Goal: Task Accomplishment & Management: Manage account settings

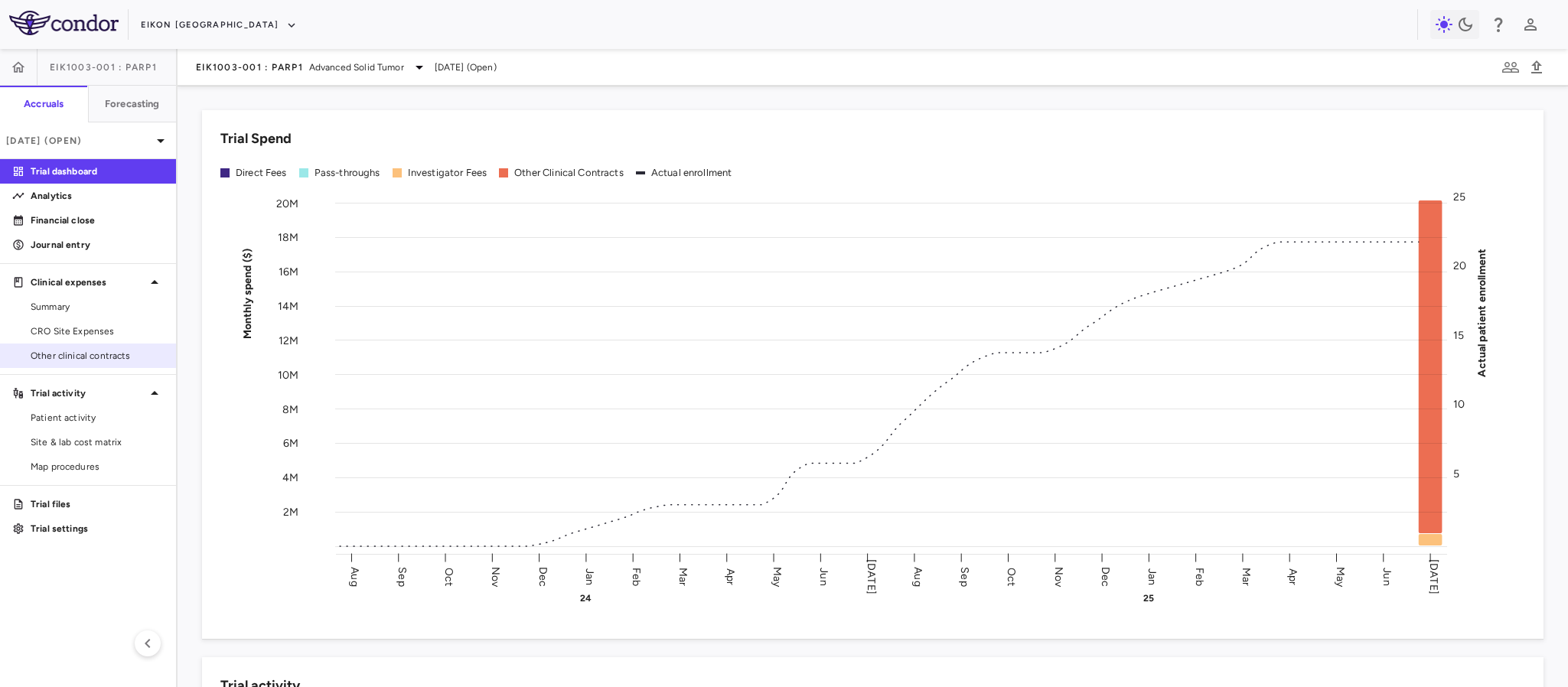
click at [84, 347] on link "Other clinical contracts" at bounding box center [87, 356] width 176 height 23
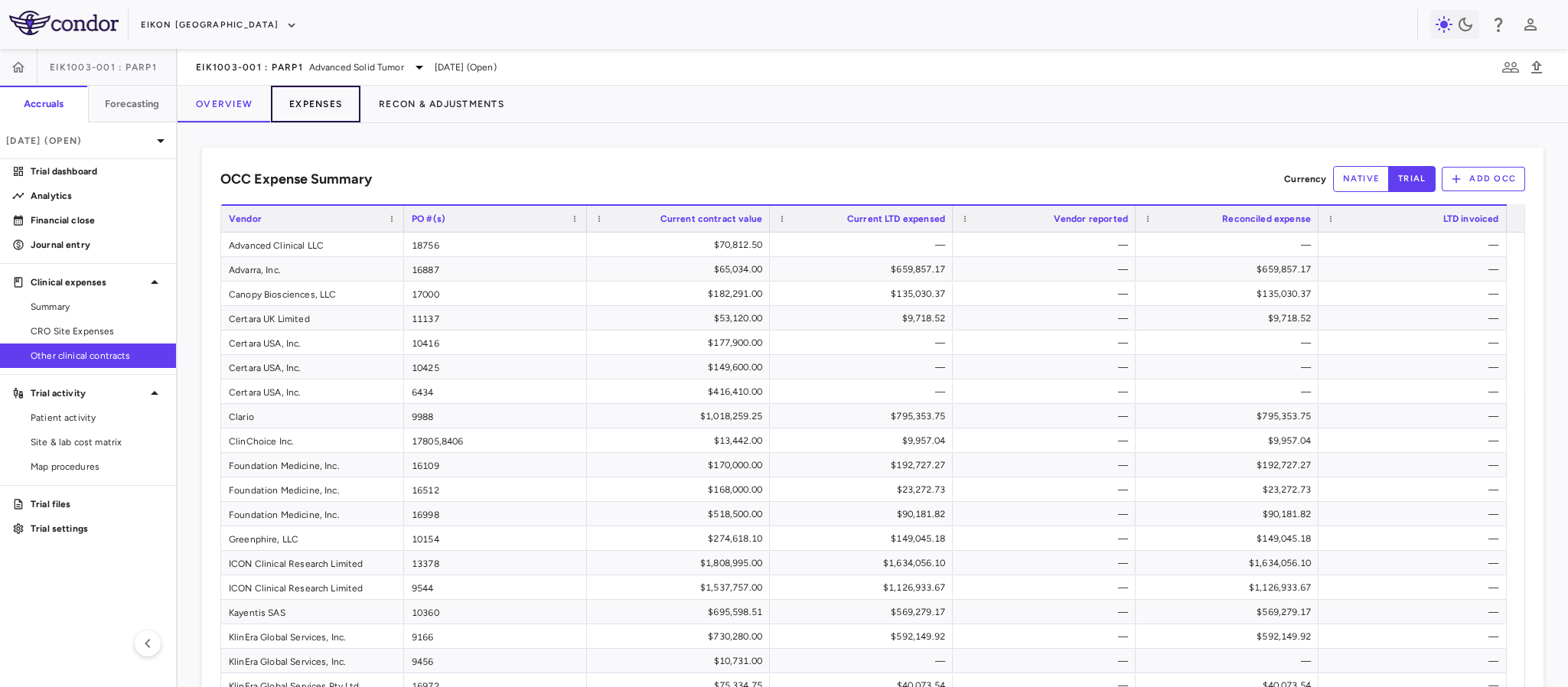
click at [322, 97] on button "Expenses" at bounding box center [315, 103] width 89 height 37
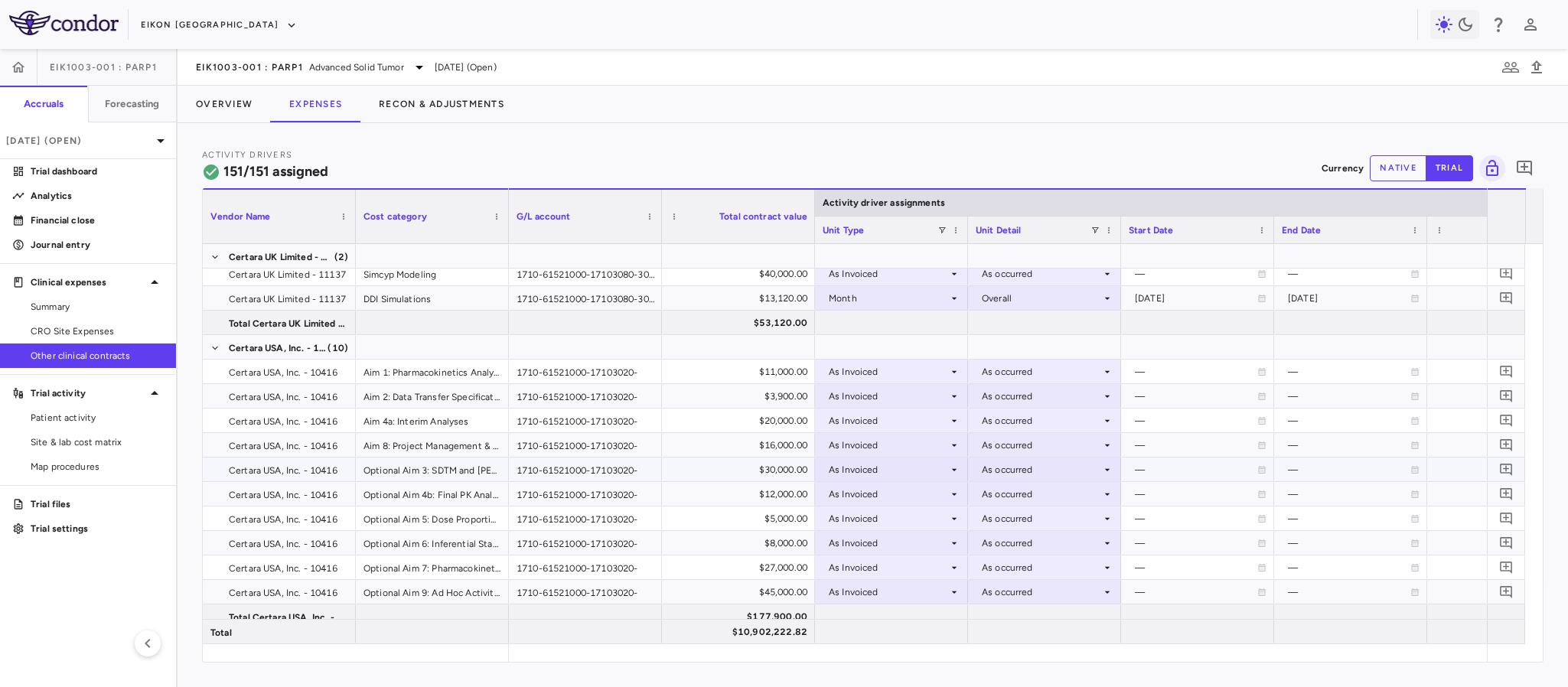
scroll to position [459, 0]
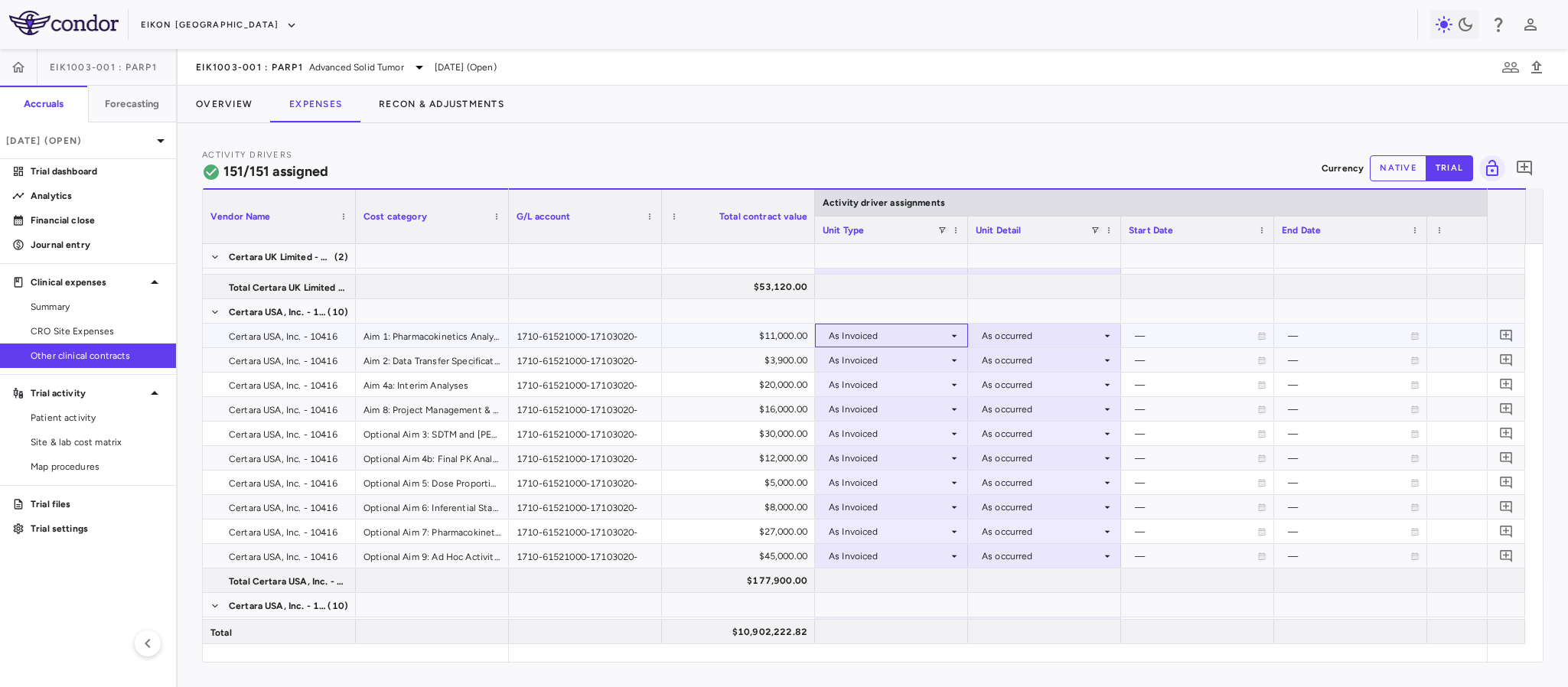
click at [949, 331] on icon at bounding box center [954, 336] width 12 height 12
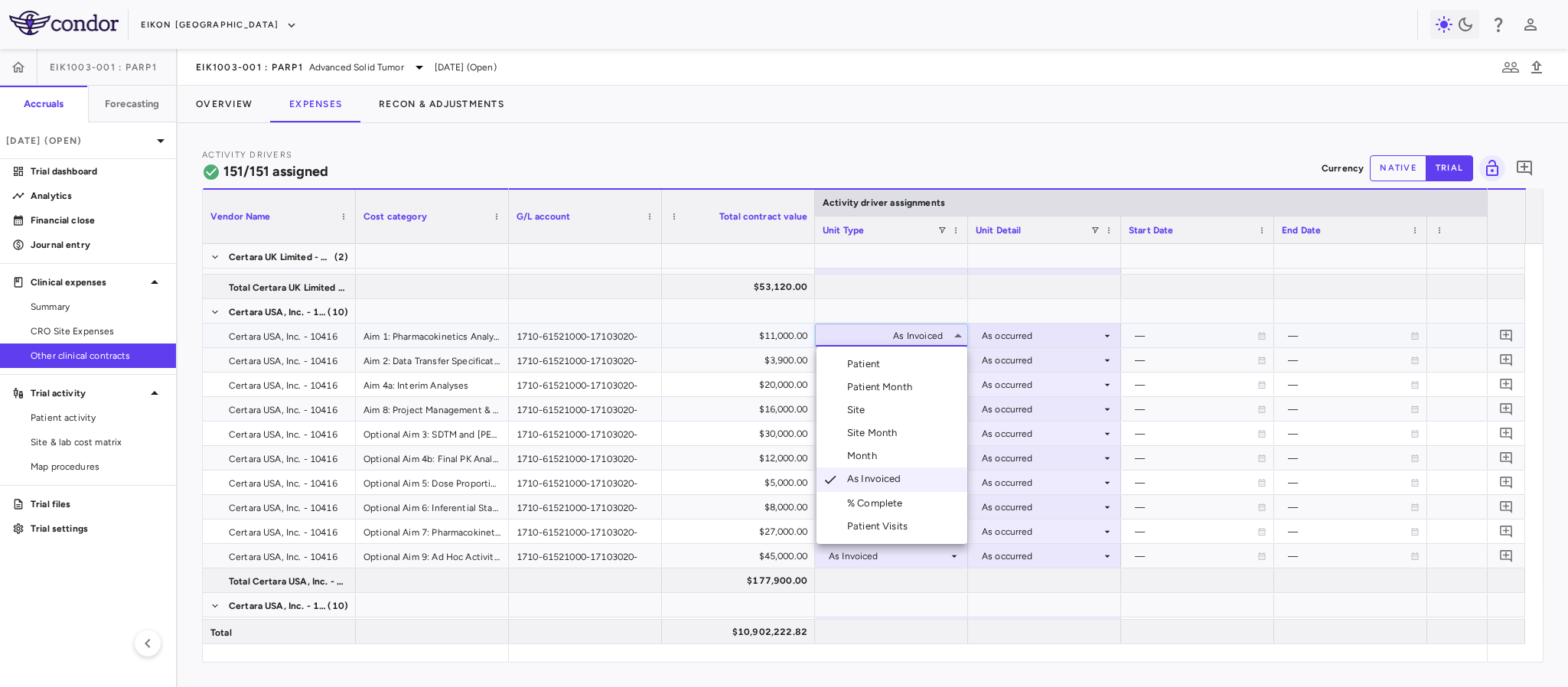
click at [889, 511] on li "% Complete" at bounding box center [891, 503] width 151 height 23
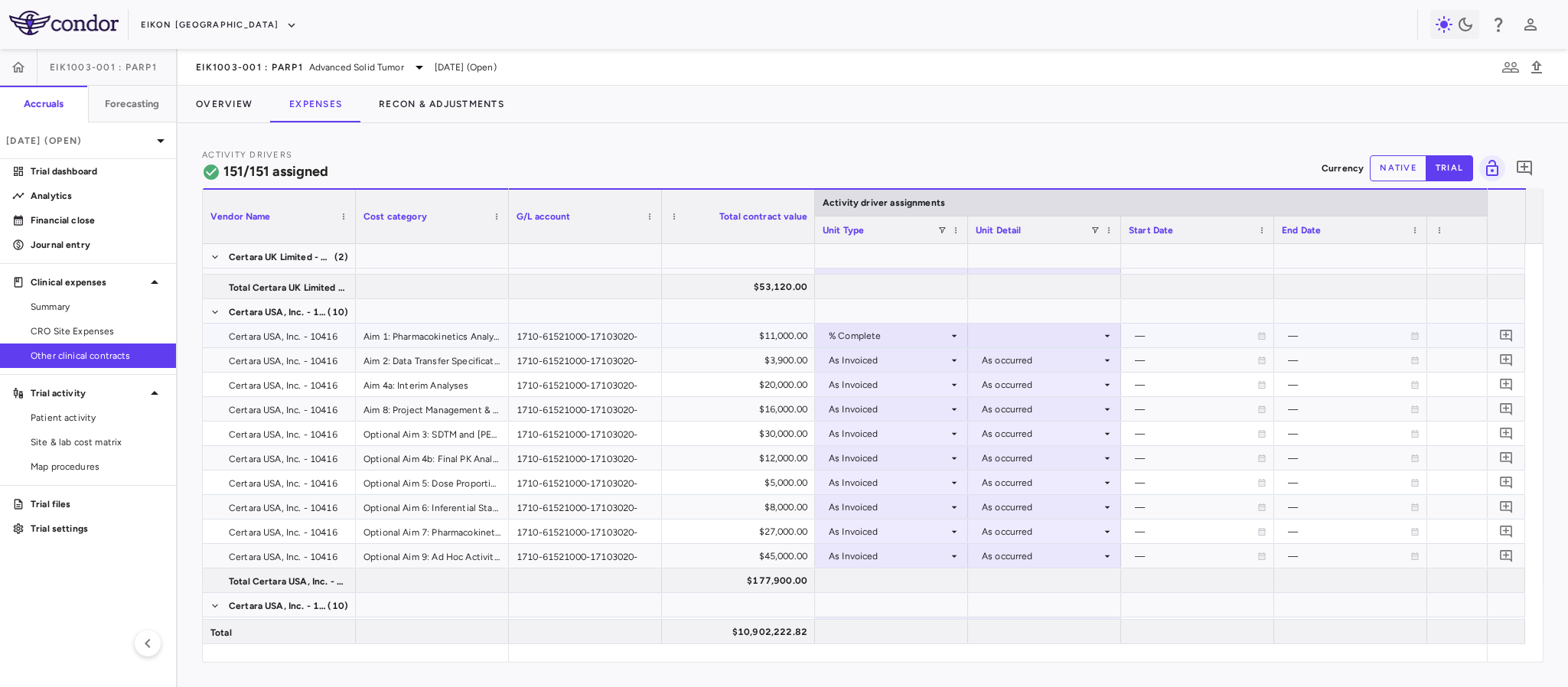
click at [1030, 329] on div at bounding box center [1044, 335] width 138 height 22
click at [1034, 365] on div "As occurred" at bounding box center [1031, 364] width 62 height 14
click at [954, 354] on div "As Invoiced" at bounding box center [891, 360] width 138 height 22
click at [891, 531] on div "As Invoiced" at bounding box center [888, 531] width 120 height 25
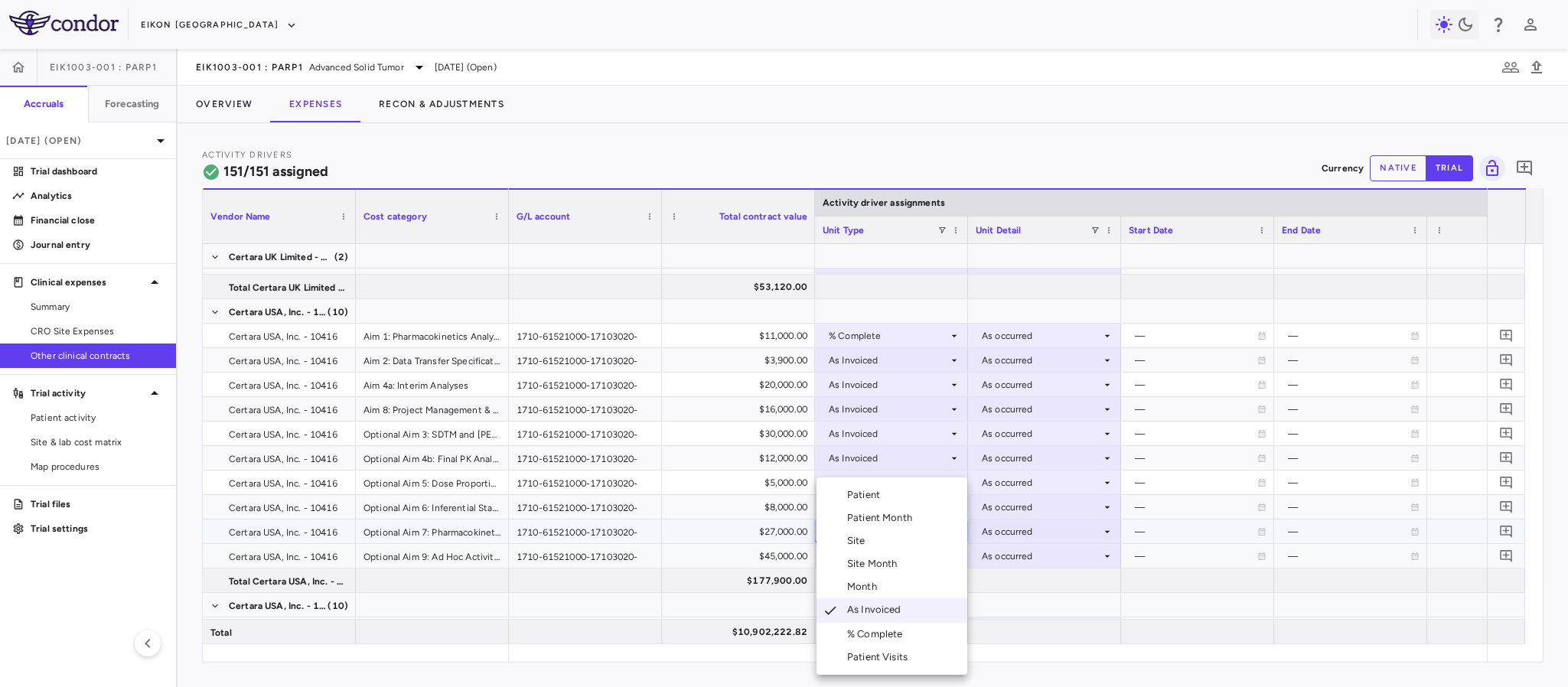
click at [873, 639] on div "% Complete" at bounding box center [878, 634] width 62 height 14
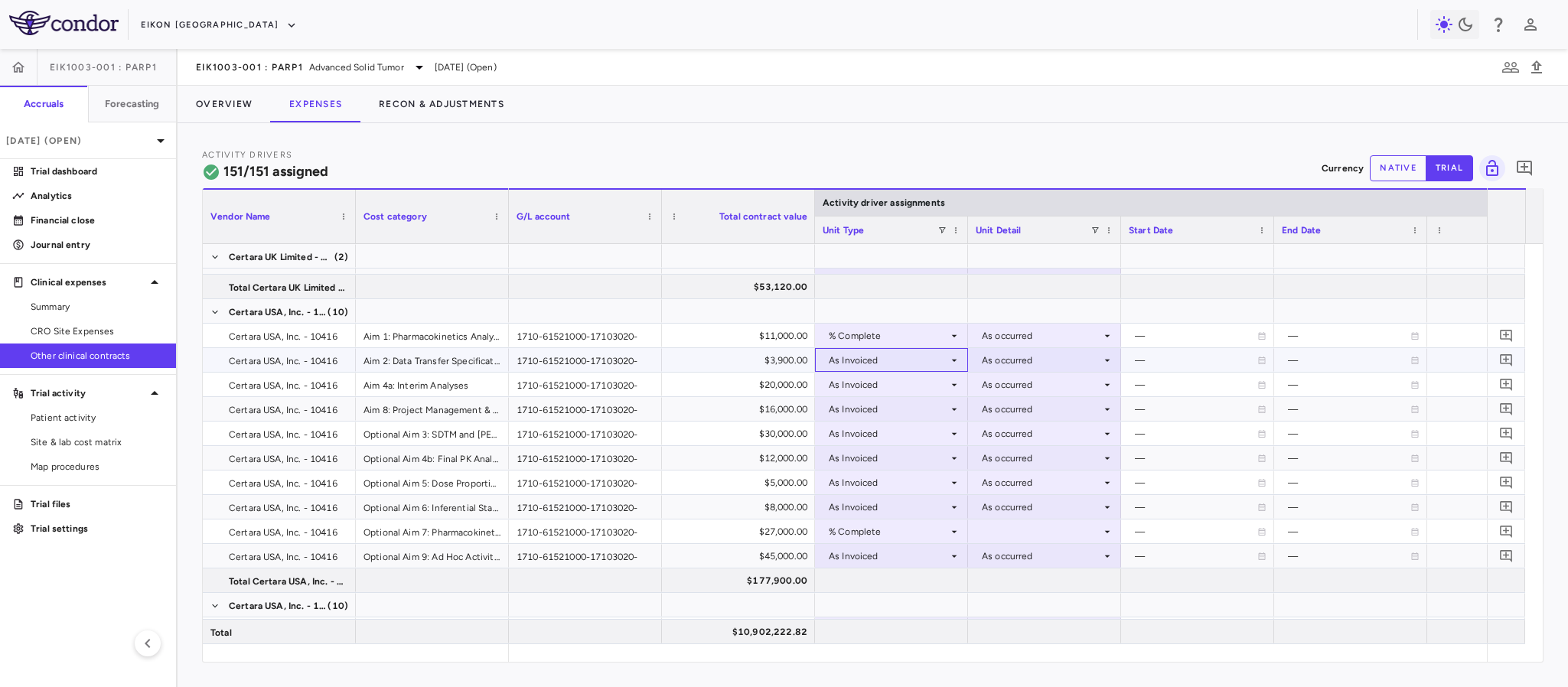
click at [951, 361] on icon at bounding box center [954, 360] width 12 height 12
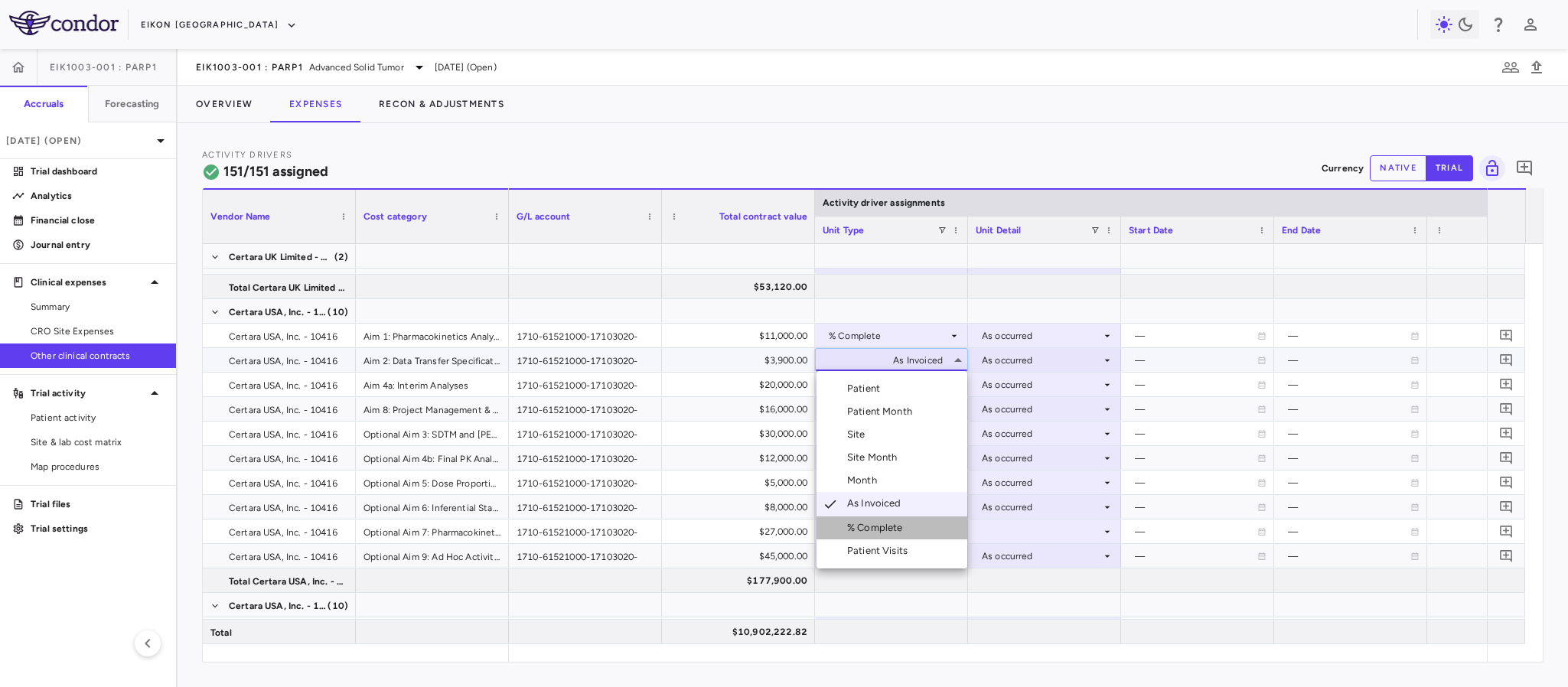
click at [854, 529] on div "% Complete" at bounding box center [878, 528] width 62 height 14
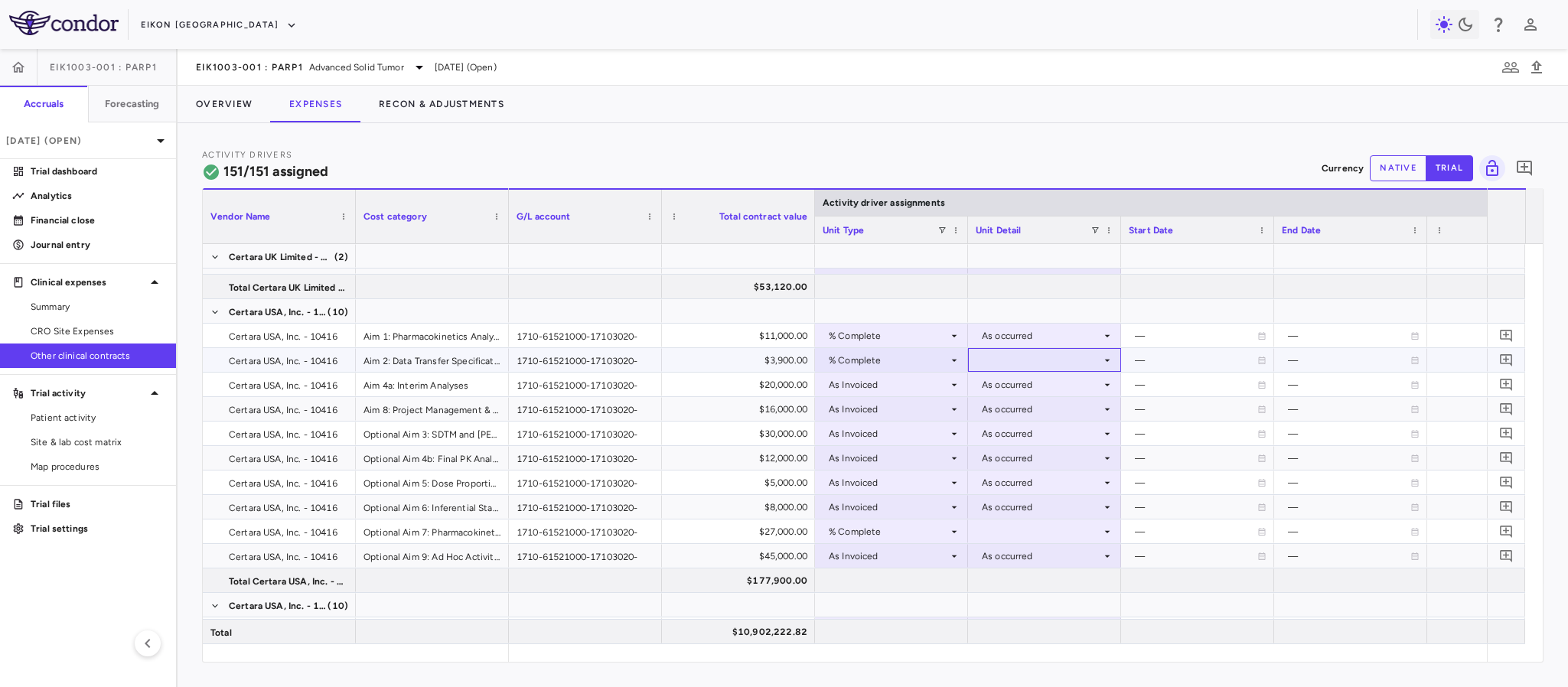
click at [1008, 357] on div at bounding box center [1044, 360] width 138 height 22
click at [1024, 393] on div "As occurred" at bounding box center [1031, 388] width 62 height 14
click at [1108, 539] on div at bounding box center [1044, 530] width 138 height 22
click at [1011, 590] on div "As occurred" at bounding box center [1031, 585] width 62 height 15
click at [1001, 532] on div at bounding box center [1044, 530] width 138 height 22
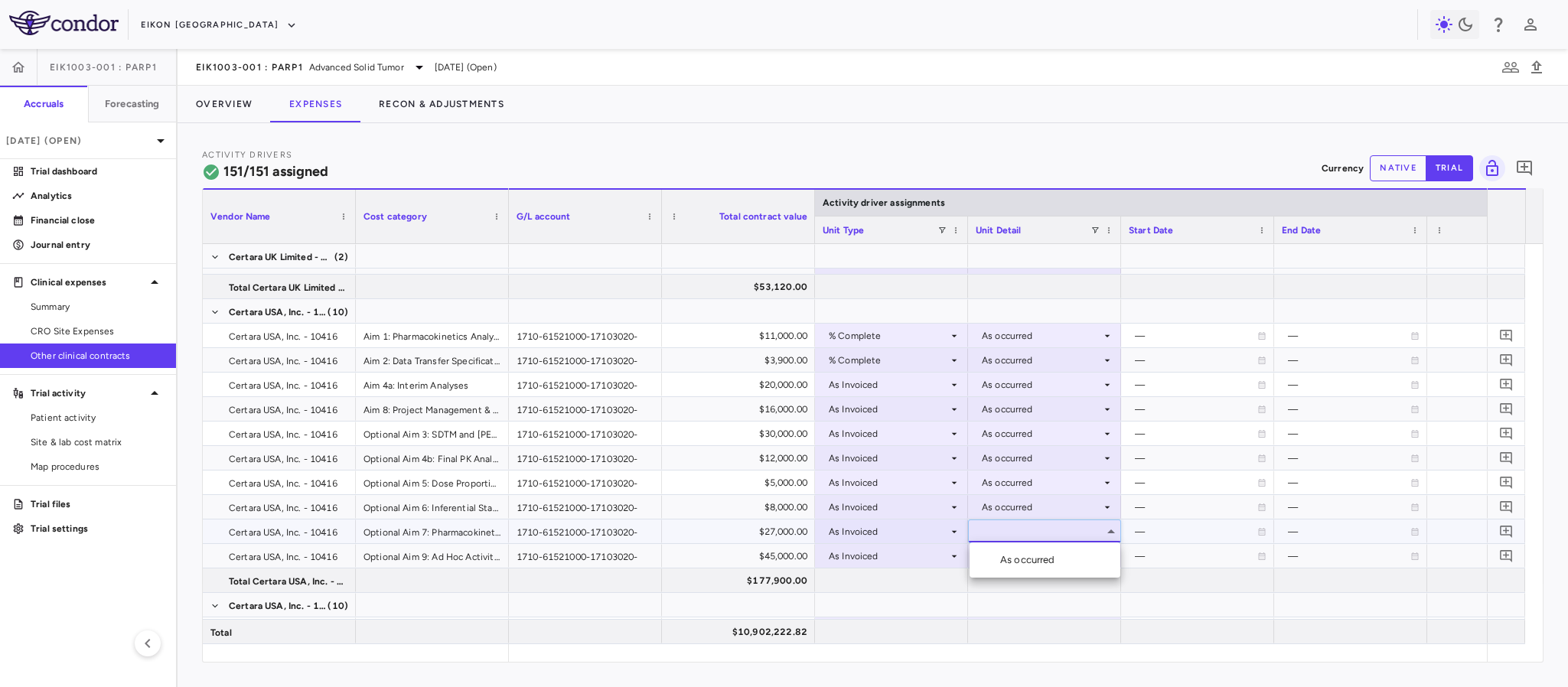
click at [1009, 571] on ul "Select As occurred" at bounding box center [1045, 560] width 151 height 35
click at [1004, 566] on div "As occurred" at bounding box center [1031, 560] width 62 height 14
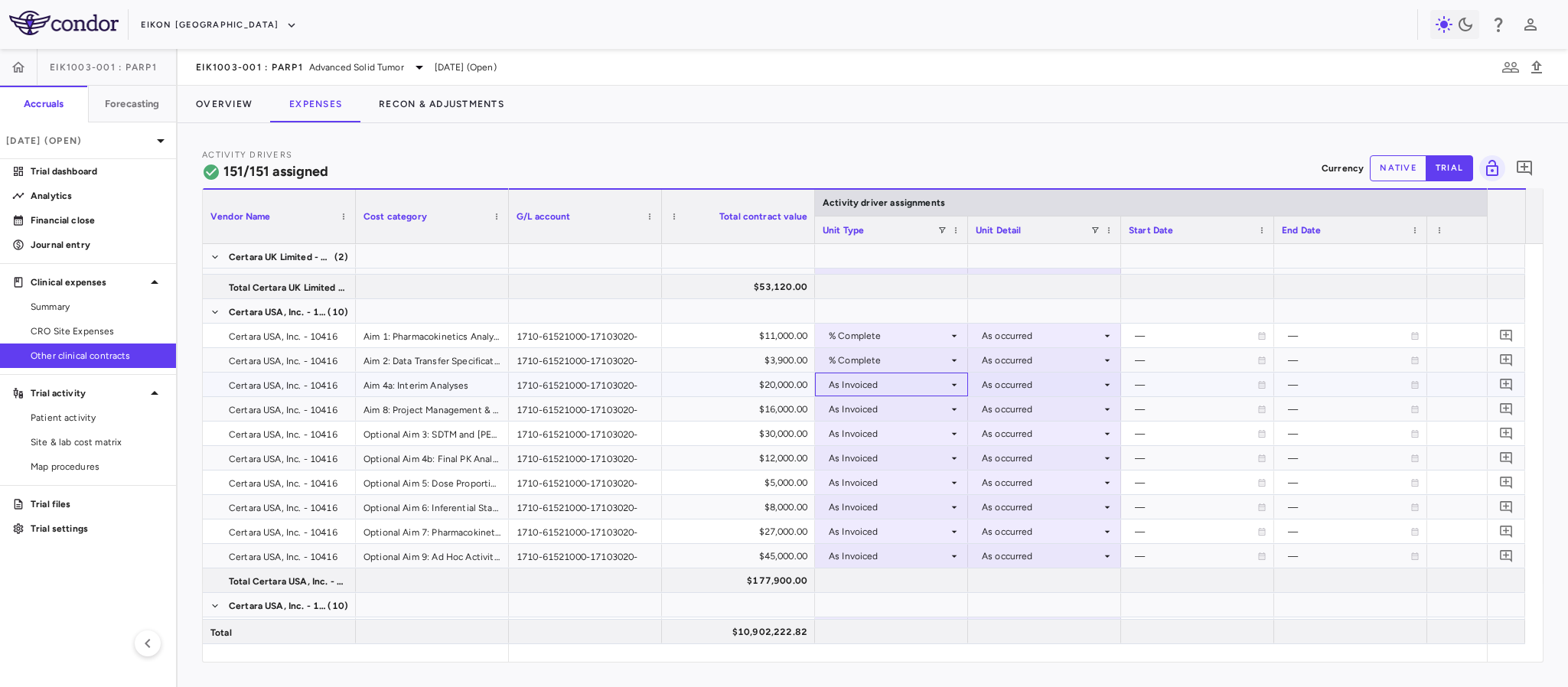
click at [955, 379] on icon at bounding box center [954, 384] width 12 height 12
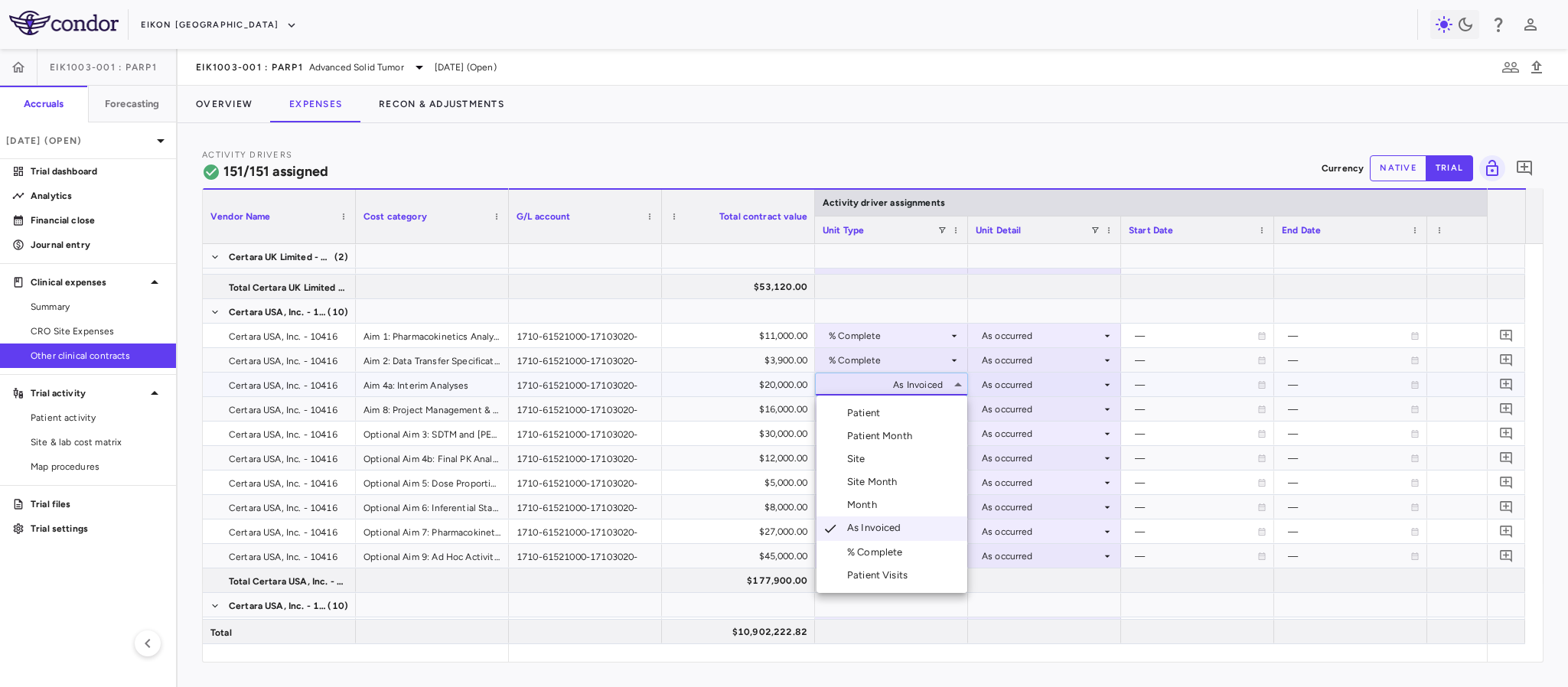
click at [867, 551] on div "% Complete" at bounding box center [878, 552] width 62 height 14
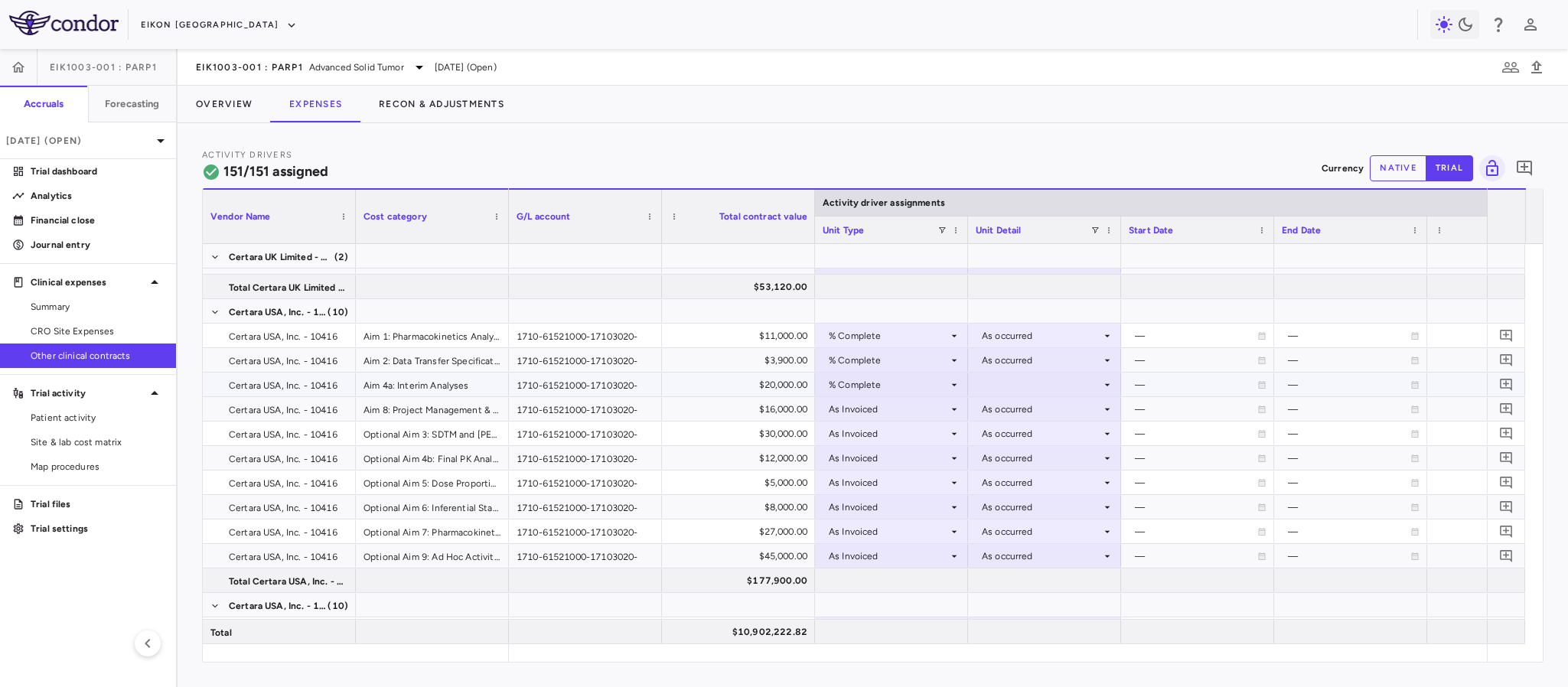
click at [1021, 383] on div at bounding box center [1044, 383] width 138 height 22
click at [999, 420] on li "As occurred" at bounding box center [1045, 413] width 151 height 23
click at [953, 409] on icon at bounding box center [955, 409] width 6 height 2
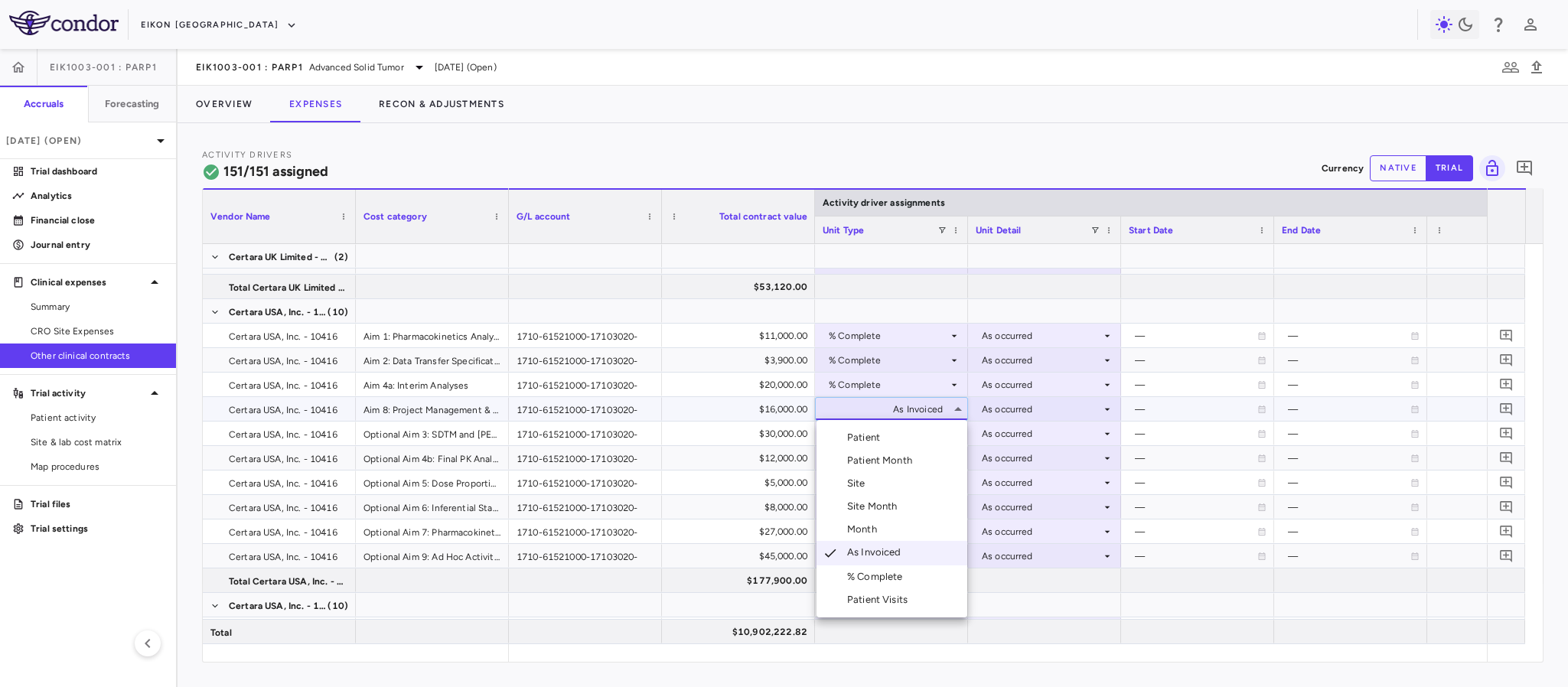
click at [893, 576] on div "% Complete" at bounding box center [878, 577] width 62 height 14
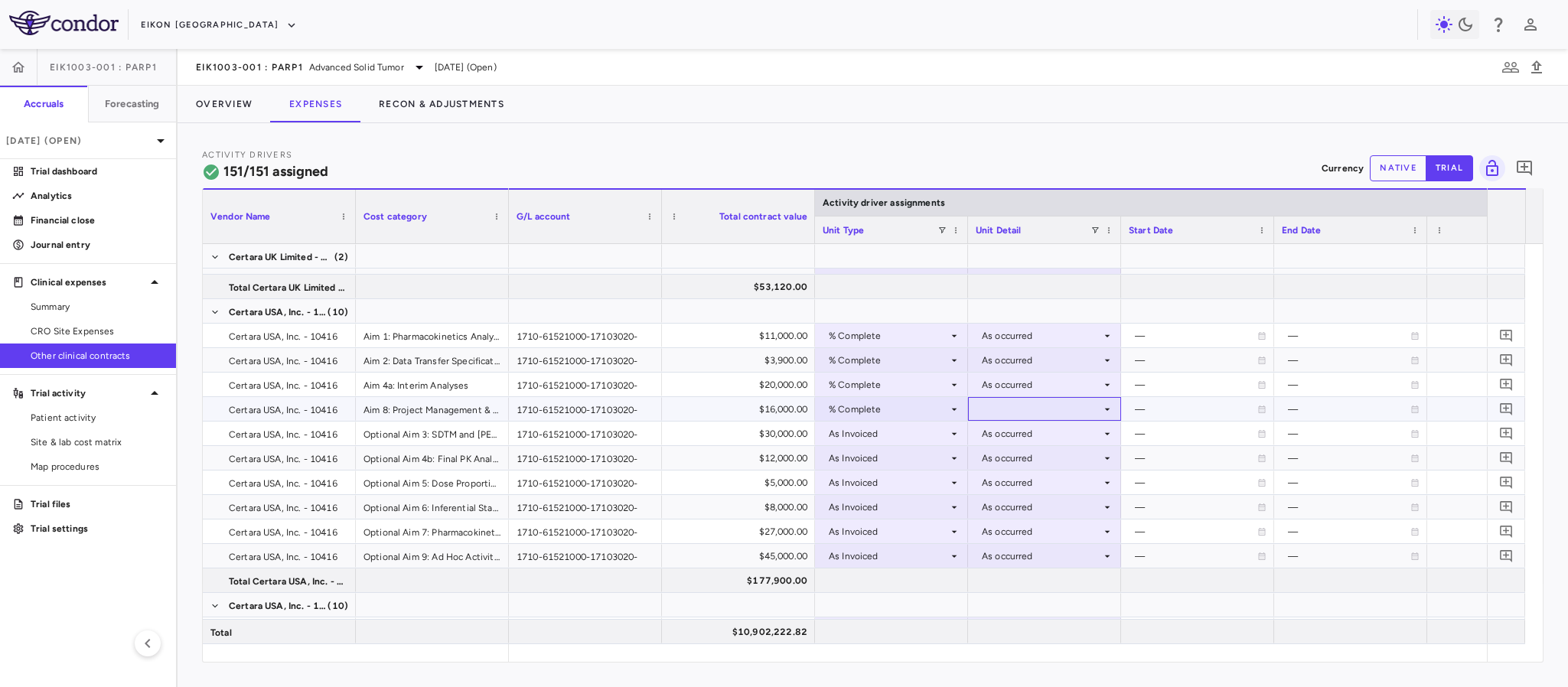
click at [1008, 409] on div at bounding box center [1044, 408] width 138 height 22
click at [1008, 435] on div "As occurred" at bounding box center [1031, 437] width 62 height 14
click at [953, 433] on icon at bounding box center [954, 434] width 12 height 12
click at [907, 434] on div "As Invoiced" at bounding box center [888, 434] width 120 height 25
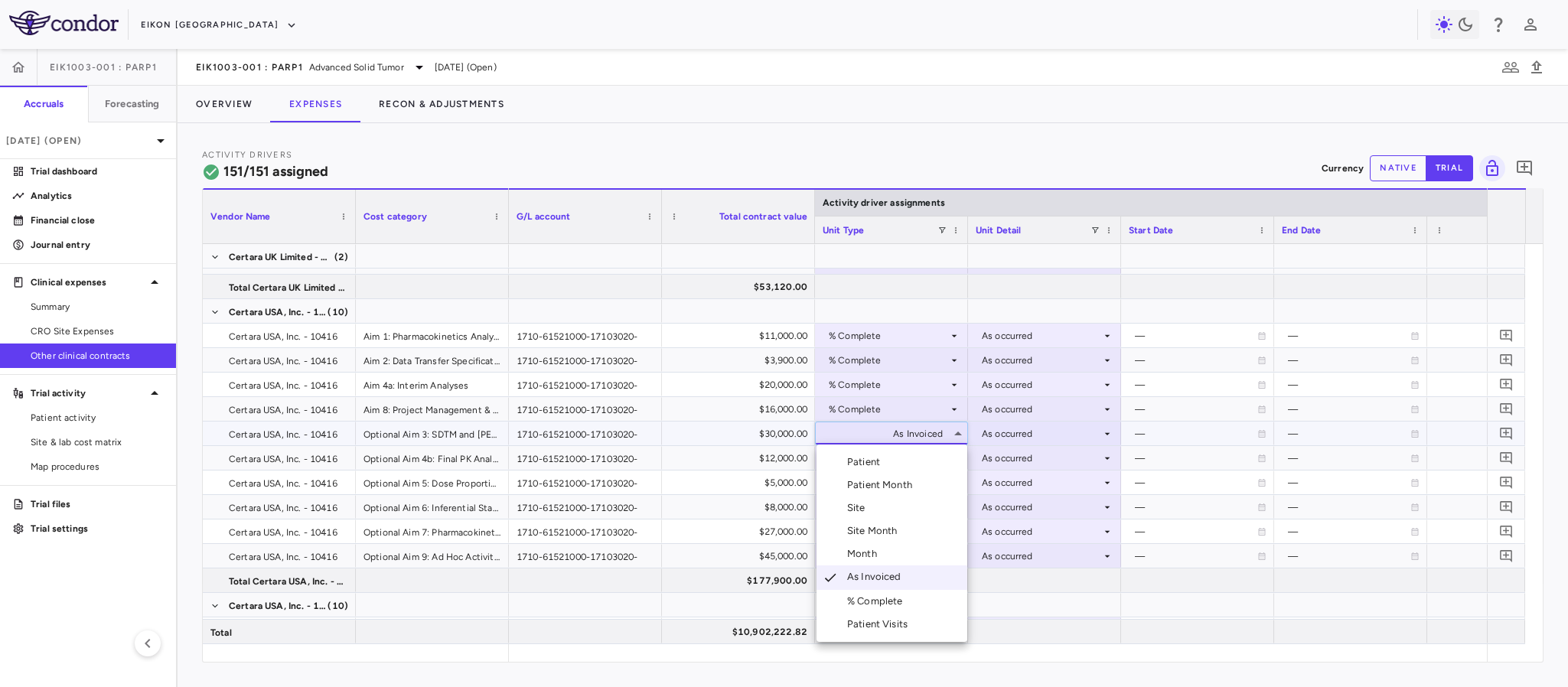
click at [868, 606] on div "% Complete" at bounding box center [878, 602] width 62 height 14
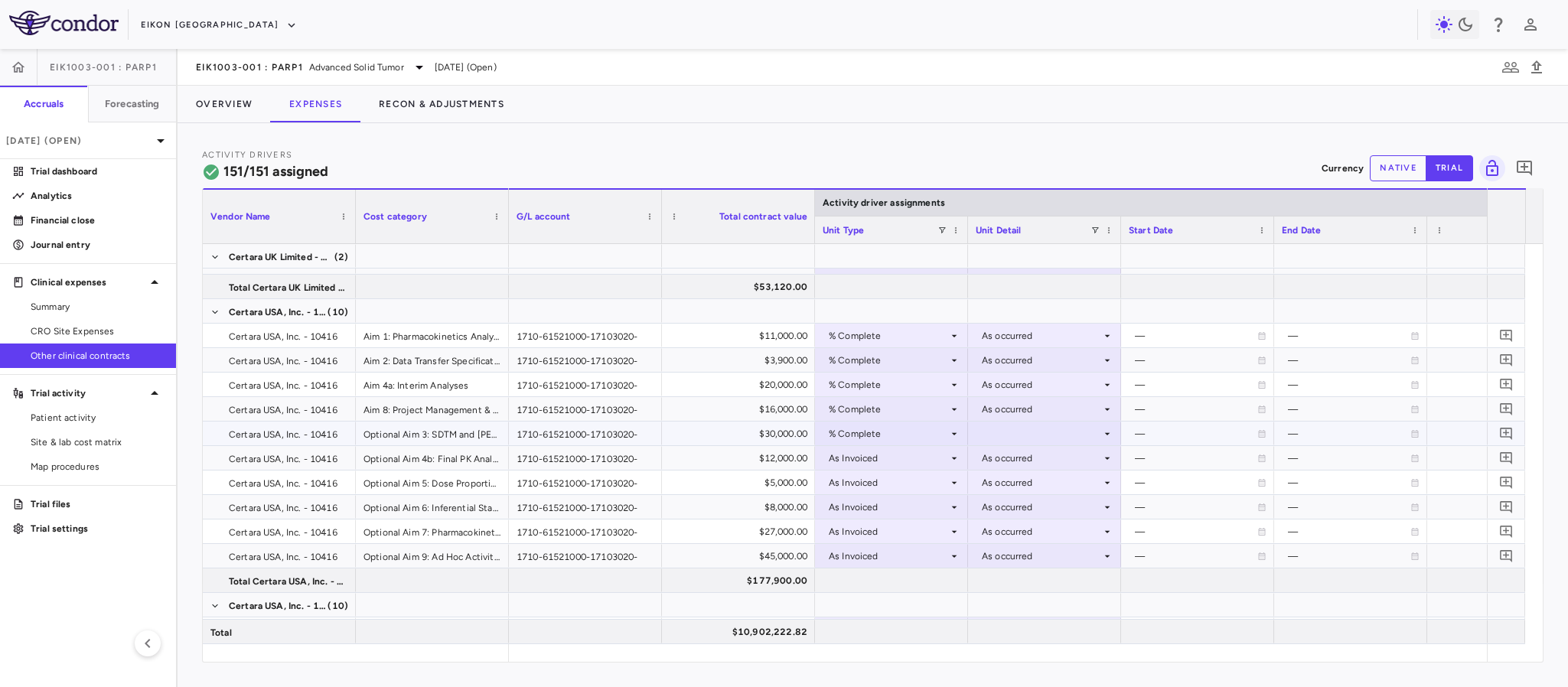
click at [1008, 430] on div at bounding box center [1044, 433] width 138 height 22
click at [1003, 464] on div "As occurred" at bounding box center [1031, 462] width 62 height 14
click at [950, 456] on icon at bounding box center [954, 458] width 12 height 12
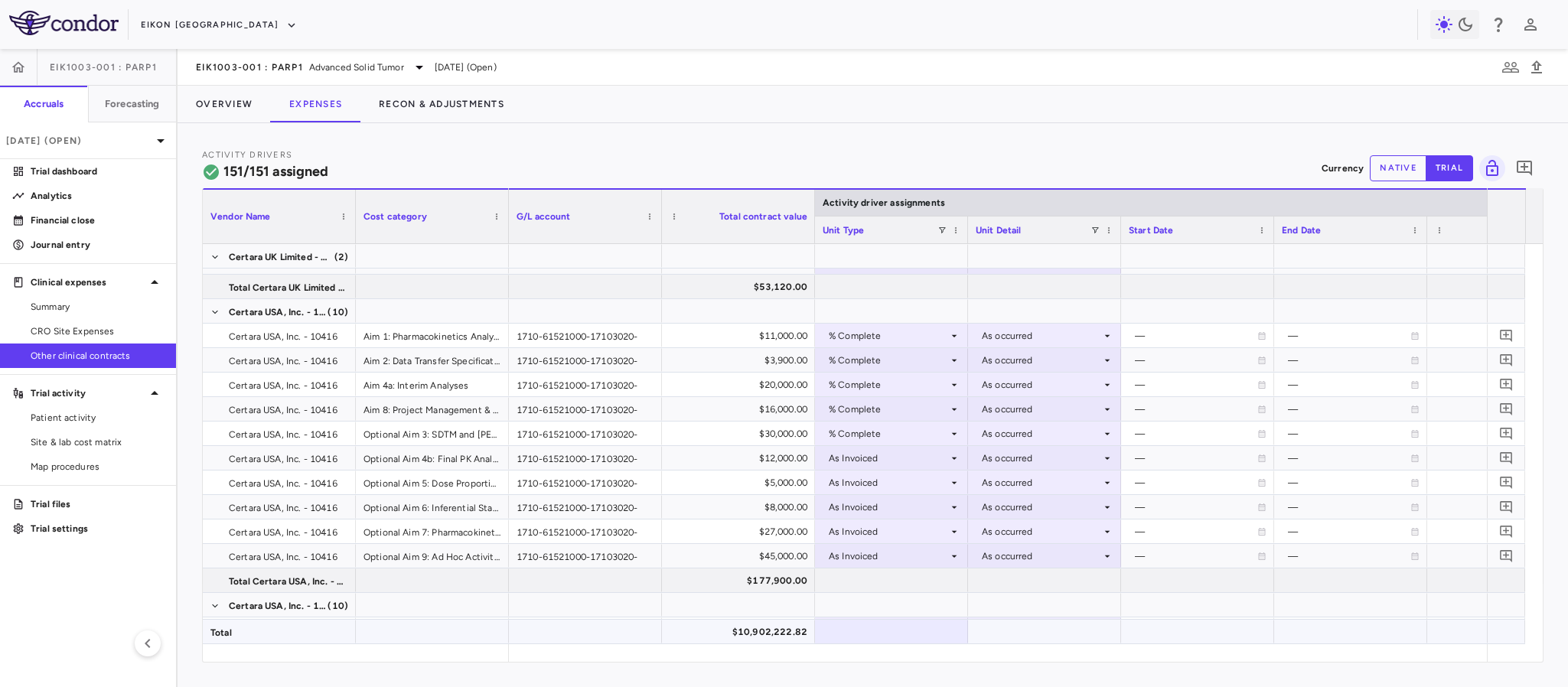
click at [872, 622] on div at bounding box center [891, 631] width 138 height 22
click at [937, 456] on div "As Invoiced" at bounding box center [888, 458] width 120 height 25
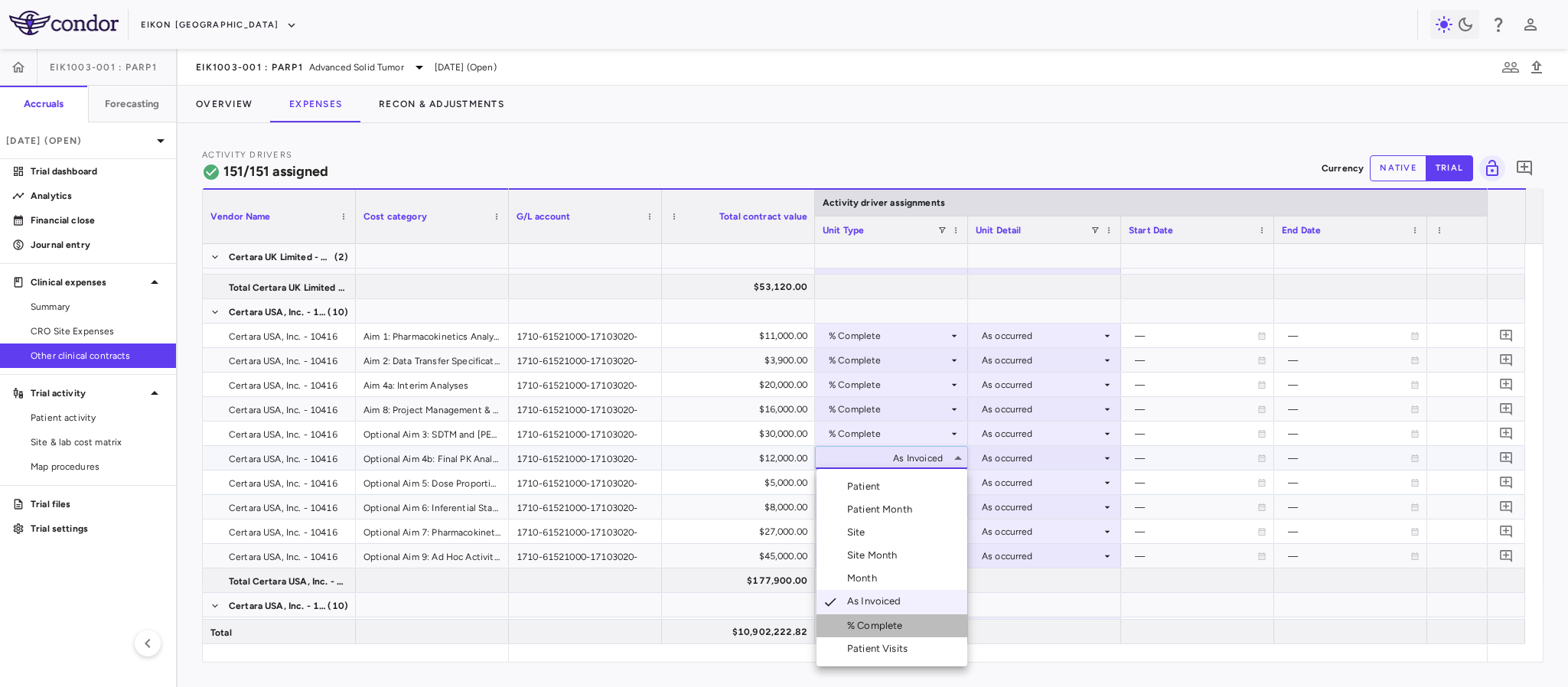
click at [851, 627] on div "% Complete" at bounding box center [878, 625] width 62 height 14
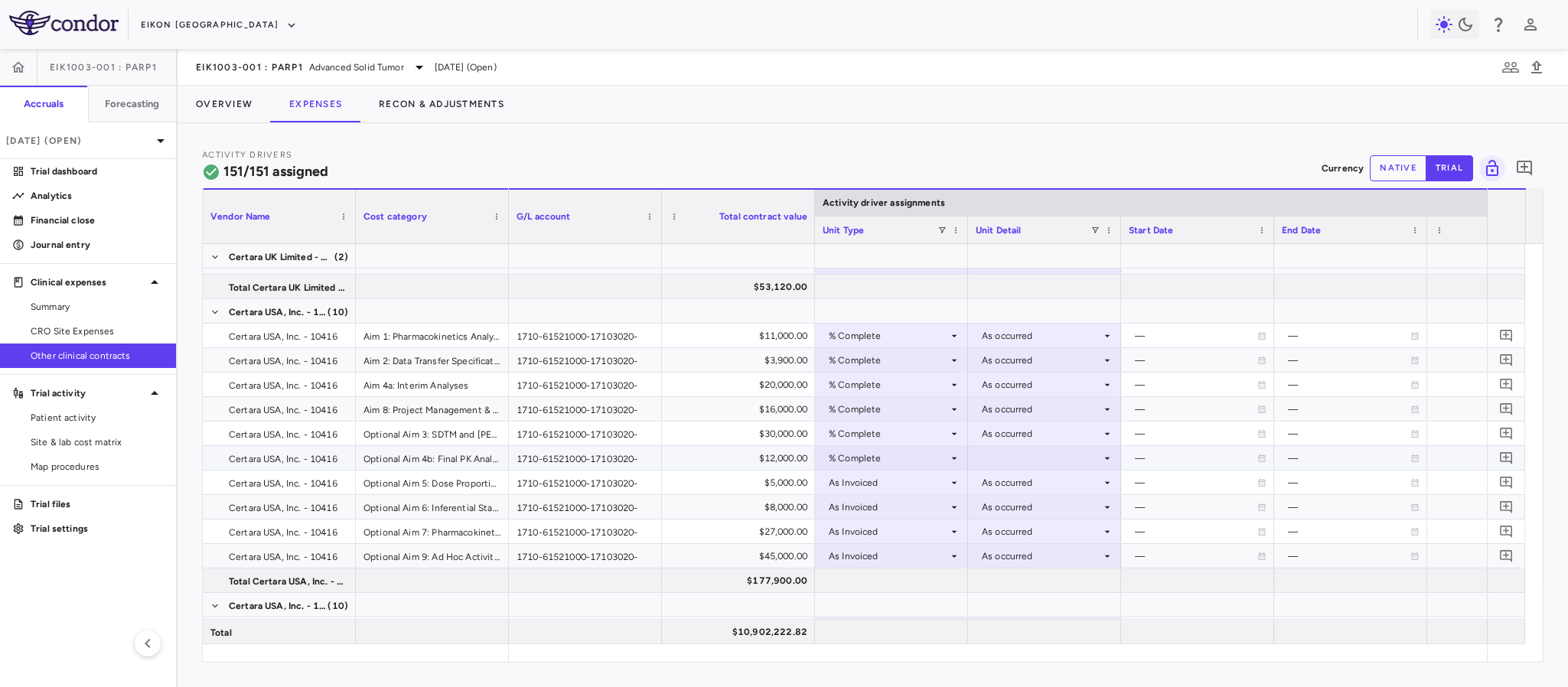
click at [1031, 450] on div at bounding box center [1044, 457] width 138 height 22
click at [1022, 487] on div "As occurred" at bounding box center [1031, 487] width 62 height 14
click at [942, 483] on div "As Invoiced" at bounding box center [888, 483] width 120 height 25
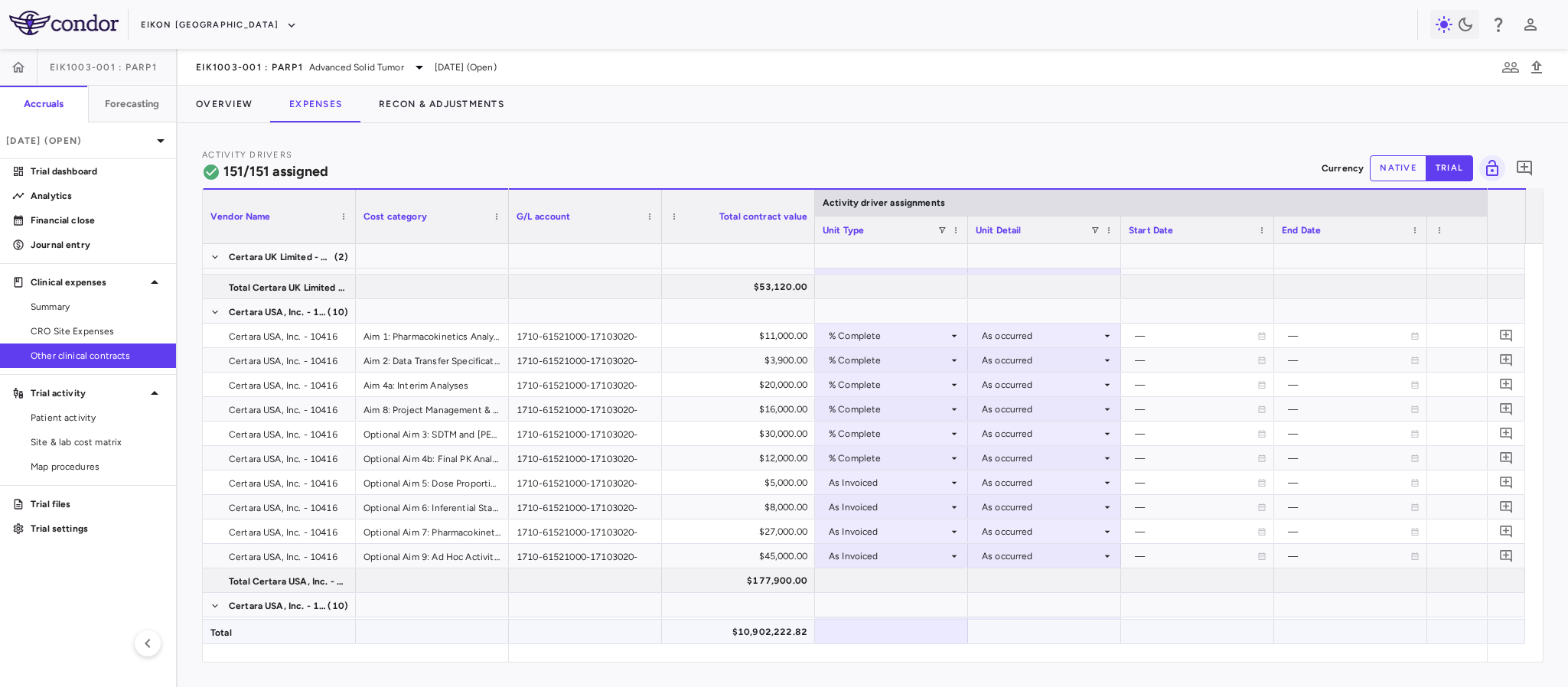
click at [868, 634] on div at bounding box center [891, 631] width 138 height 22
click at [950, 484] on icon at bounding box center [954, 482] width 12 height 12
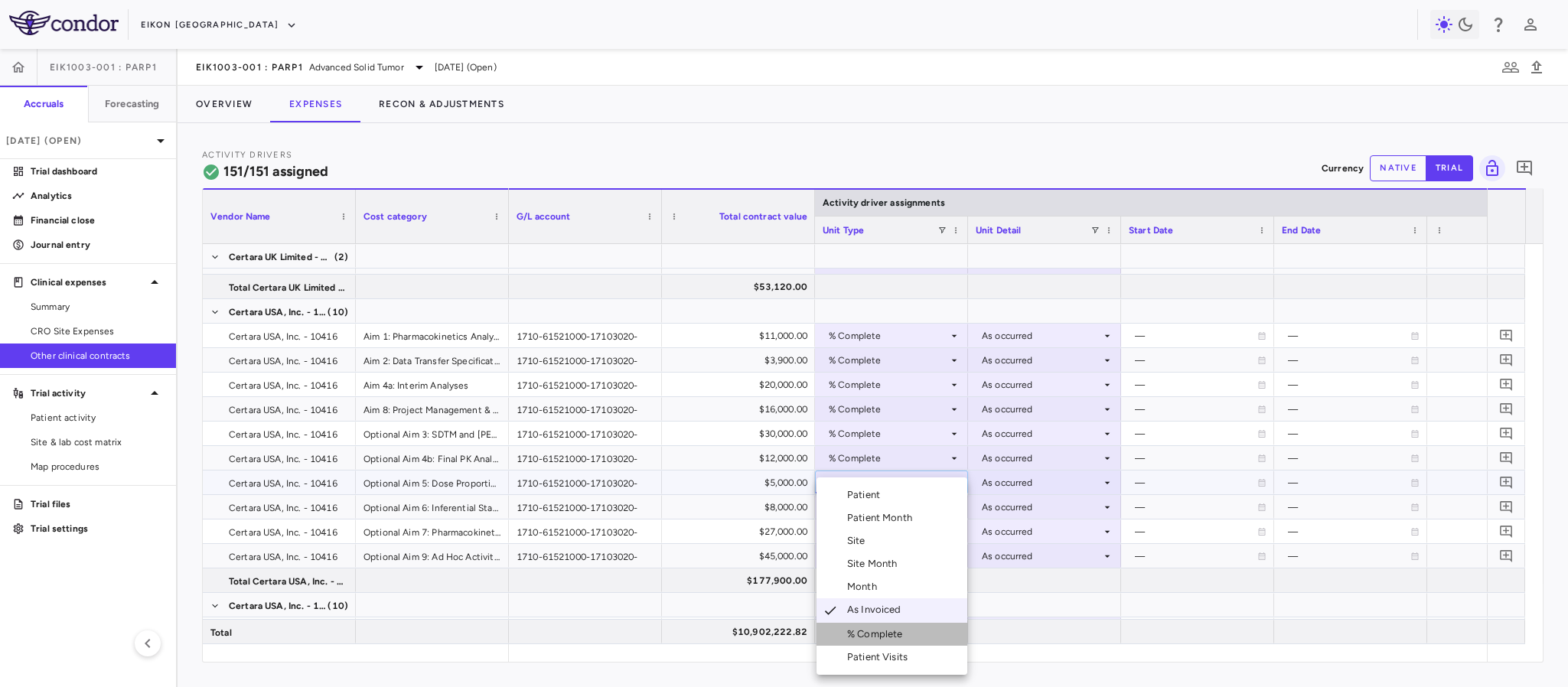
click at [879, 634] on div "% Complete" at bounding box center [878, 634] width 62 height 14
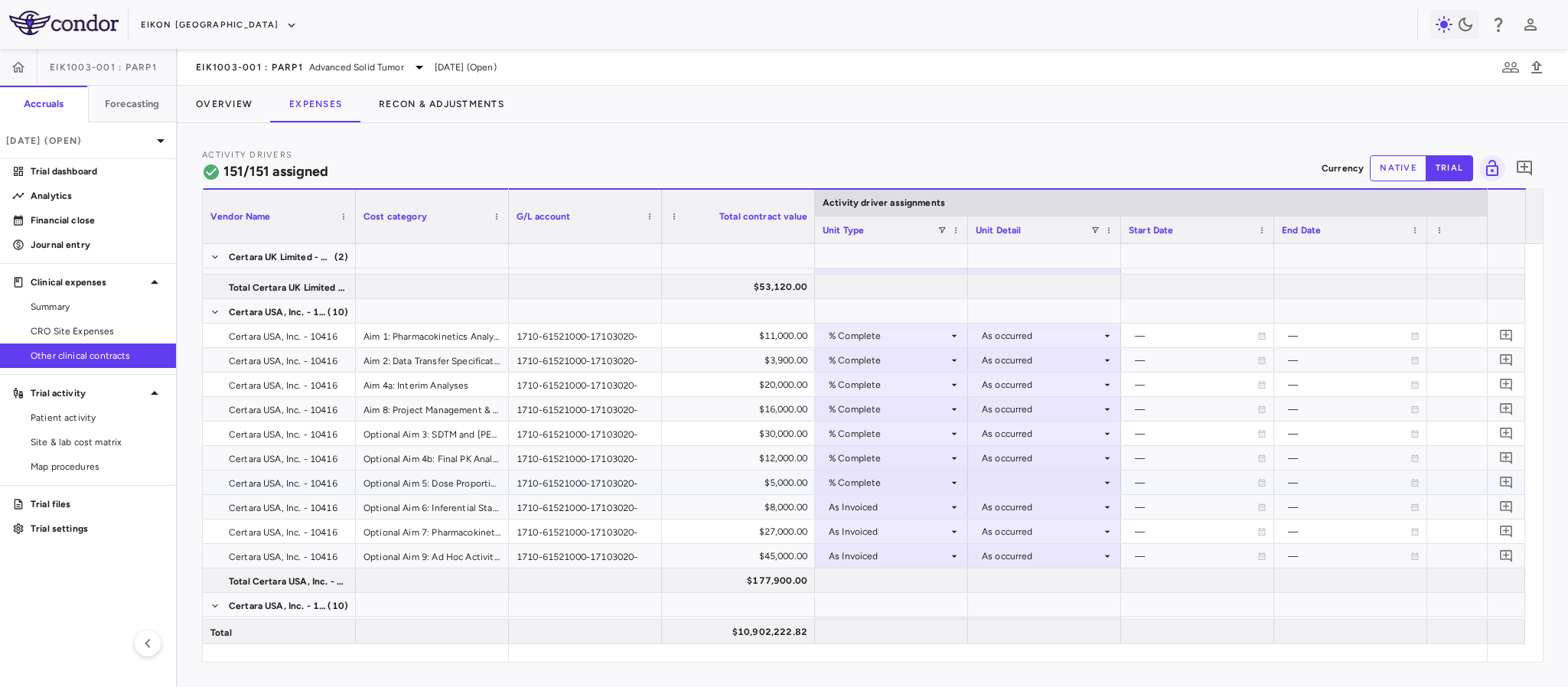
click at [1029, 484] on div at bounding box center [1044, 482] width 138 height 22
click at [1009, 510] on div "As occurred" at bounding box center [1031, 511] width 62 height 14
click at [938, 501] on div "As Invoiced" at bounding box center [888, 508] width 120 height 25
click at [958, 459] on icon at bounding box center [954, 458] width 12 height 12
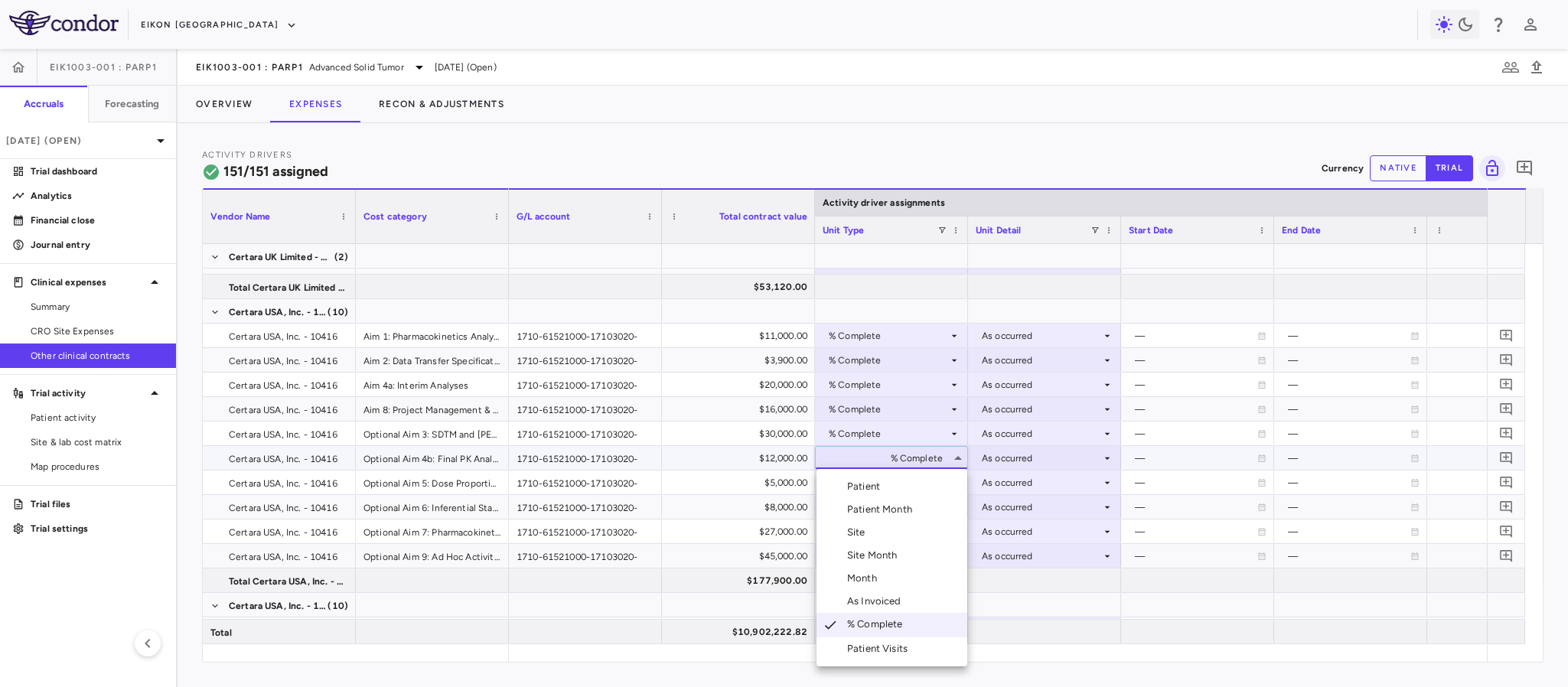
click at [359, 231] on div at bounding box center [784, 344] width 1568 height 687
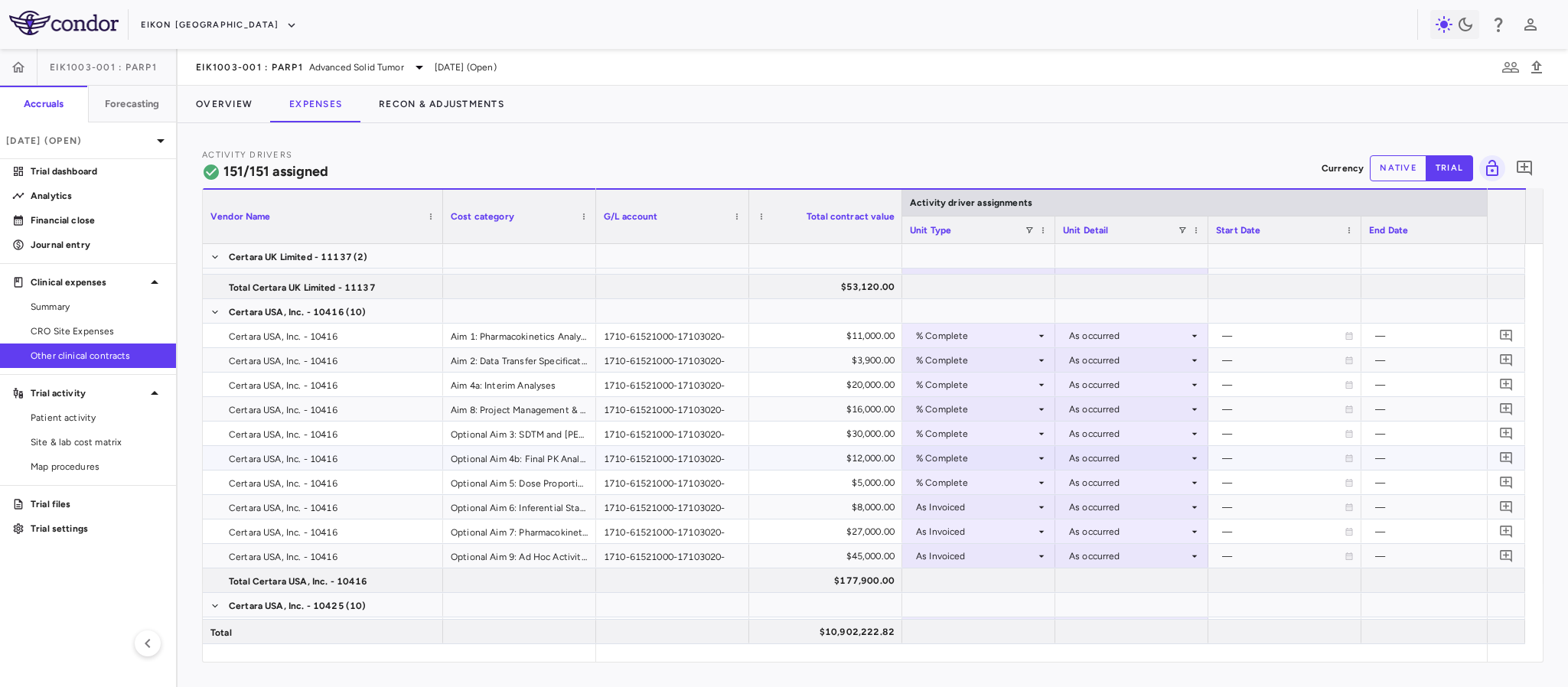
drag, startPoint x: 354, startPoint y: 231, endPoint x: 440, endPoint y: 244, distance: 87.0
click at [440, 244] on div "Vendor Name Cost category Activity driver assignments G/L account" at bounding box center [873, 424] width 1340 height 473
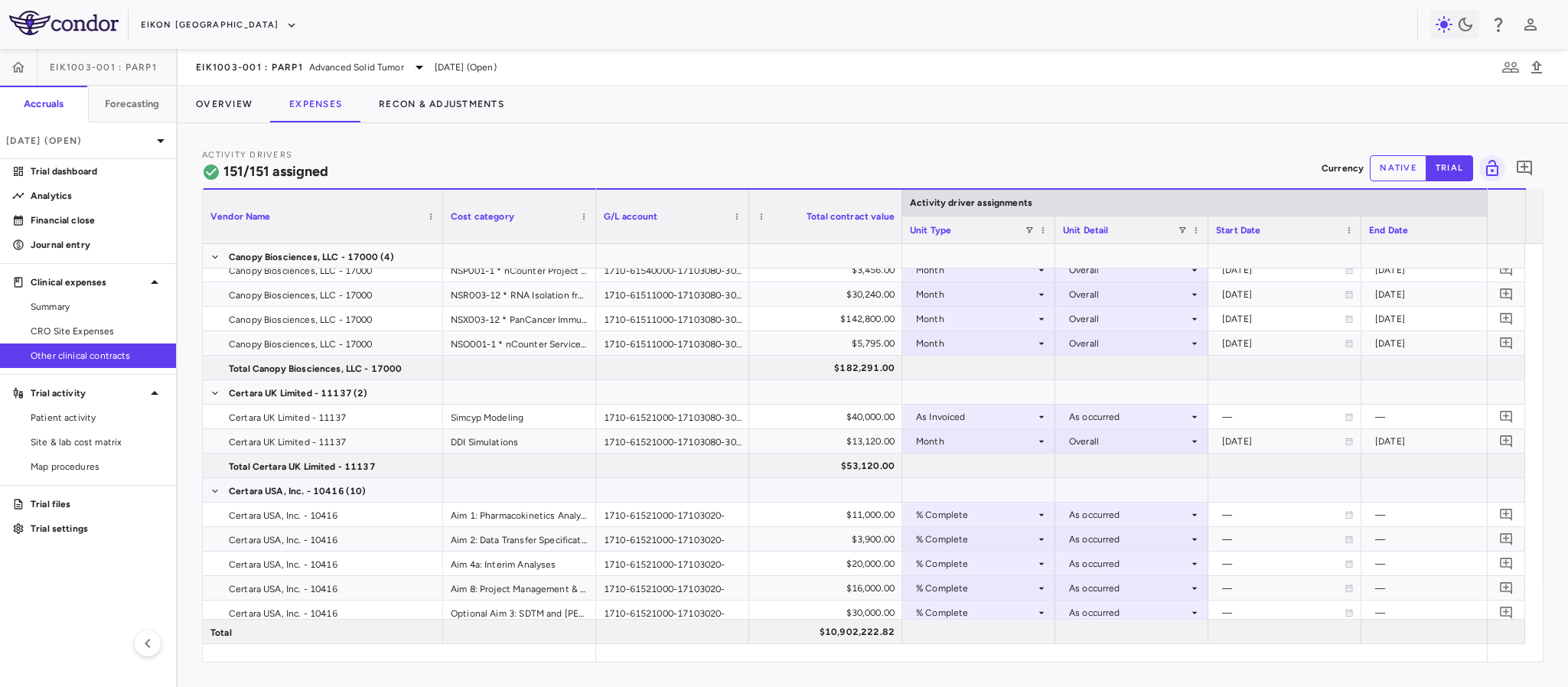
scroll to position [230, 0]
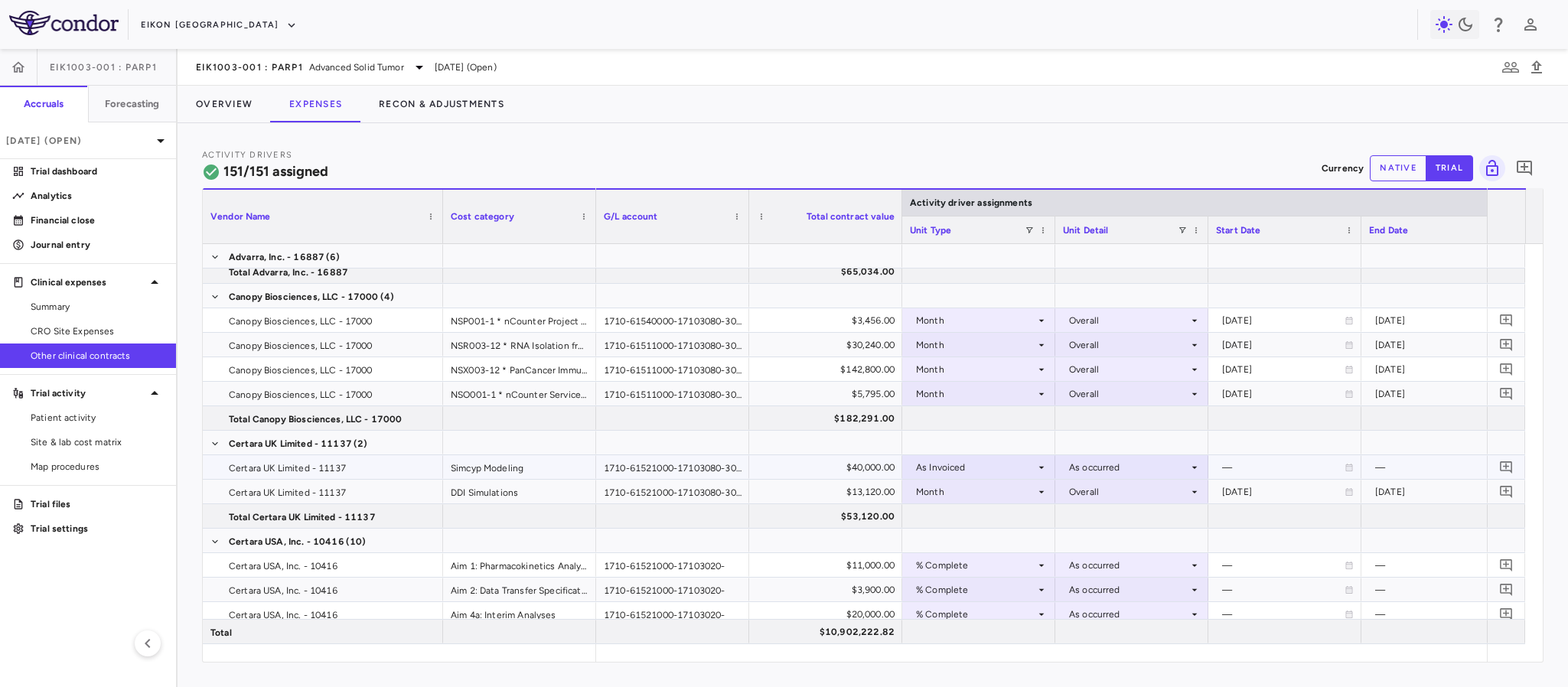
click at [1041, 468] on icon at bounding box center [1041, 467] width 12 height 12
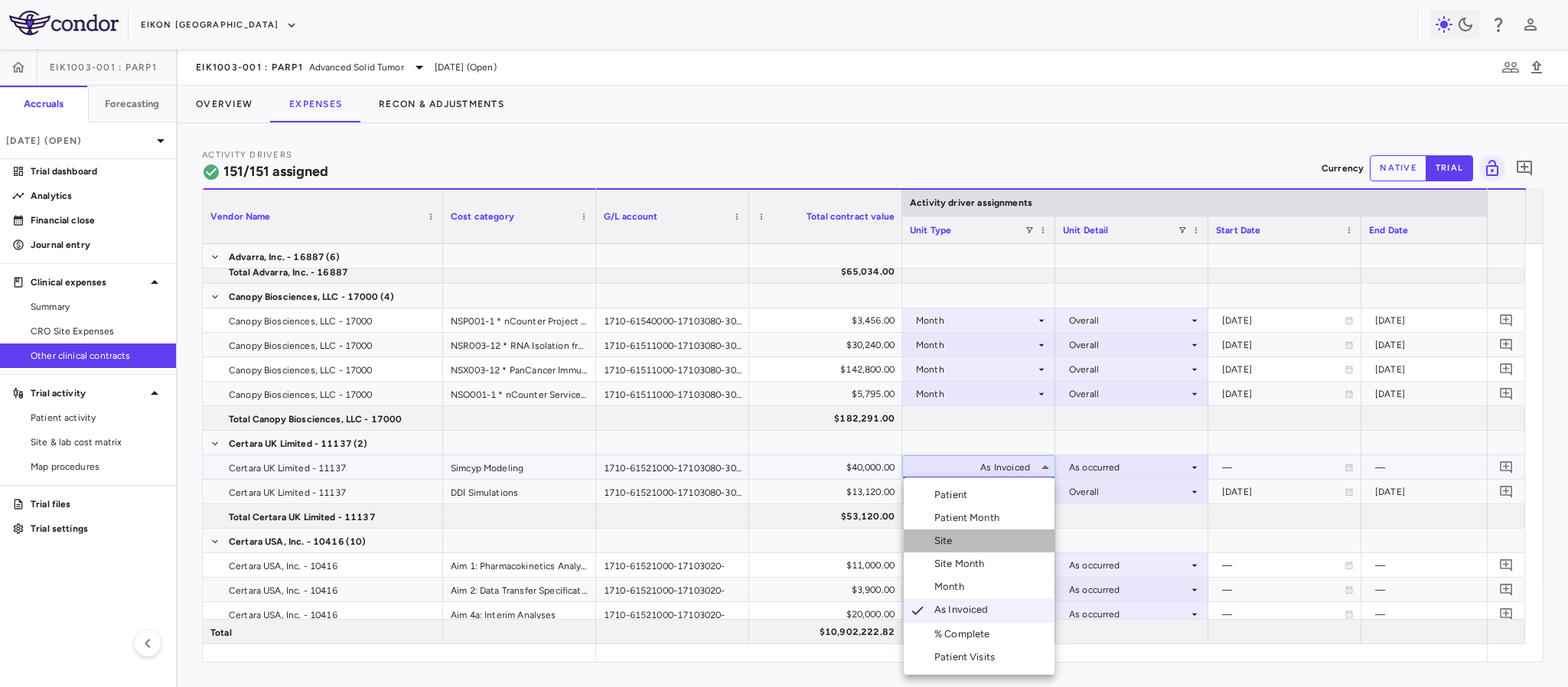
click at [1004, 544] on li "Site" at bounding box center [979, 541] width 151 height 23
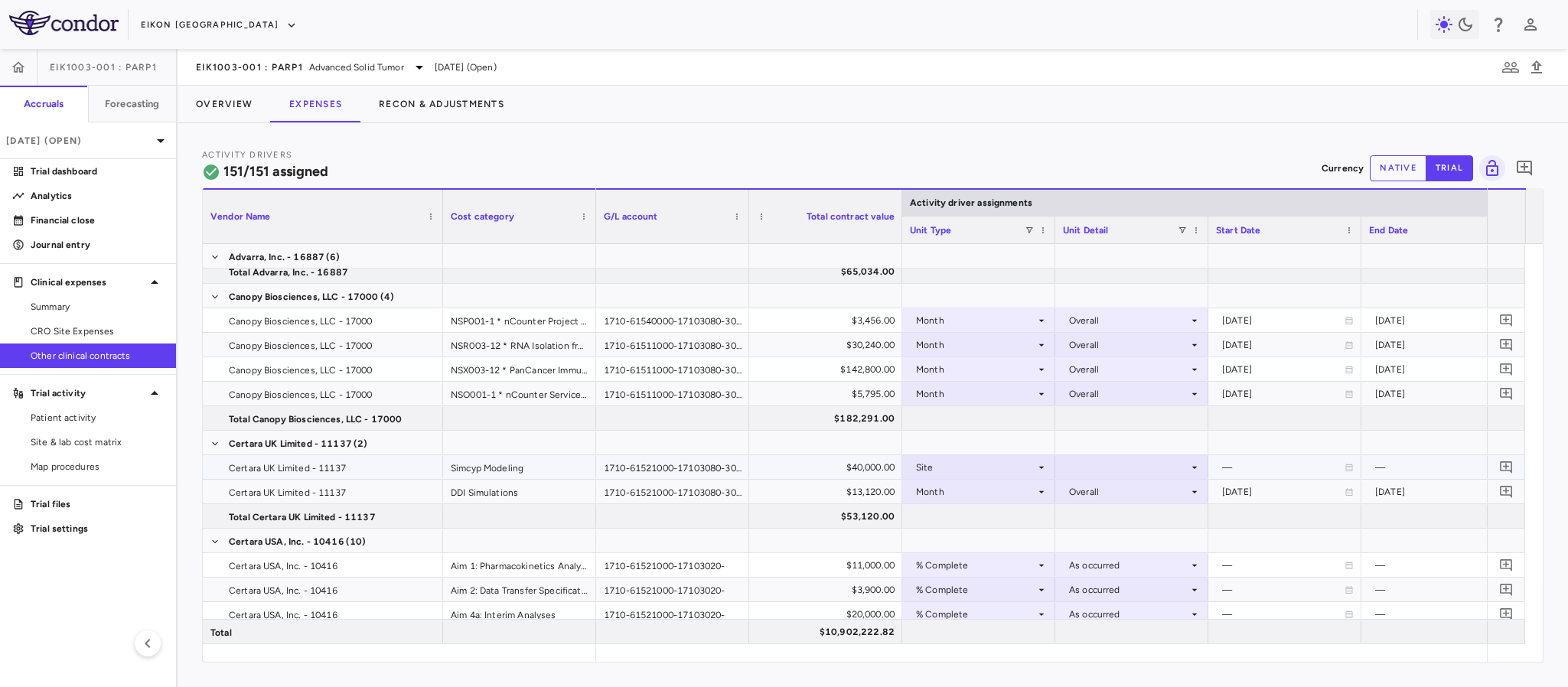
click at [1113, 466] on div at bounding box center [1131, 467] width 138 height 22
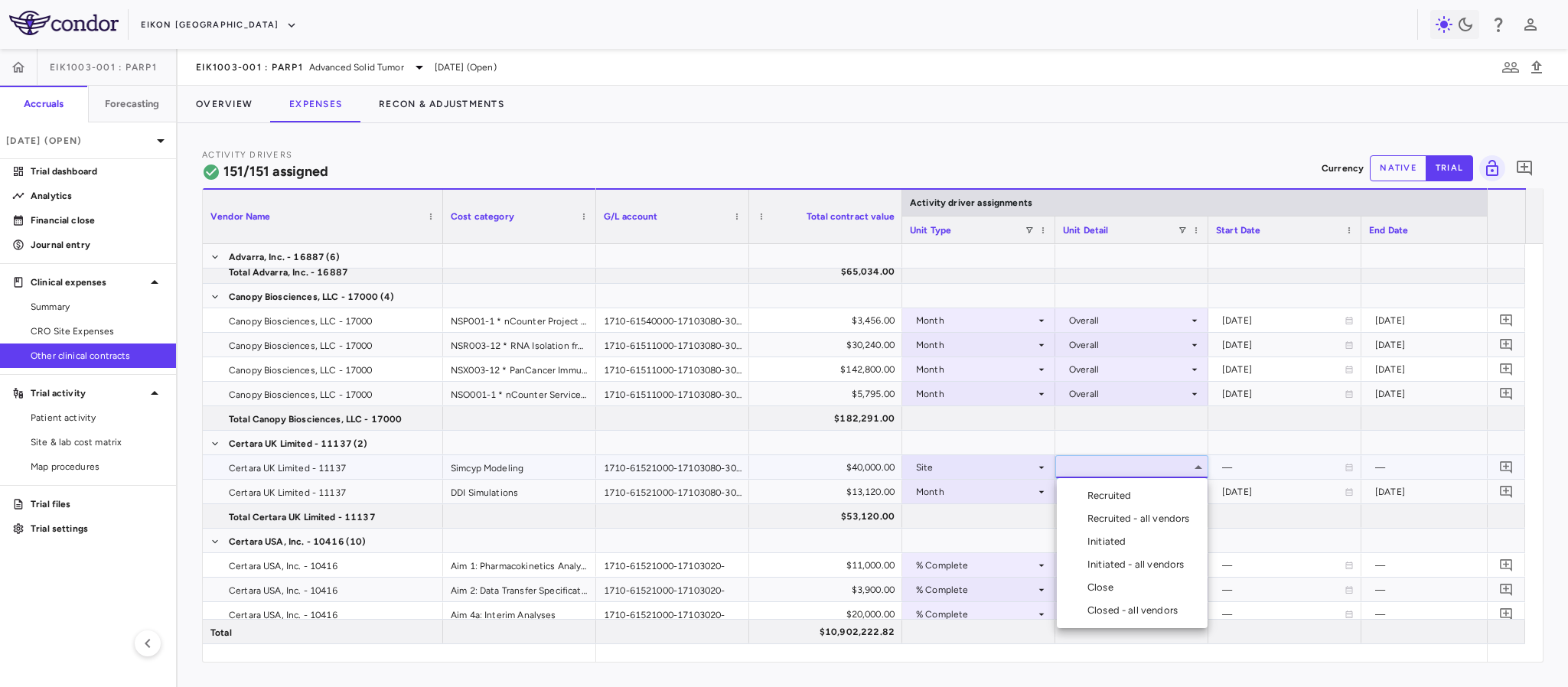
click at [1128, 519] on div "Recruited - all vendors" at bounding box center [1142, 518] width 108 height 14
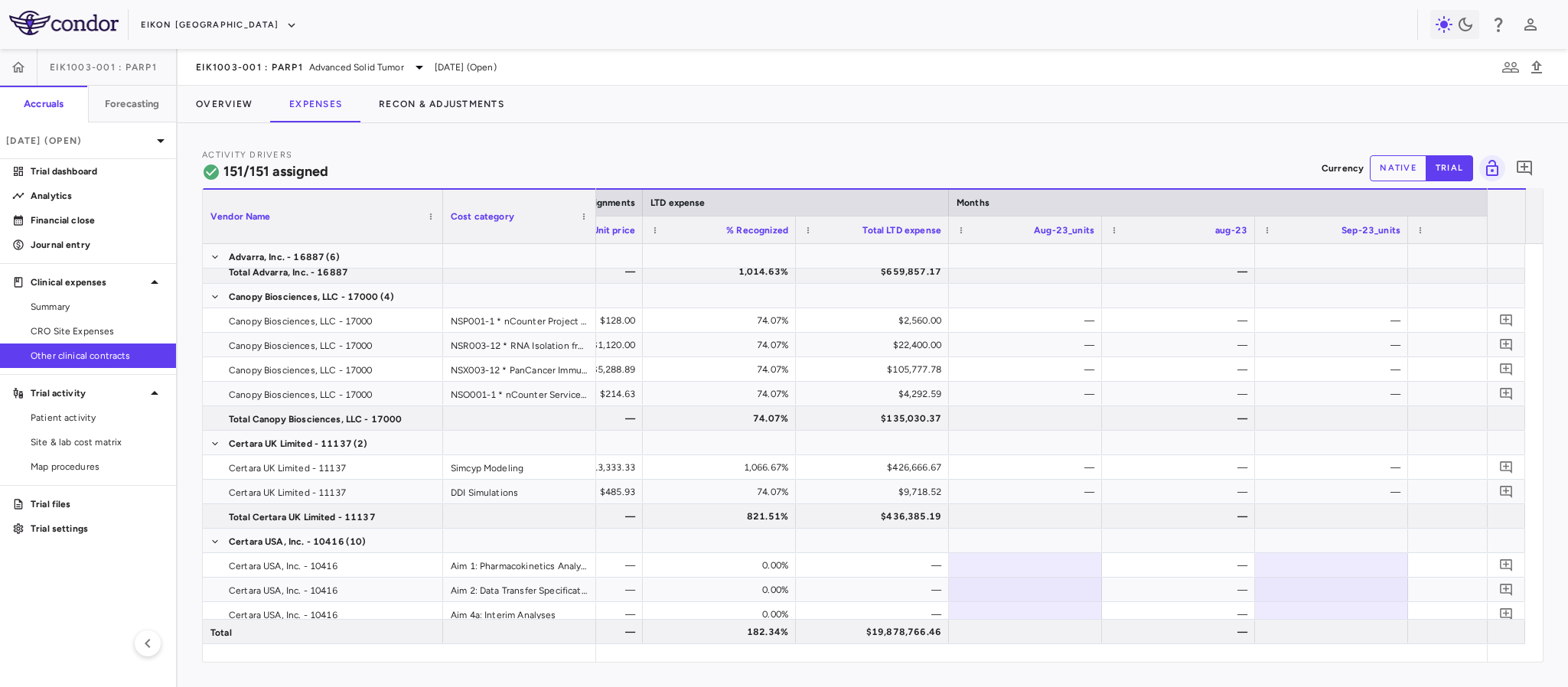
scroll to position [0, 1141]
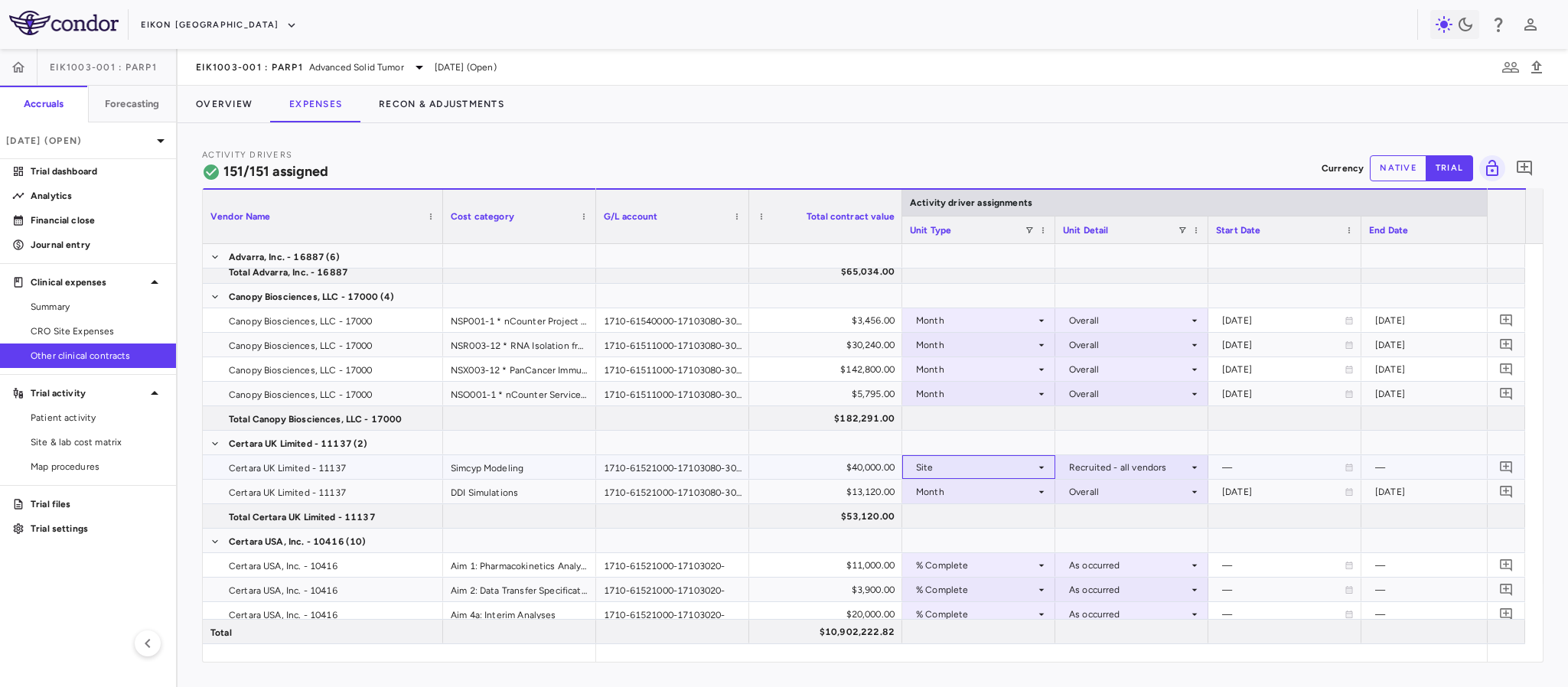
click at [1036, 468] on icon at bounding box center [1041, 467] width 12 height 12
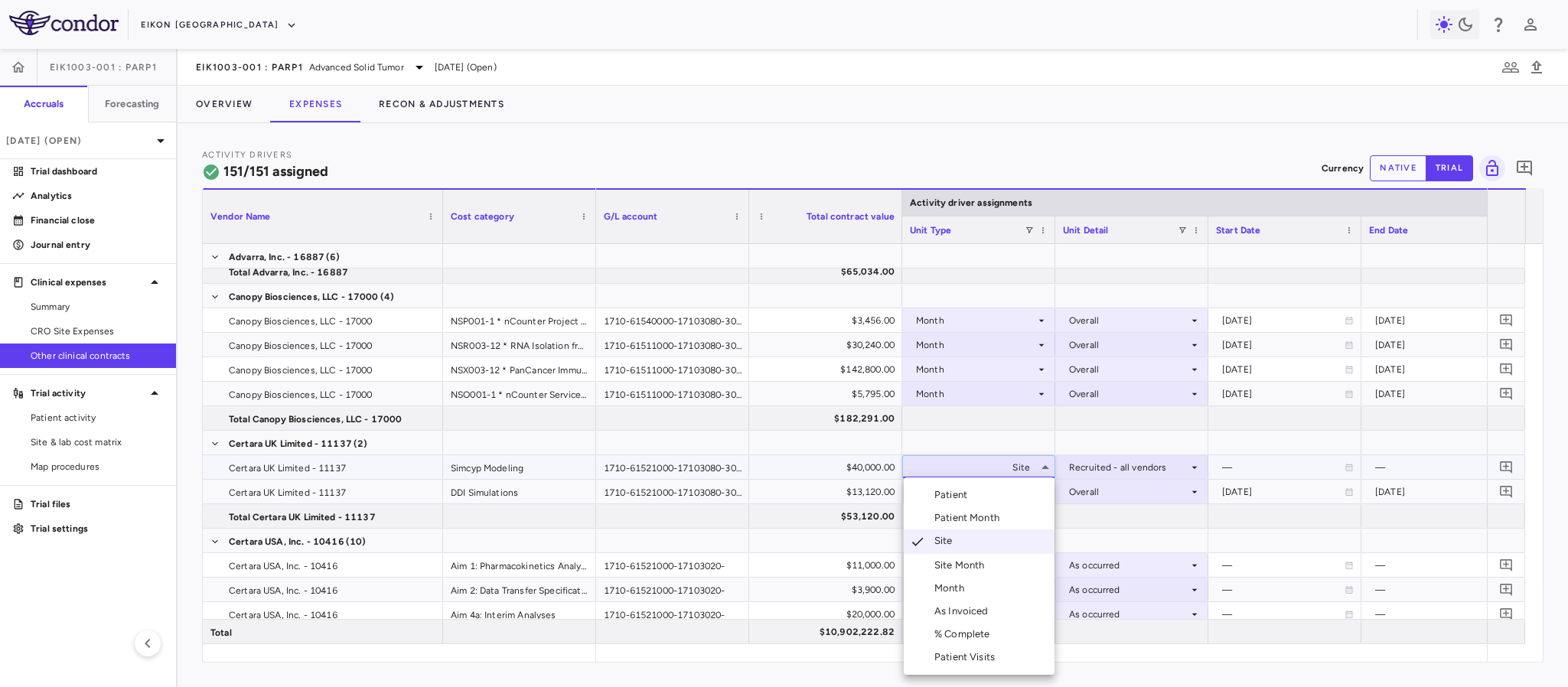
click at [1003, 632] on li "% Complete" at bounding box center [979, 634] width 151 height 23
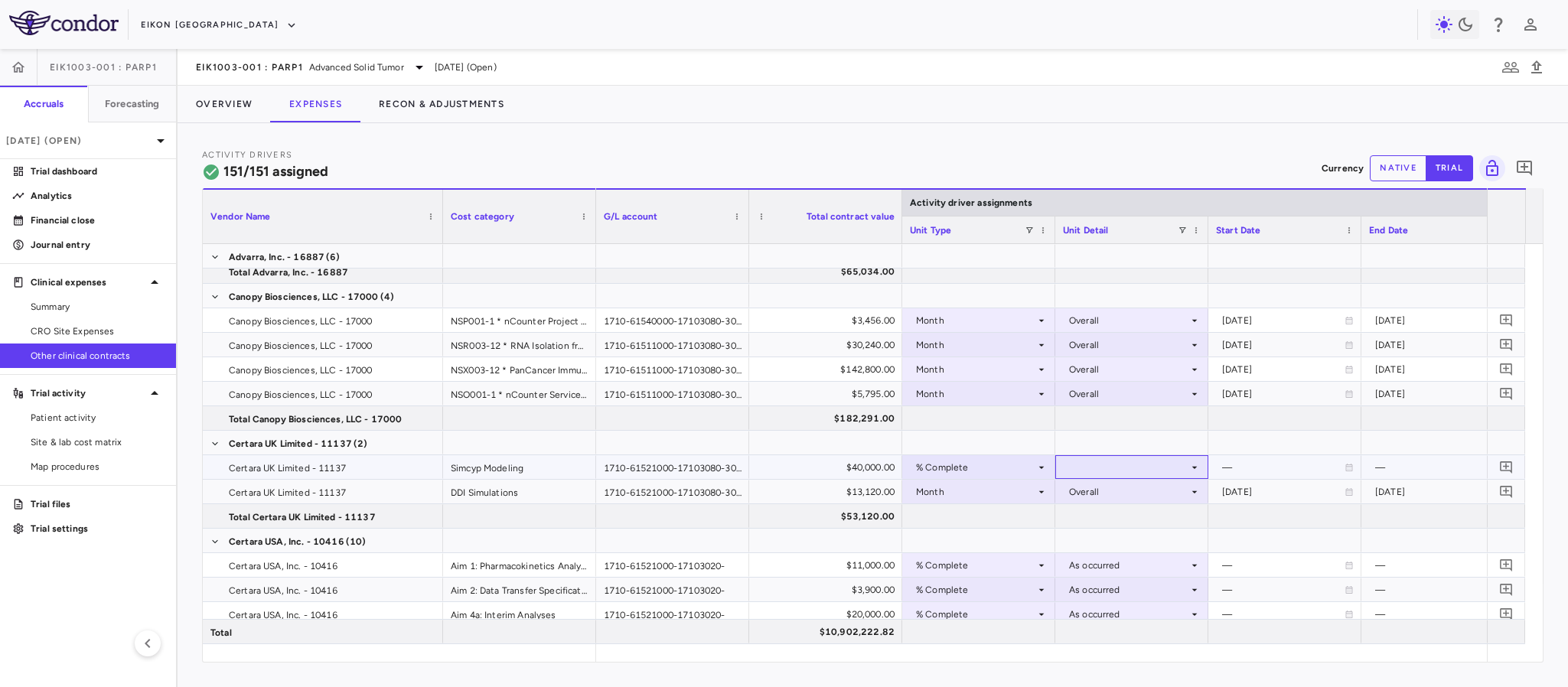
click at [1105, 464] on div at bounding box center [1131, 467] width 138 height 22
click at [1107, 493] on div "As occurred" at bounding box center [1118, 495] width 62 height 14
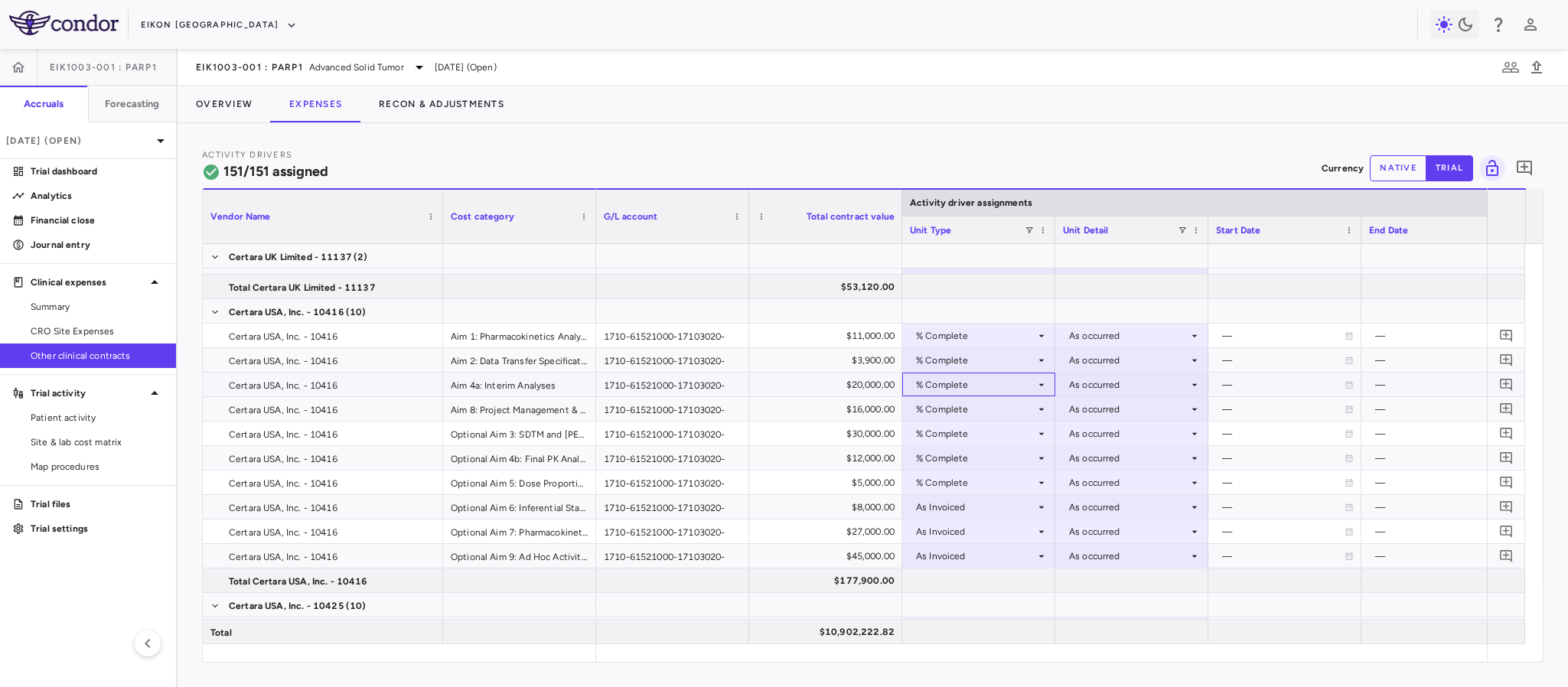
click at [1047, 381] on div "% Complete" at bounding box center [979, 384] width 153 height 24
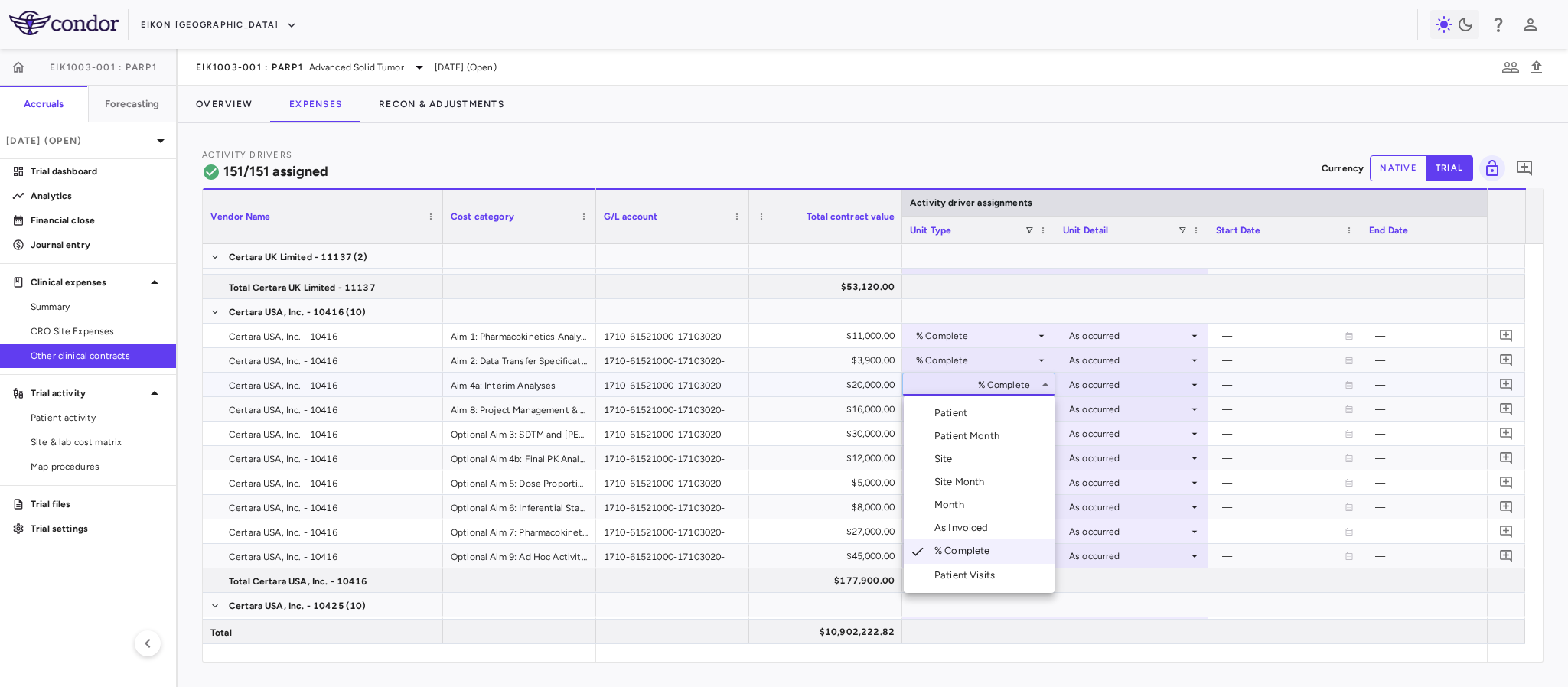
click at [982, 505] on li "Month" at bounding box center [979, 505] width 151 height 23
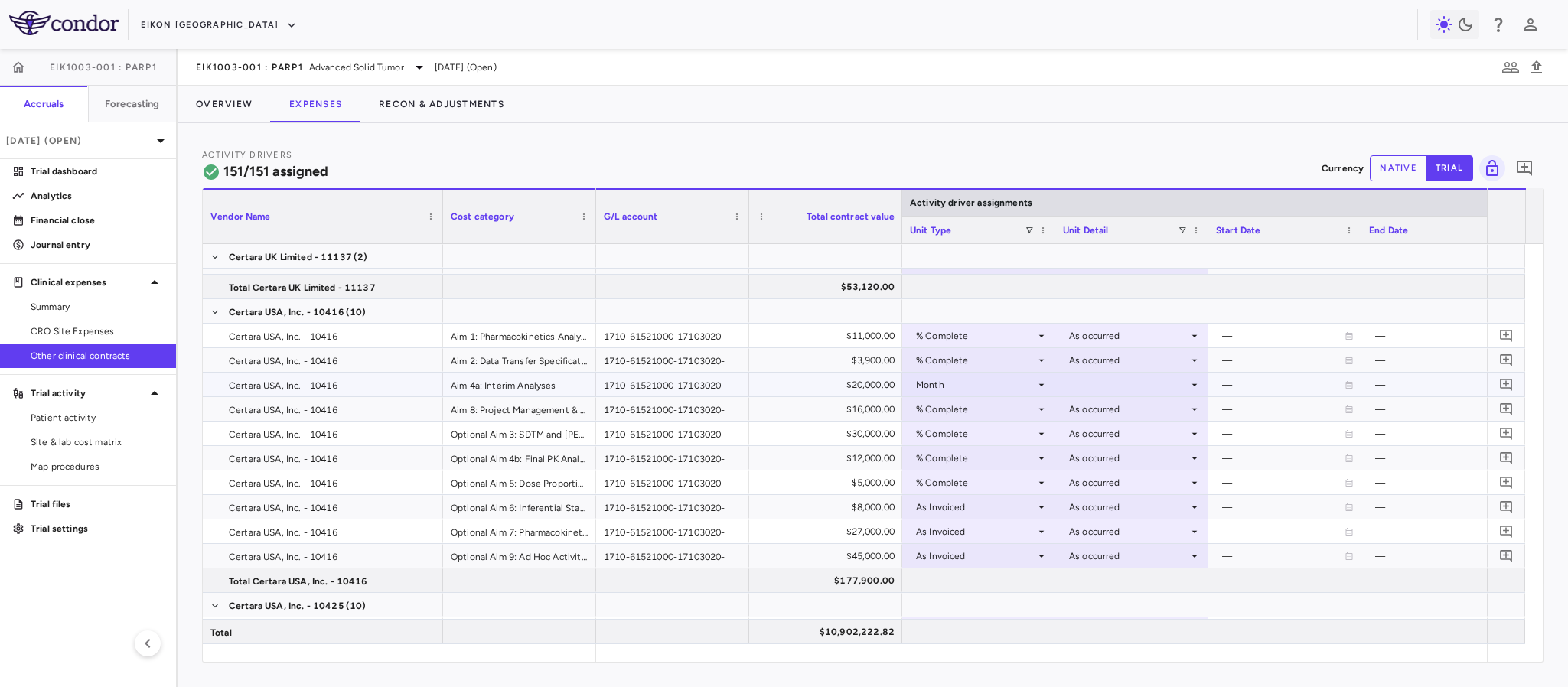
click at [1157, 375] on div at bounding box center [1131, 383] width 138 height 22
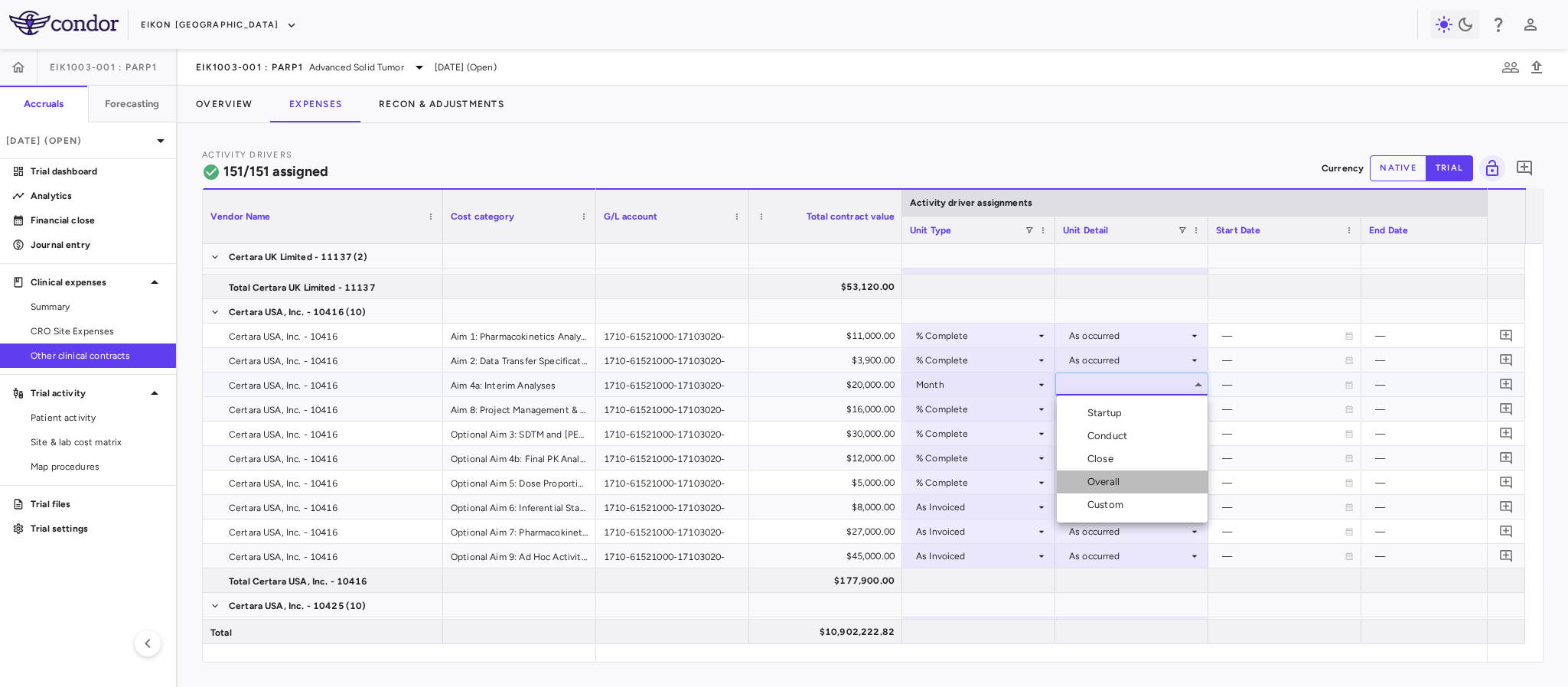
click at [1118, 484] on div "Overall" at bounding box center [1107, 482] width 38 height 14
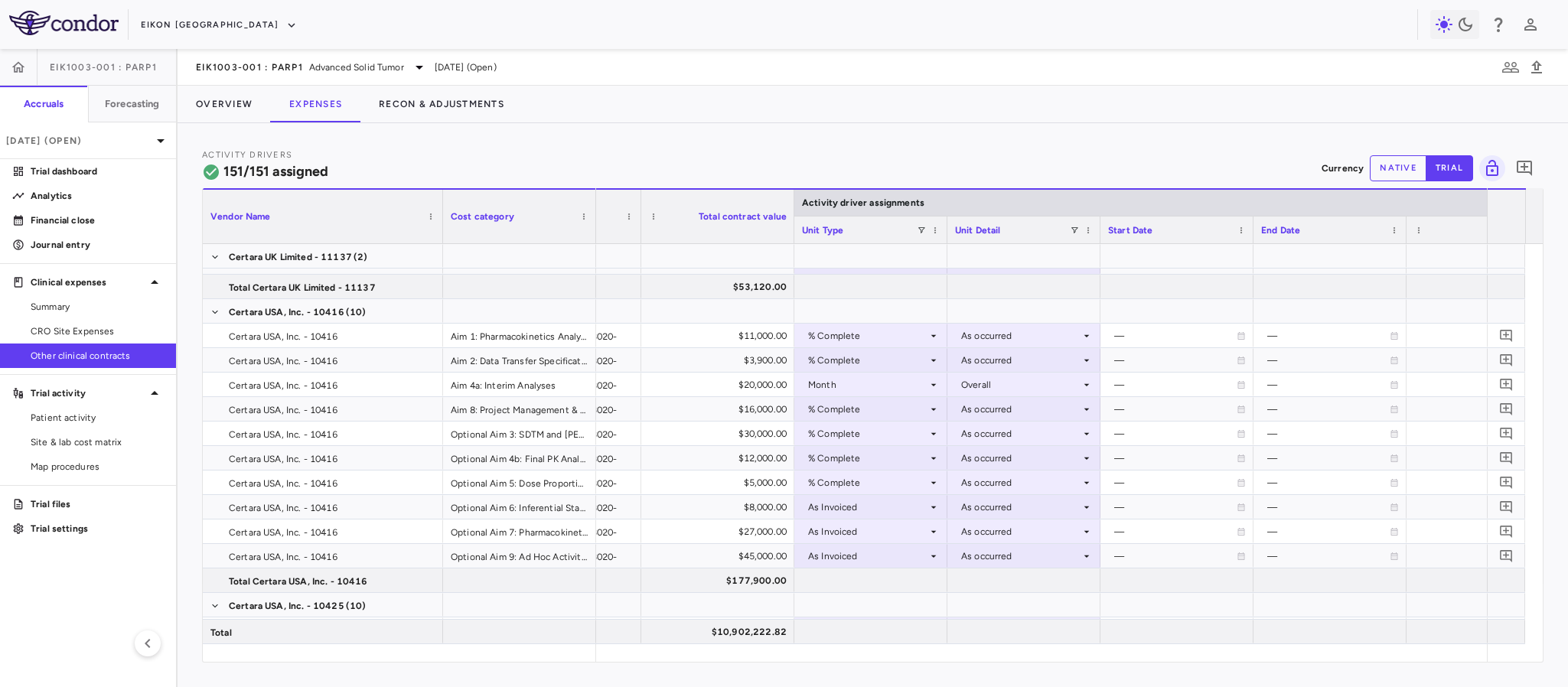
scroll to position [0, 168]
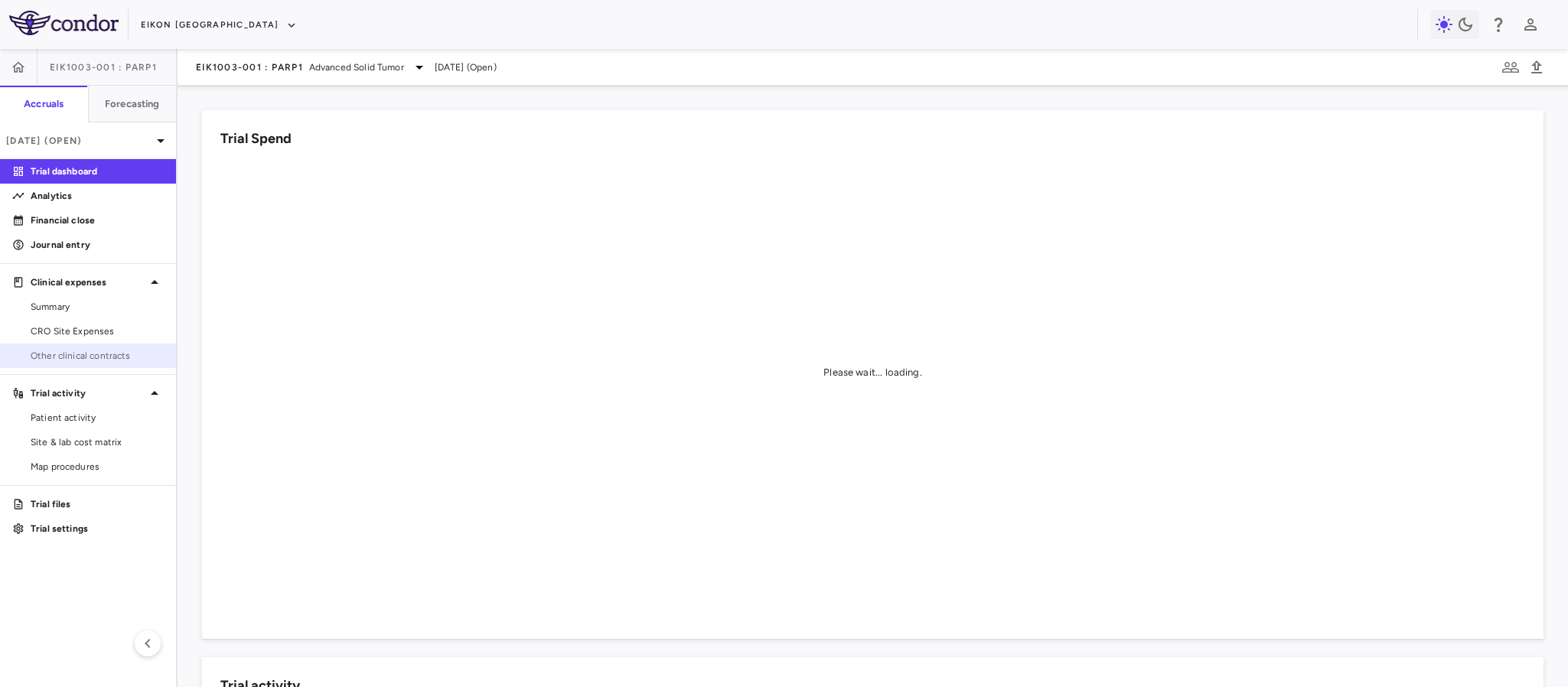
click at [42, 359] on span "Other clinical contracts" at bounding box center [97, 356] width 133 height 14
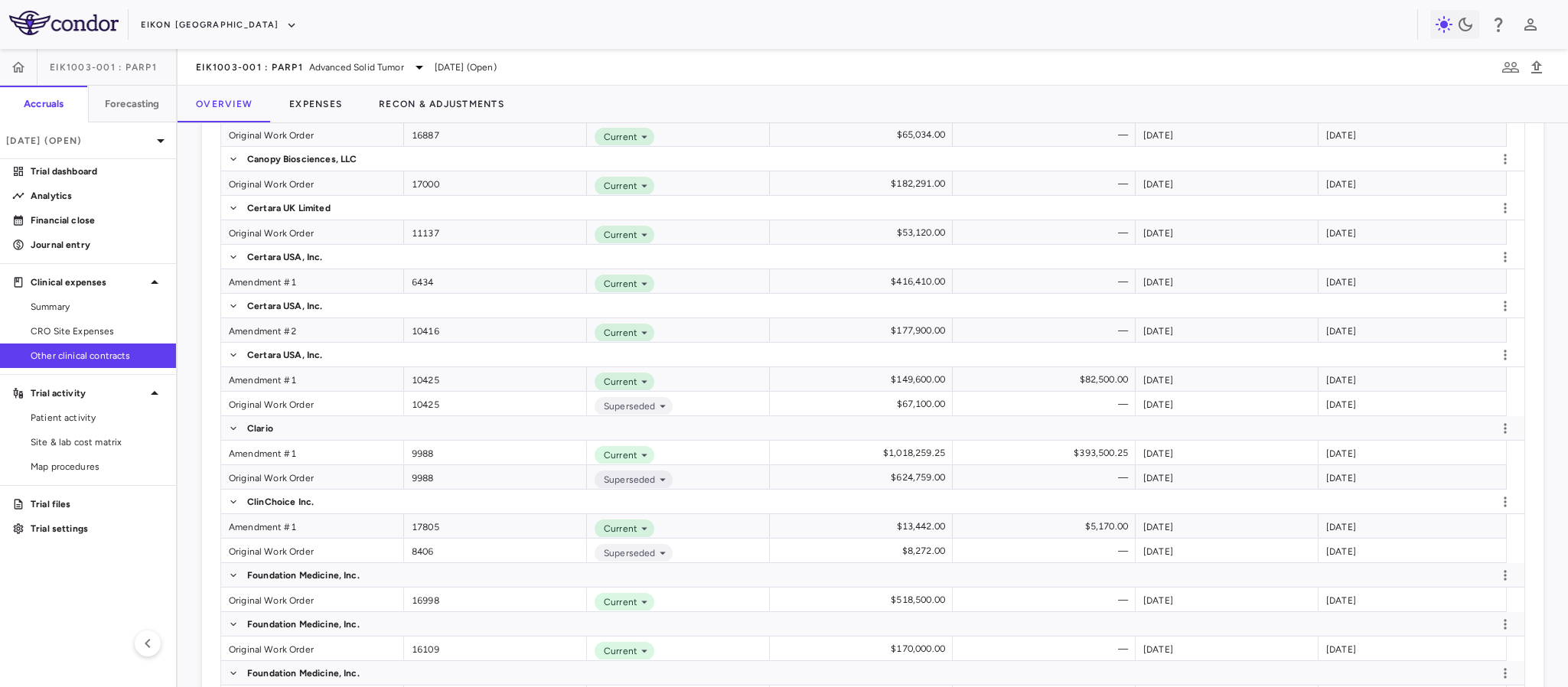
scroll to position [1054, 0]
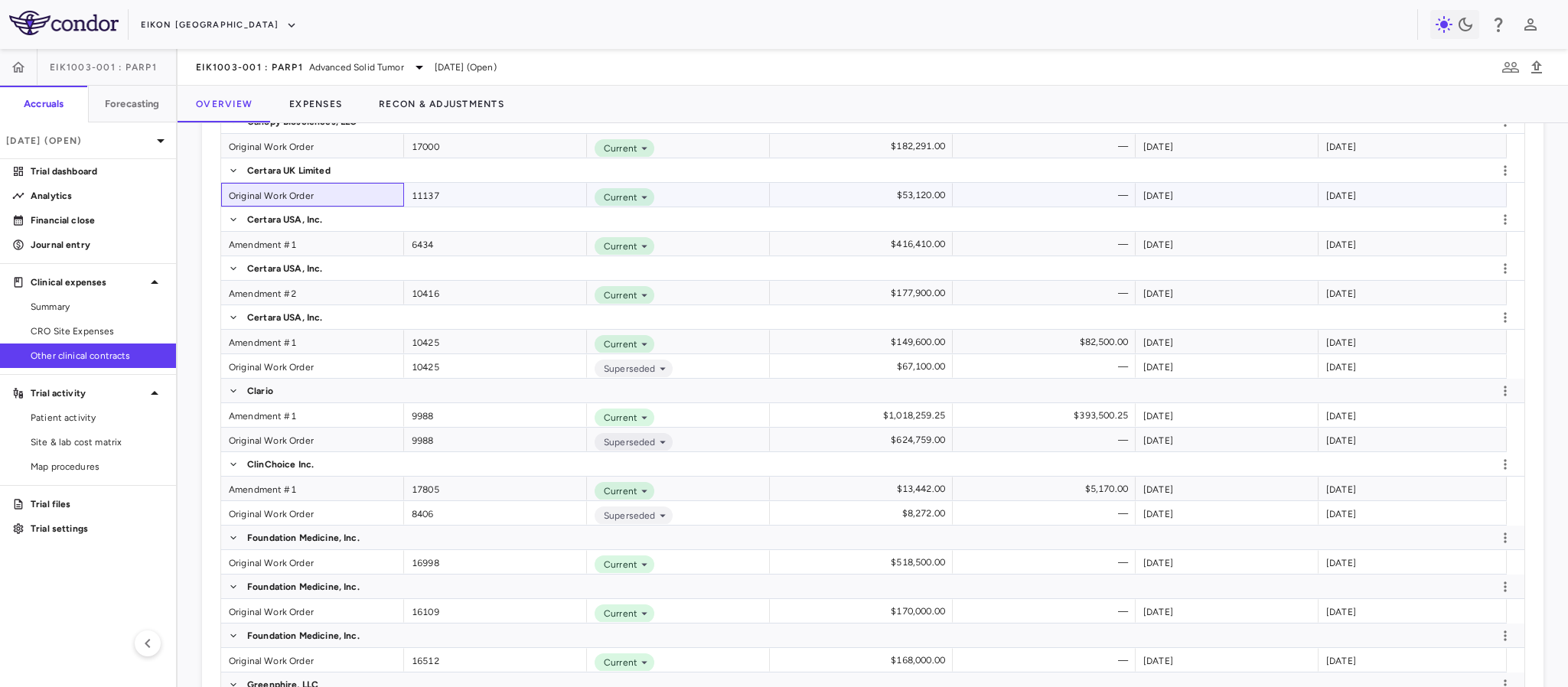
click at [270, 191] on div "Original Work Order" at bounding box center [312, 195] width 183 height 24
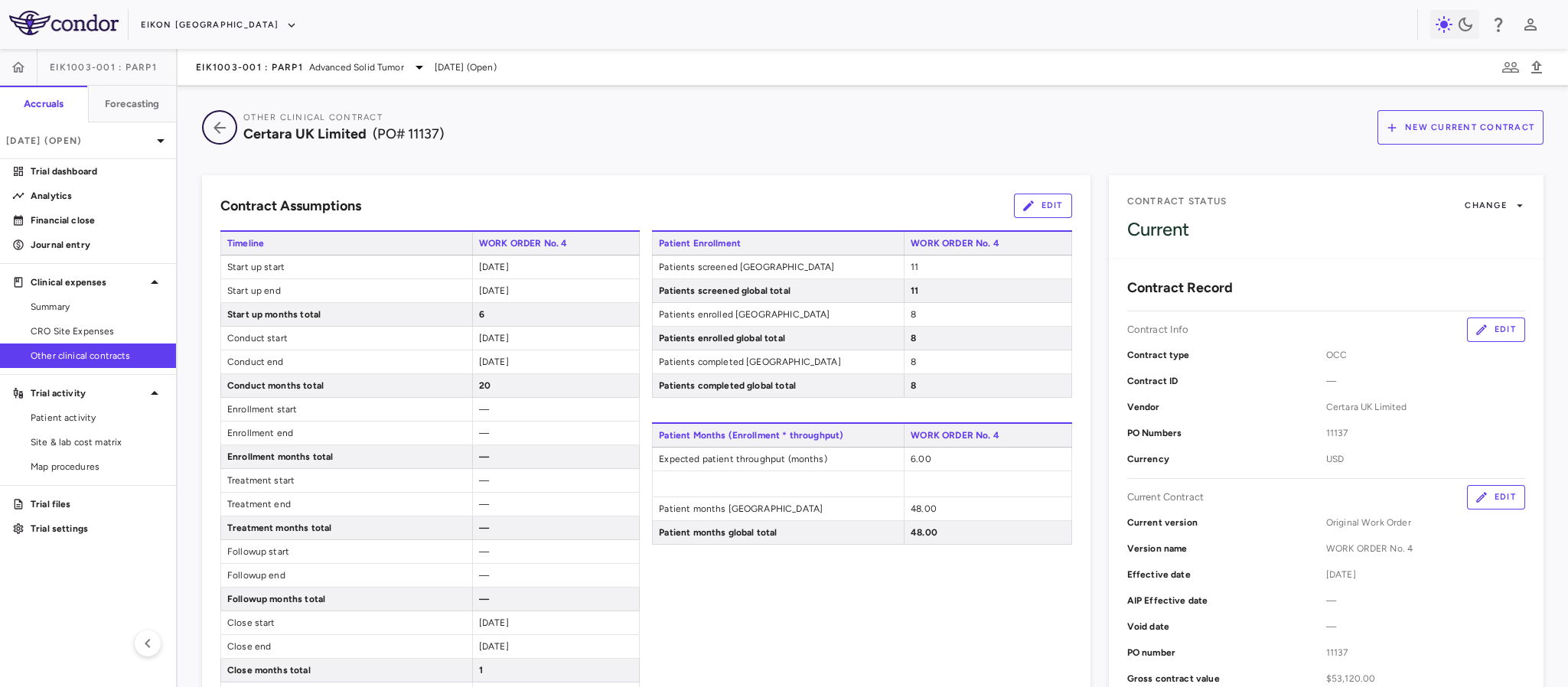
click at [220, 133] on icon "button" at bounding box center [219, 127] width 28 height 18
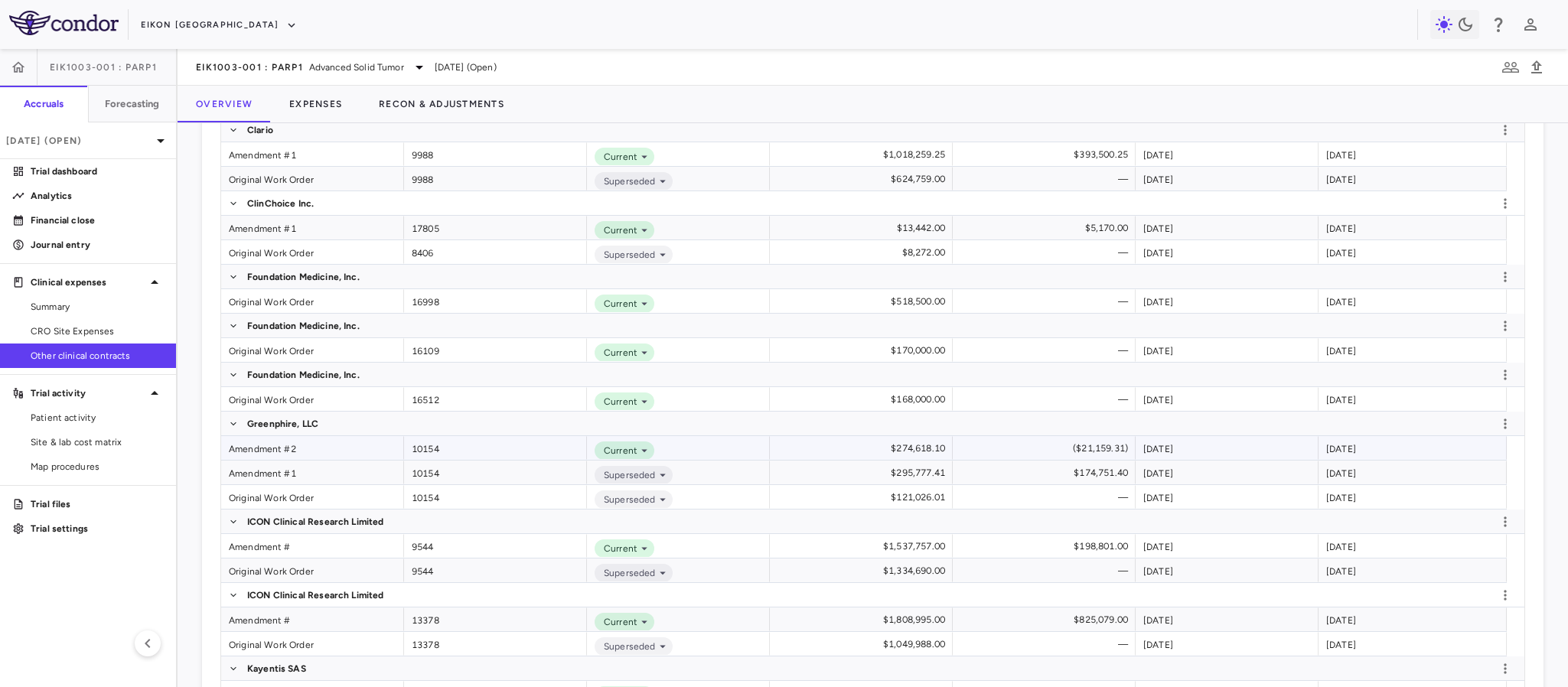
scroll to position [1169, 0]
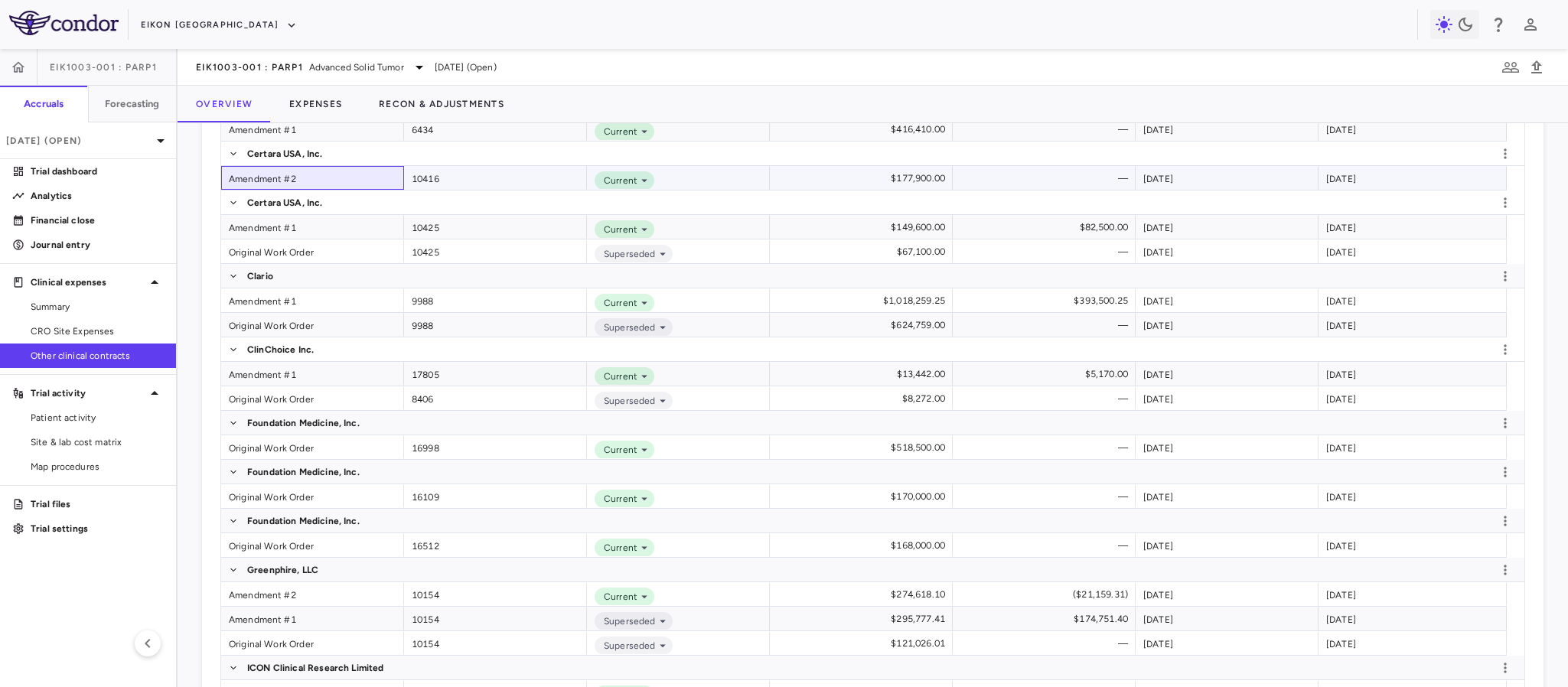
click at [264, 181] on div "Amendment #2" at bounding box center [312, 177] width 183 height 24
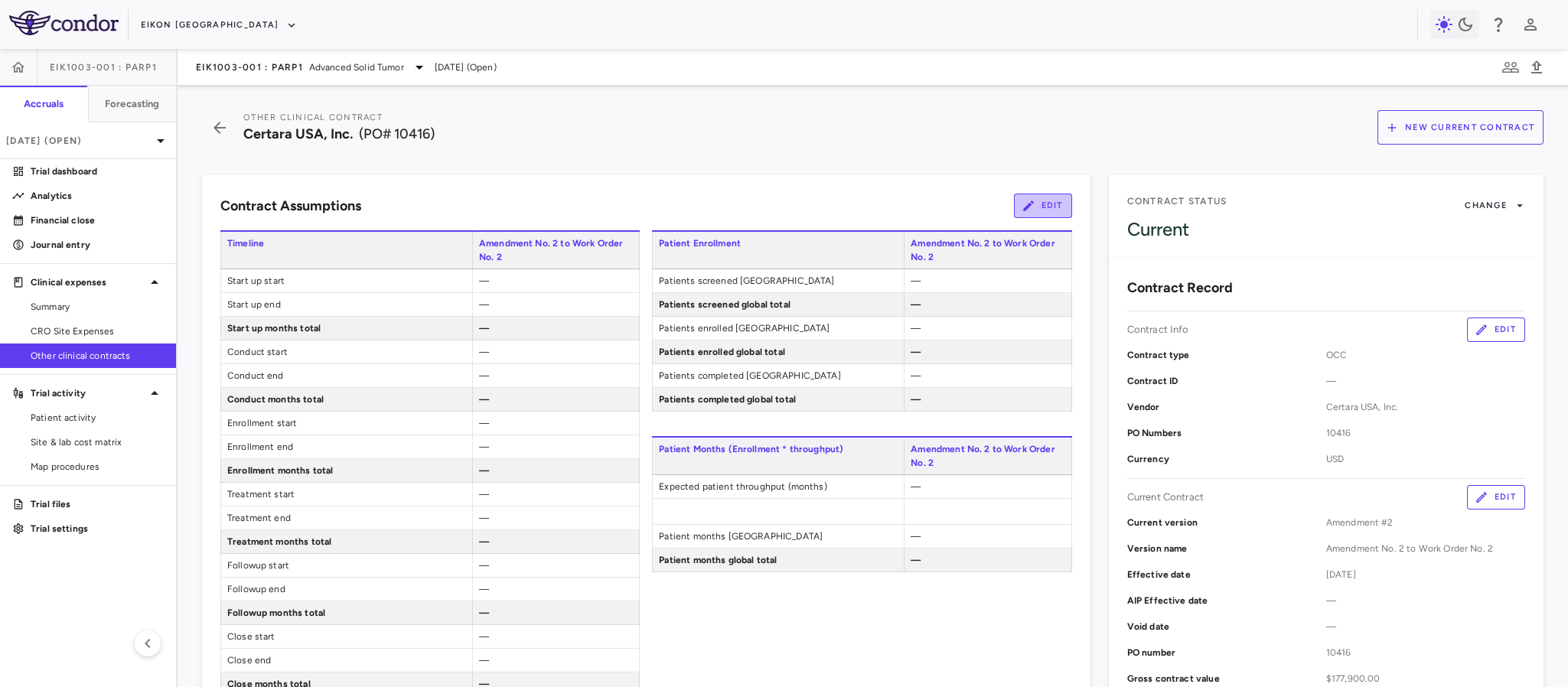
click at [1029, 210] on button "Edit" at bounding box center [1042, 206] width 58 height 25
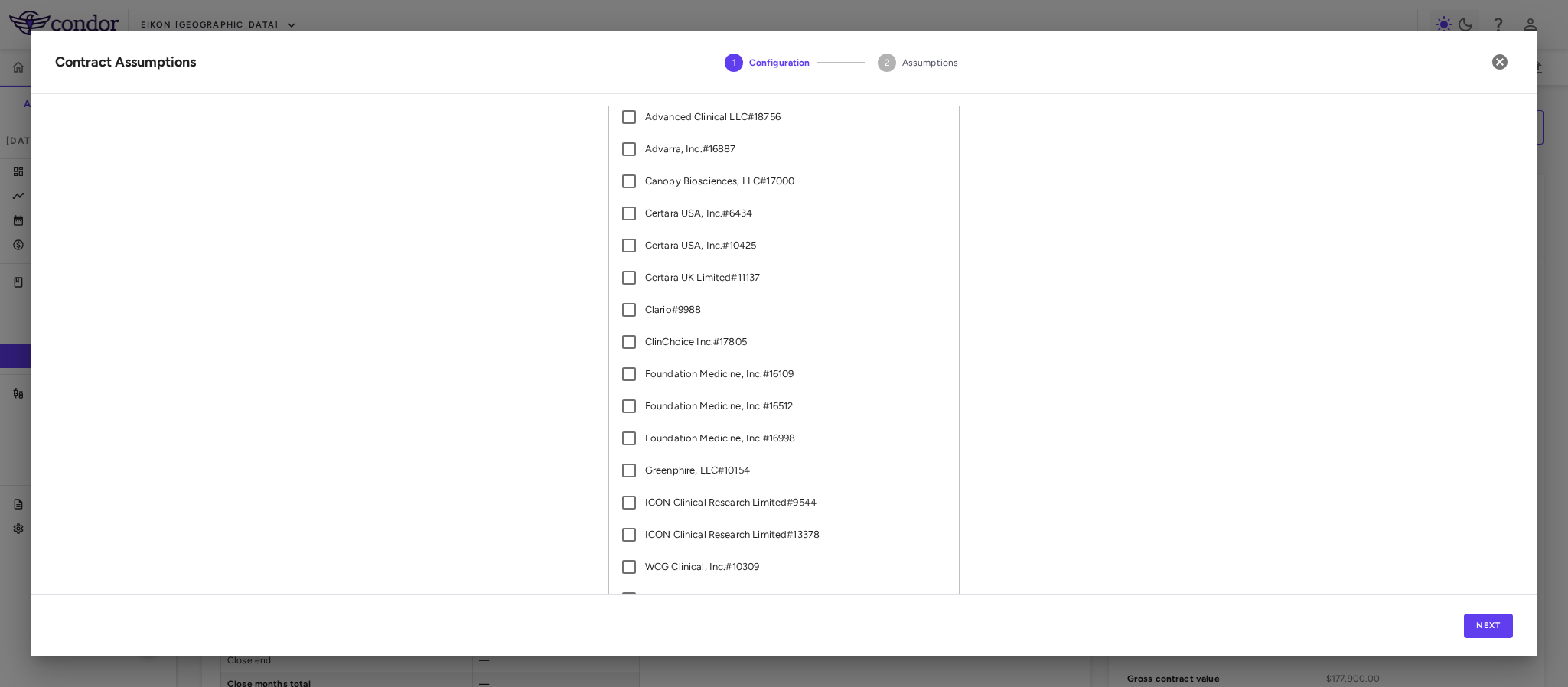
scroll to position [124, 0]
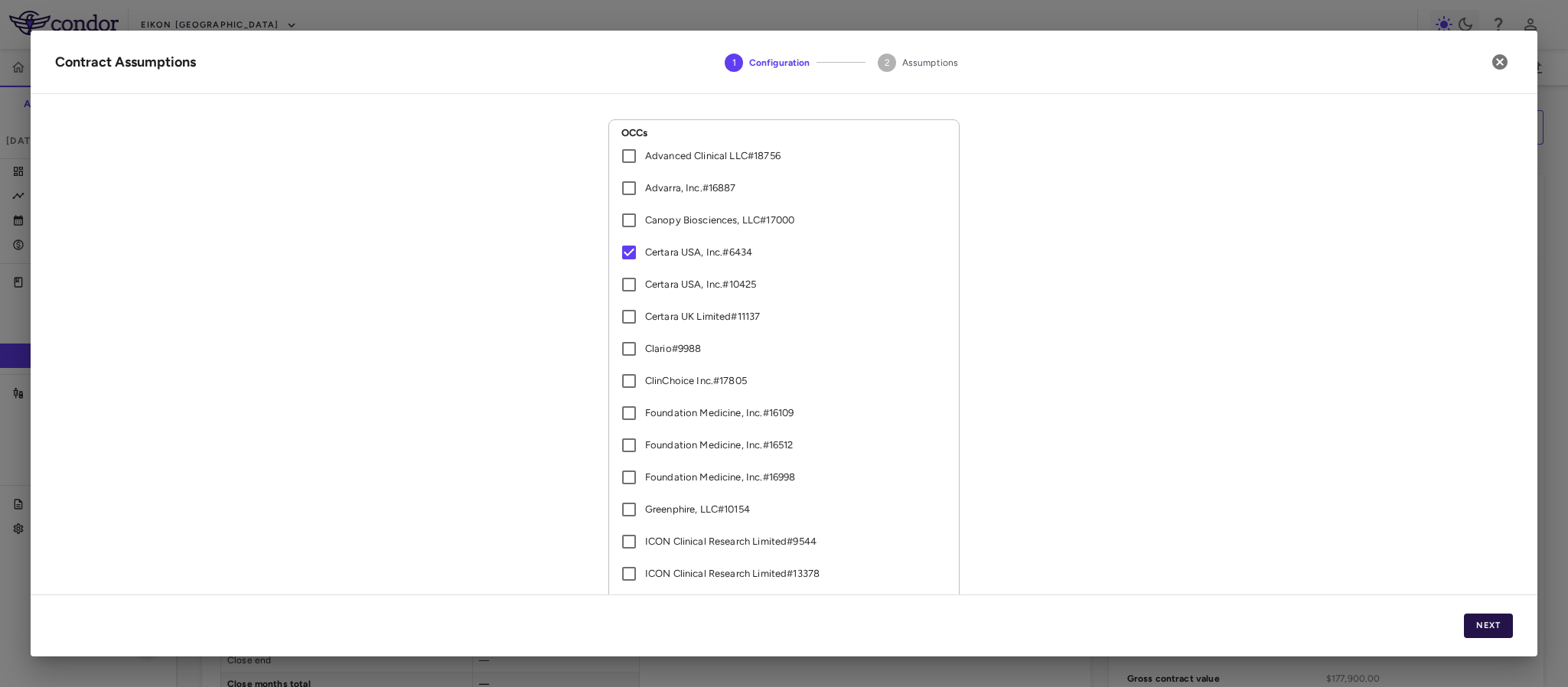
click at [1504, 622] on button "Next" at bounding box center [1489, 626] width 49 height 25
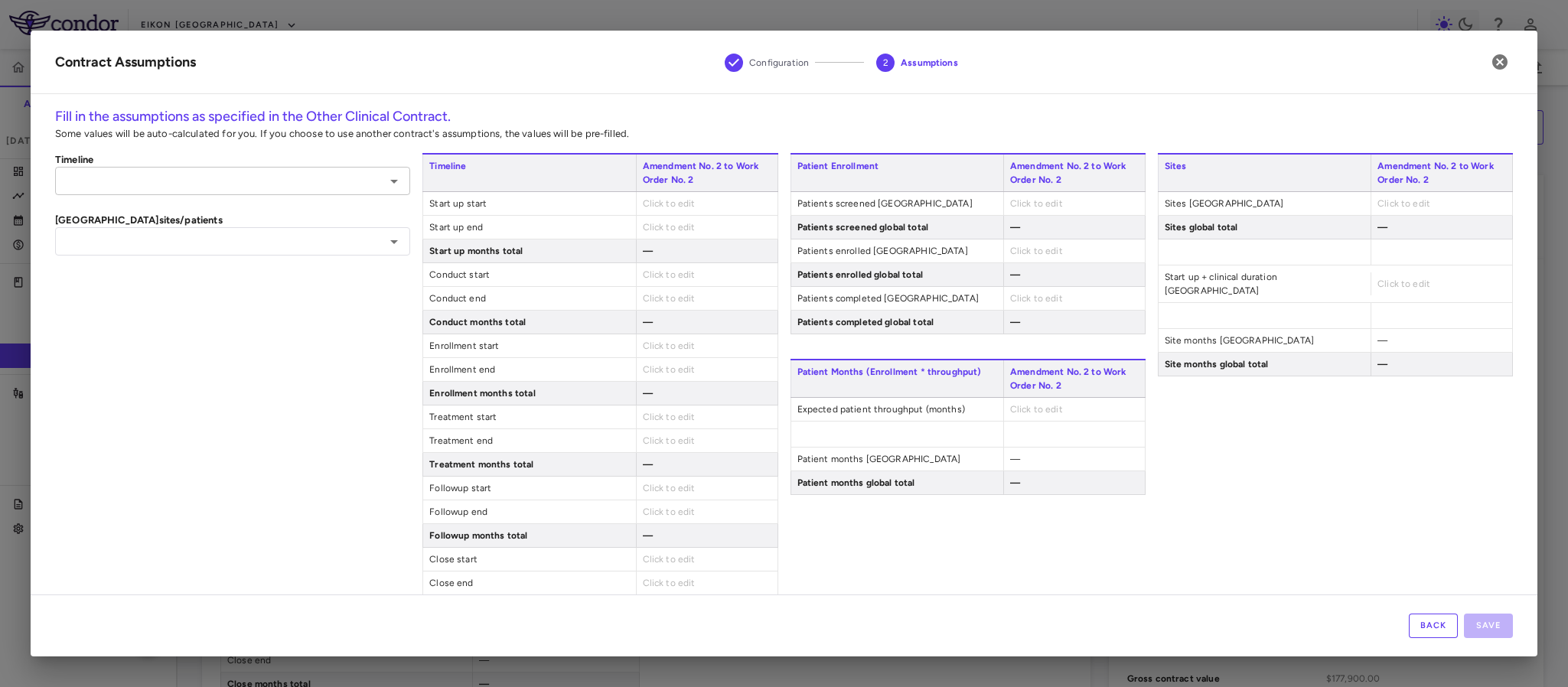
click at [343, 181] on input "text" at bounding box center [220, 181] width 321 height 19
click at [237, 212] on li "Certara USA, Inc. #6434" at bounding box center [231, 214] width 351 height 23
type input "**********"
click at [333, 232] on input "text" at bounding box center [220, 241] width 321 height 19
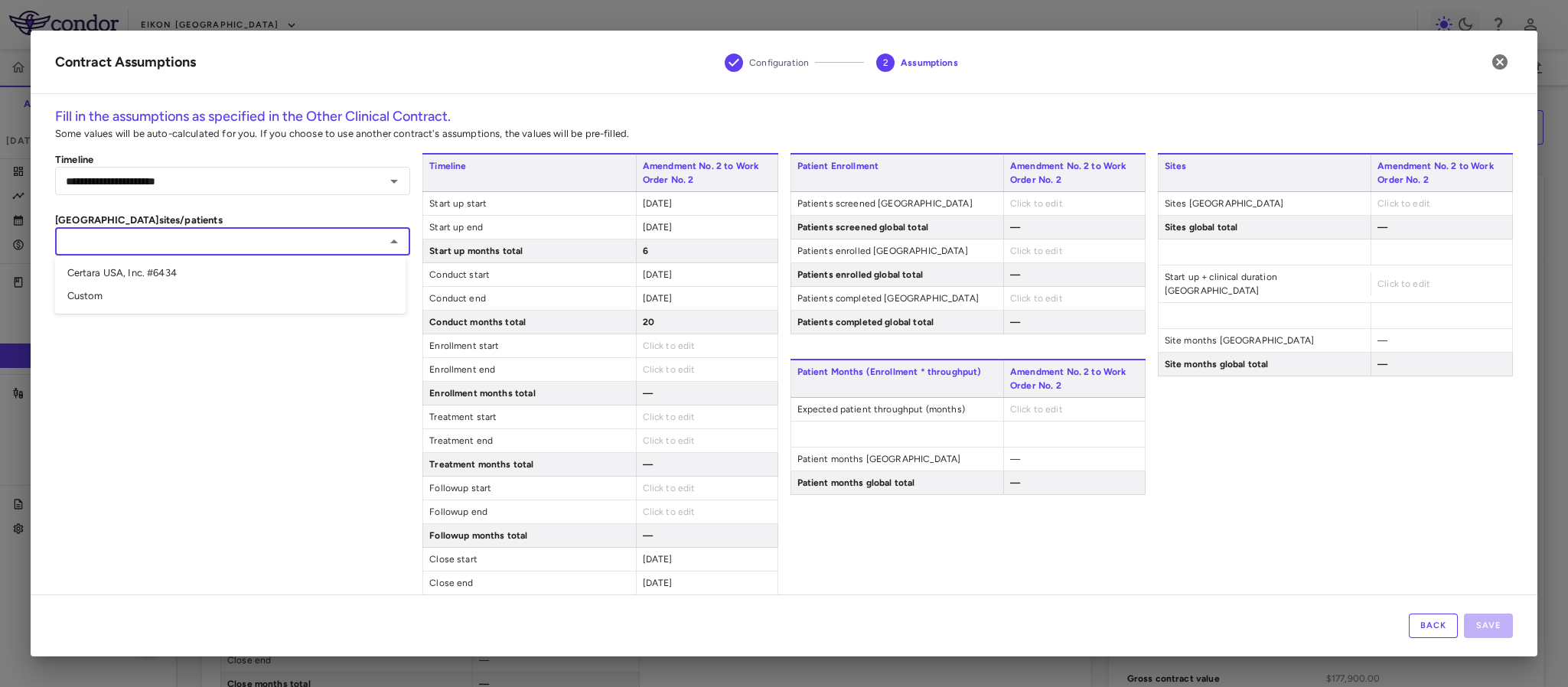
click at [231, 280] on li "Certara USA, Inc. #6434" at bounding box center [231, 273] width 351 height 23
type input "**********"
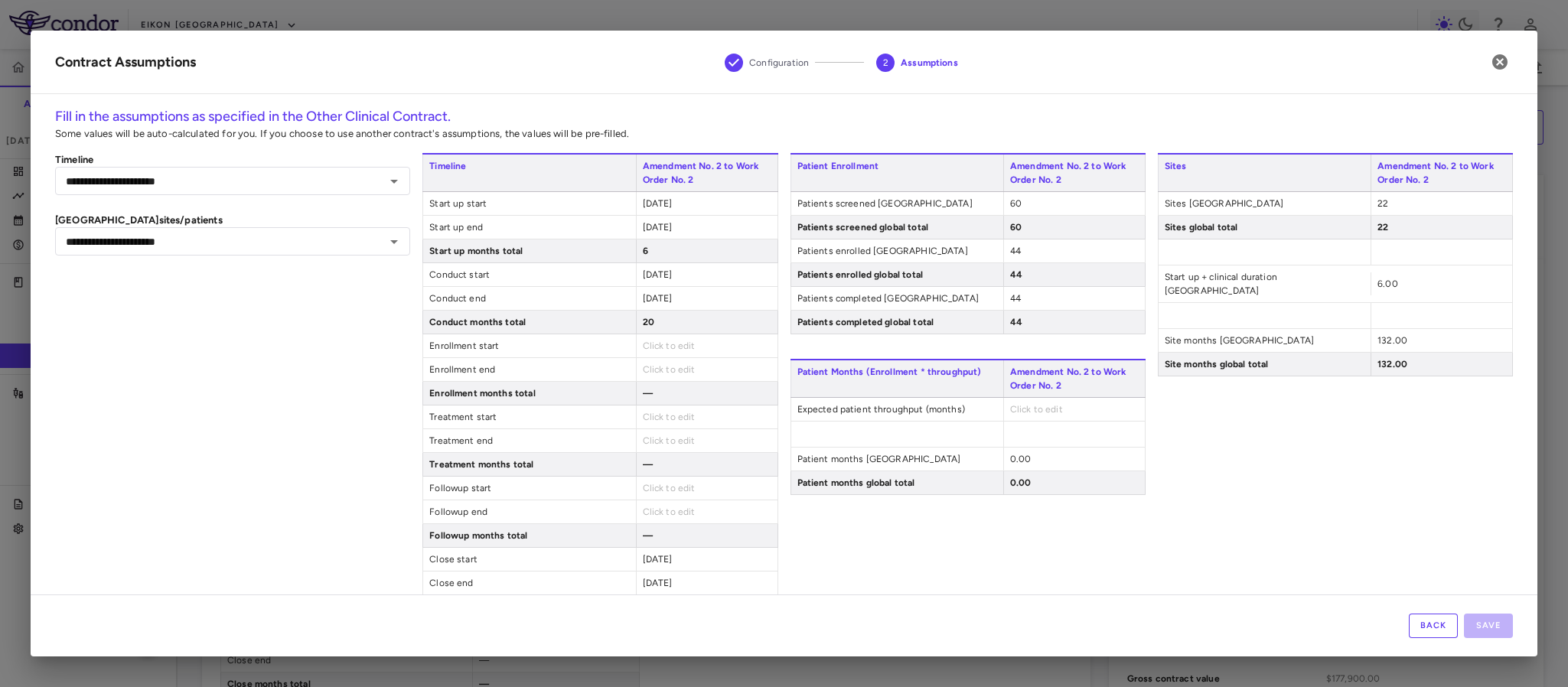
click at [668, 203] on span "2023-12-01" at bounding box center [657, 203] width 29 height 10
click at [673, 202] on span "2023-12-01" at bounding box center [657, 203] width 29 height 10
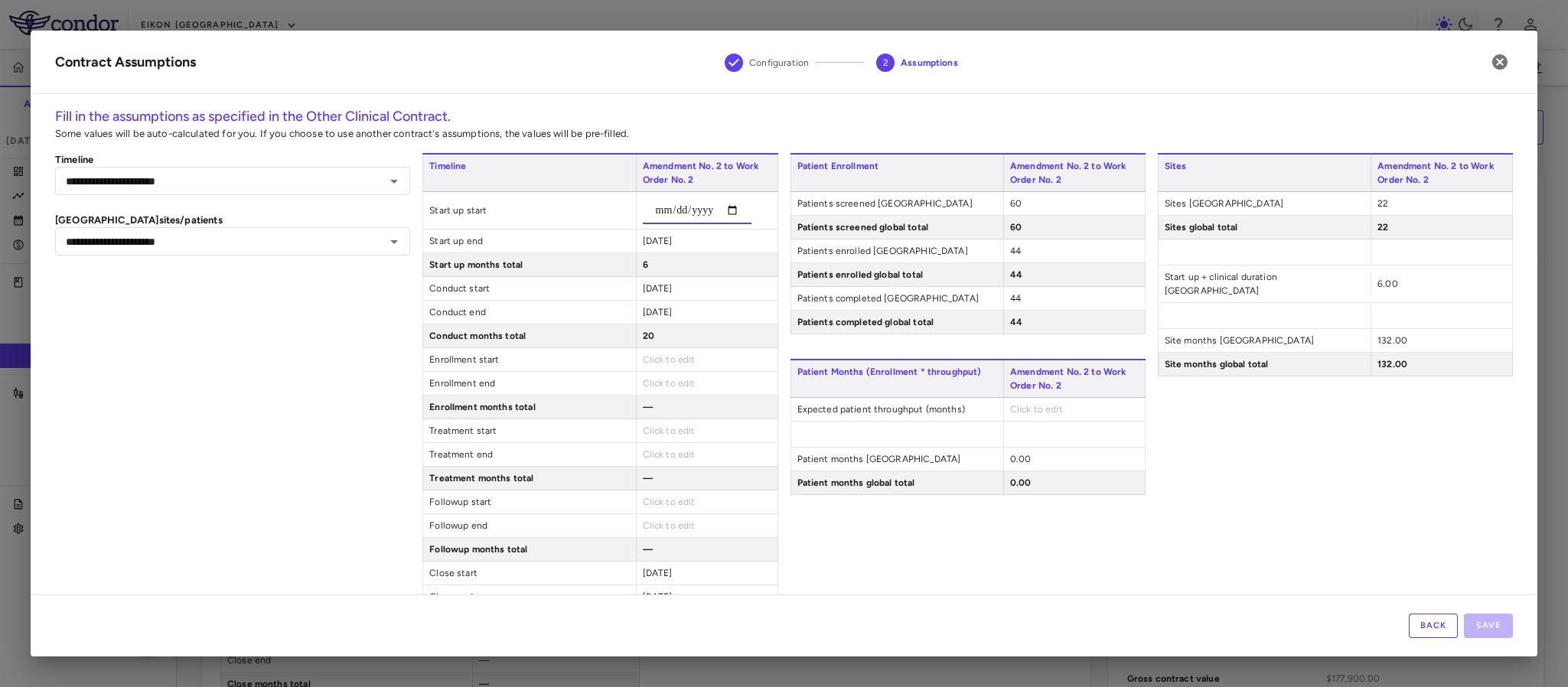
type input "******"
type input "**********"
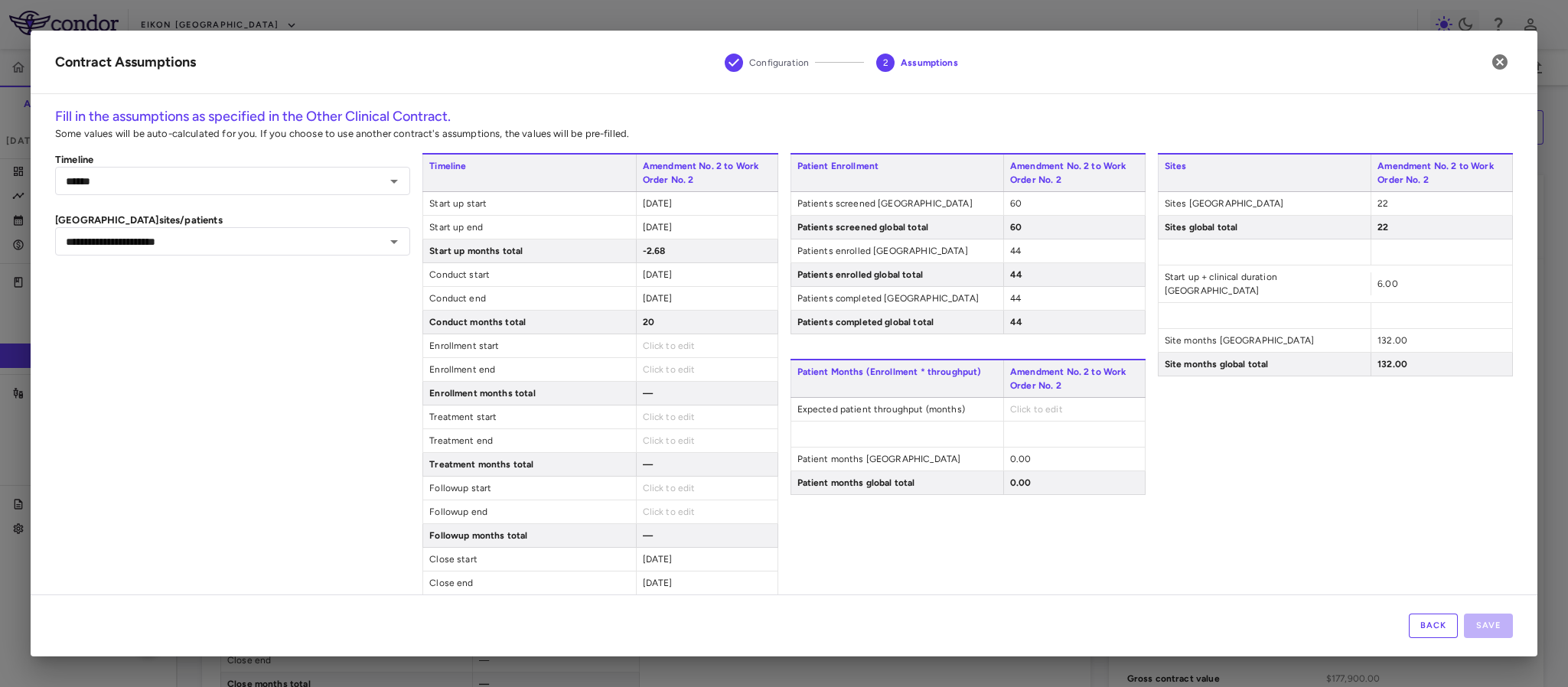
click at [666, 243] on div "Timeline Amendment No. 2 to Work Order No. 2 Start up start 2024-08-22 Start up…" at bounding box center [600, 421] width 355 height 537
click at [666, 230] on span "2024-05-31" at bounding box center [657, 227] width 29 height 10
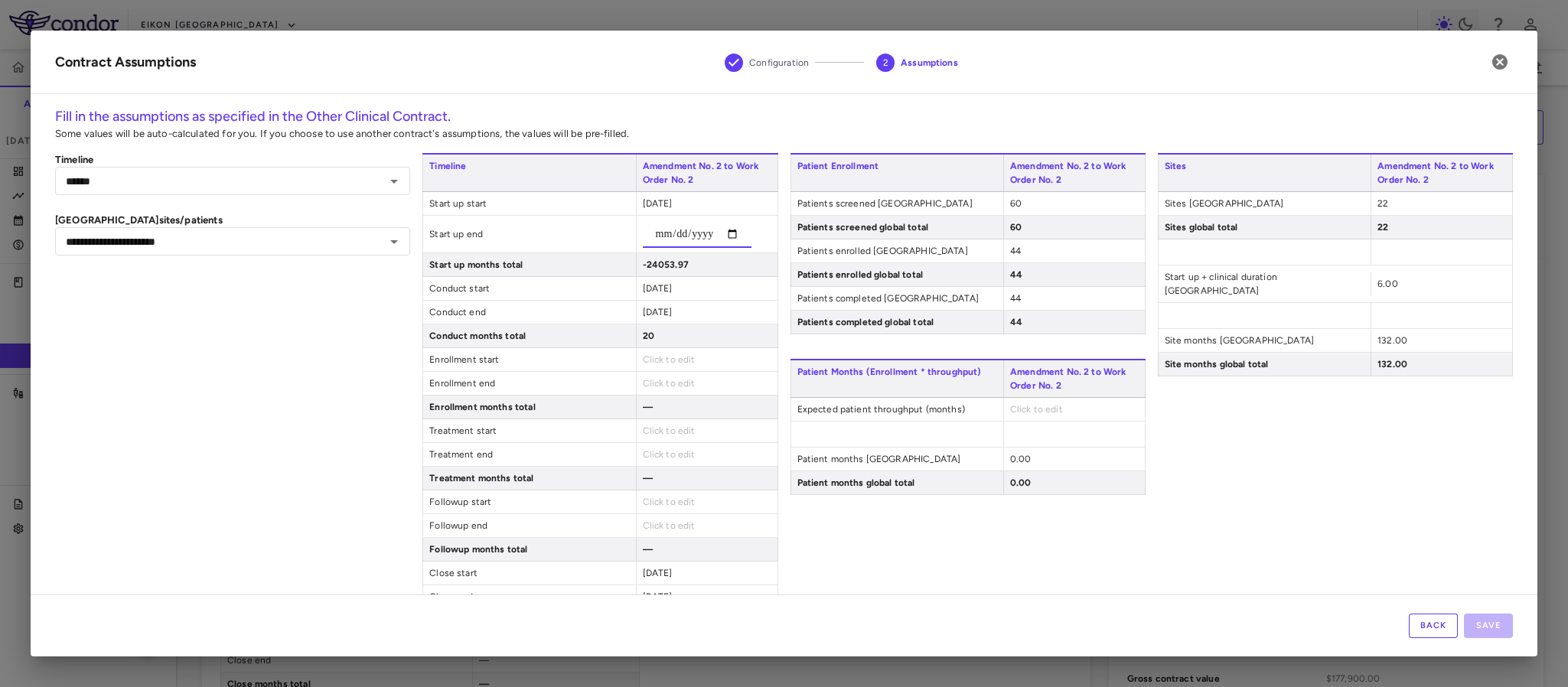
type input "**********"
click at [650, 286] on div "2024-06-01" at bounding box center [706, 288] width 141 height 23
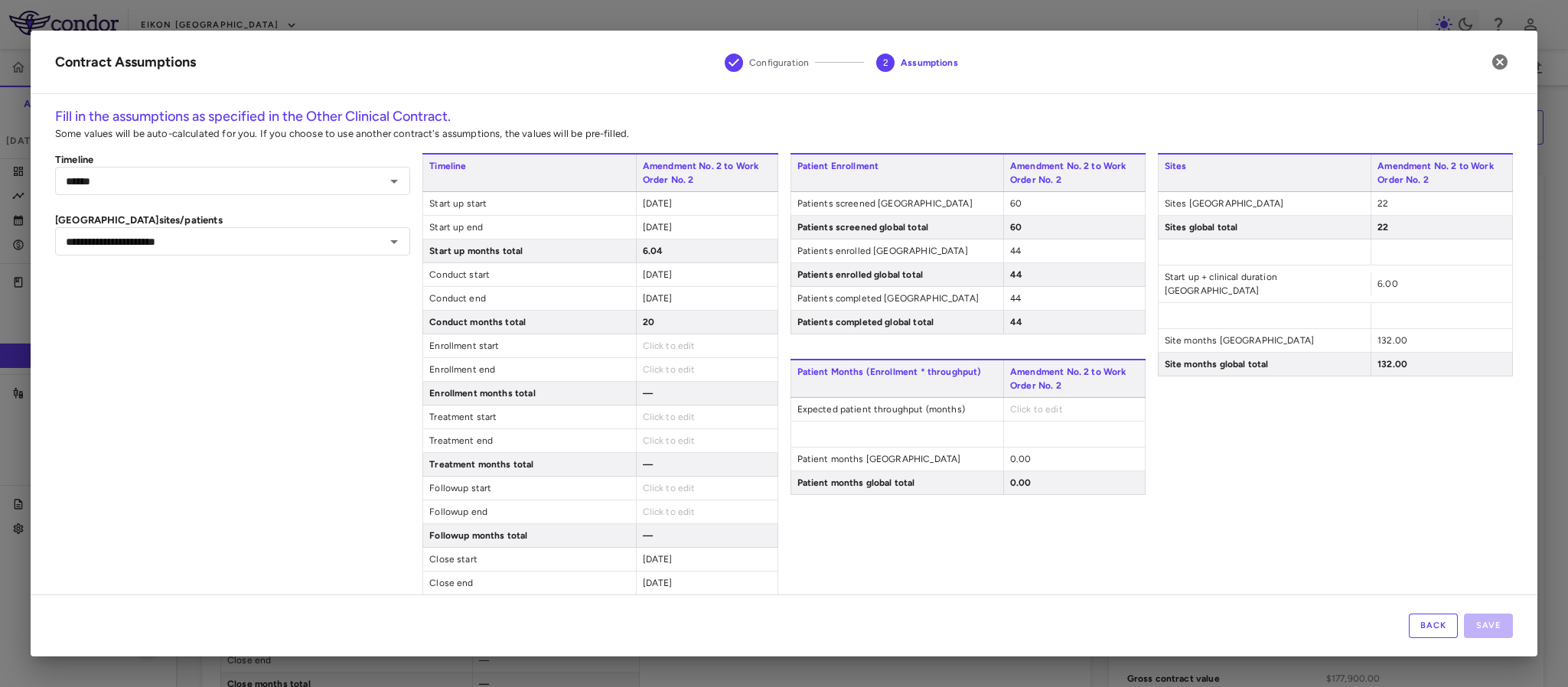
click at [643, 273] on span "2024-06-01" at bounding box center [657, 274] width 29 height 10
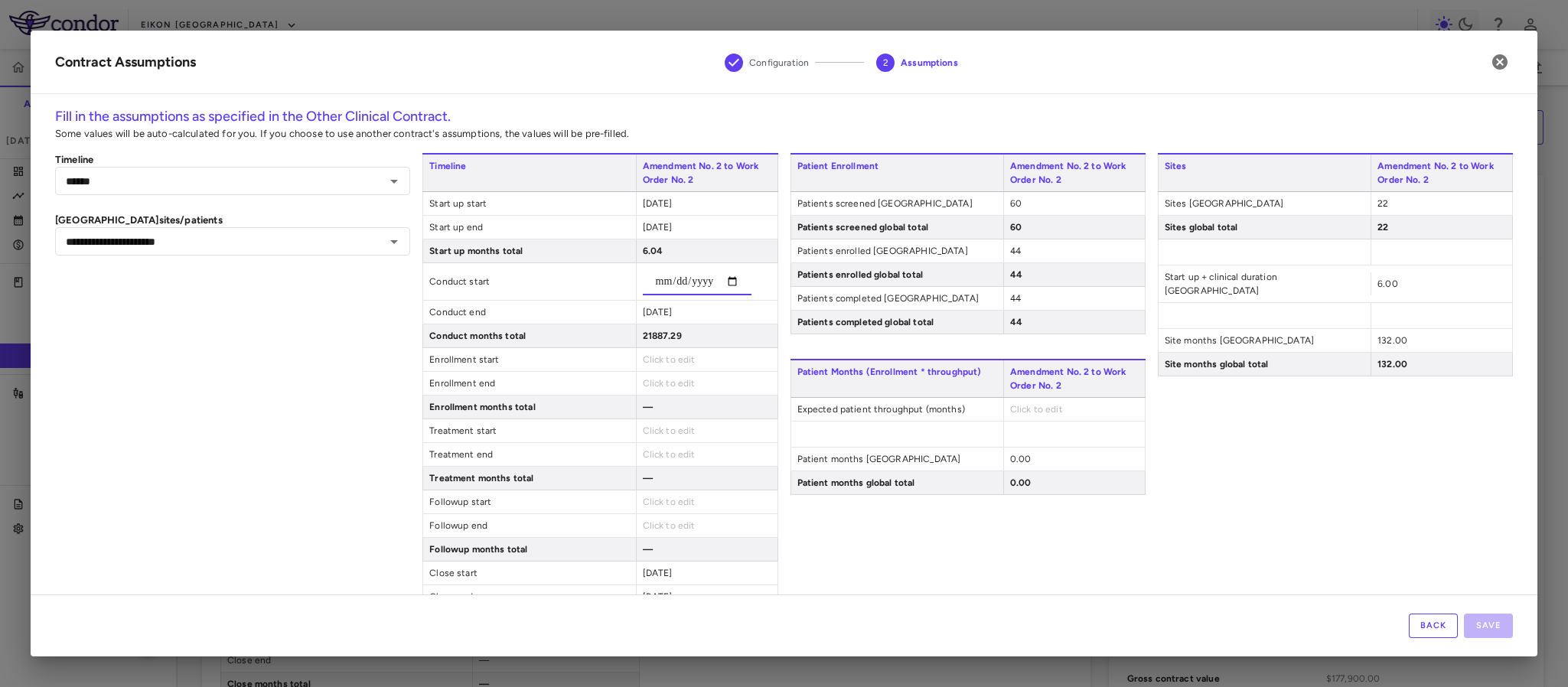
type input "**********"
click at [414, 378] on div "**********" at bounding box center [784, 428] width 1458 height 551
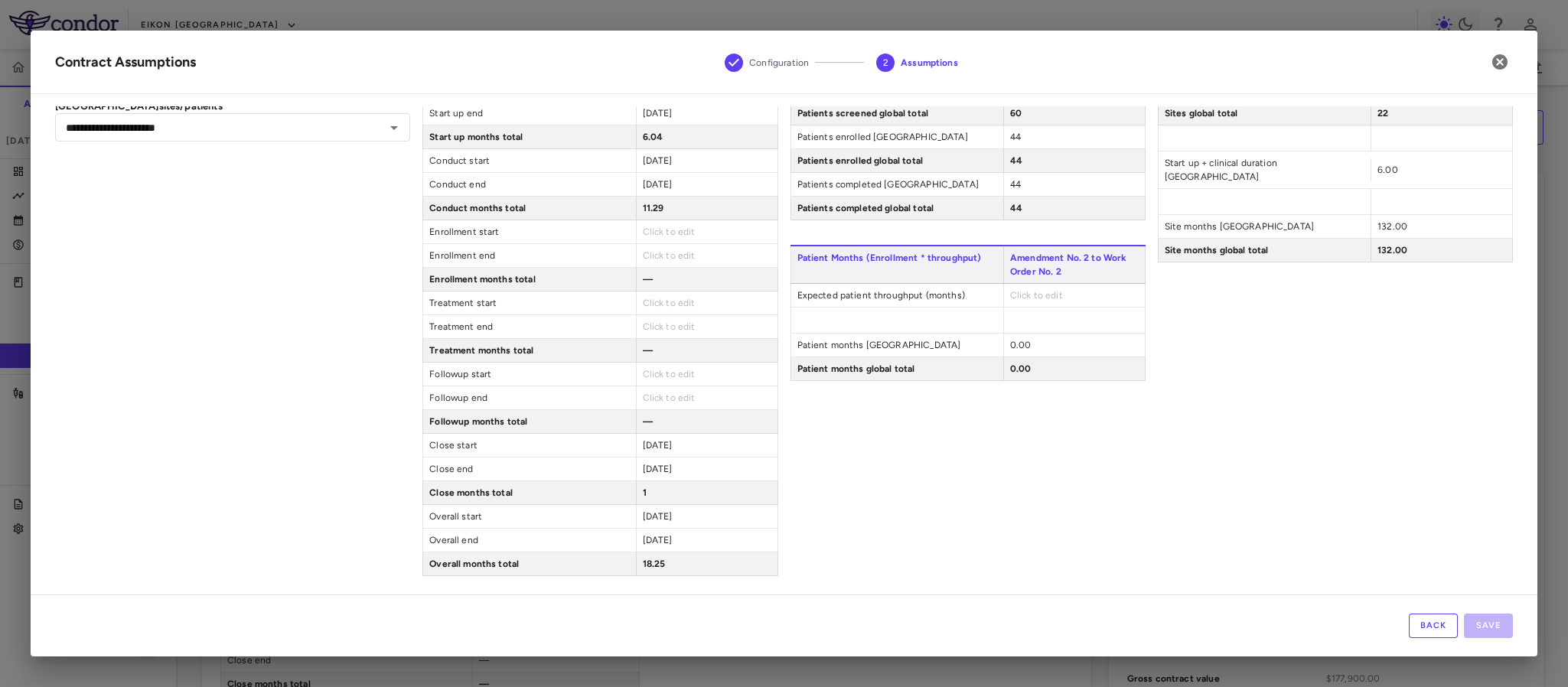
scroll to position [122, 0]
click at [1030, 290] on span "Click to edit" at bounding box center [1036, 295] width 53 height 10
type input "*"
click at [1491, 630] on button "Save" at bounding box center [1489, 626] width 49 height 25
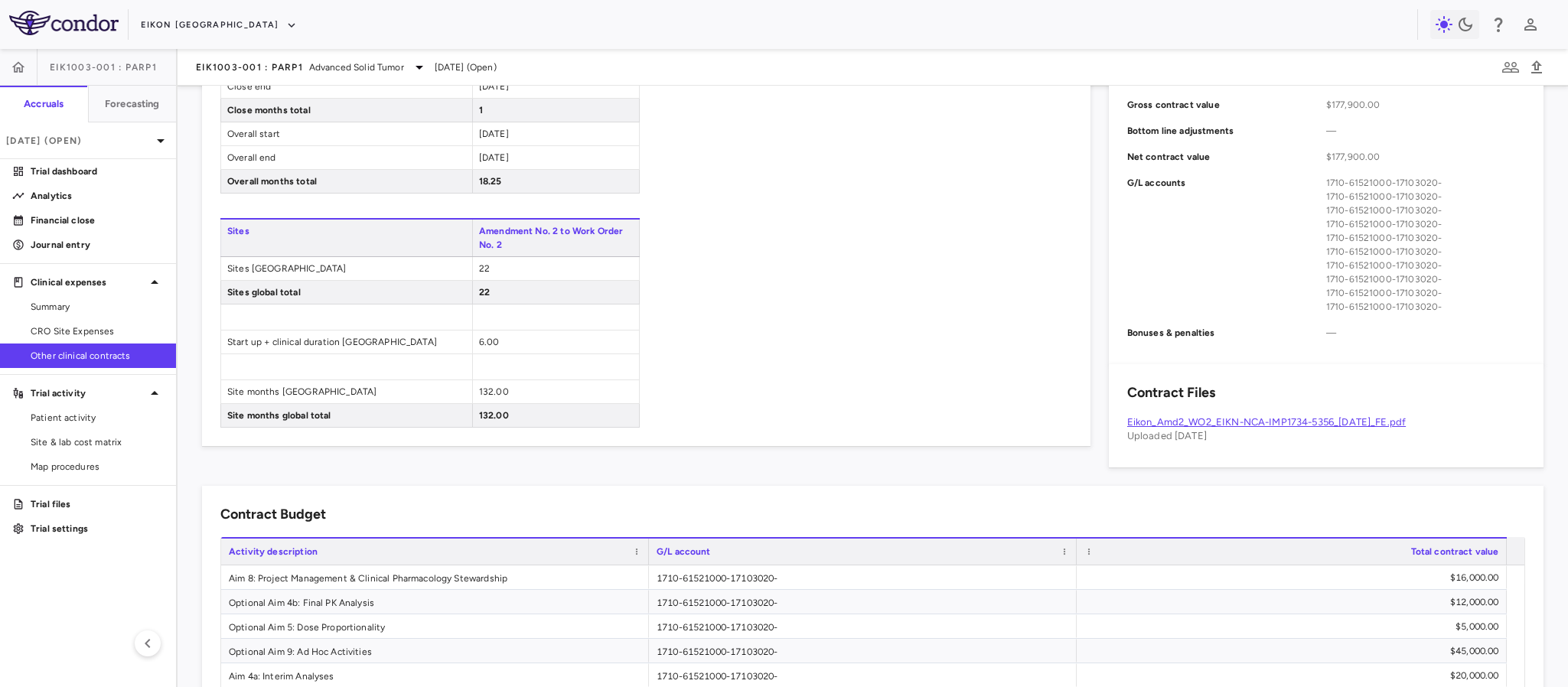
scroll to position [0, 0]
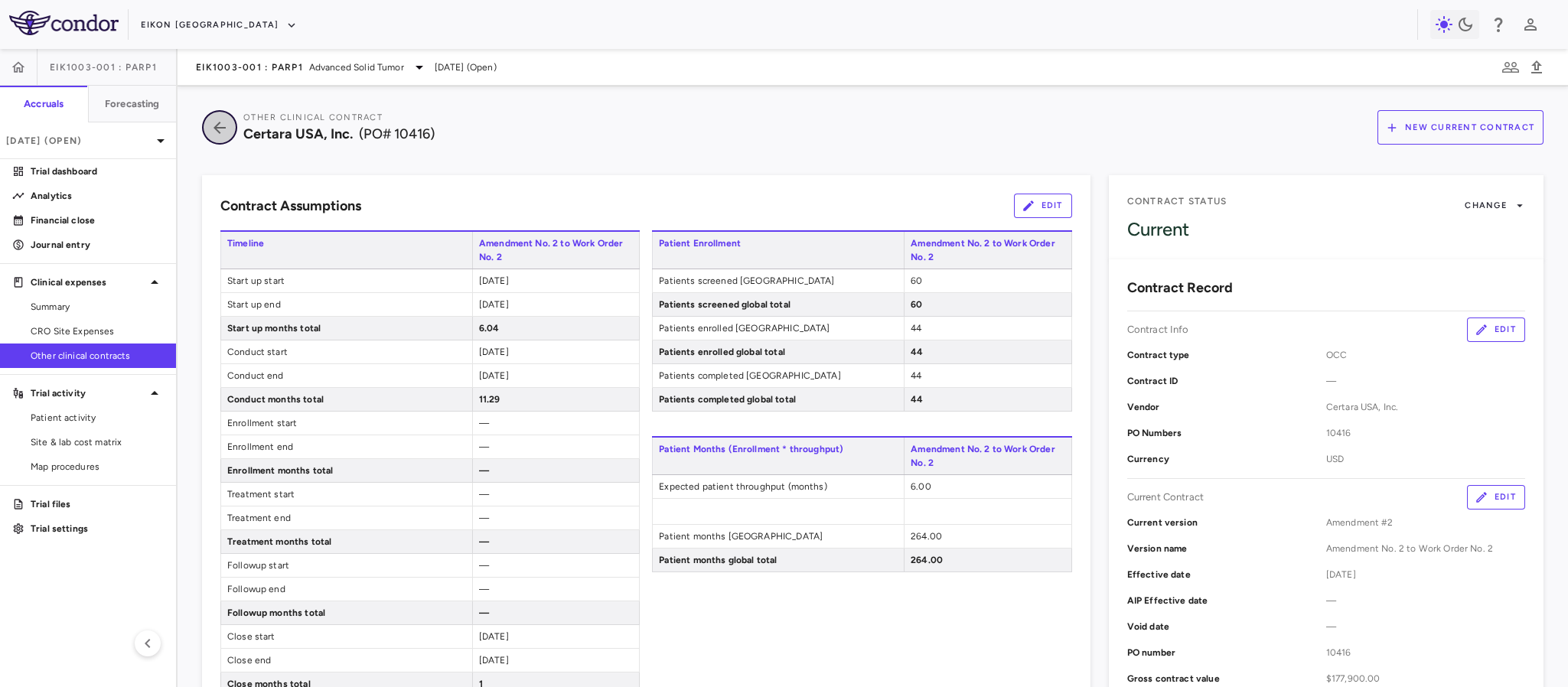
click at [215, 126] on icon "button" at bounding box center [219, 127] width 12 height 12
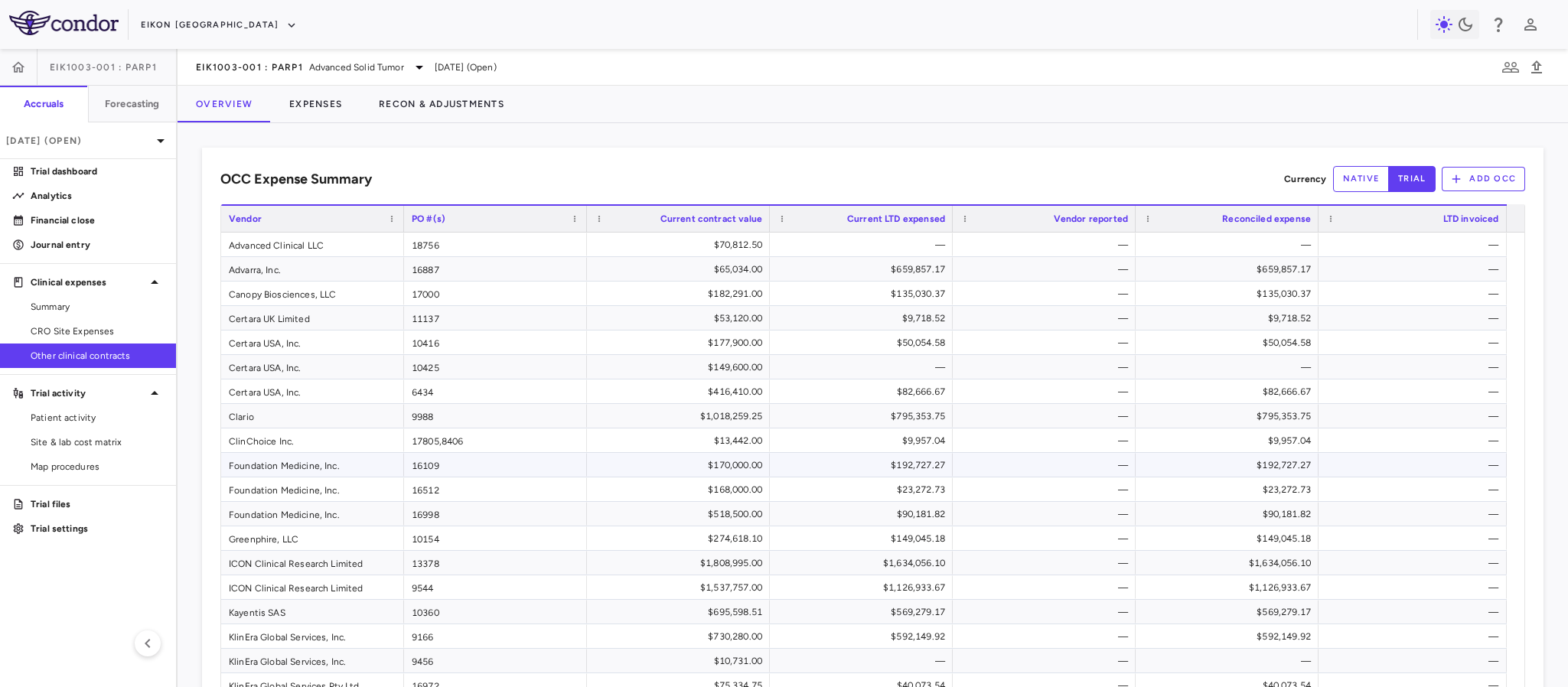
scroll to position [804, 0]
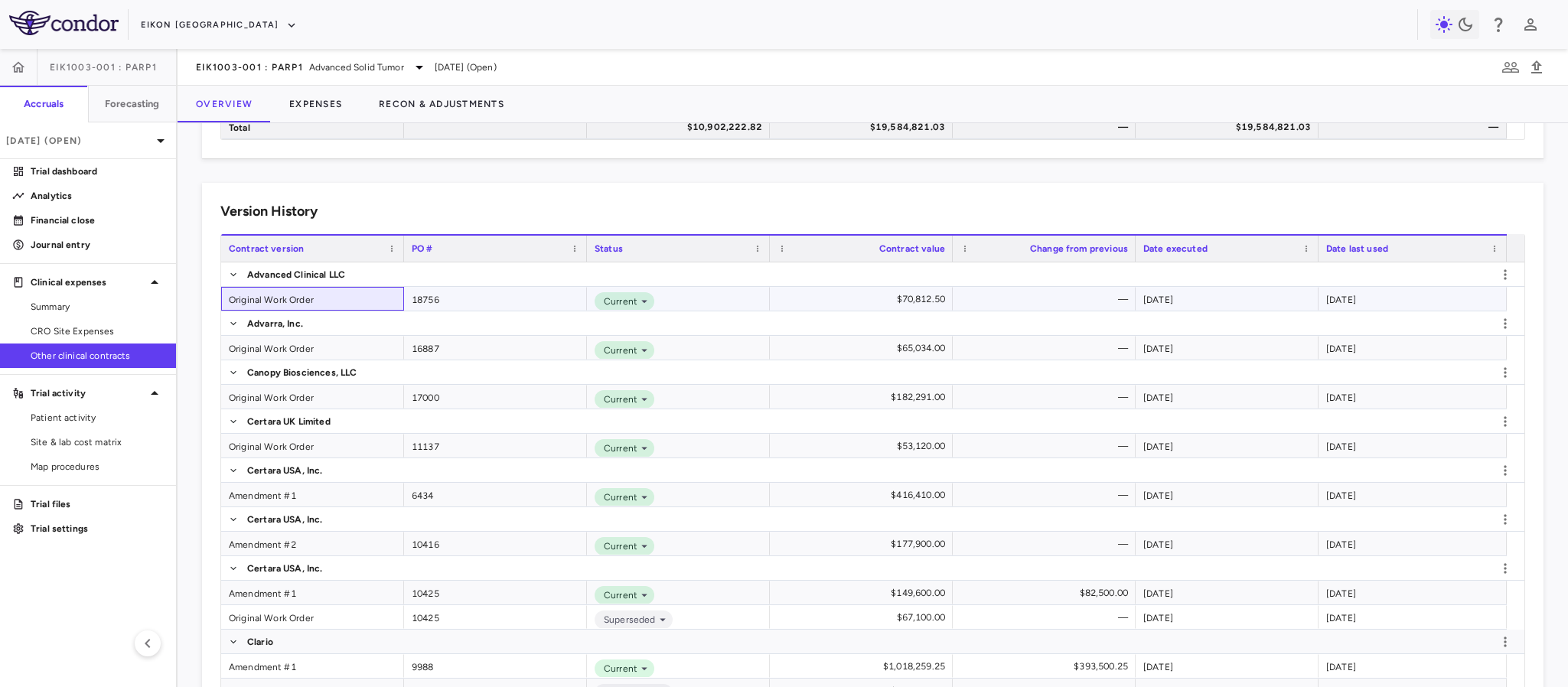
click at [265, 298] on div "Original Work Order" at bounding box center [312, 298] width 183 height 24
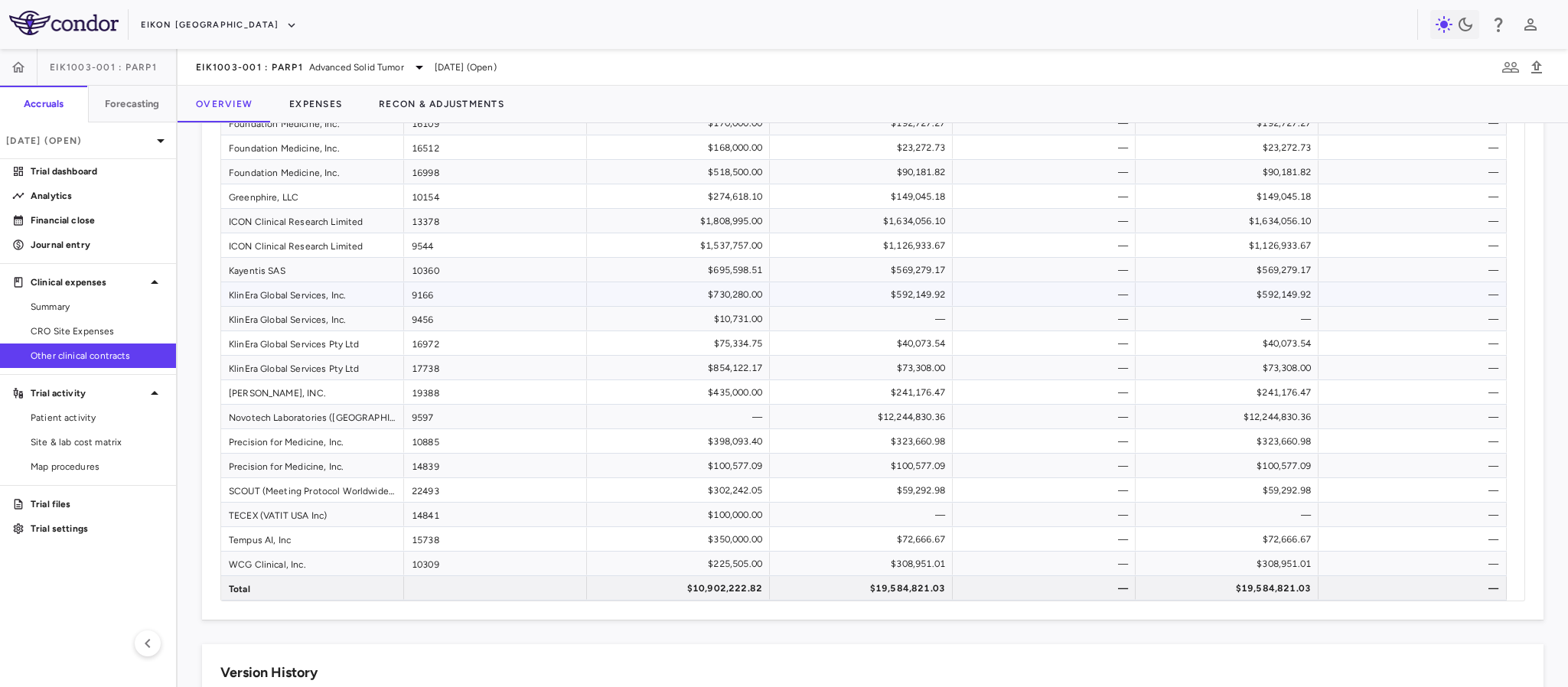
scroll to position [689, 0]
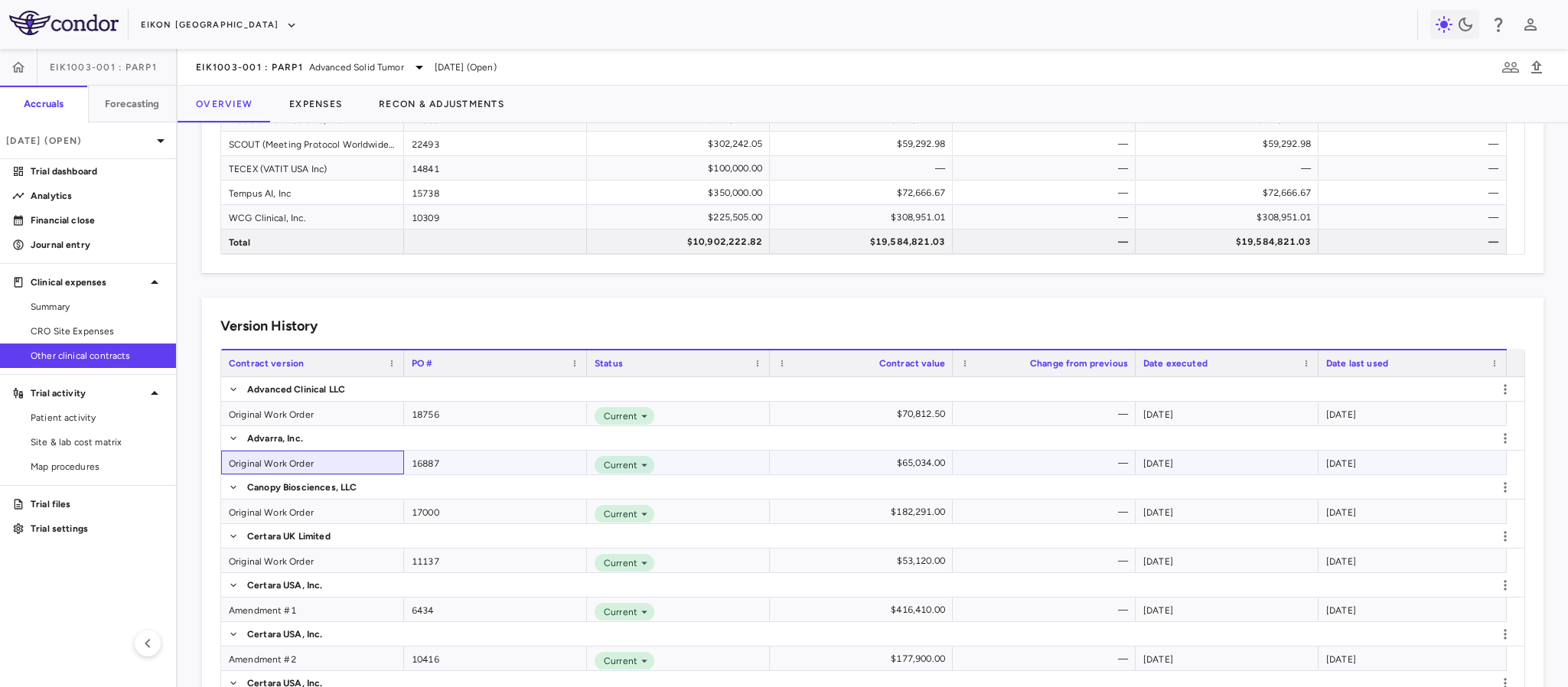
click at [252, 459] on div "Original Work Order" at bounding box center [312, 462] width 183 height 24
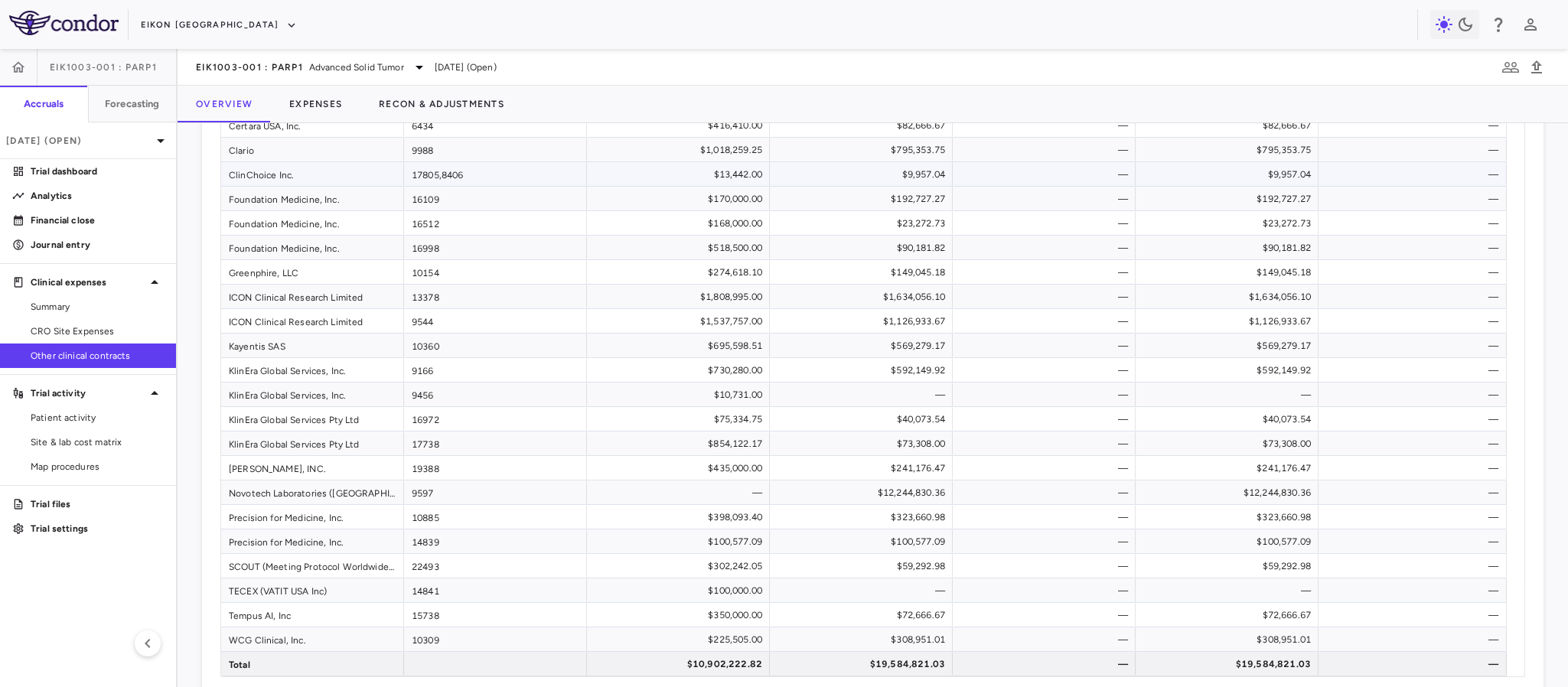
scroll to position [689, 0]
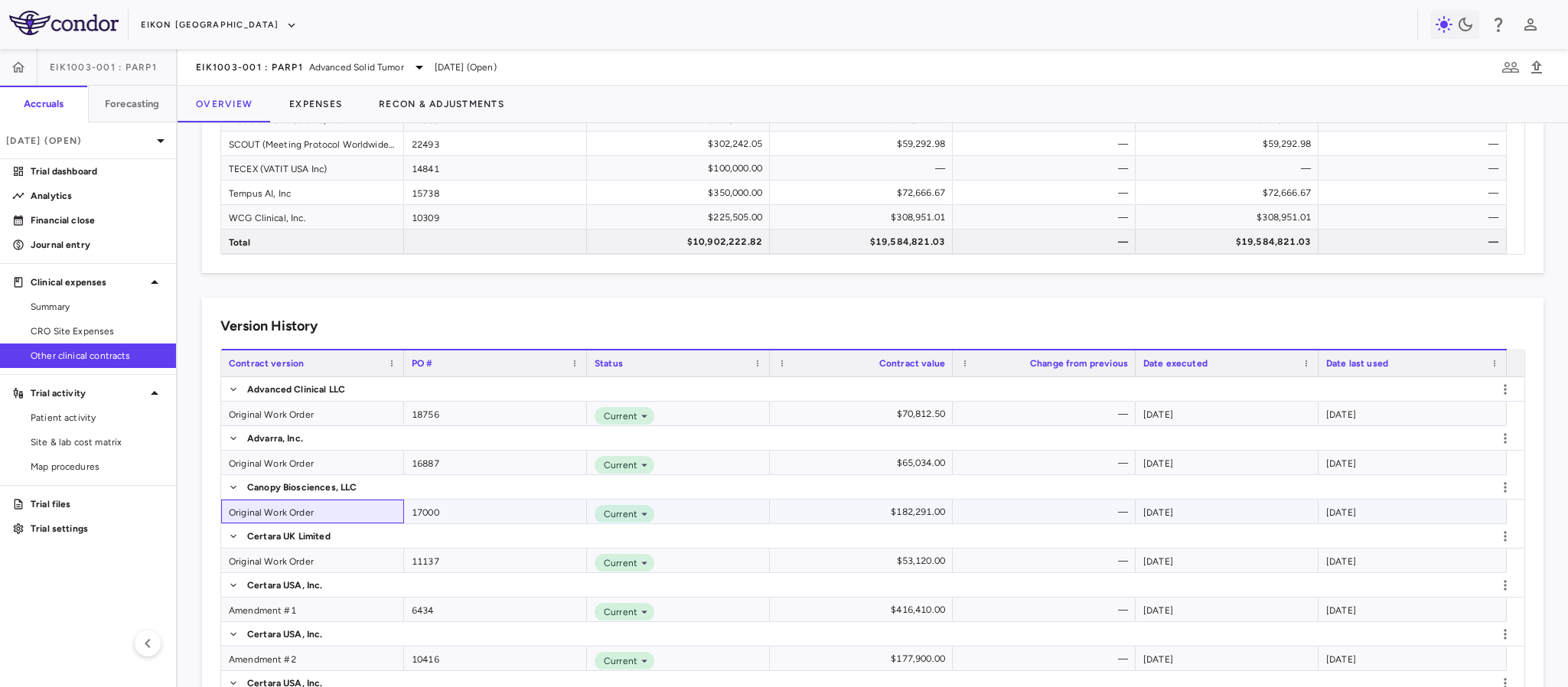
click at [263, 517] on div "Original Work Order" at bounding box center [312, 511] width 183 height 24
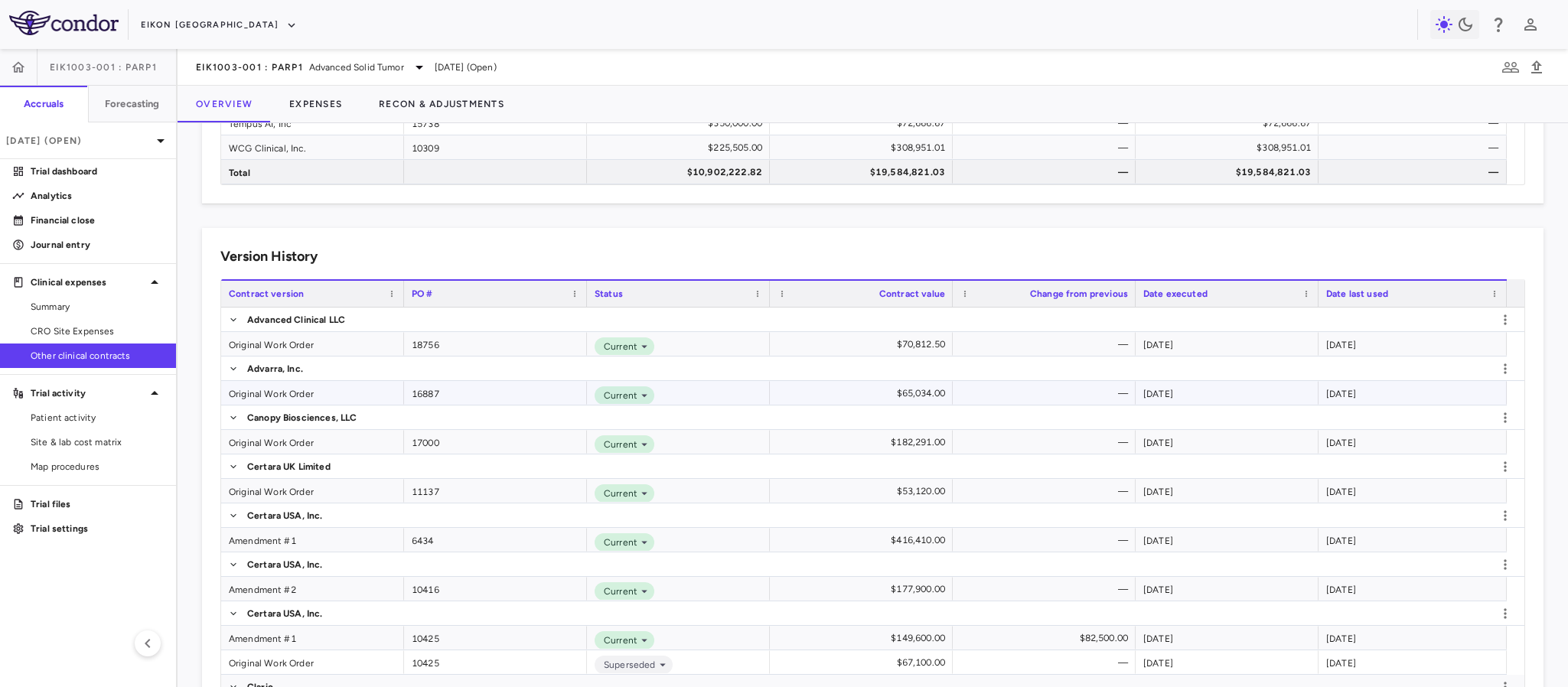
scroll to position [804, 0]
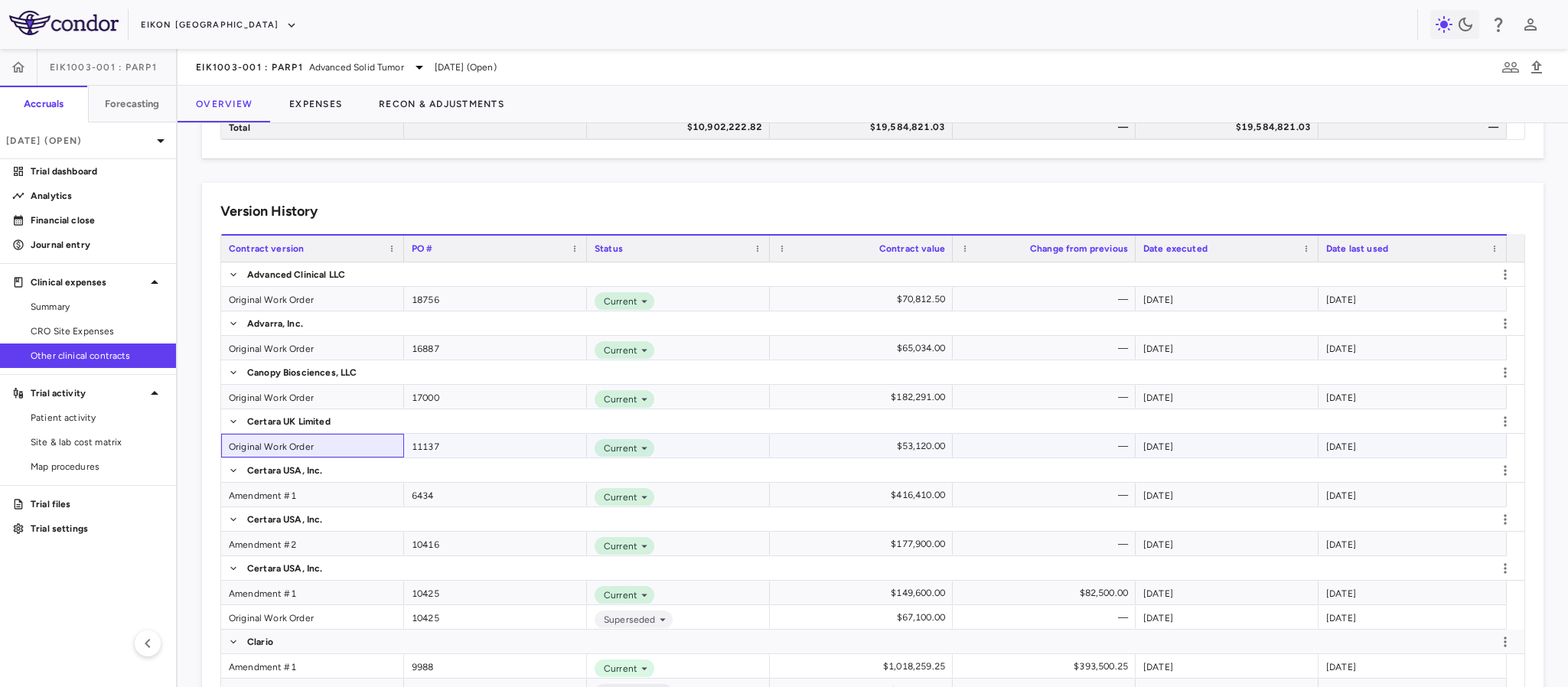
click at [262, 449] on div "Original Work Order" at bounding box center [312, 445] width 183 height 24
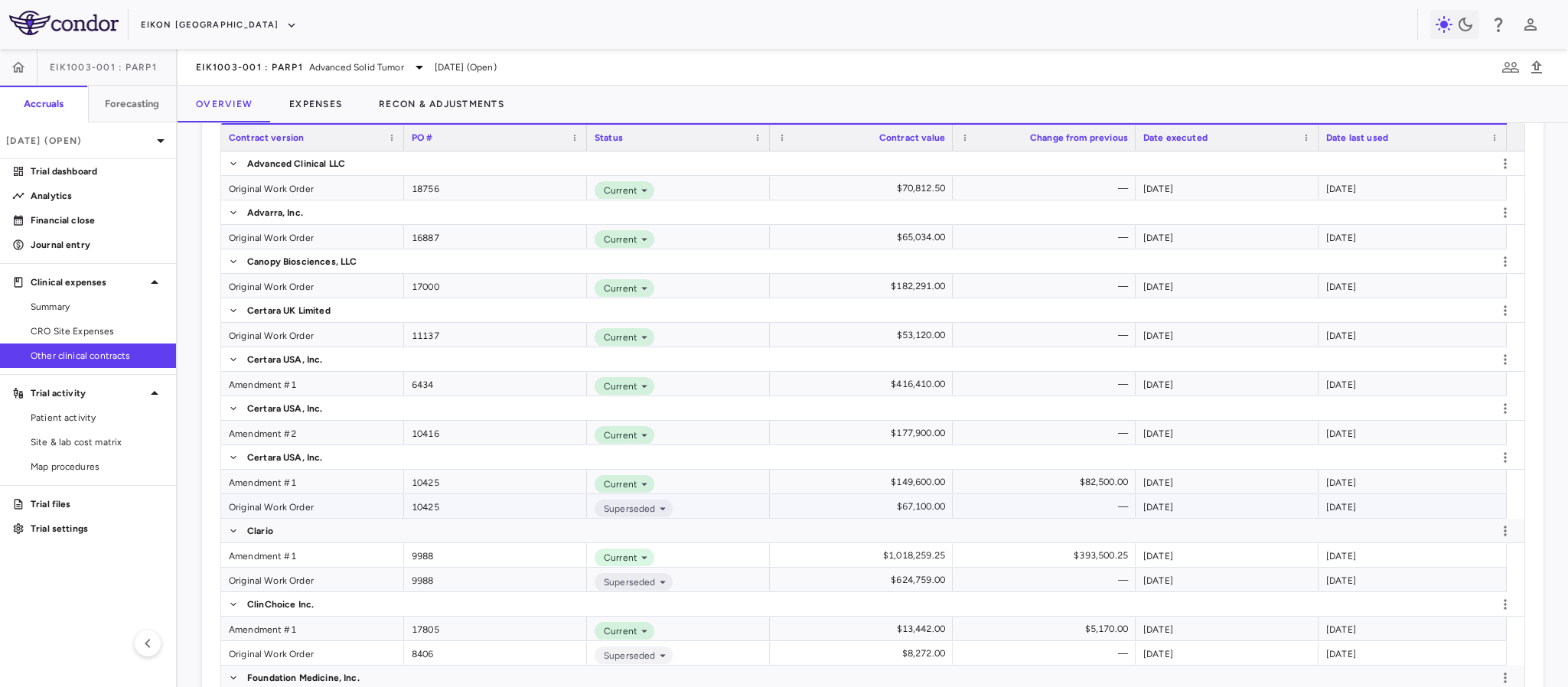
scroll to position [919, 0]
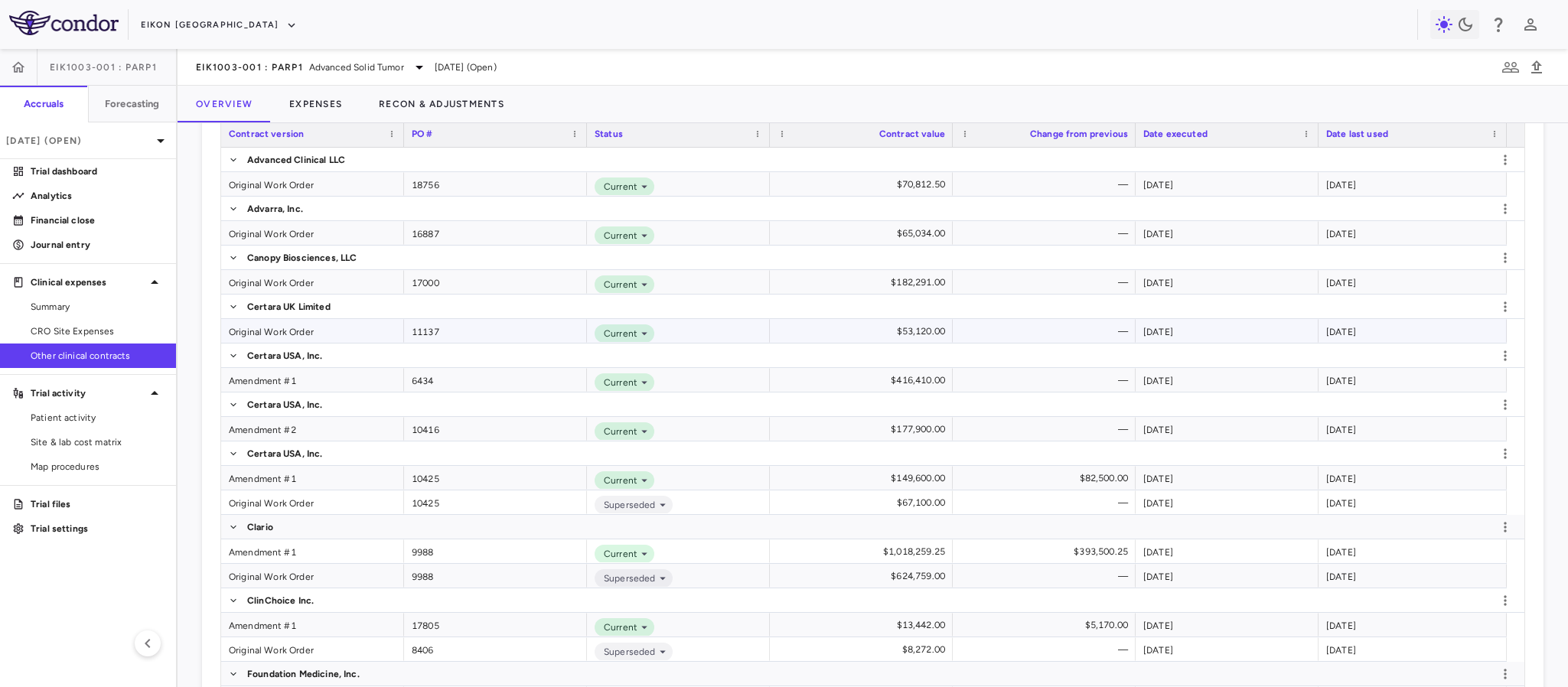
click at [257, 329] on div "Original Work Order" at bounding box center [312, 330] width 183 height 24
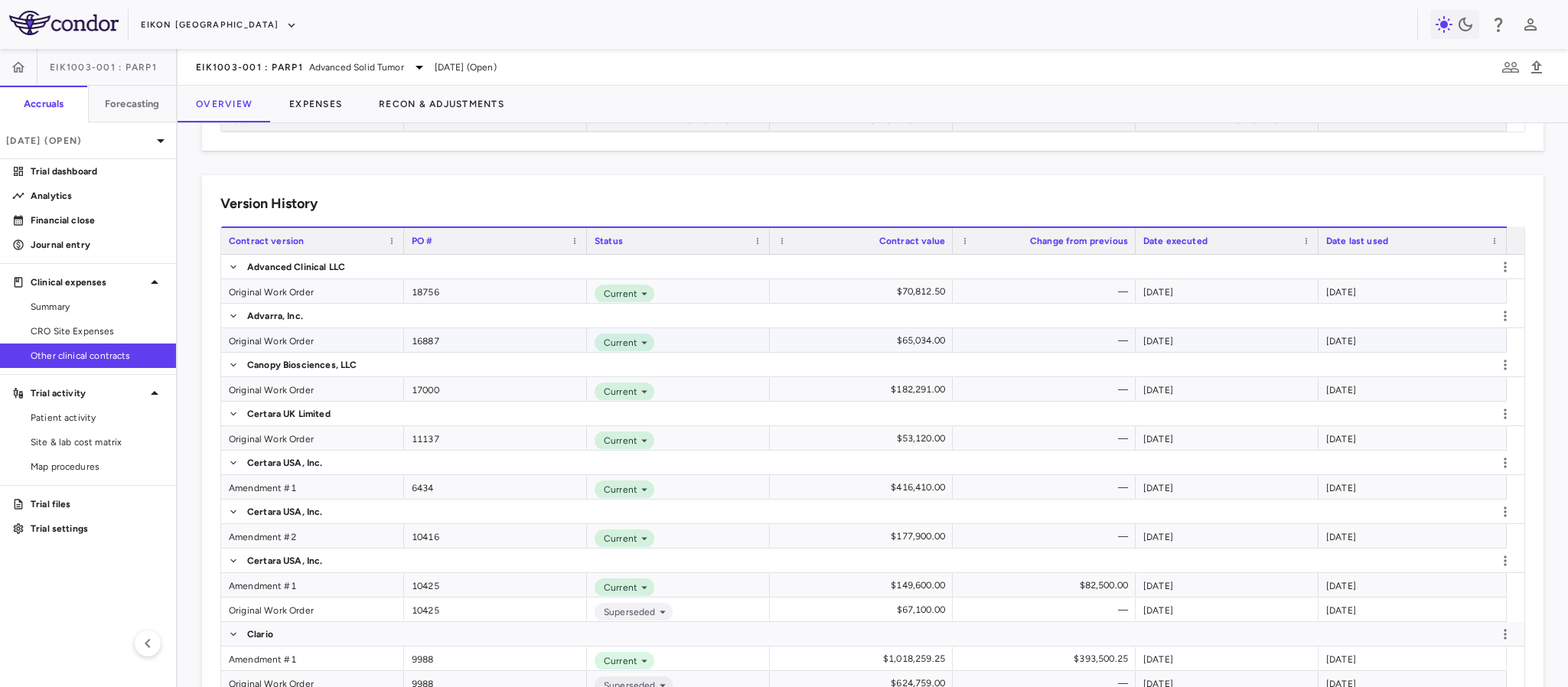
scroll to position [1033, 0]
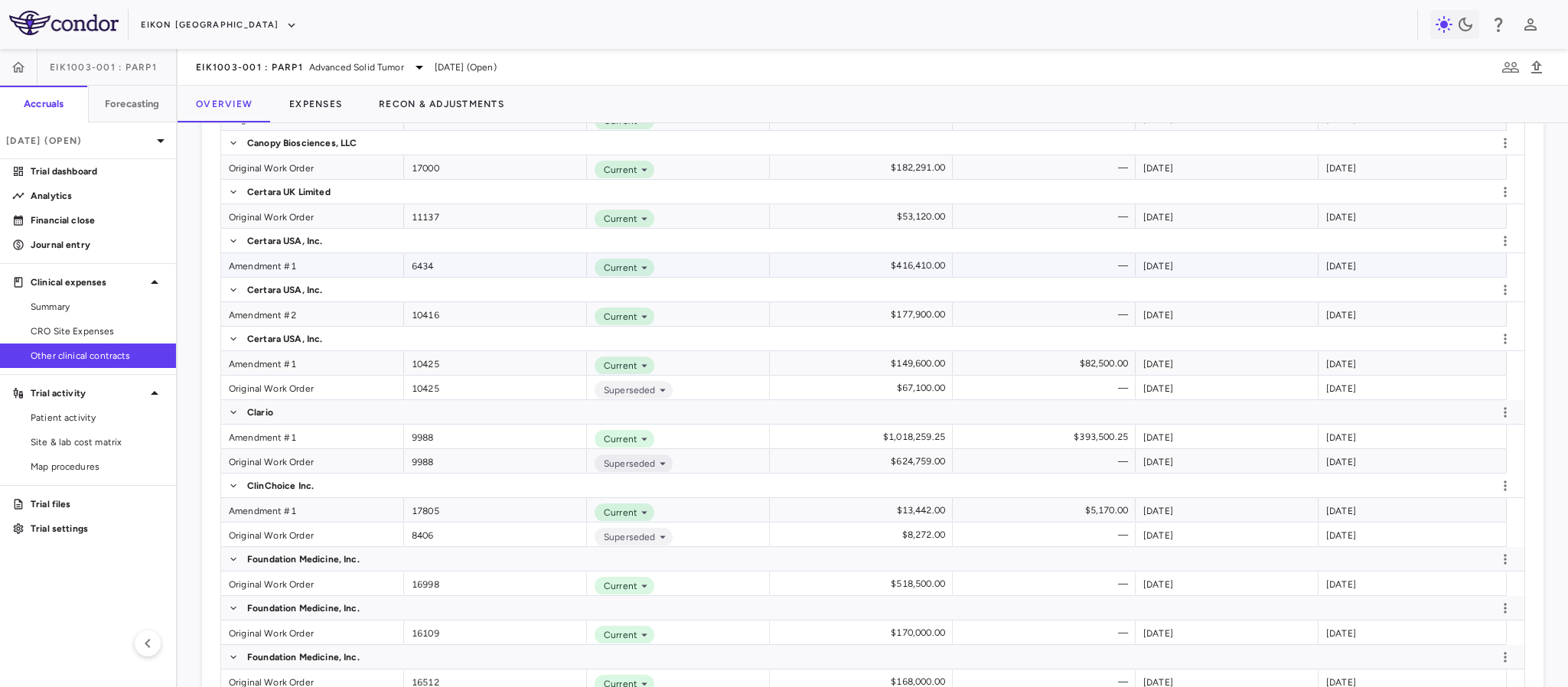
click at [273, 271] on div "Amendment #1" at bounding box center [312, 265] width 183 height 24
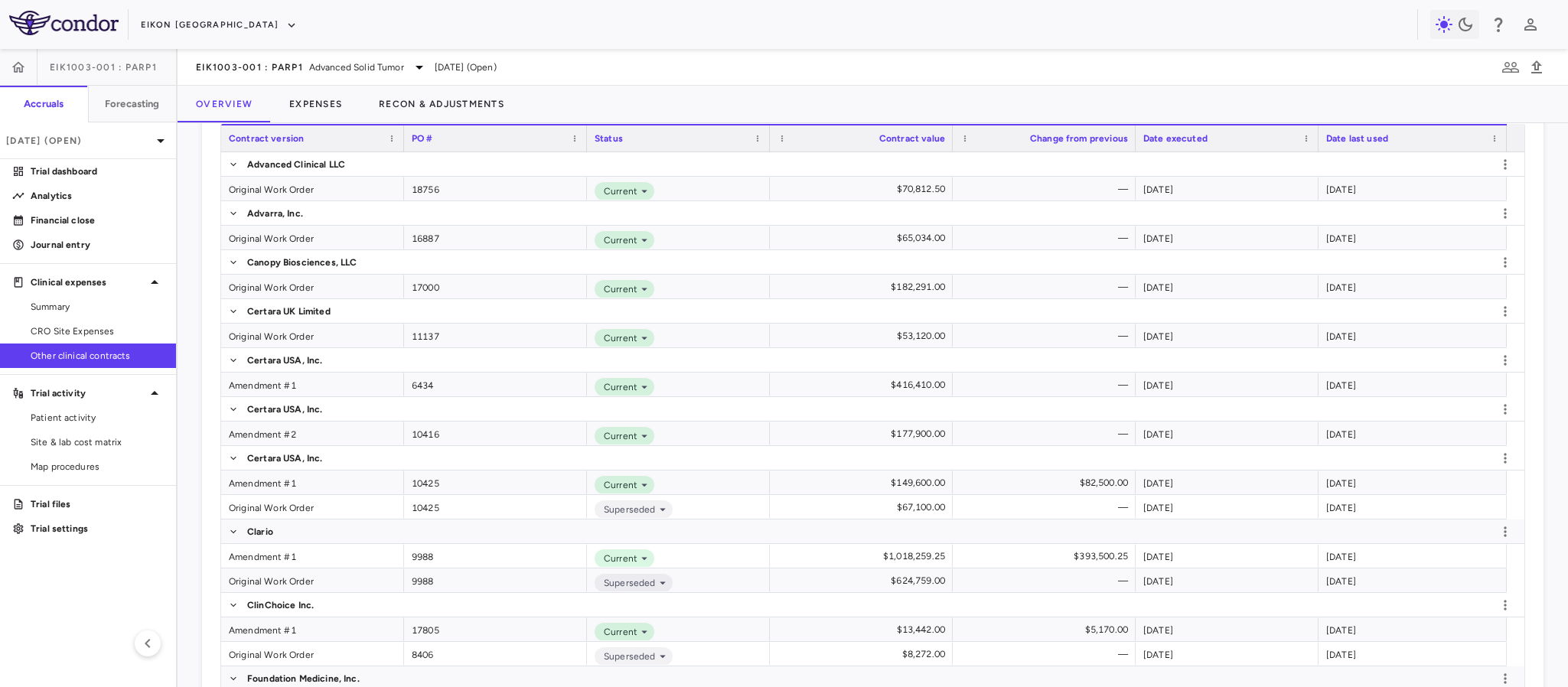
scroll to position [1033, 0]
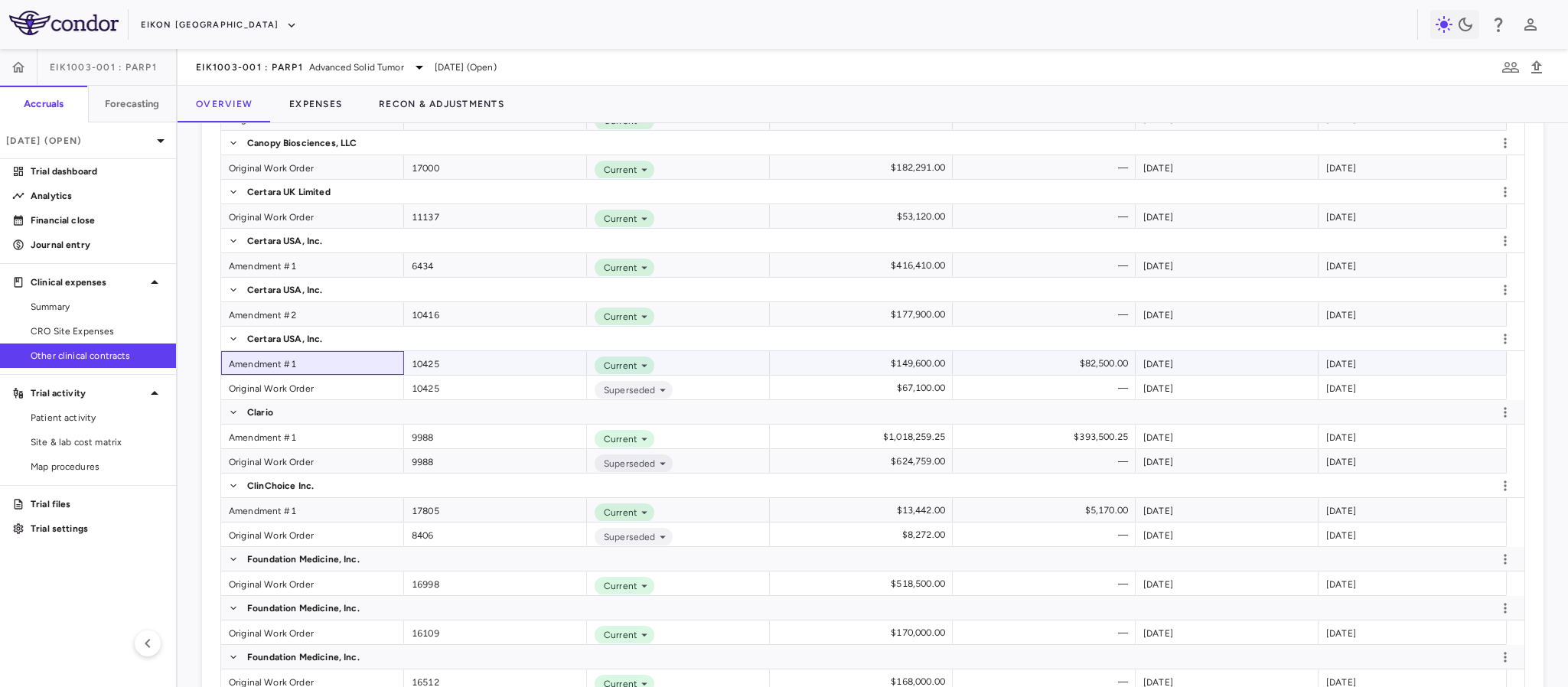
click at [264, 362] on div "Amendment #1" at bounding box center [312, 362] width 183 height 24
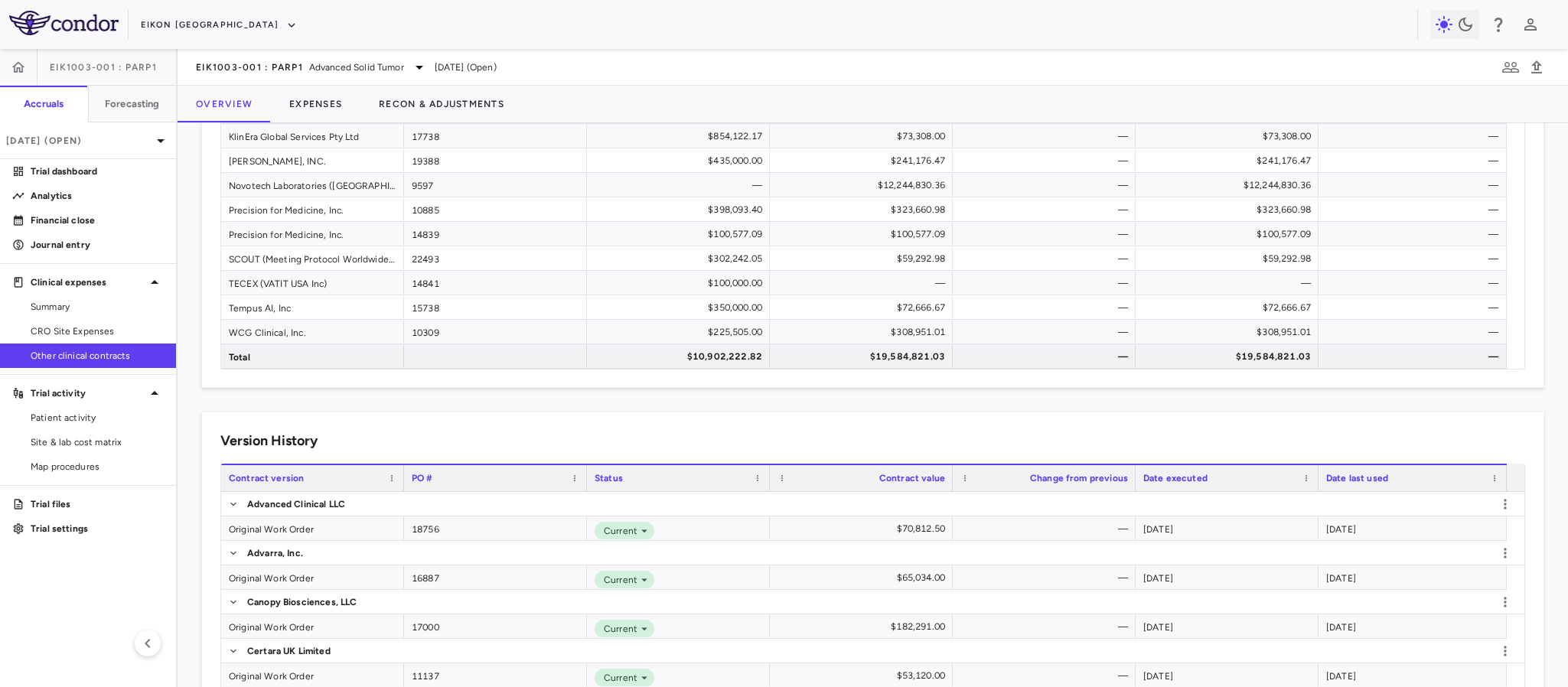
scroll to position [1033, 0]
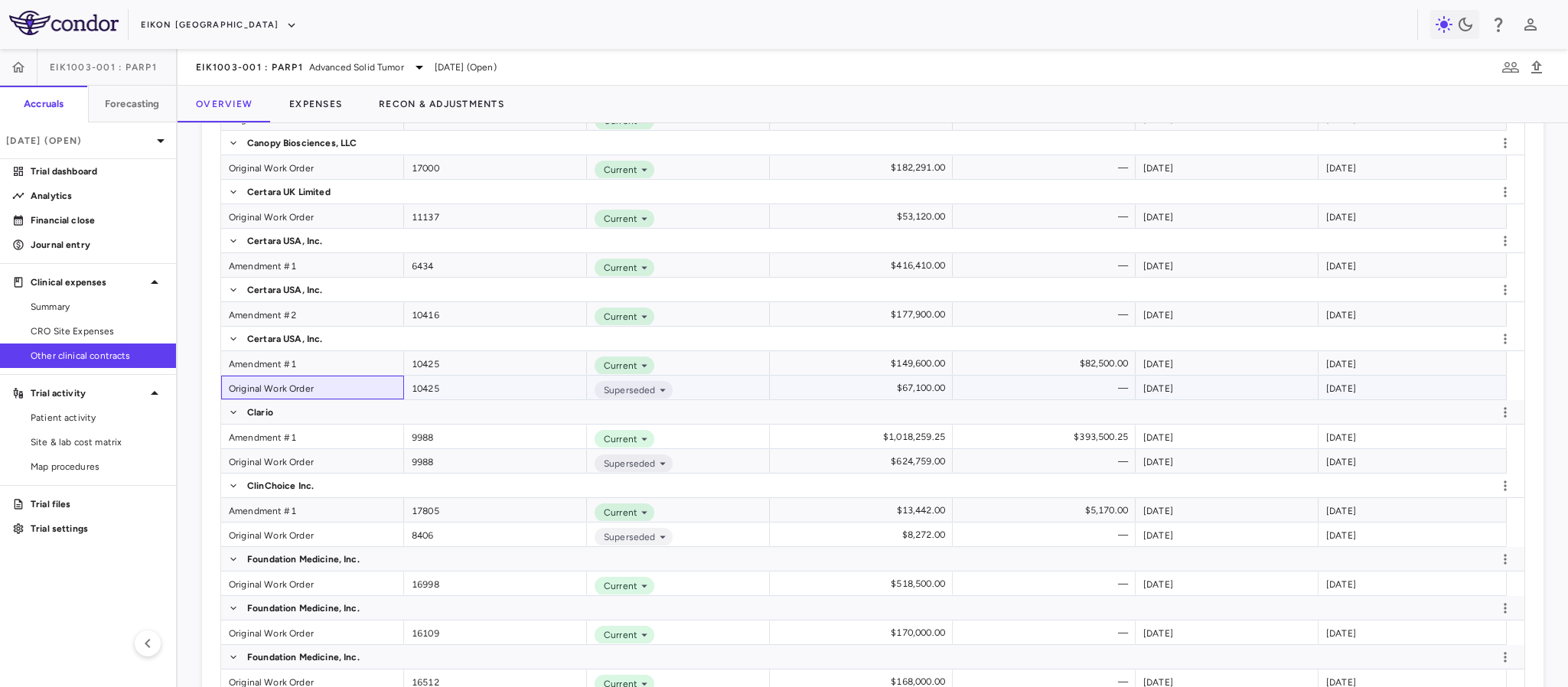
click at [252, 395] on div "Original Work Order" at bounding box center [312, 387] width 183 height 24
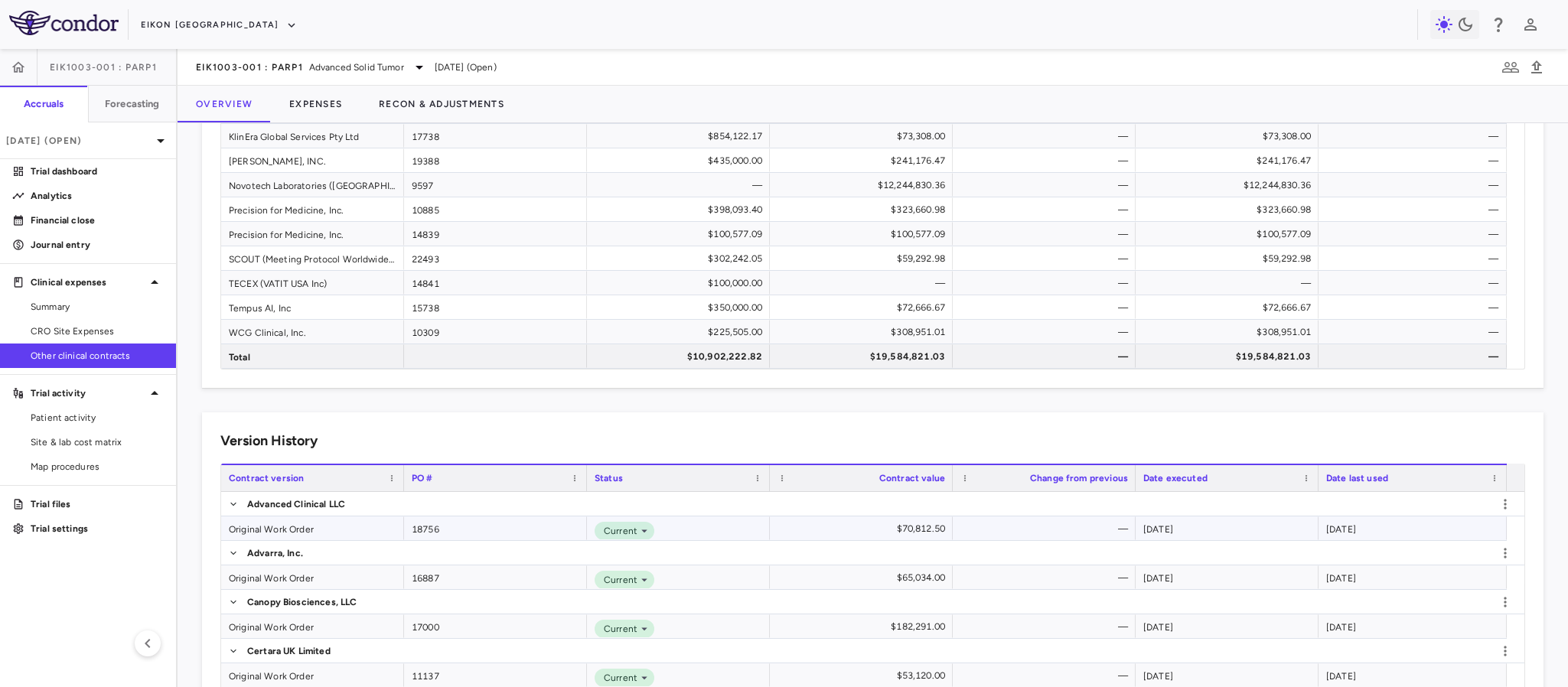
scroll to position [1147, 0]
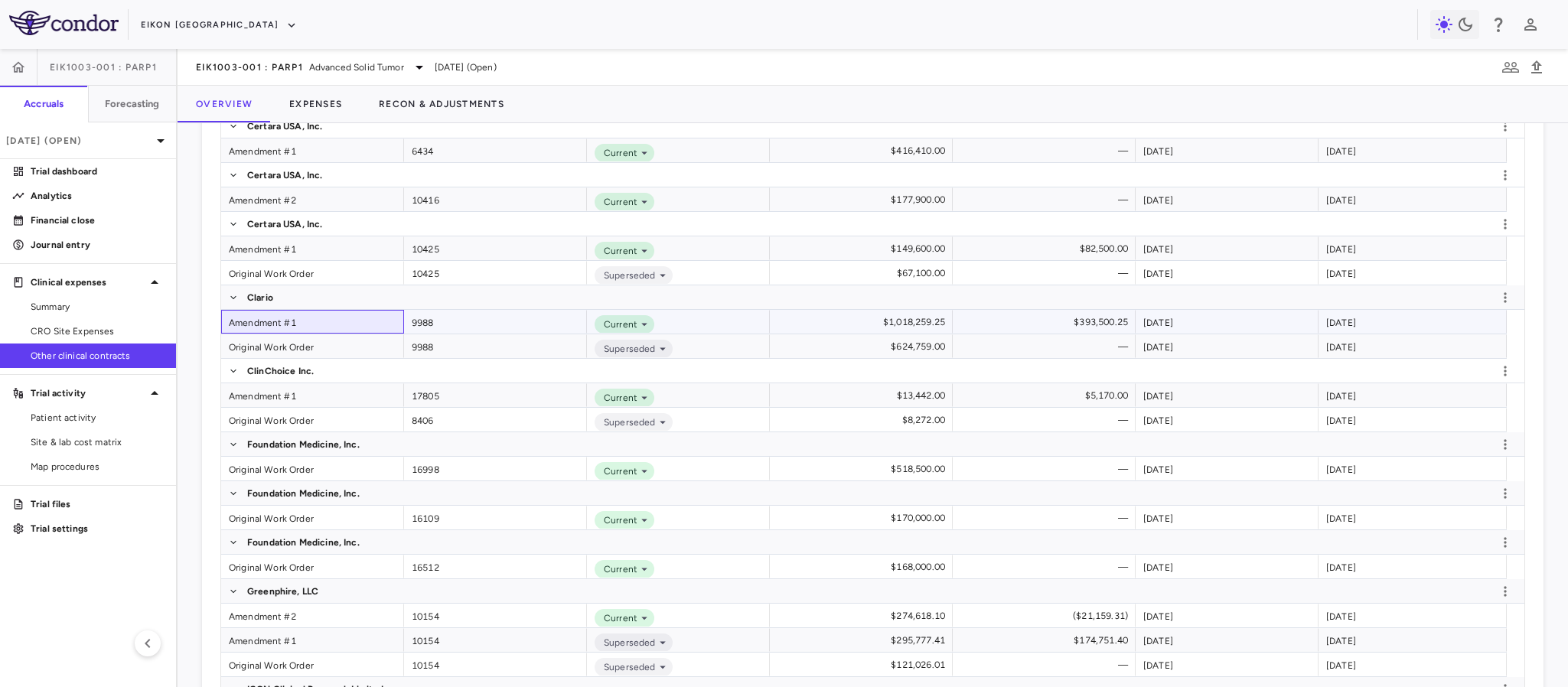
click at [267, 318] on div "Amendment #1" at bounding box center [312, 322] width 183 height 24
click at [251, 393] on div "Amendment #1" at bounding box center [312, 395] width 183 height 24
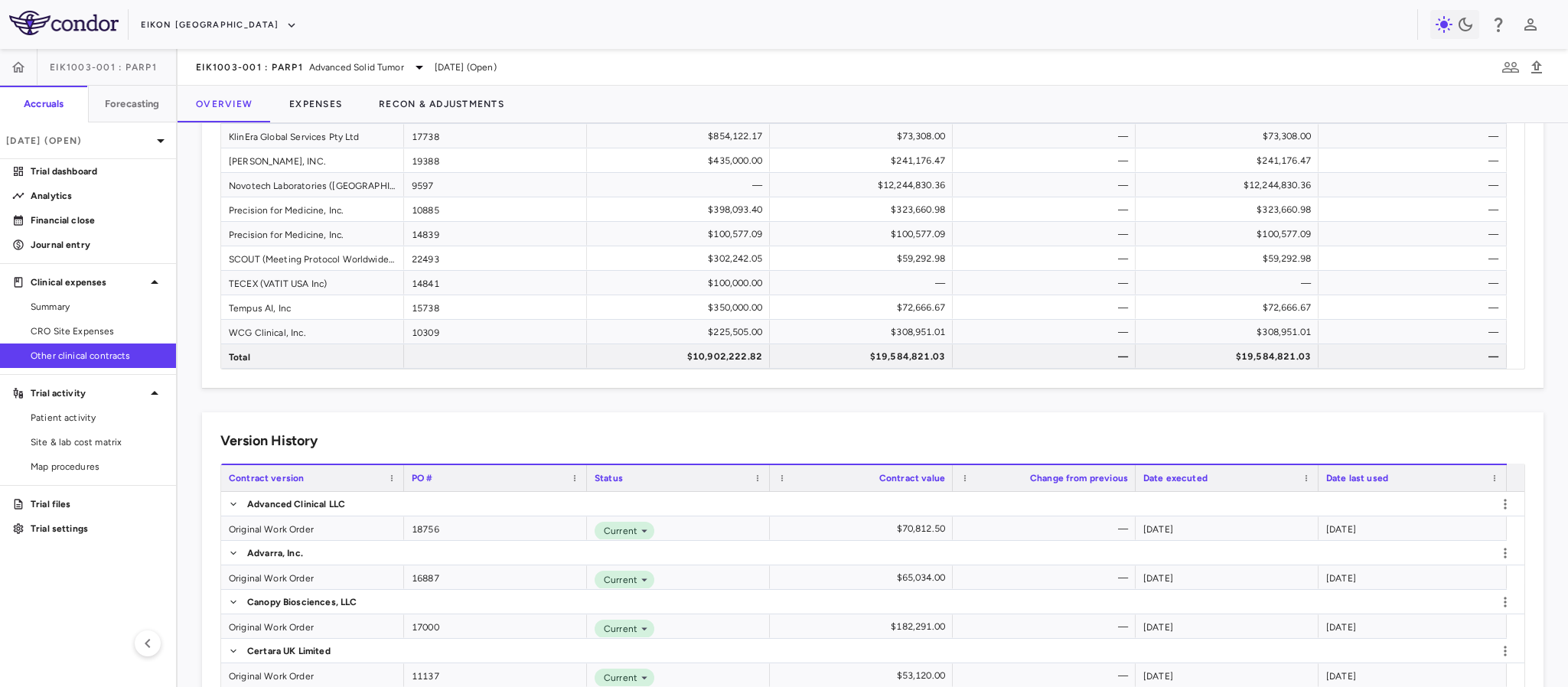
scroll to position [1147, 0]
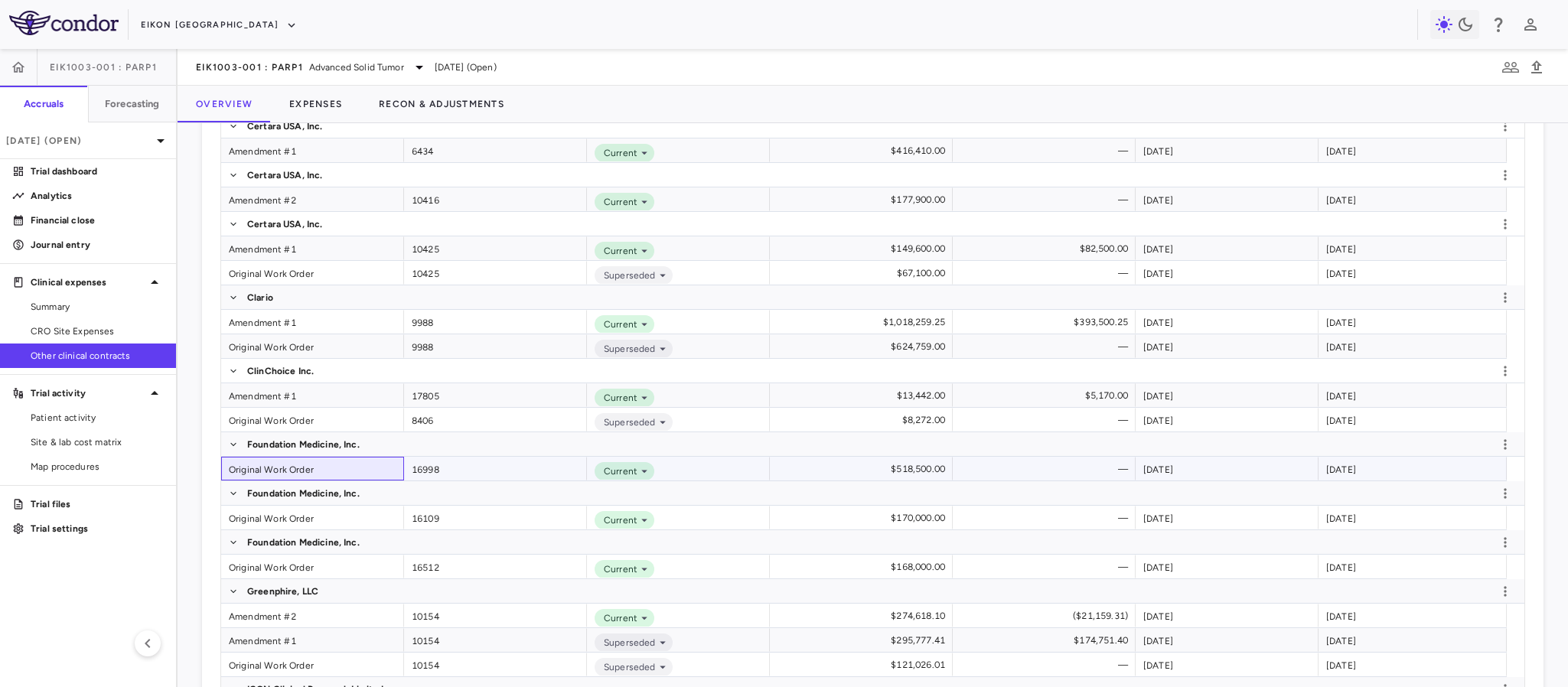
click at [259, 467] on div "Original Work Order" at bounding box center [312, 468] width 183 height 24
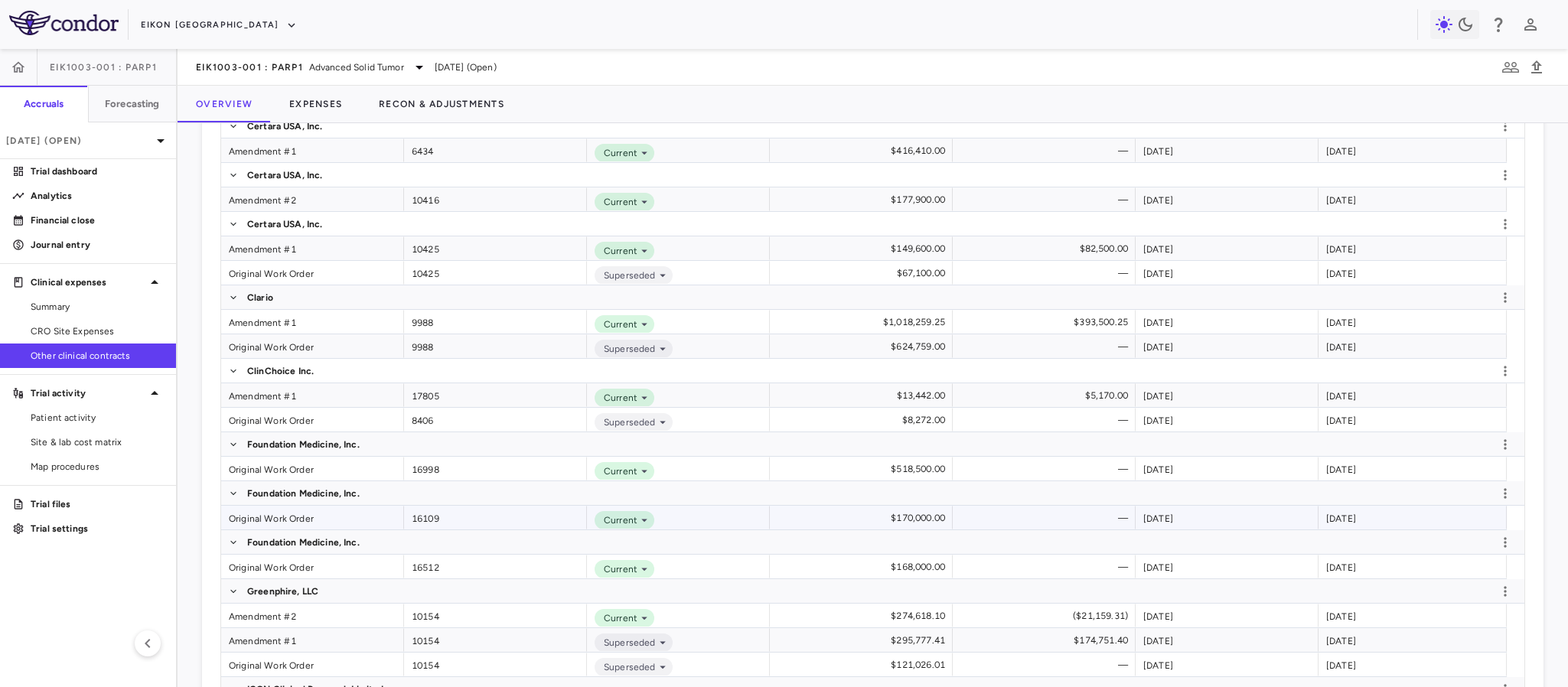
scroll to position [1377, 0]
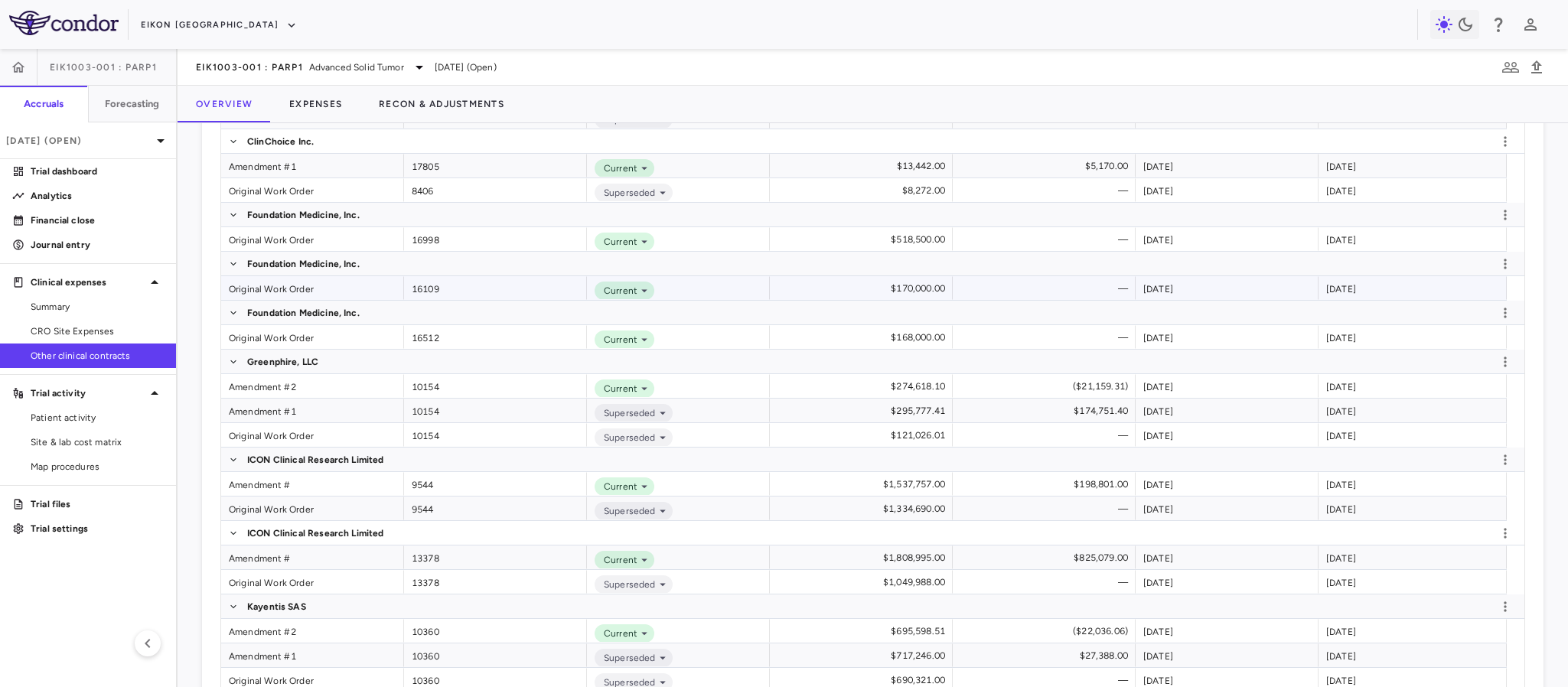
click at [278, 289] on div "Original Work Order" at bounding box center [312, 288] width 183 height 24
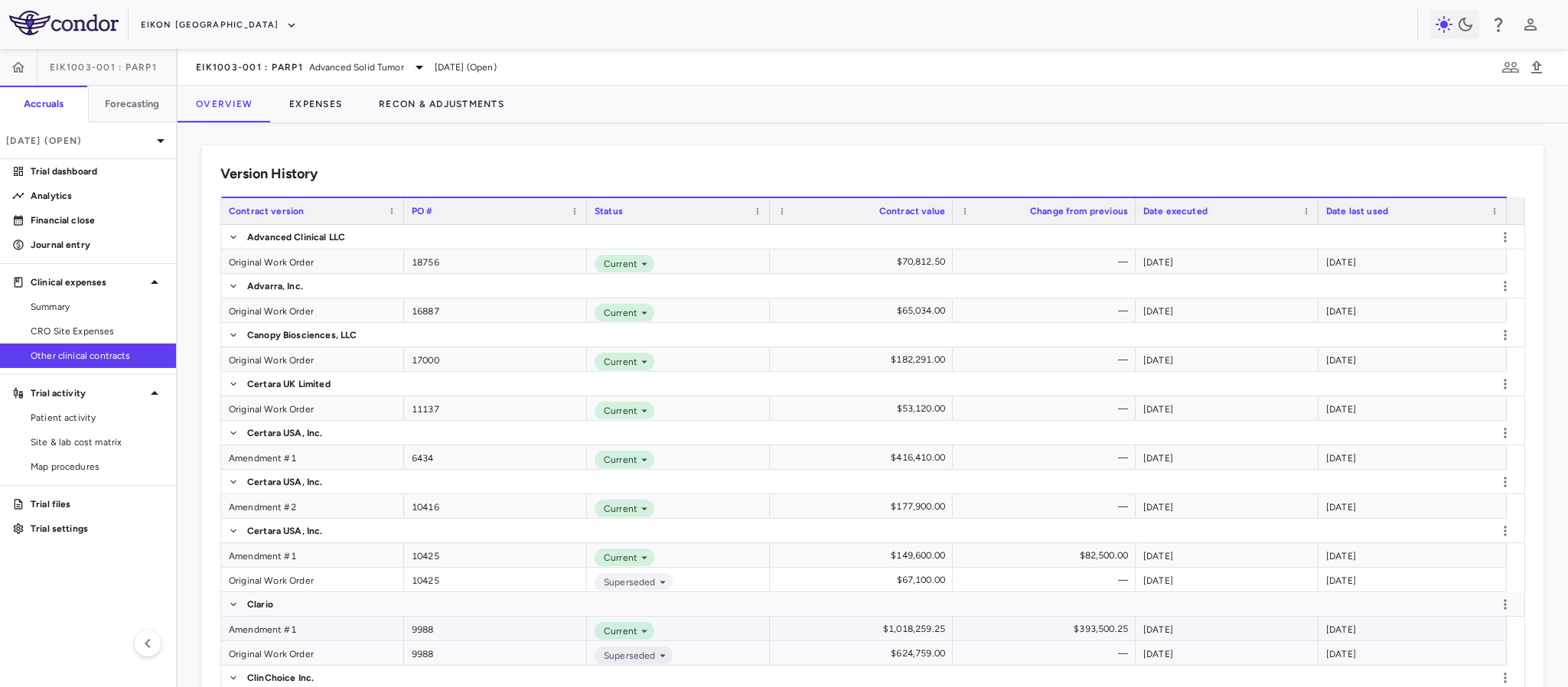
scroll to position [1377, 0]
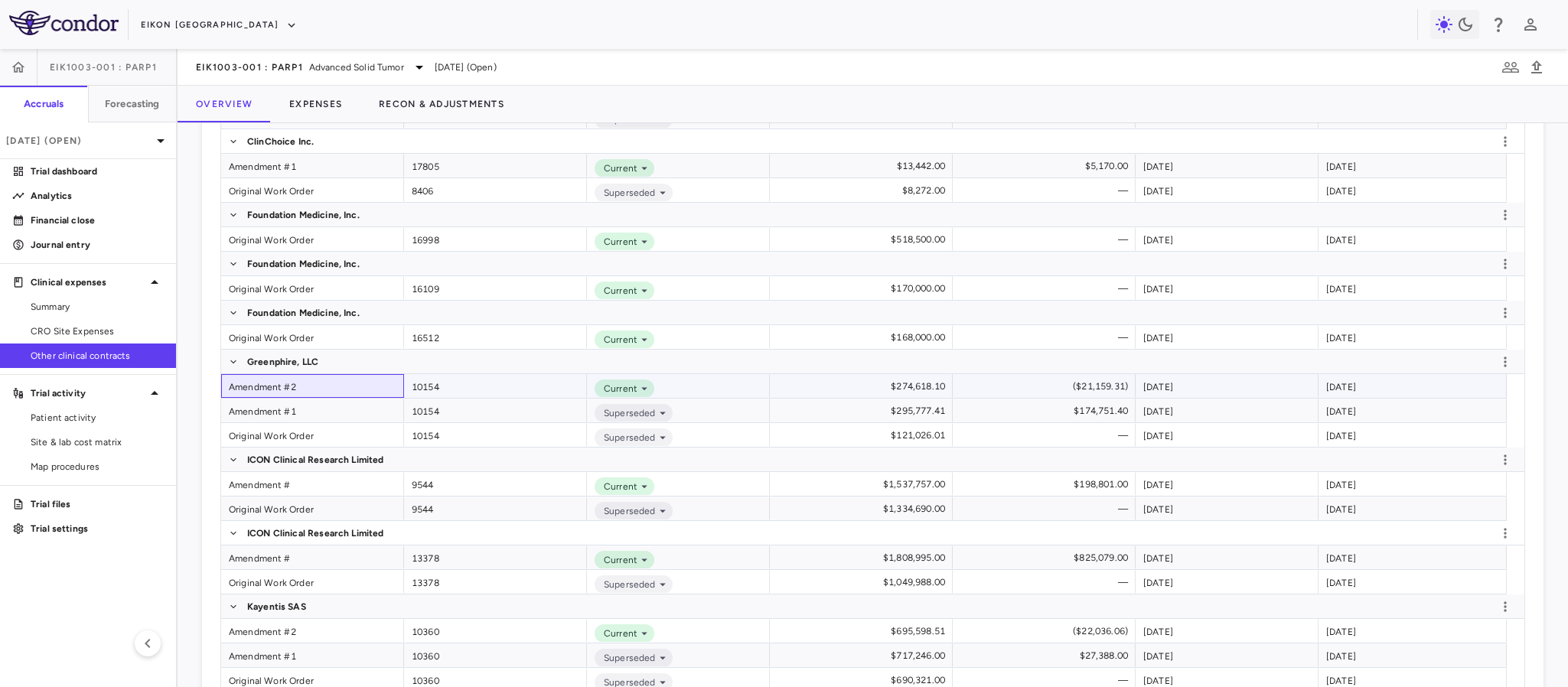
click at [252, 388] on div "Amendment #2" at bounding box center [312, 385] width 183 height 24
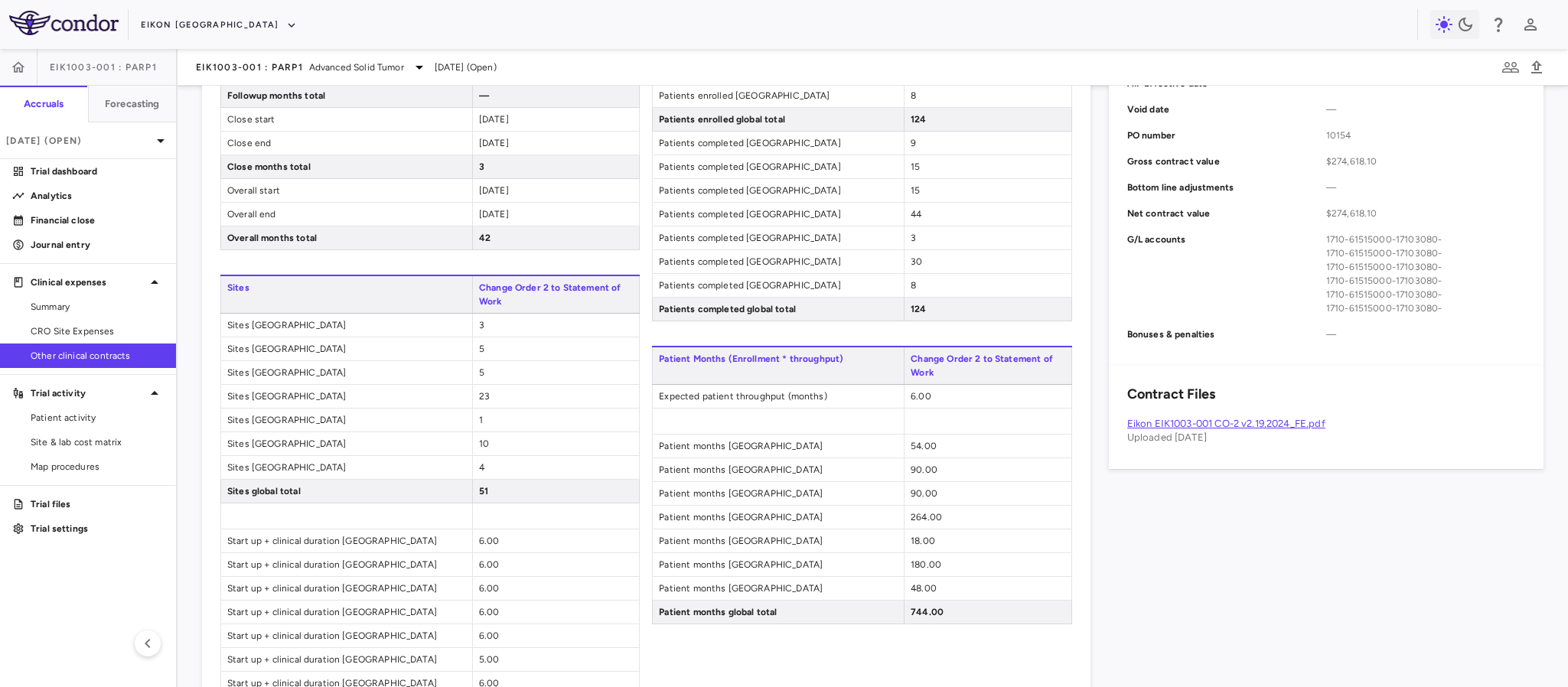
scroll to position [574, 0]
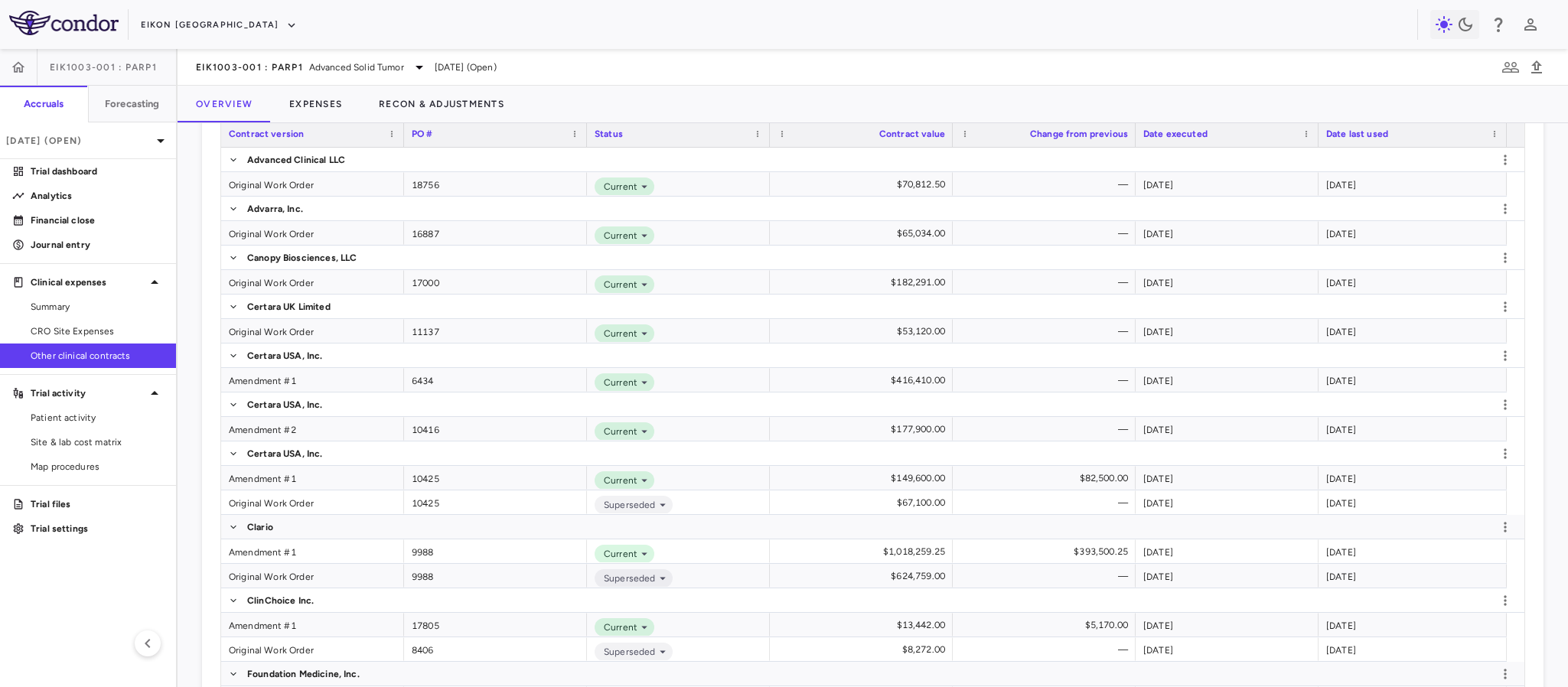
scroll to position [1033, 0]
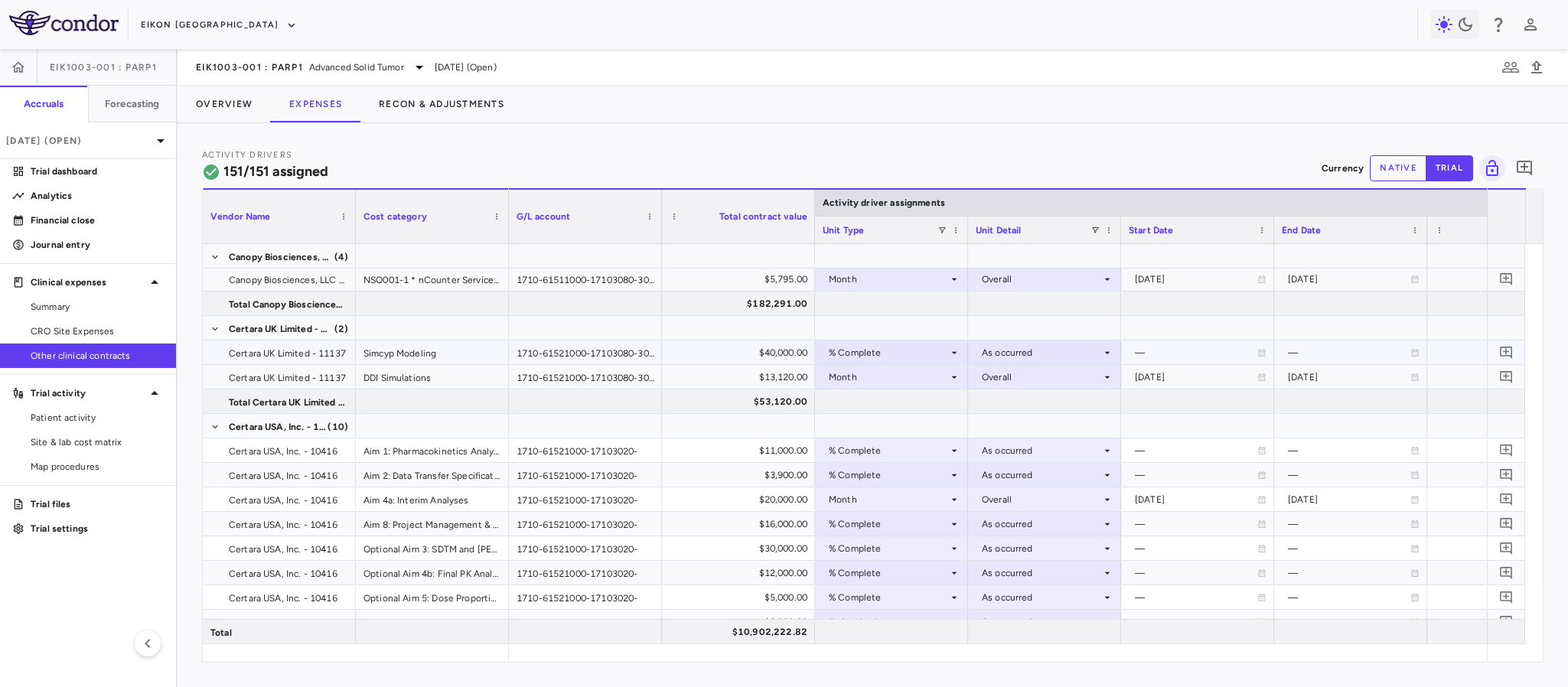
scroll to position [459, 0]
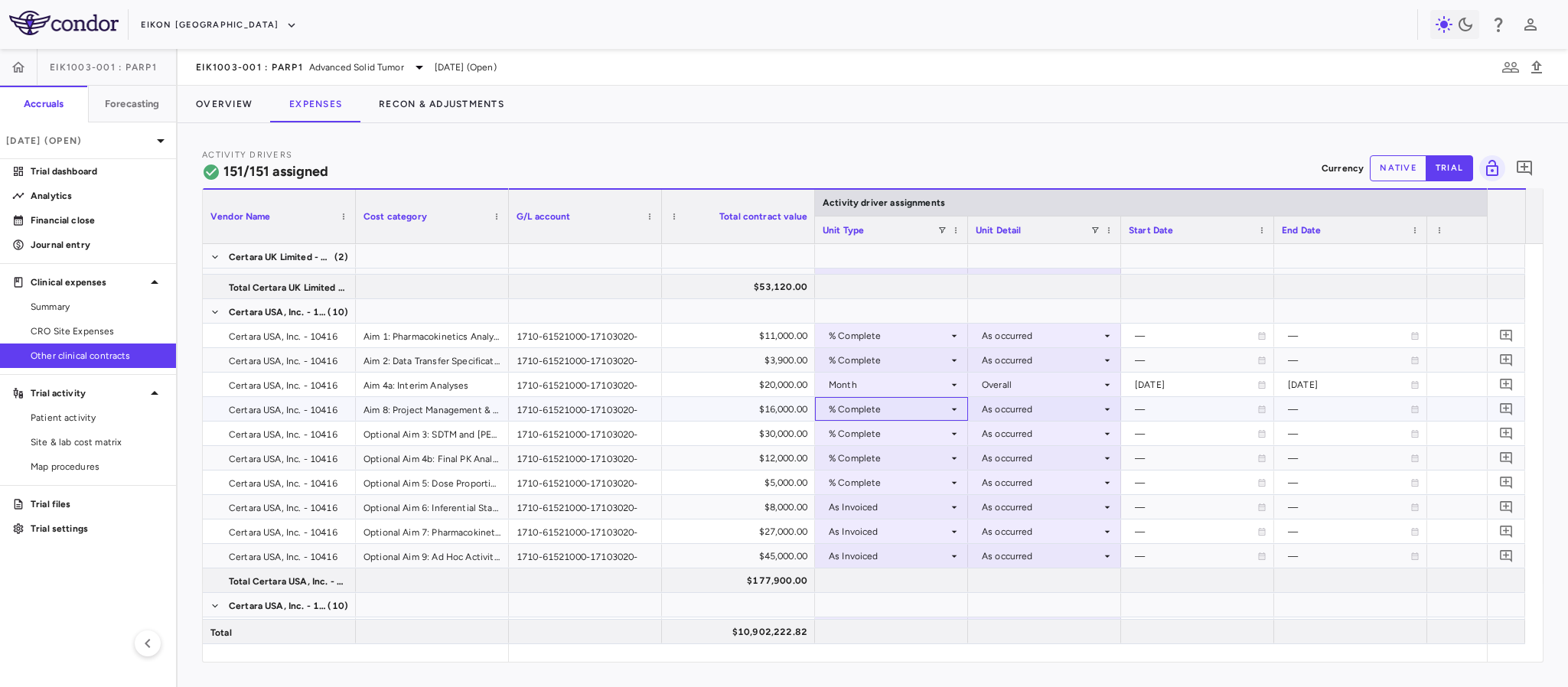
click at [951, 409] on icon at bounding box center [954, 409] width 12 height 12
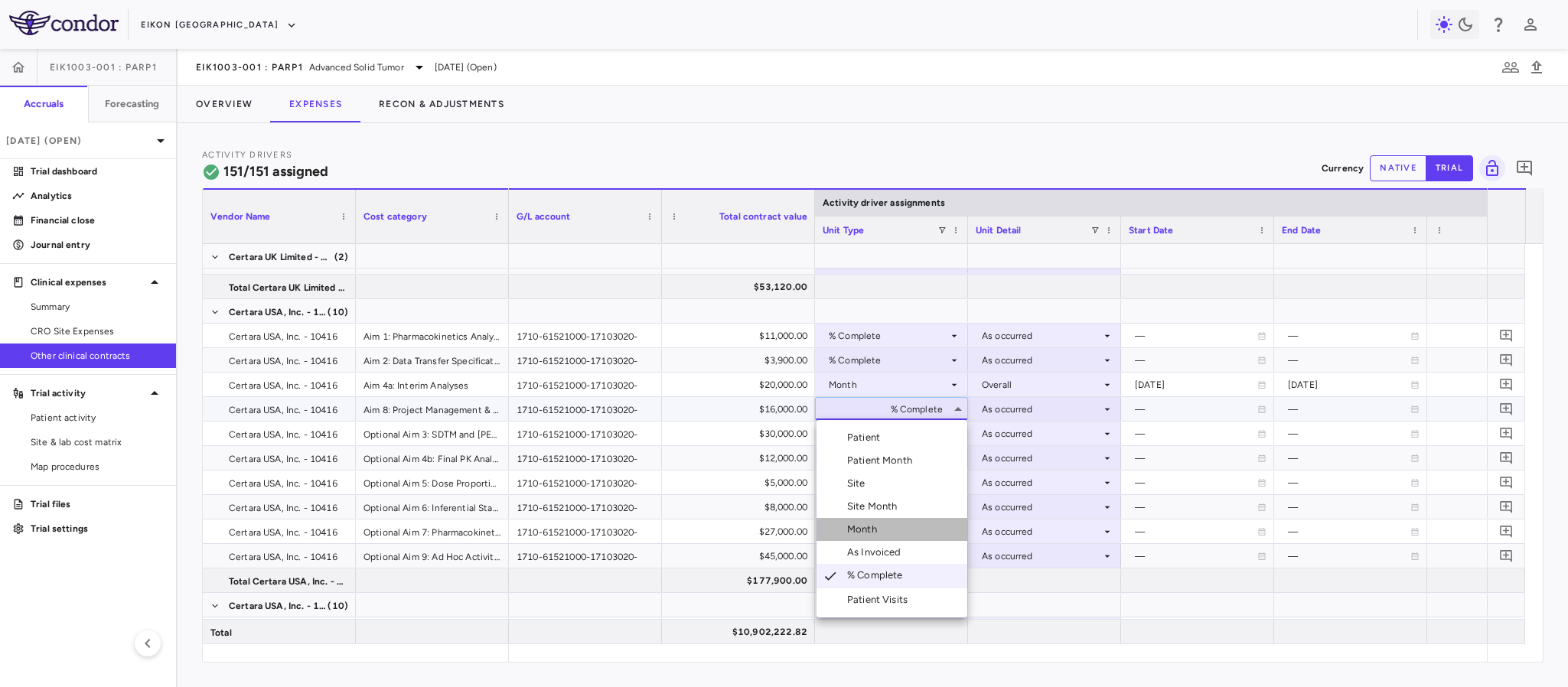
click at [854, 532] on div "Month" at bounding box center [866, 529] width 36 height 14
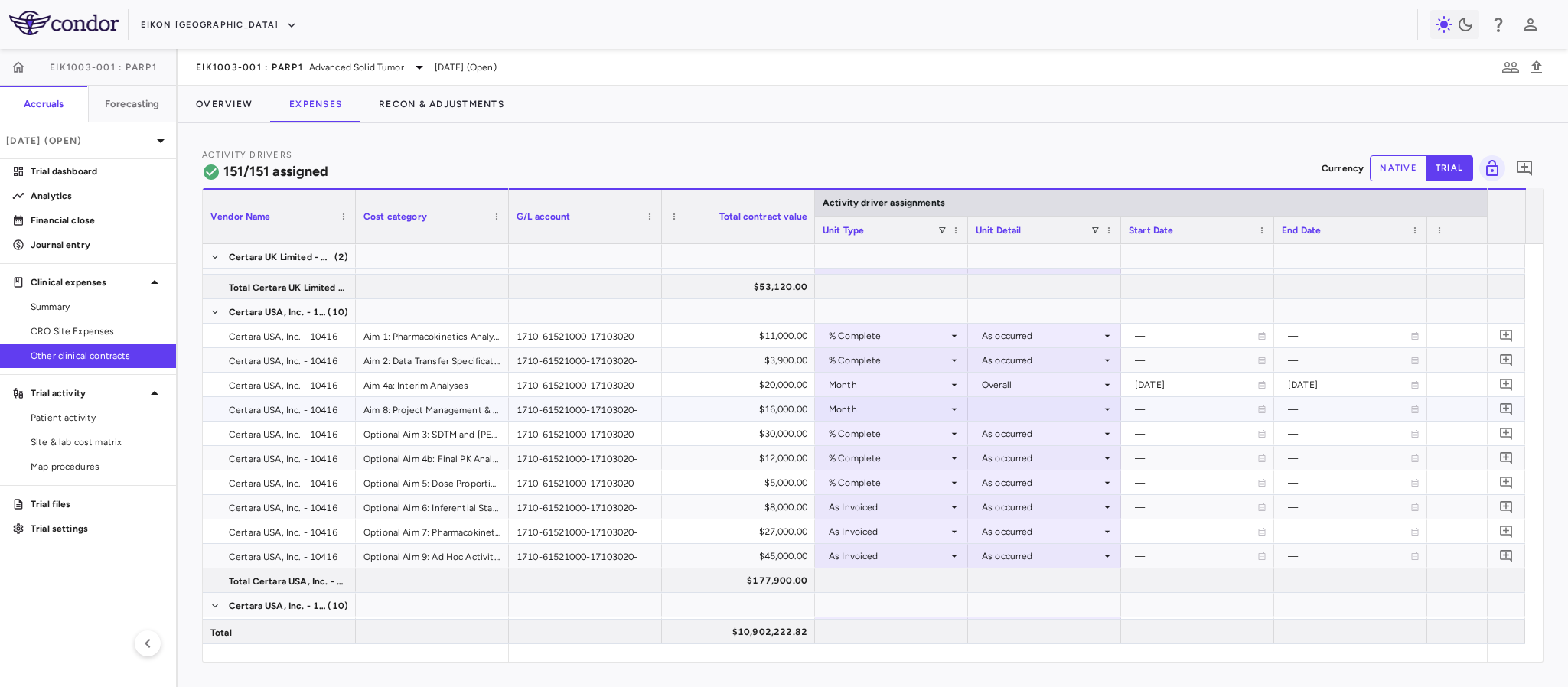
click at [1036, 401] on div at bounding box center [1044, 408] width 138 height 22
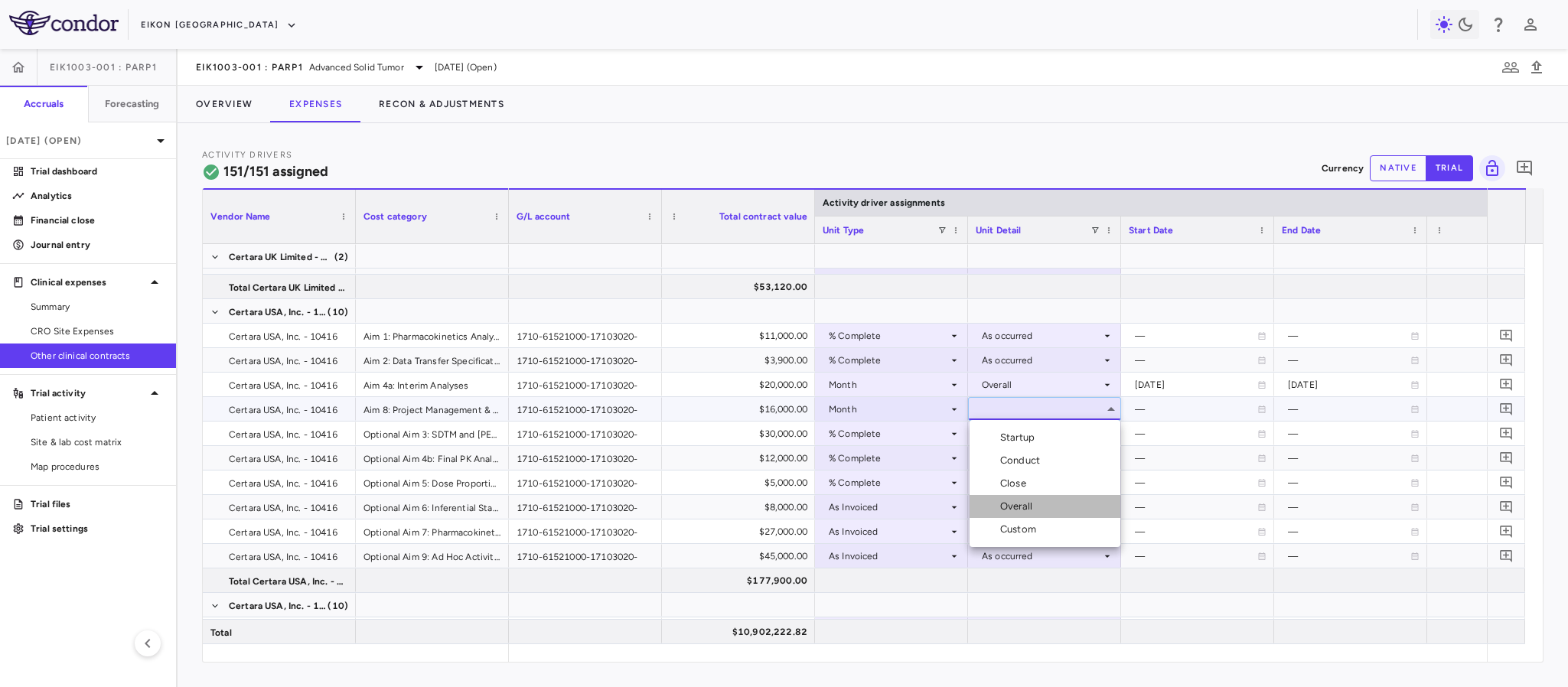
click at [1030, 506] on div "Overall" at bounding box center [1019, 507] width 38 height 14
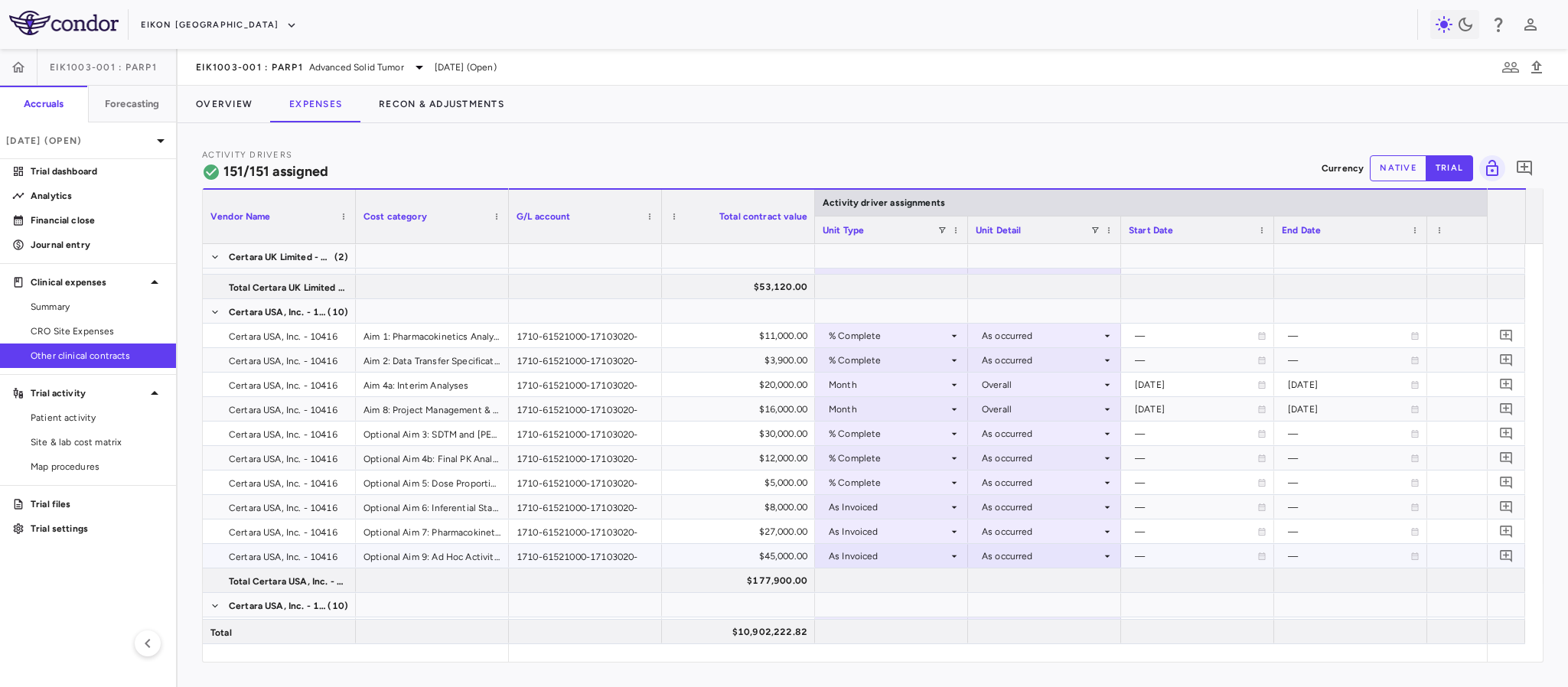
click at [960, 554] on icon at bounding box center [954, 556] width 12 height 12
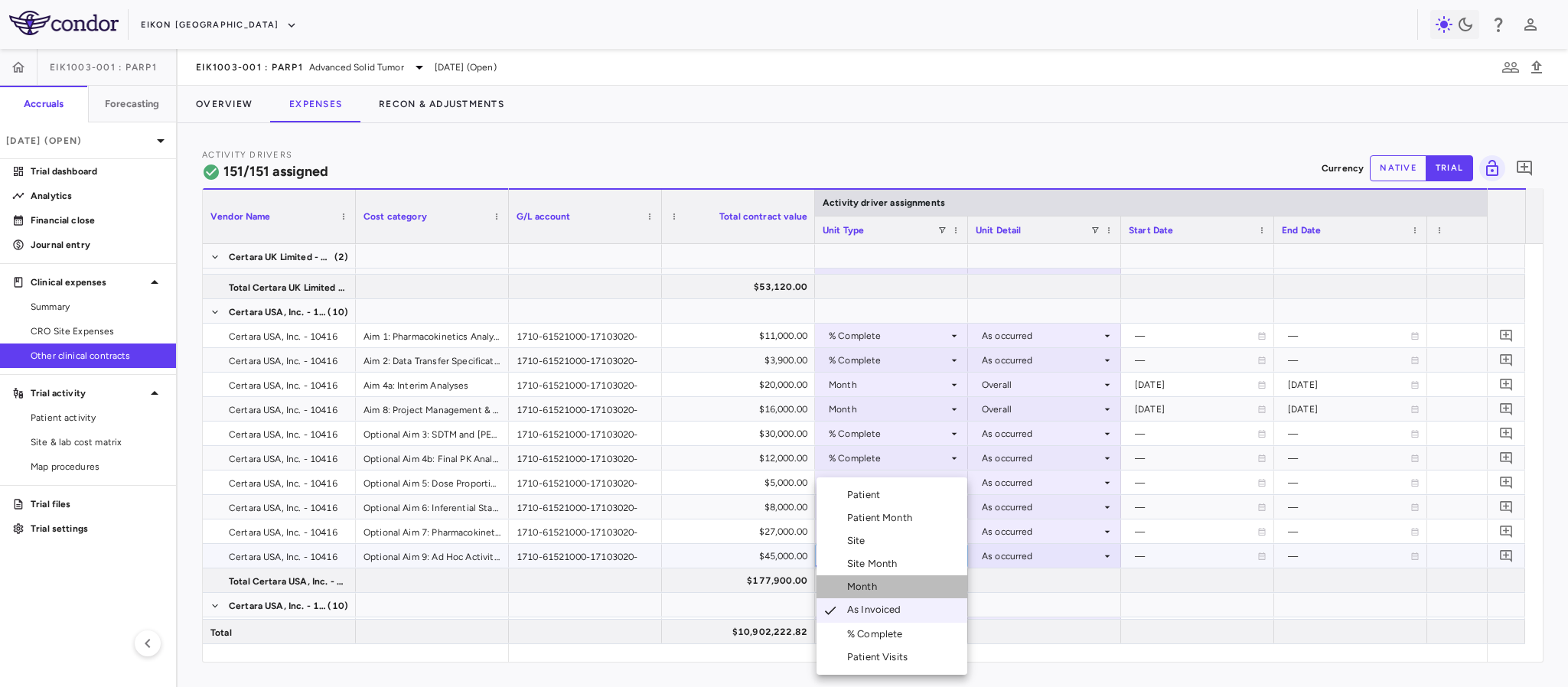
click at [875, 580] on div "Month" at bounding box center [866, 586] width 36 height 14
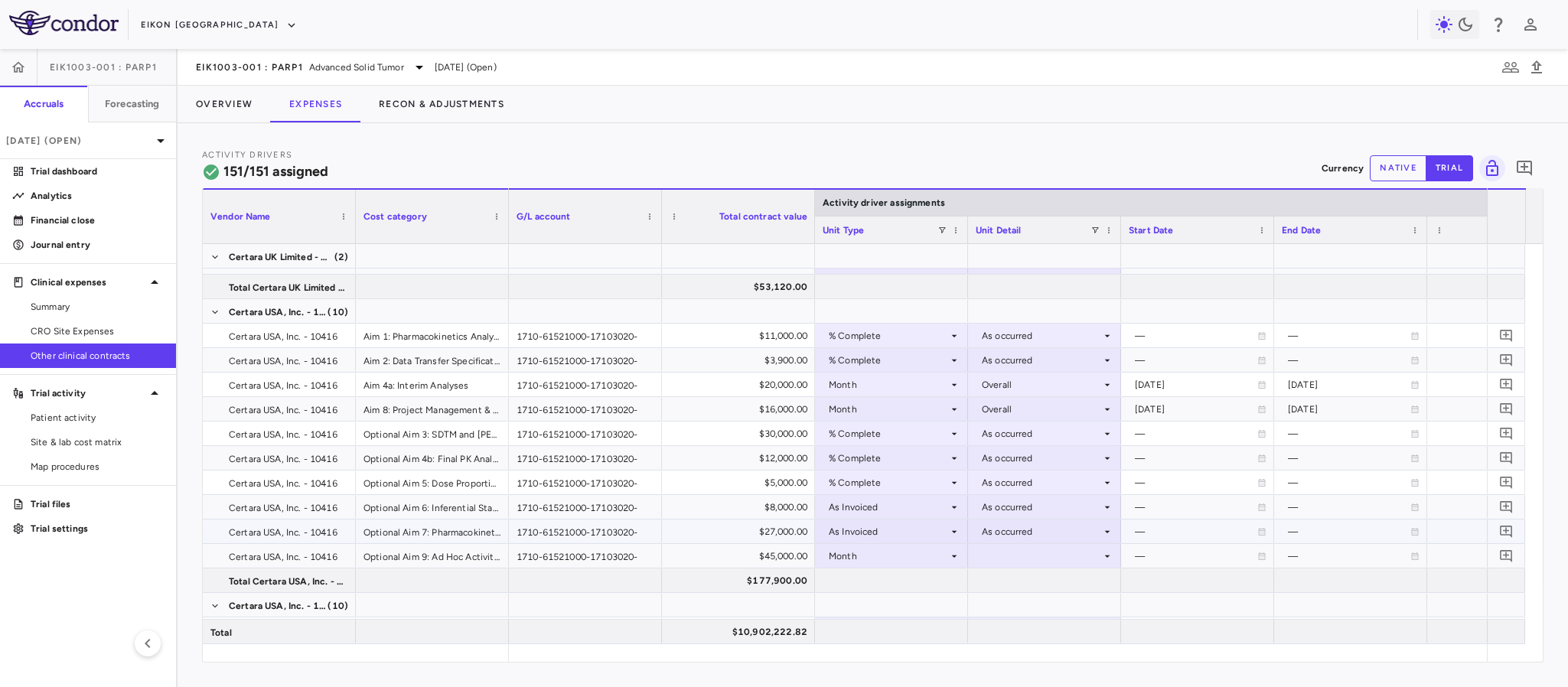
click at [1001, 540] on div "As occurred" at bounding box center [1042, 531] width 120 height 25
click at [939, 551] on div at bounding box center [784, 344] width 1568 height 687
click at [986, 553] on div at bounding box center [1044, 555] width 138 height 22
click at [998, 636] on div "Overall" at bounding box center [1004, 634] width 69 height 14
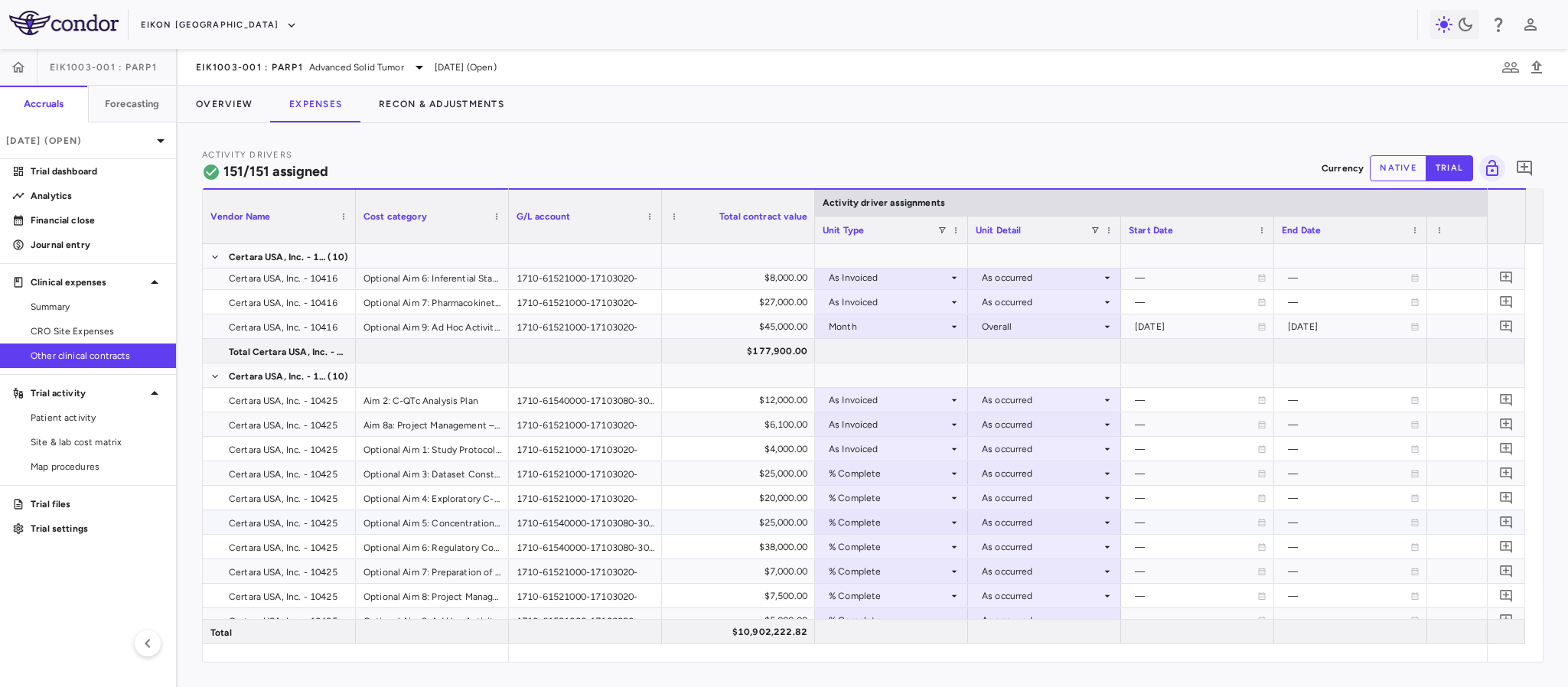
scroll to position [804, 0]
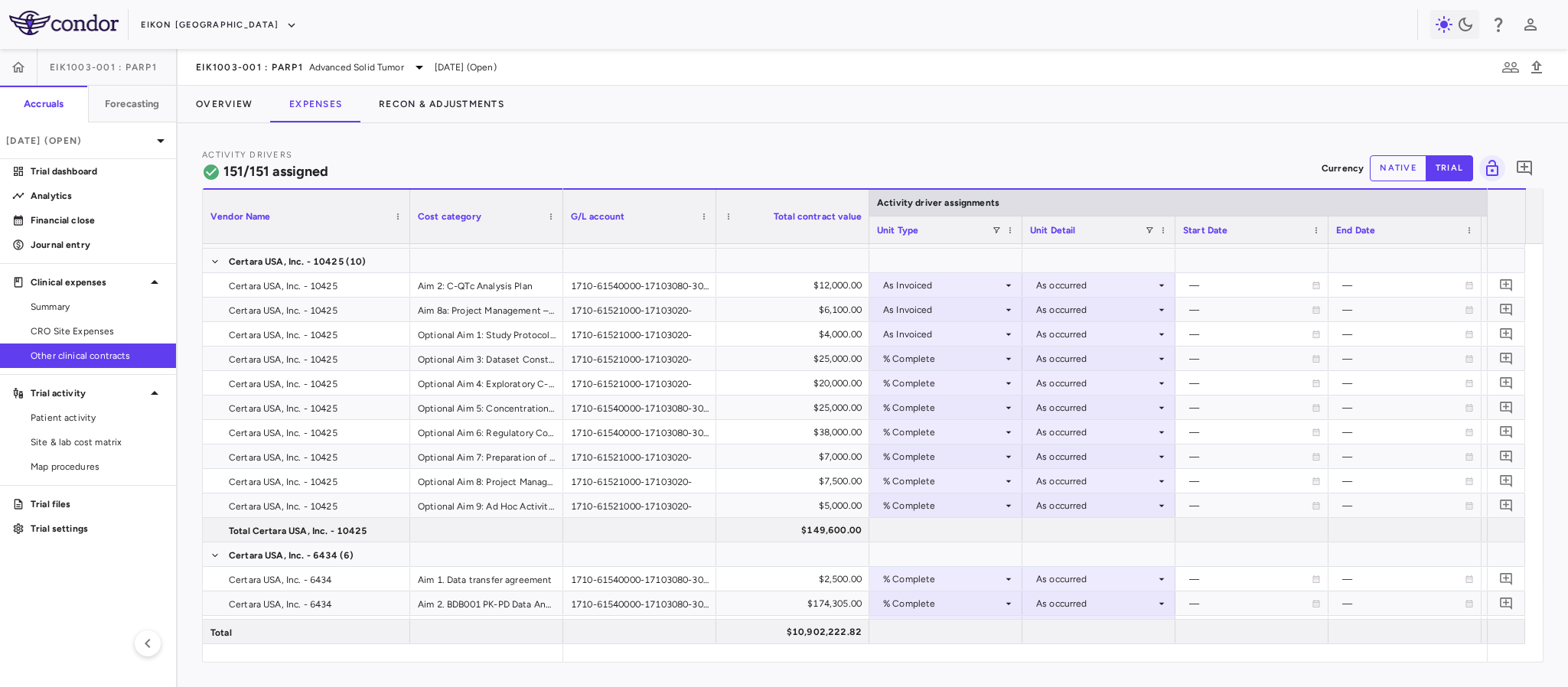
drag, startPoint x: 354, startPoint y: 220, endPoint x: 409, endPoint y: 221, distance: 55.0
click at [409, 221] on div at bounding box center [409, 216] width 6 height 53
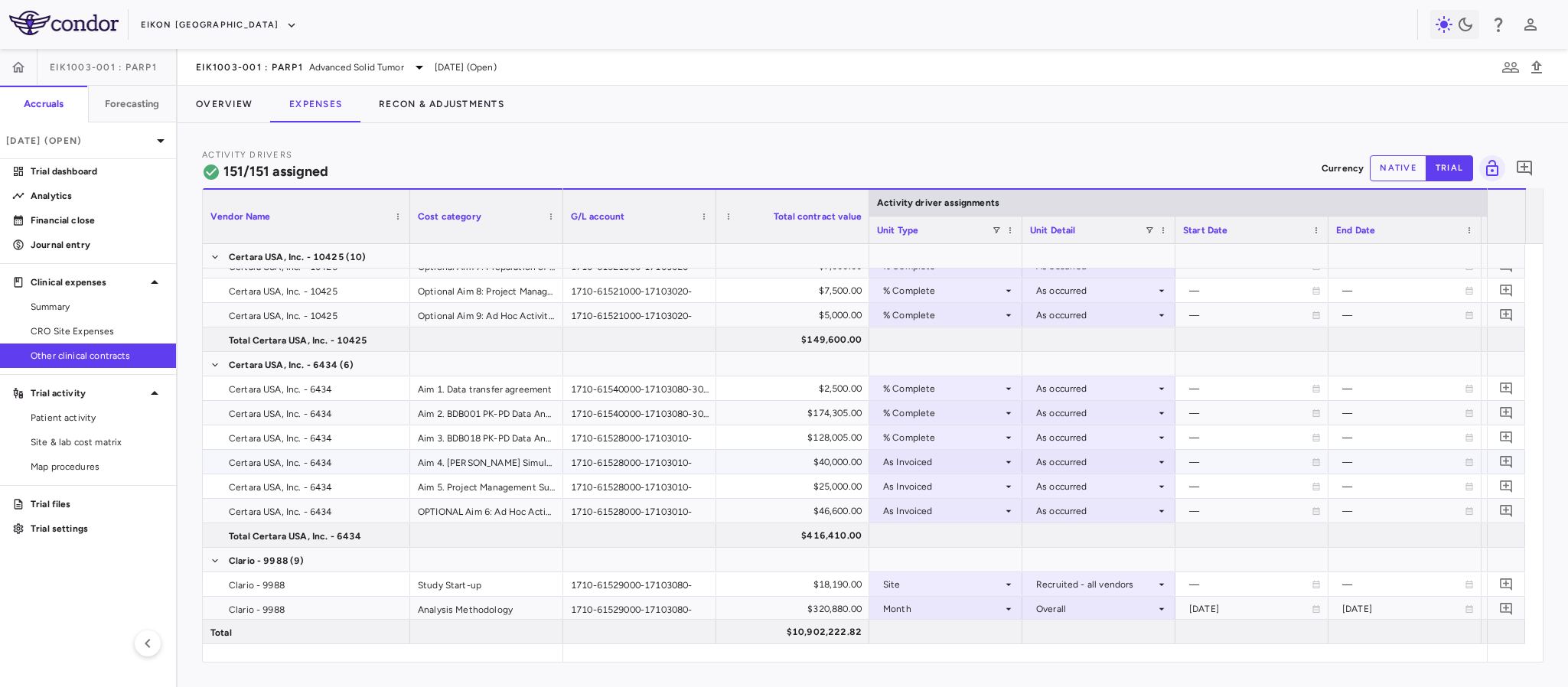
scroll to position [1033, 0]
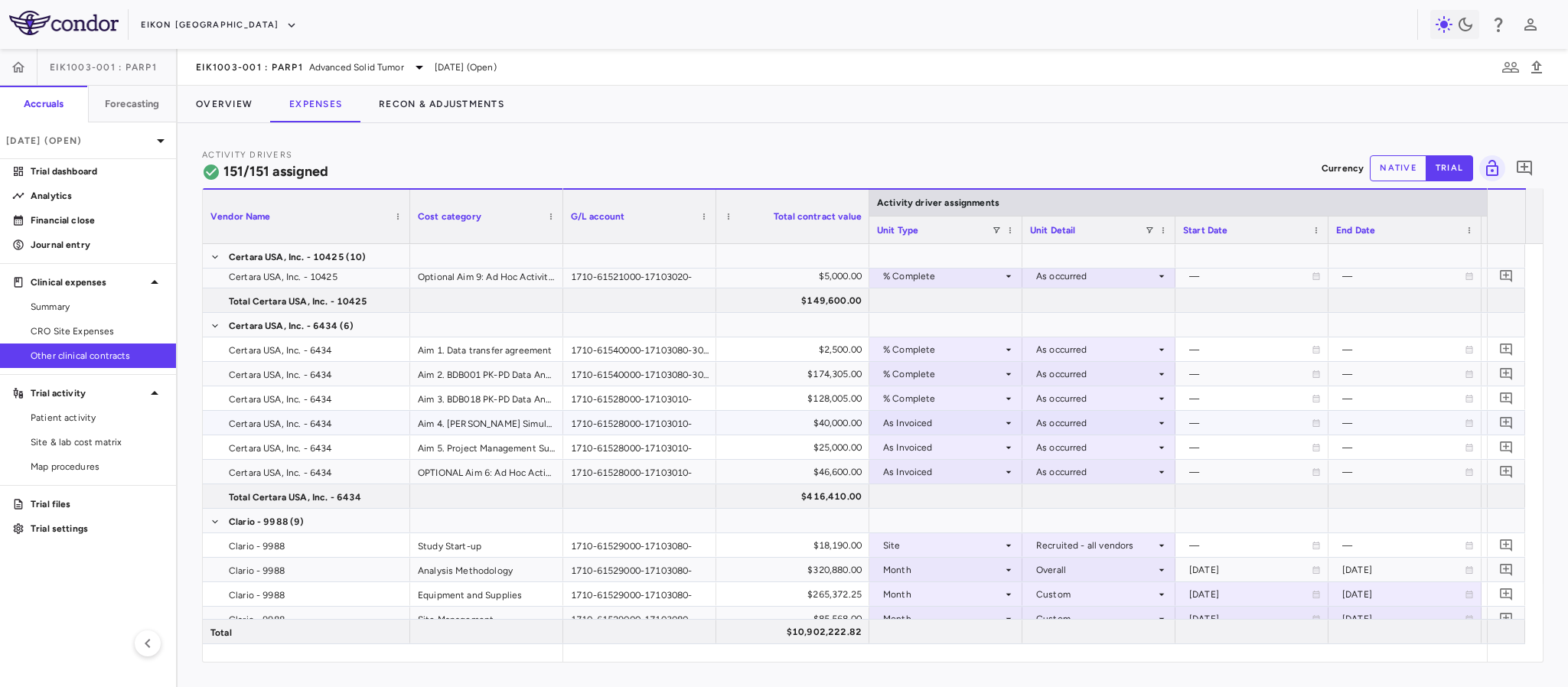
click at [1004, 425] on icon at bounding box center [1008, 422] width 12 height 12
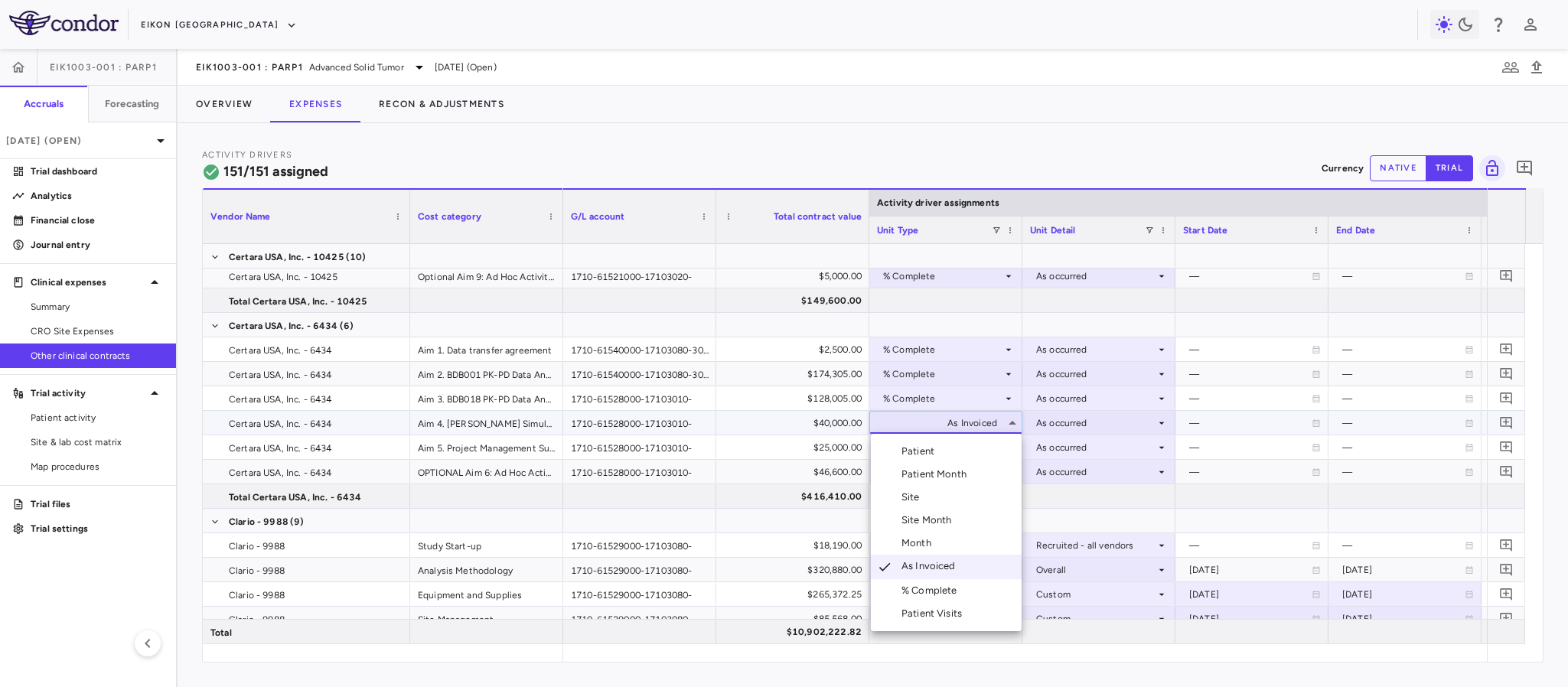
click at [935, 543] on div "Month" at bounding box center [920, 543] width 36 height 14
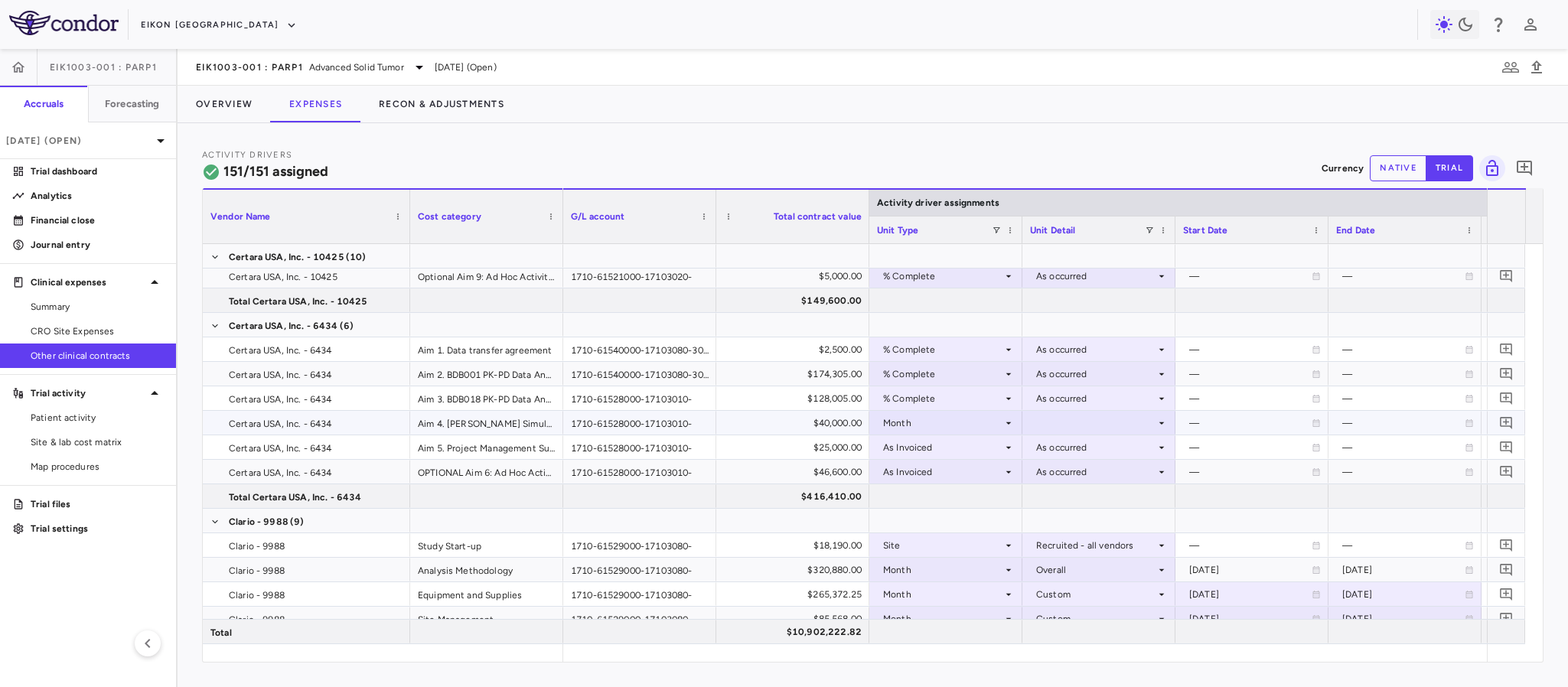
click at [1085, 417] on div at bounding box center [1098, 422] width 138 height 22
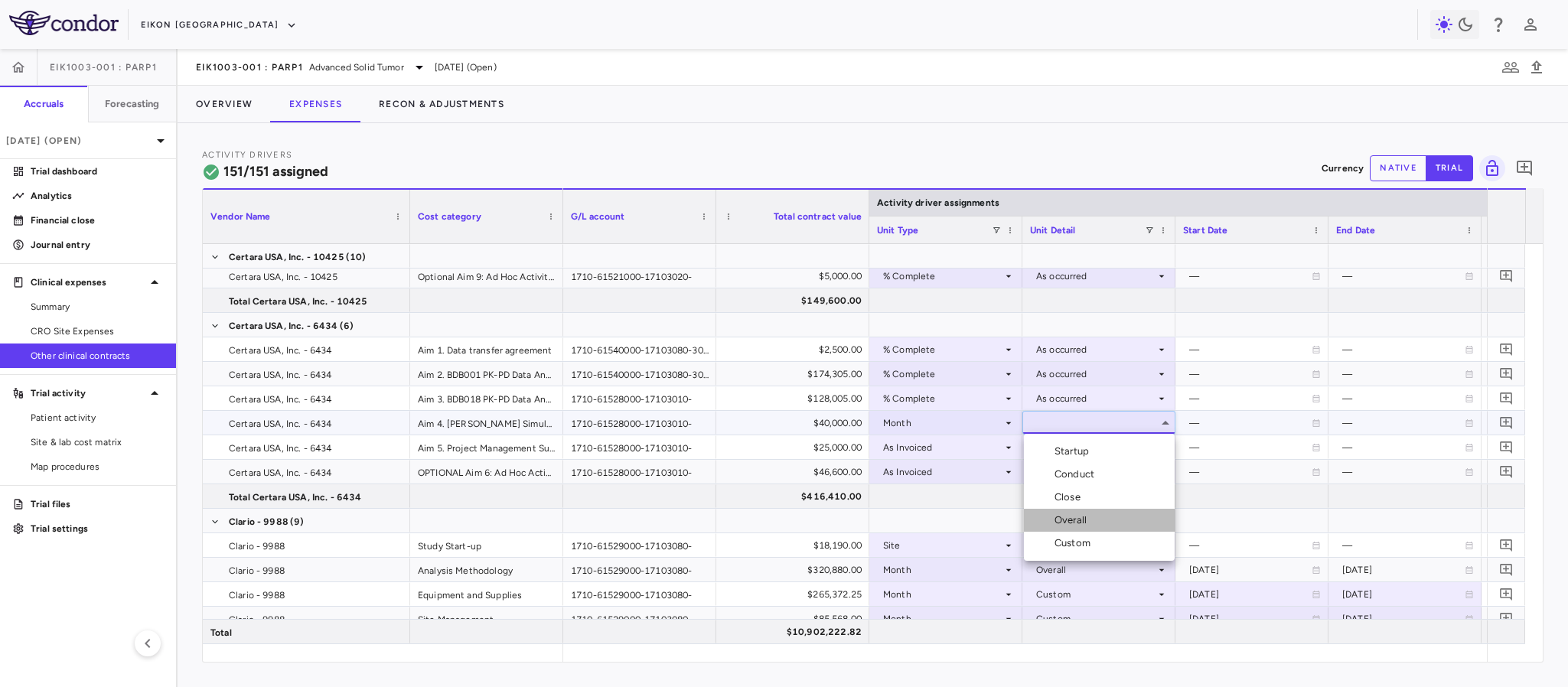
click at [1080, 521] on div "Overall" at bounding box center [1073, 520] width 38 height 14
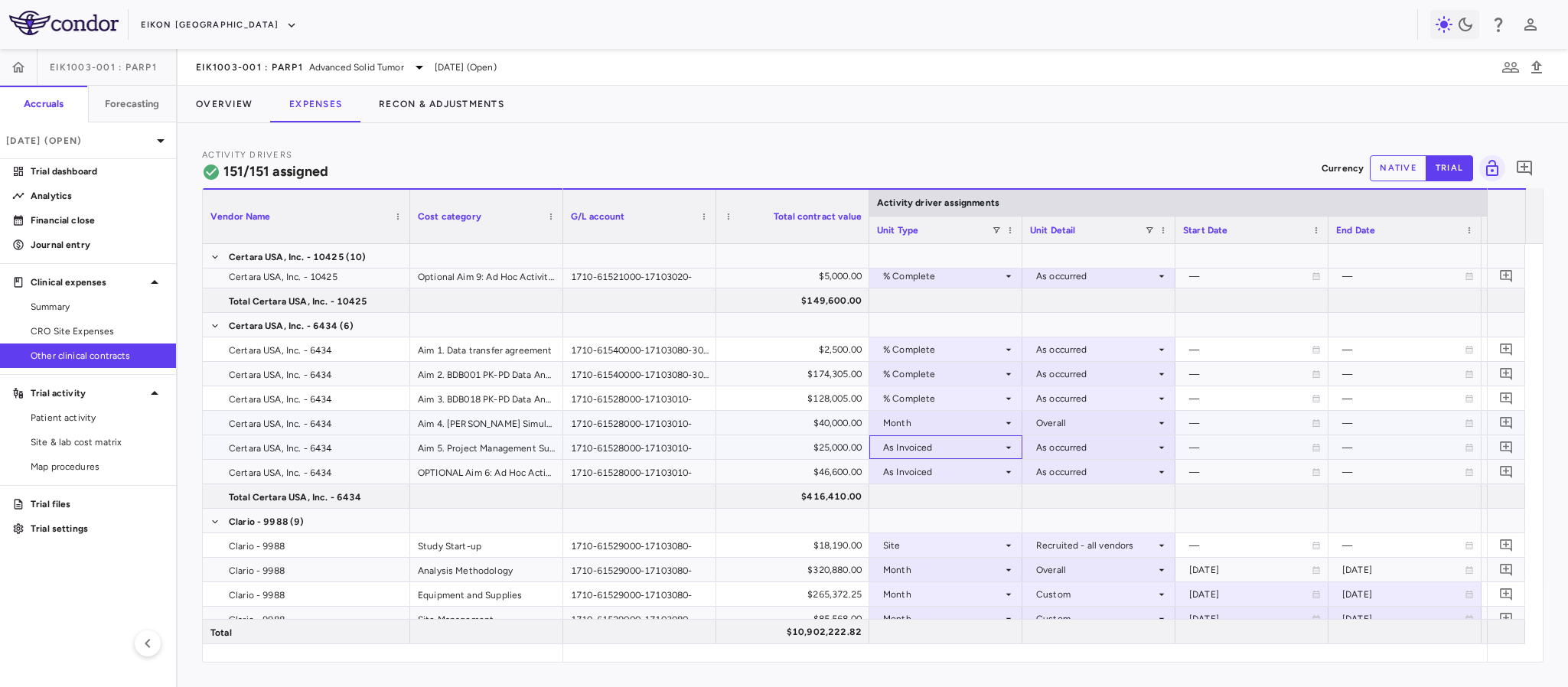
click at [999, 444] on div "As Invoiced" at bounding box center [943, 448] width 120 height 25
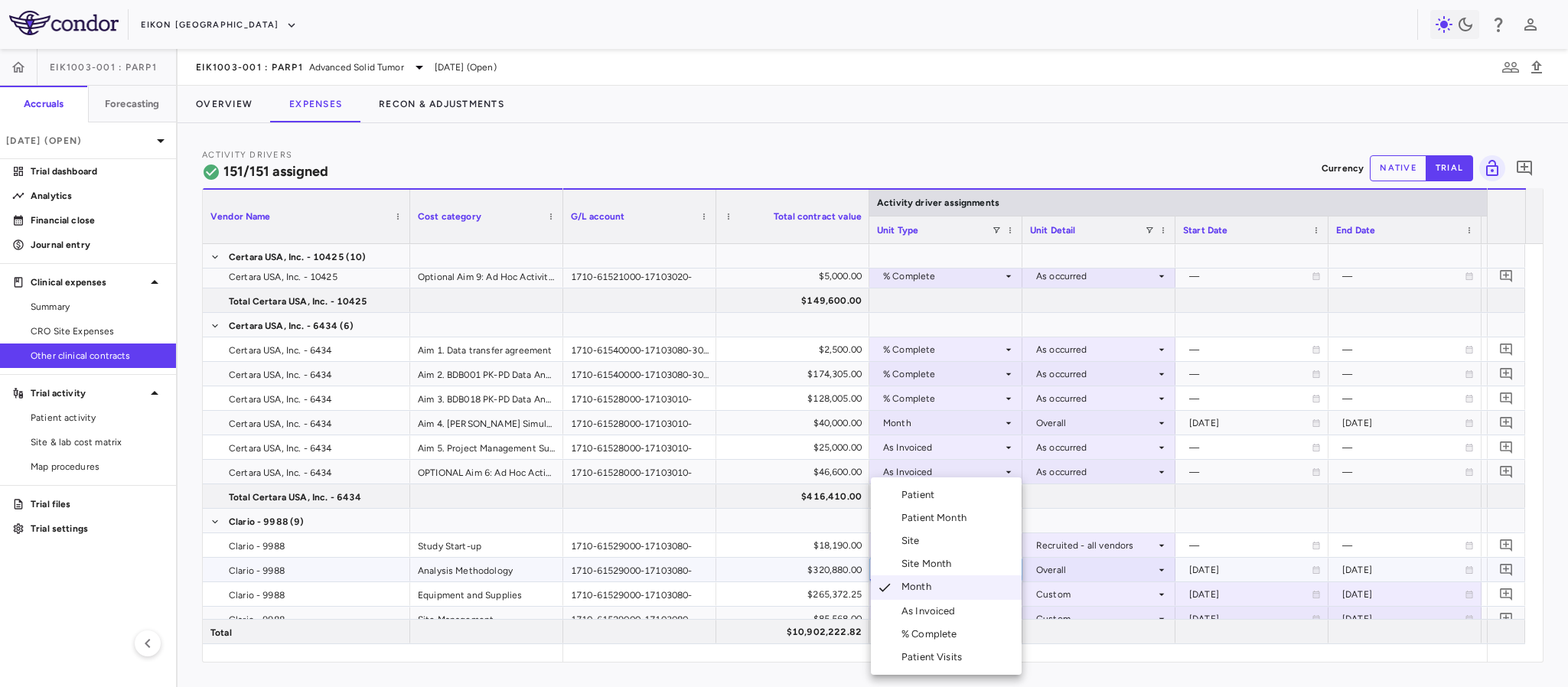
click at [921, 449] on div at bounding box center [784, 344] width 1568 height 687
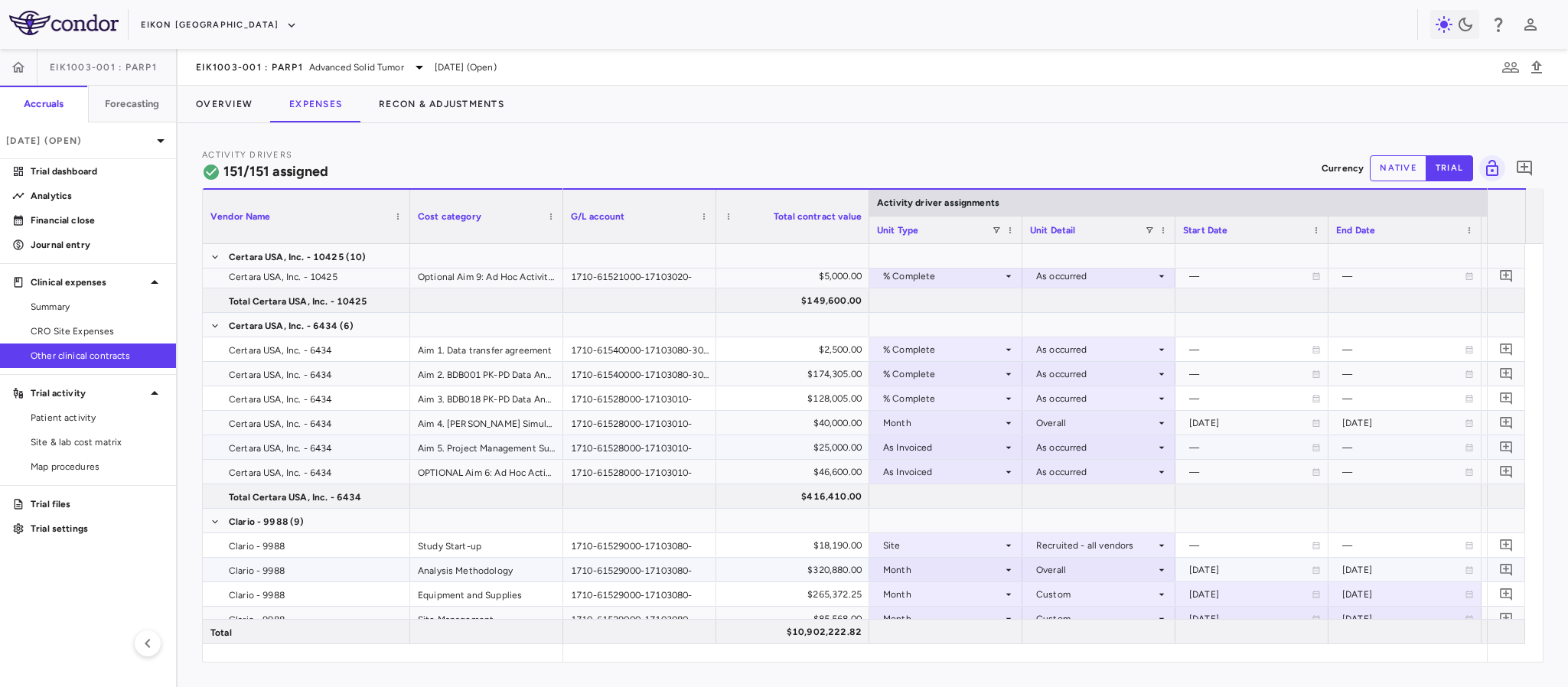
click at [924, 449] on div "As Invoiced" at bounding box center [943, 448] width 120 height 25
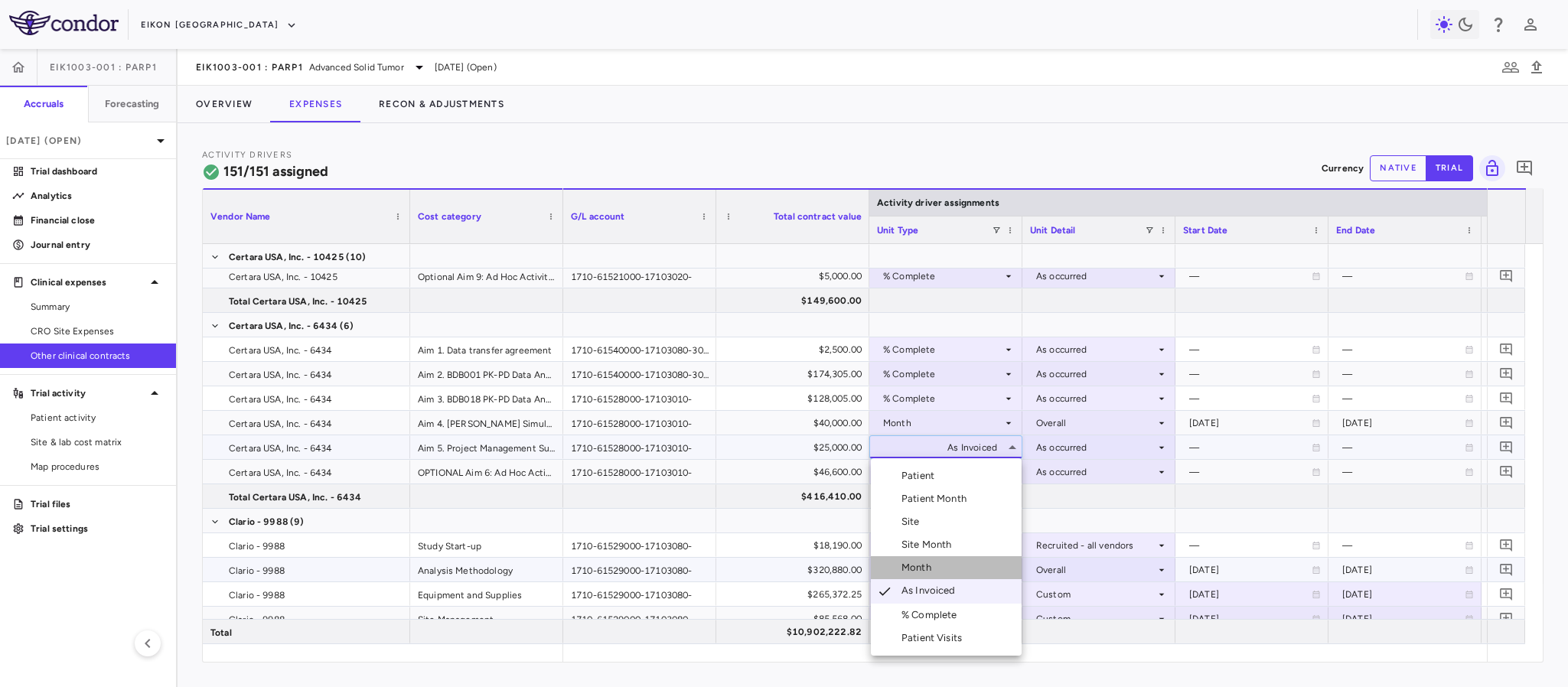
click at [924, 569] on div "Month" at bounding box center [920, 567] width 36 height 14
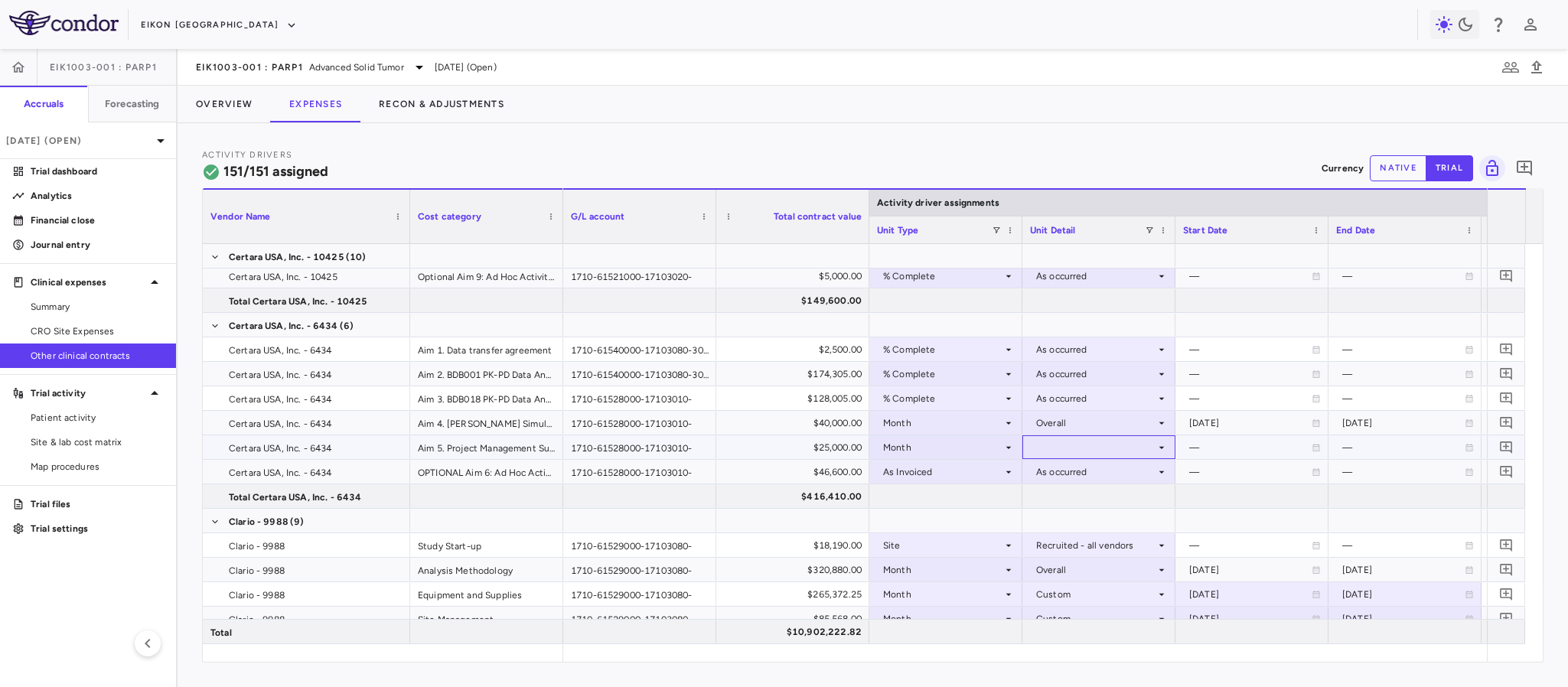
click at [1057, 446] on div at bounding box center [1098, 447] width 138 height 22
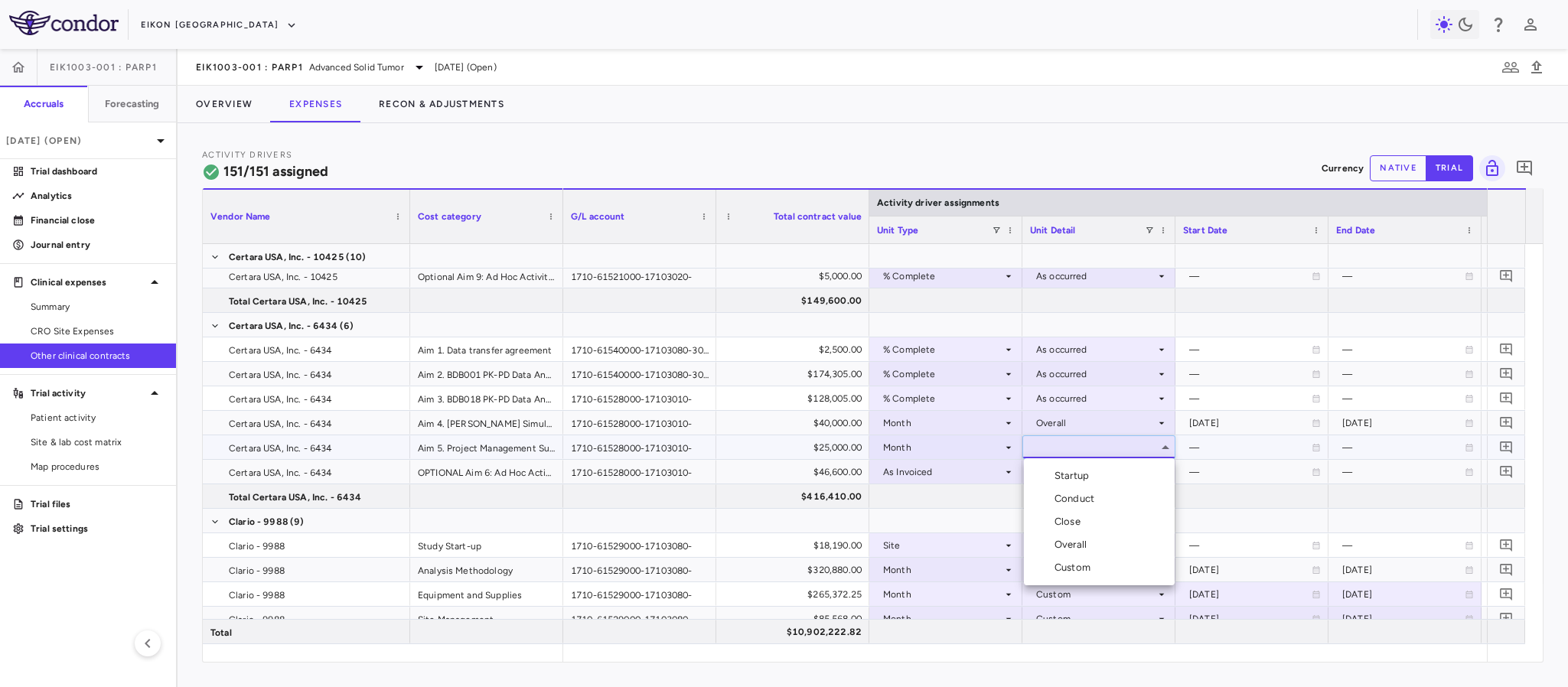
click at [1068, 544] on div "Overall" at bounding box center [1073, 545] width 38 height 14
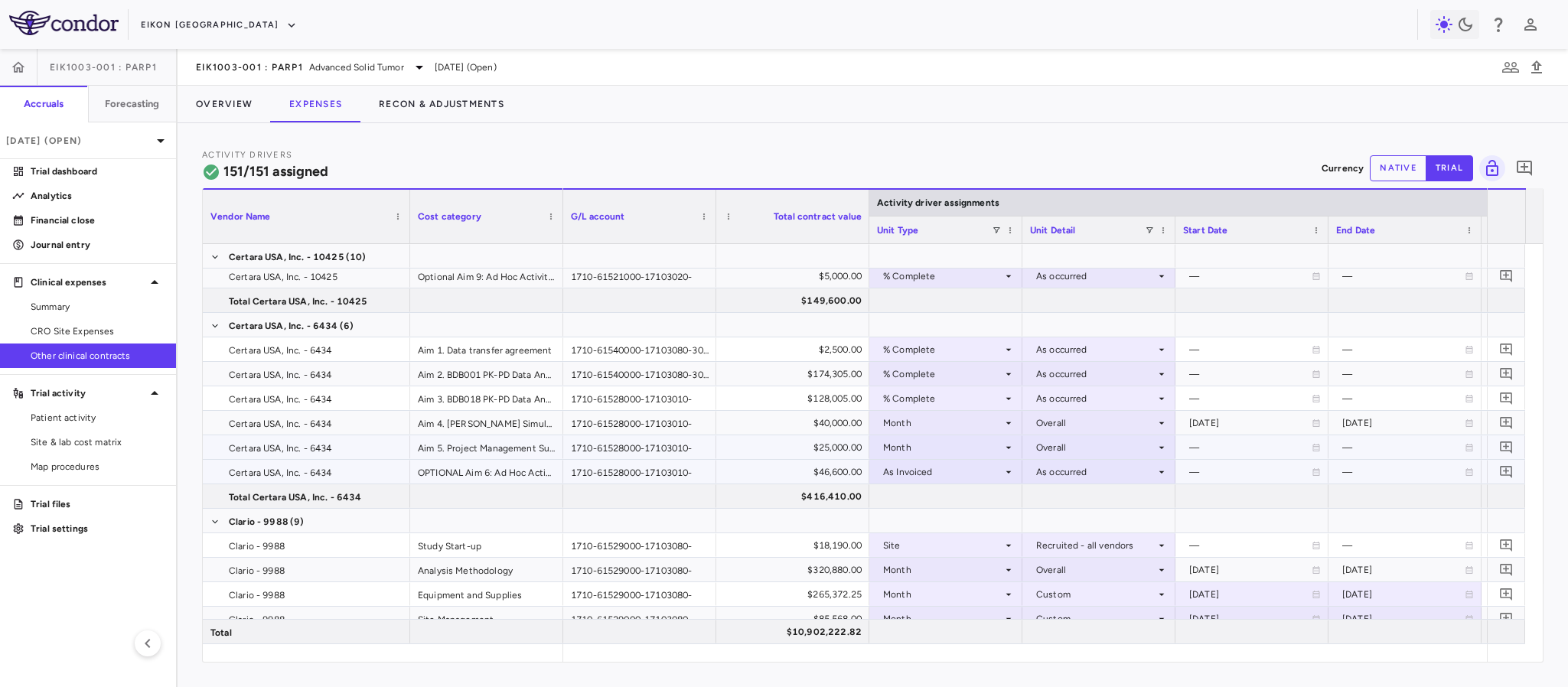
click at [1006, 476] on icon at bounding box center [1008, 472] width 12 height 12
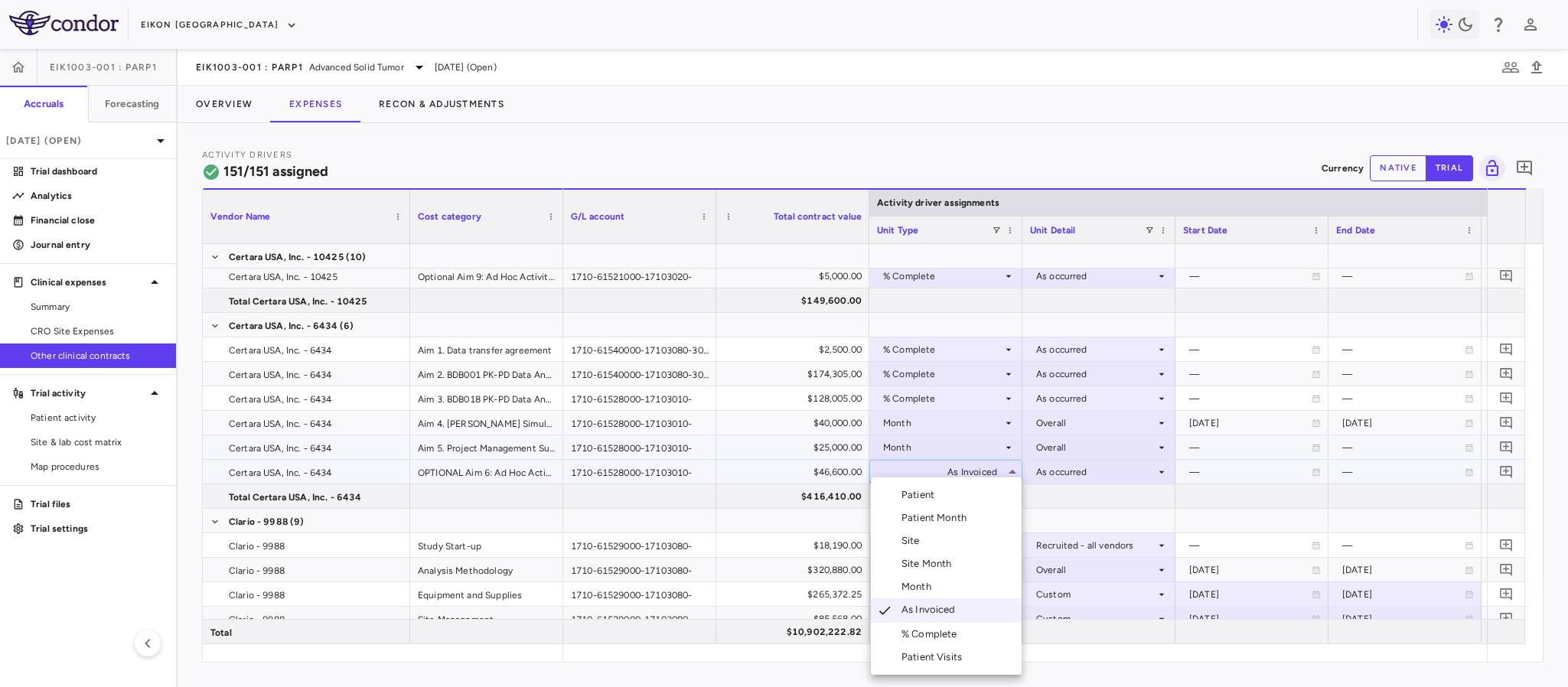
click at [921, 587] on div "Month" at bounding box center [920, 586] width 36 height 14
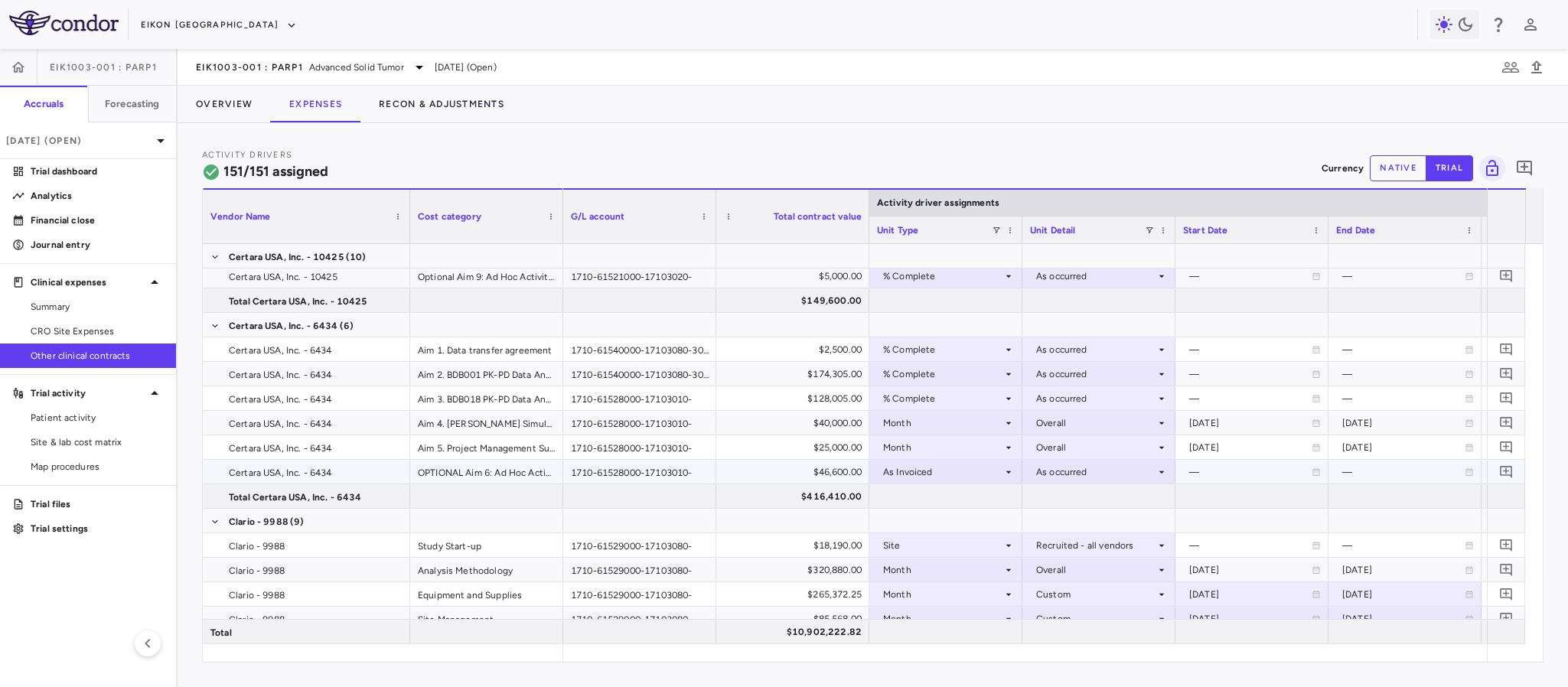
click at [1093, 473] on div "As occurred" at bounding box center [1096, 473] width 120 height 25
click at [1089, 483] on ul "Select As occurred" at bounding box center [1099, 501] width 151 height 37
click at [997, 466] on div at bounding box center [784, 344] width 1568 height 687
click at [1006, 473] on icon at bounding box center [1008, 472] width 12 height 12
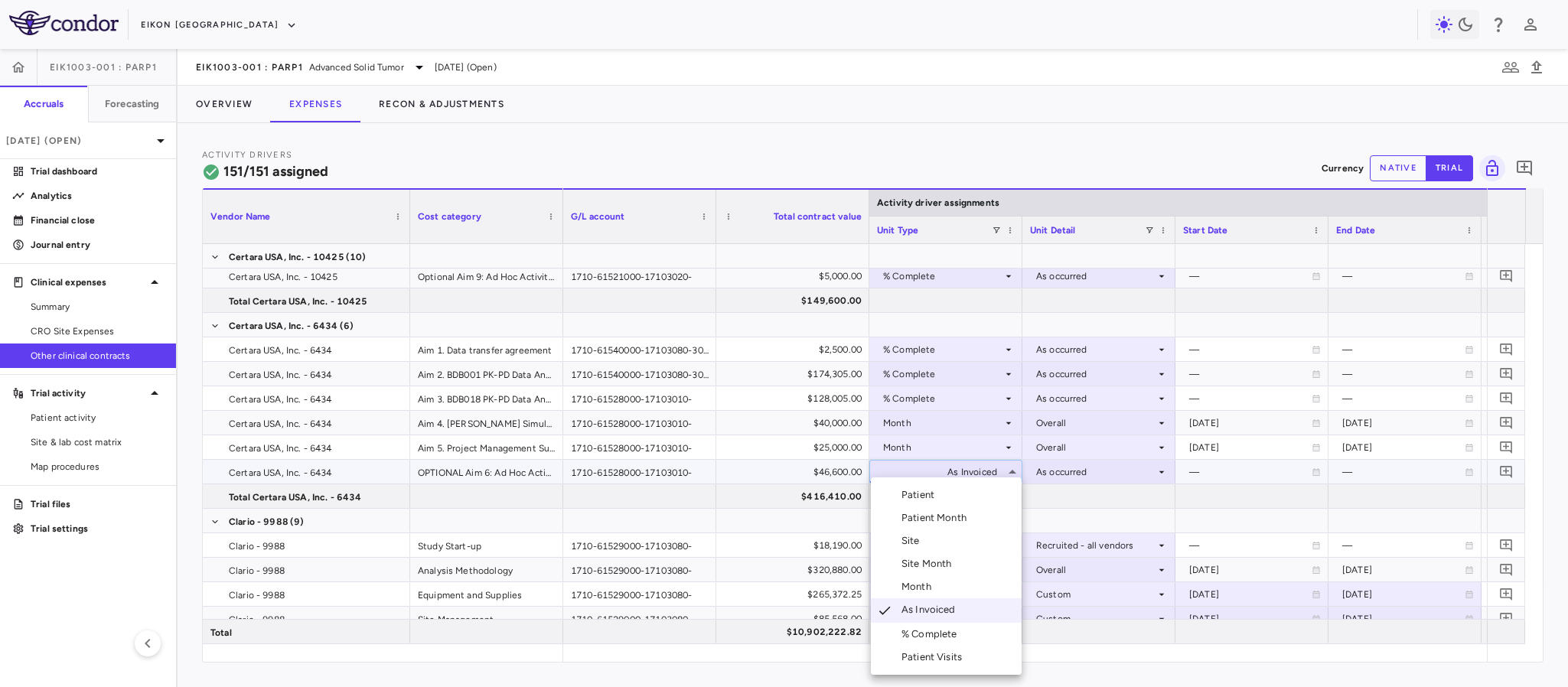
click at [926, 590] on div "Month" at bounding box center [920, 586] width 36 height 14
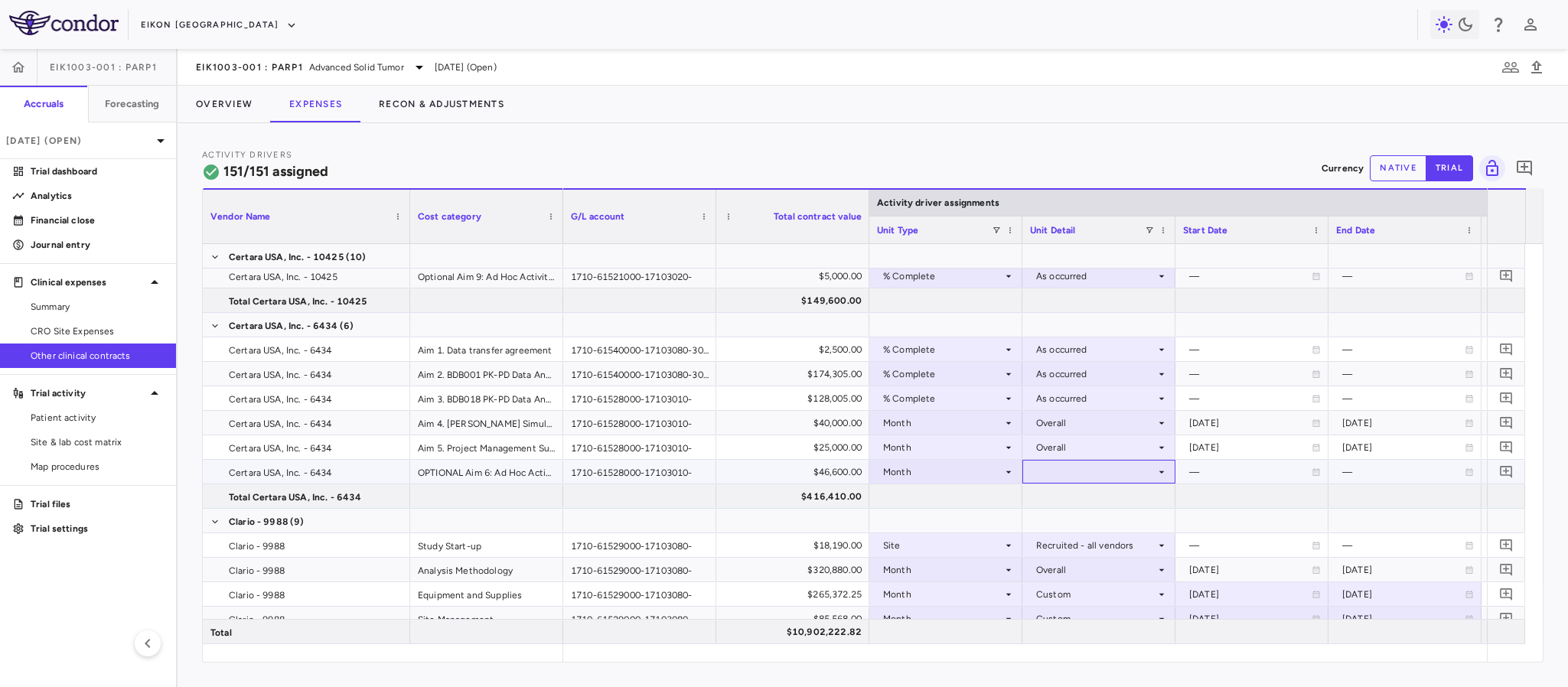
click at [1066, 482] on div at bounding box center [1098, 471] width 138 height 22
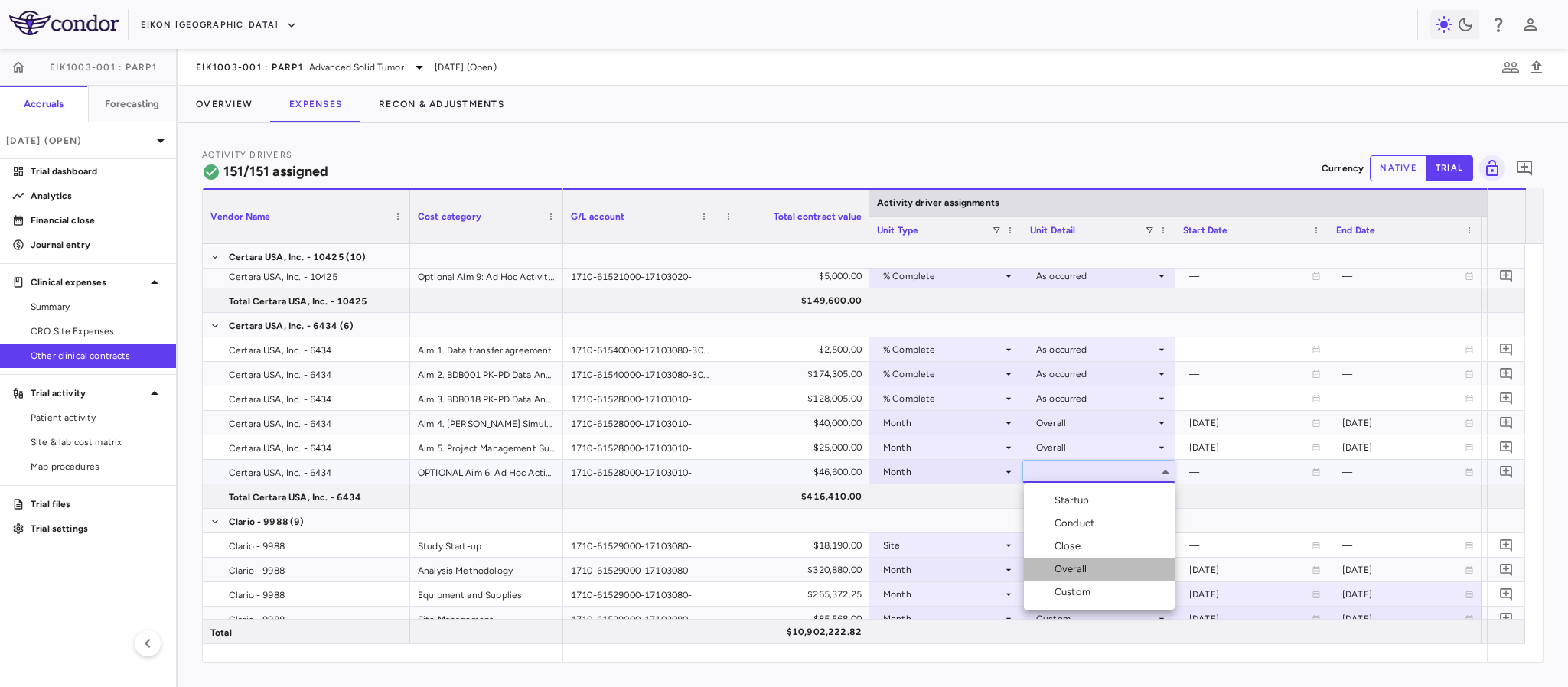
click at [1059, 571] on div "Overall" at bounding box center [1073, 569] width 38 height 14
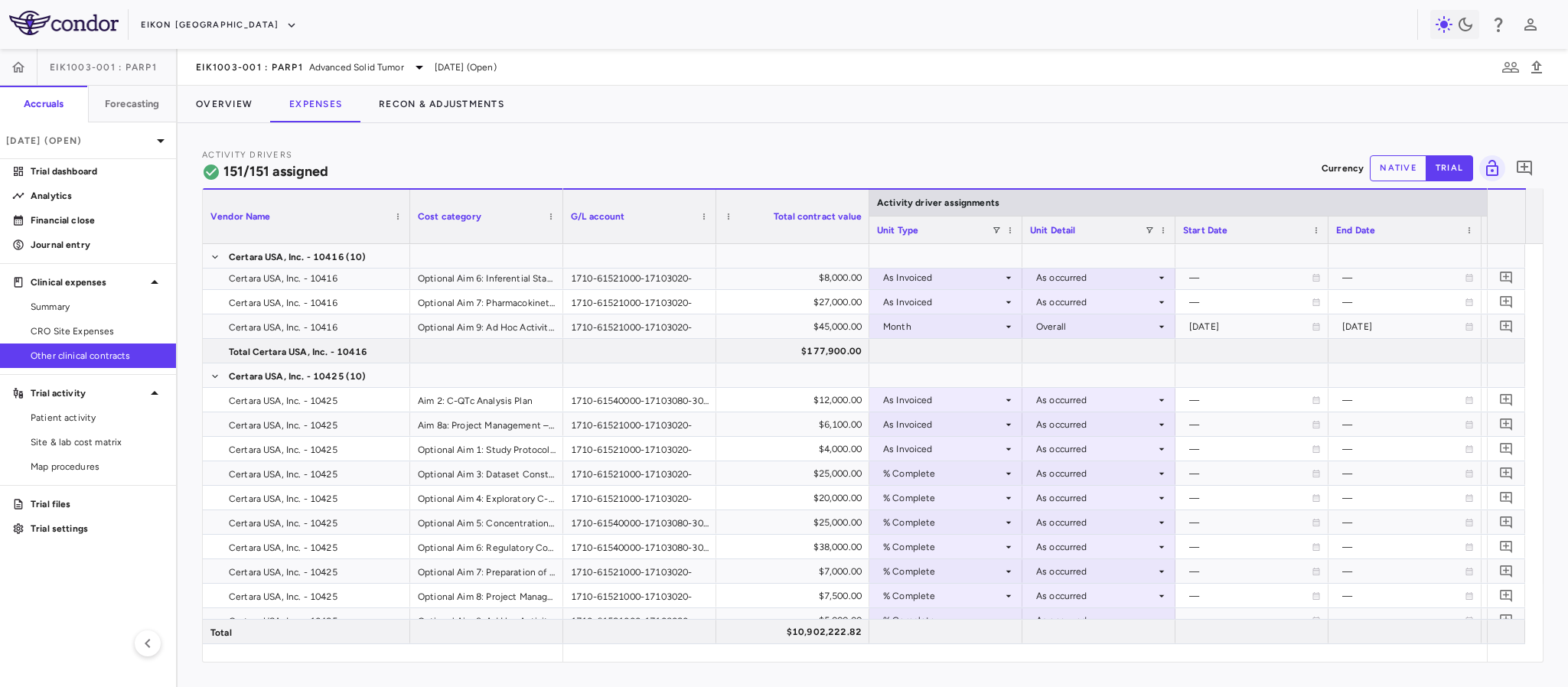
scroll to position [804, 0]
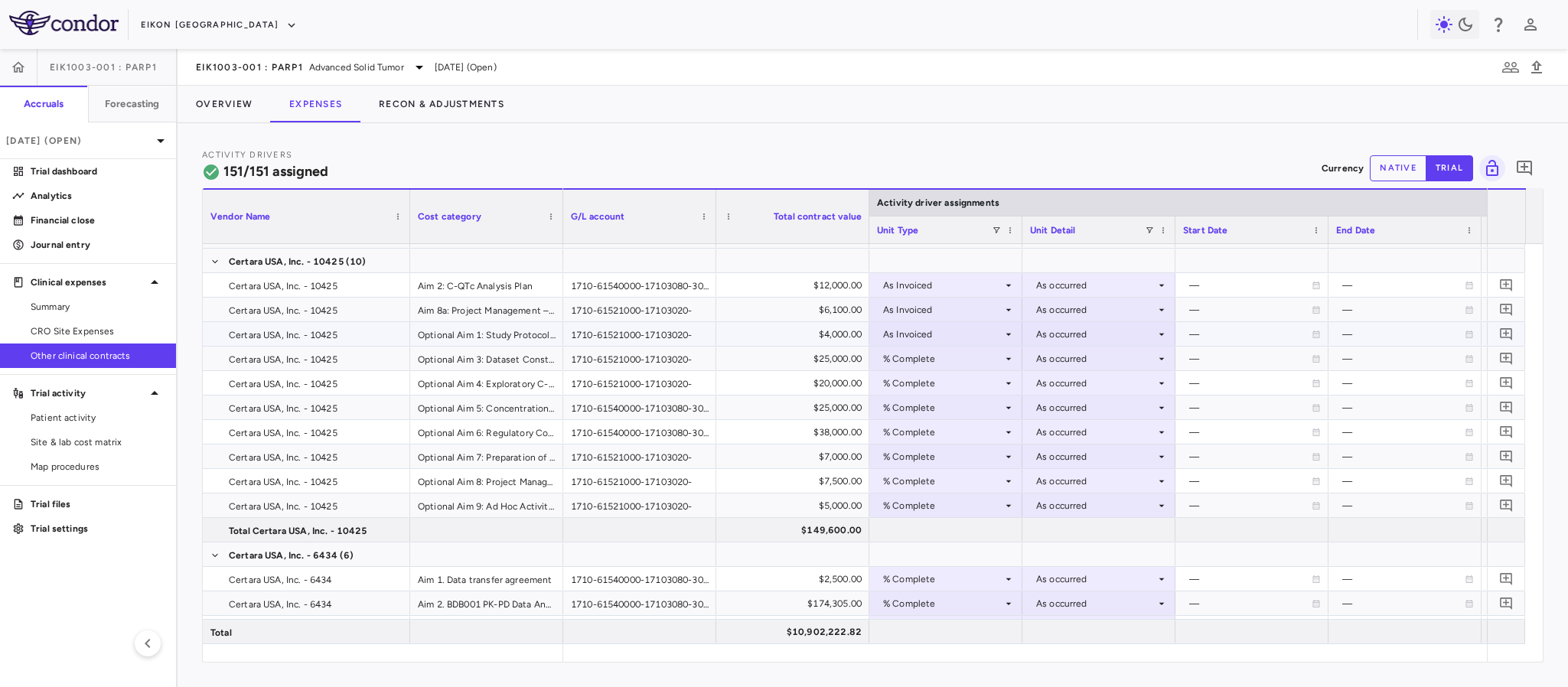
click at [1008, 331] on icon at bounding box center [1008, 334] width 12 height 12
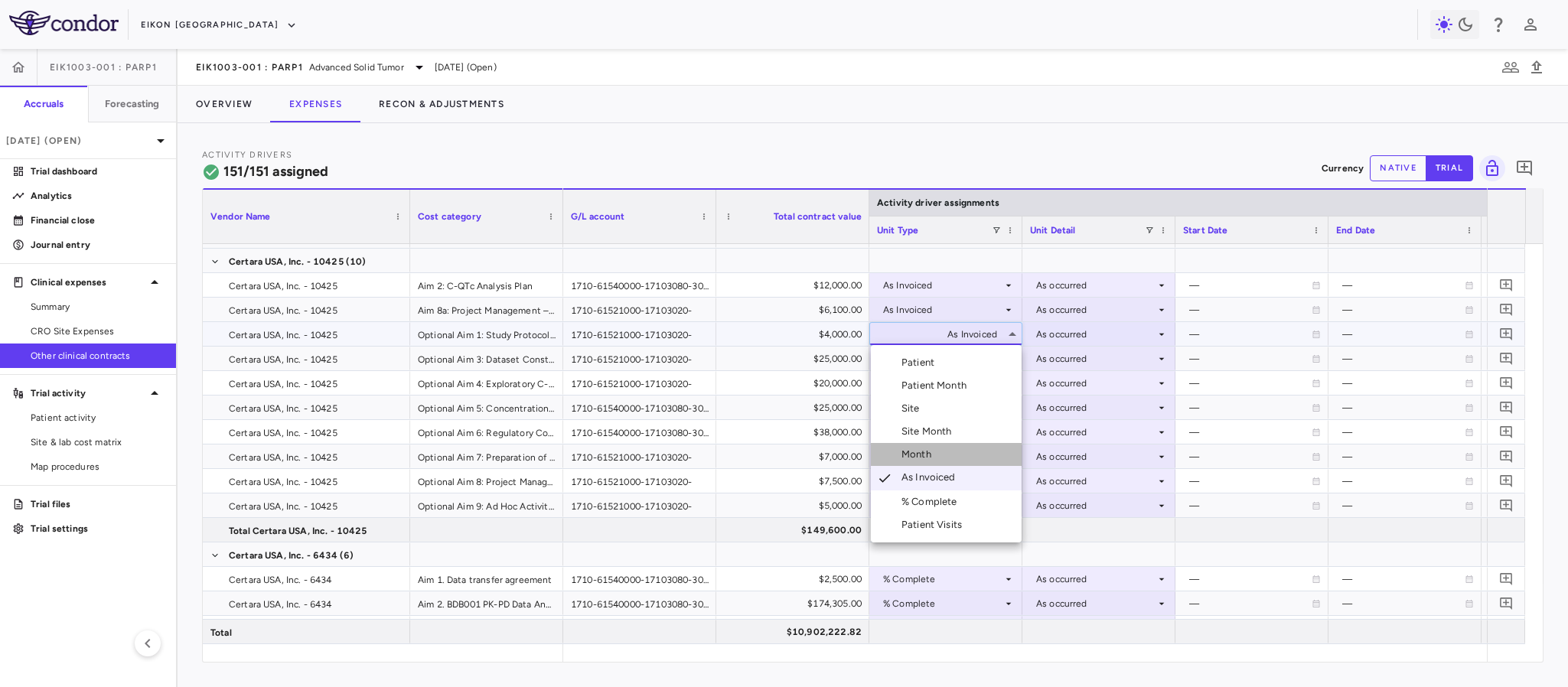
click at [919, 457] on div "Month" at bounding box center [920, 455] width 36 height 14
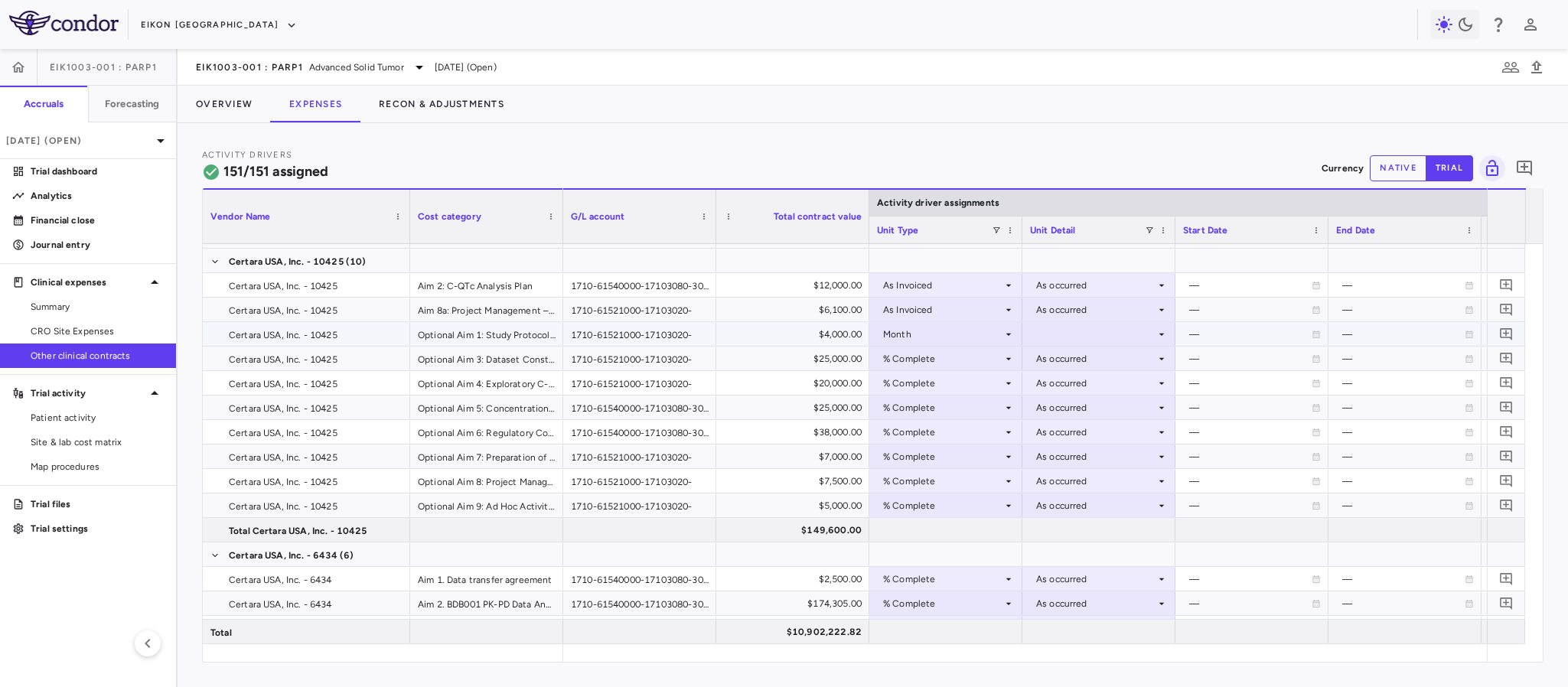
click at [1063, 335] on div at bounding box center [1098, 333] width 138 height 22
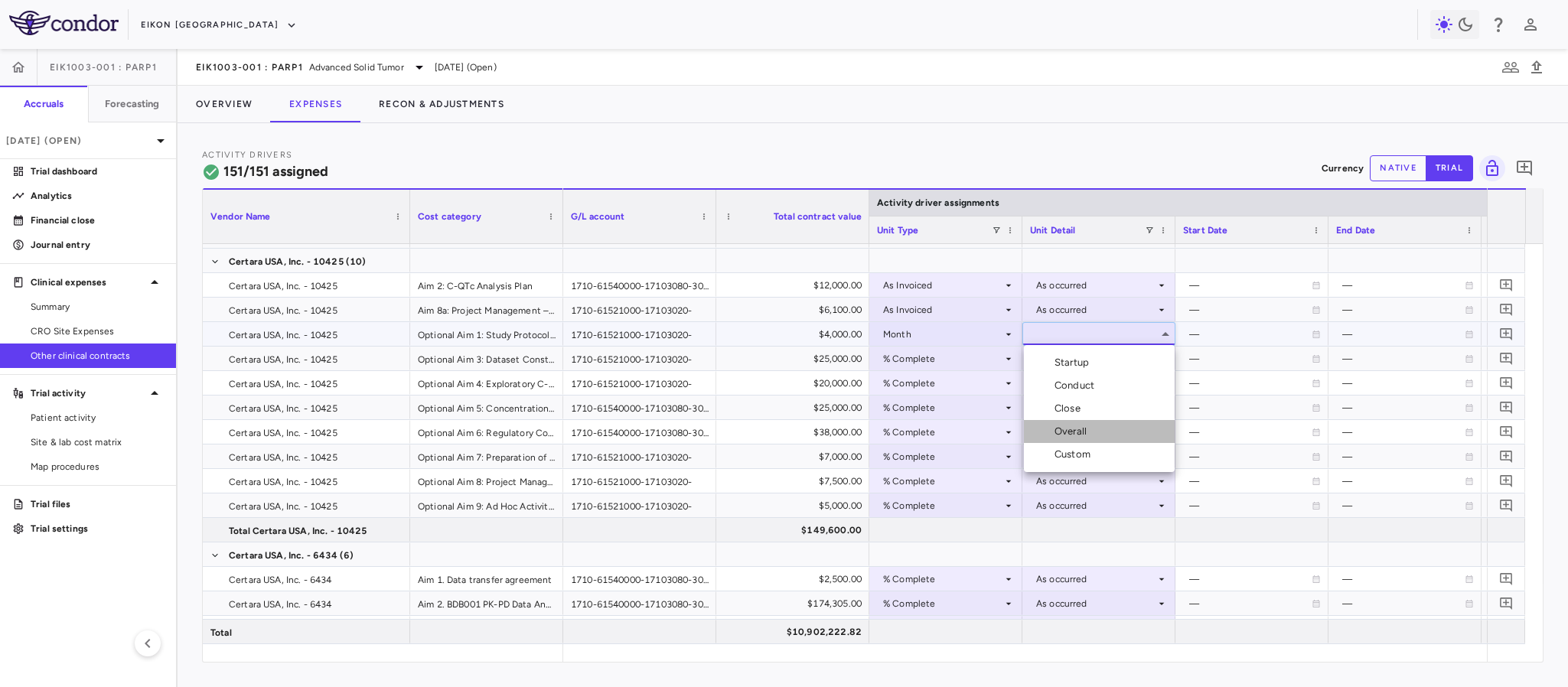
click at [1063, 435] on div "Overall" at bounding box center [1073, 432] width 38 height 14
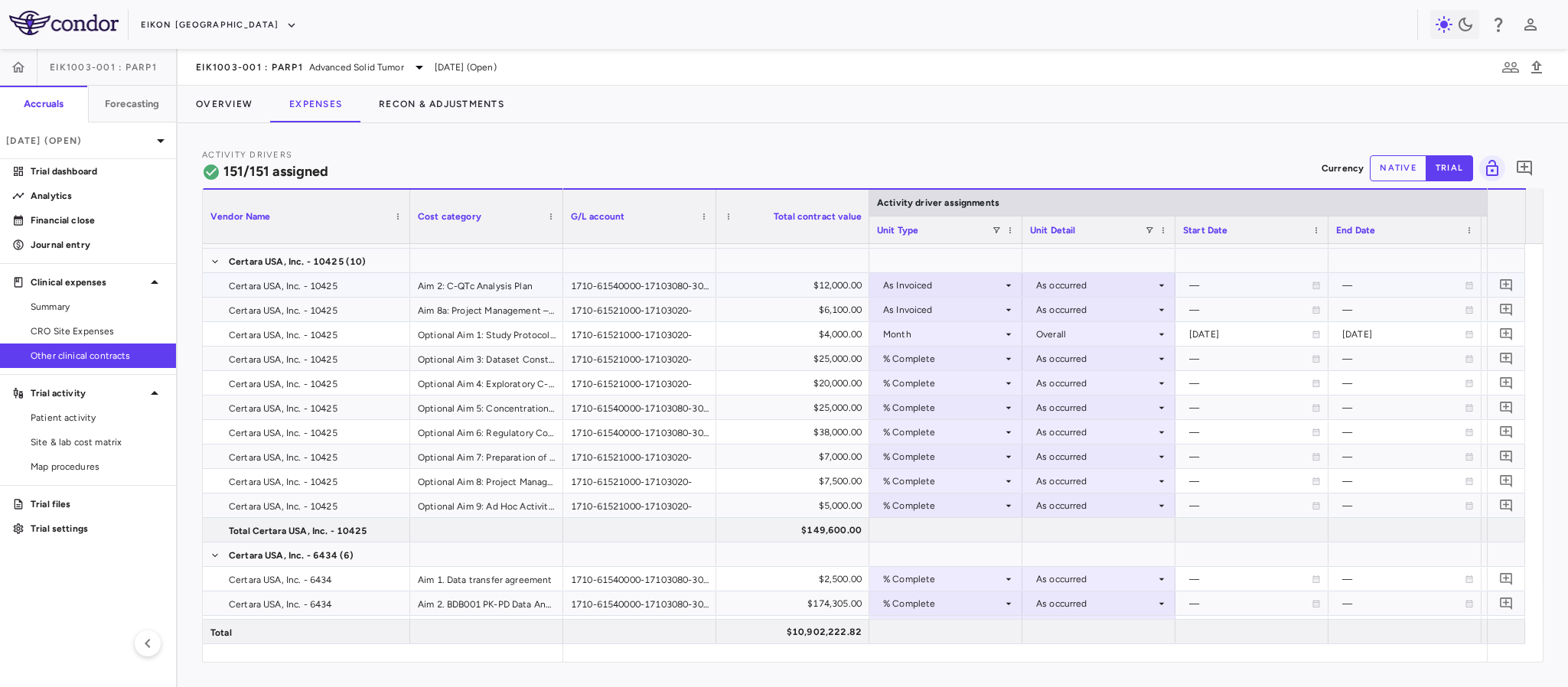
click at [960, 278] on div "As Invoiced" at bounding box center [943, 286] width 120 height 25
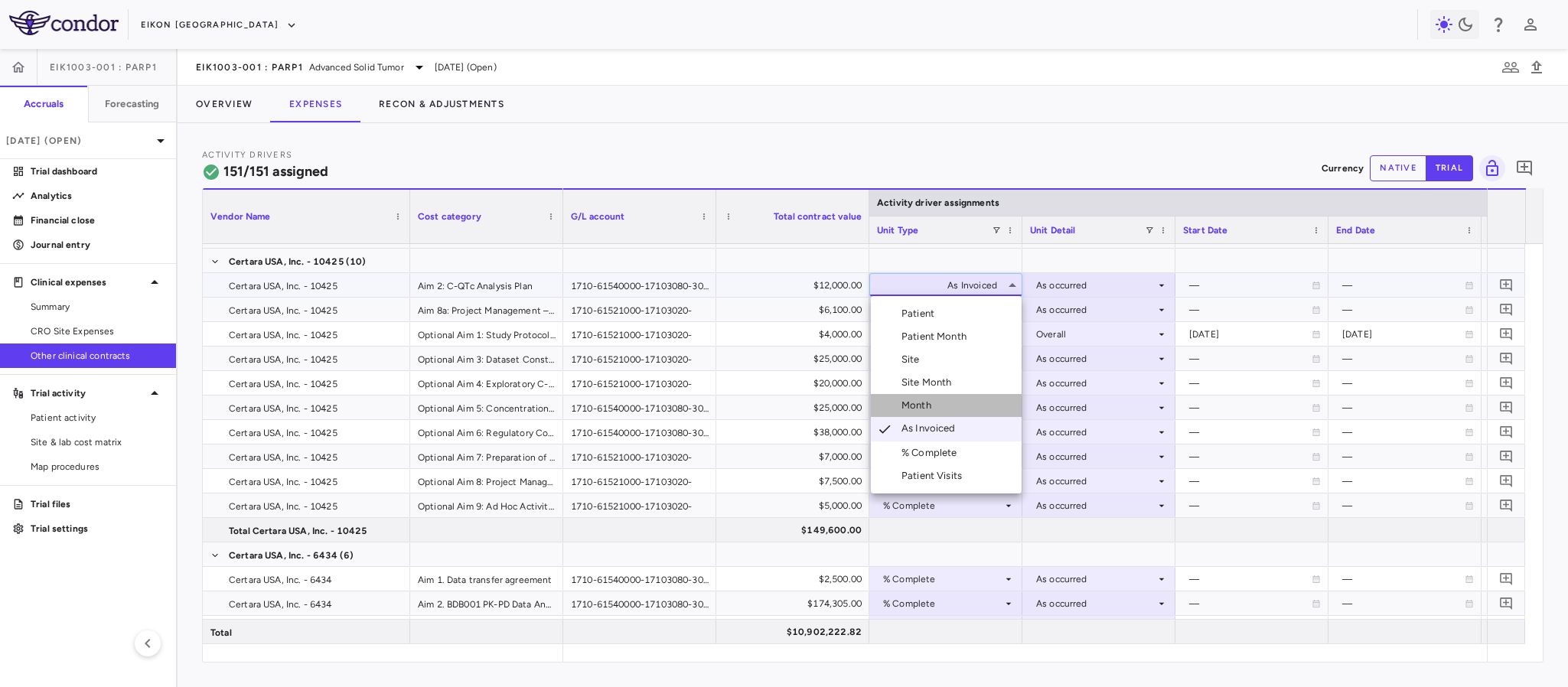
click at [926, 402] on div "Month" at bounding box center [920, 405] width 36 height 14
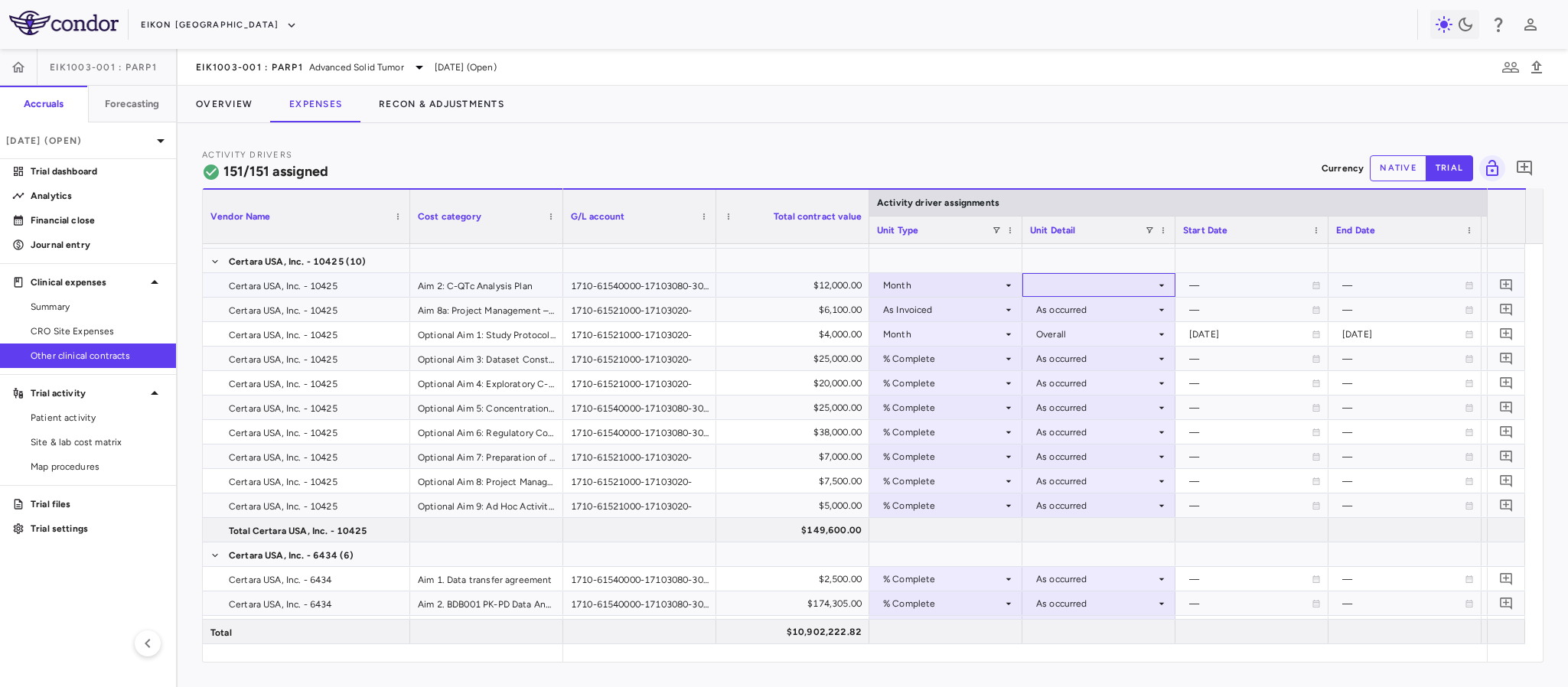
click at [1073, 281] on div at bounding box center [1098, 285] width 138 height 22
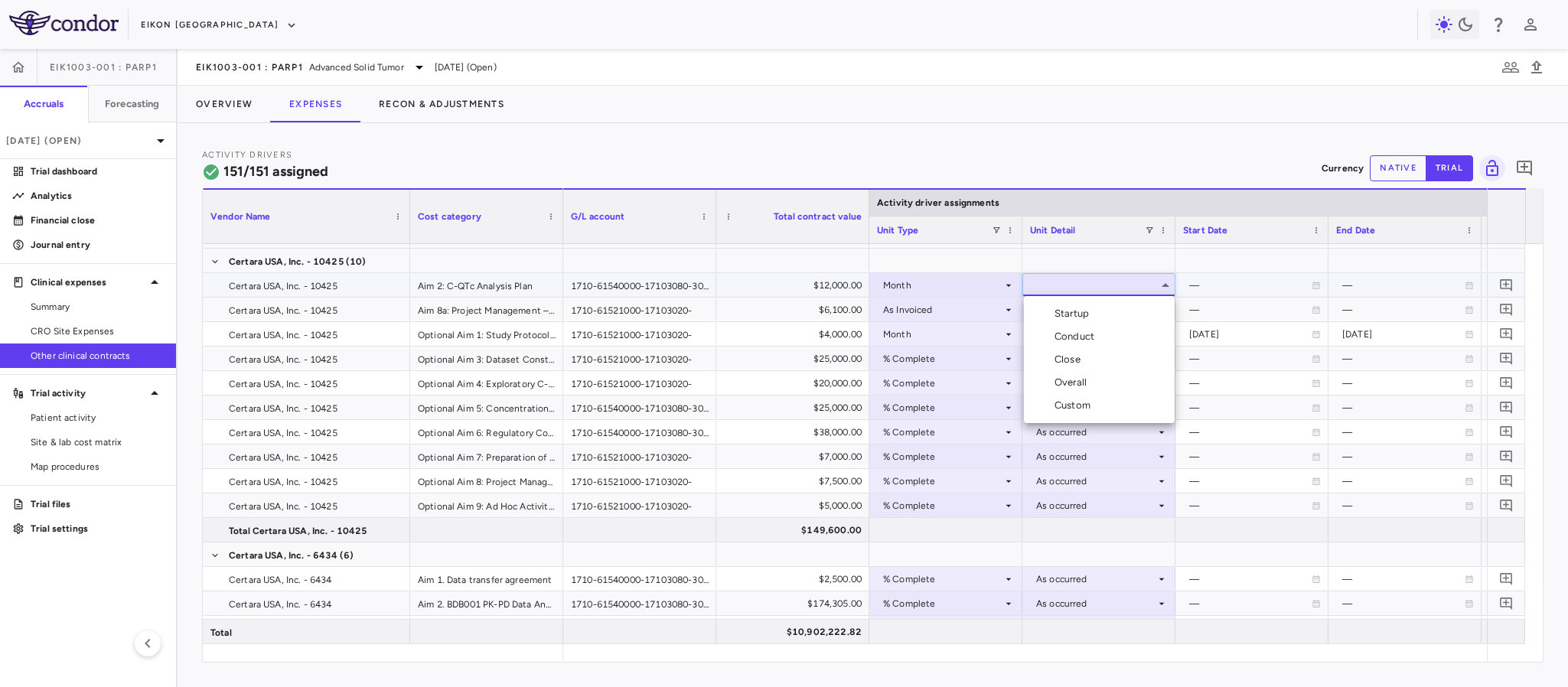
click at [1073, 381] on div "Overall" at bounding box center [1073, 382] width 38 height 14
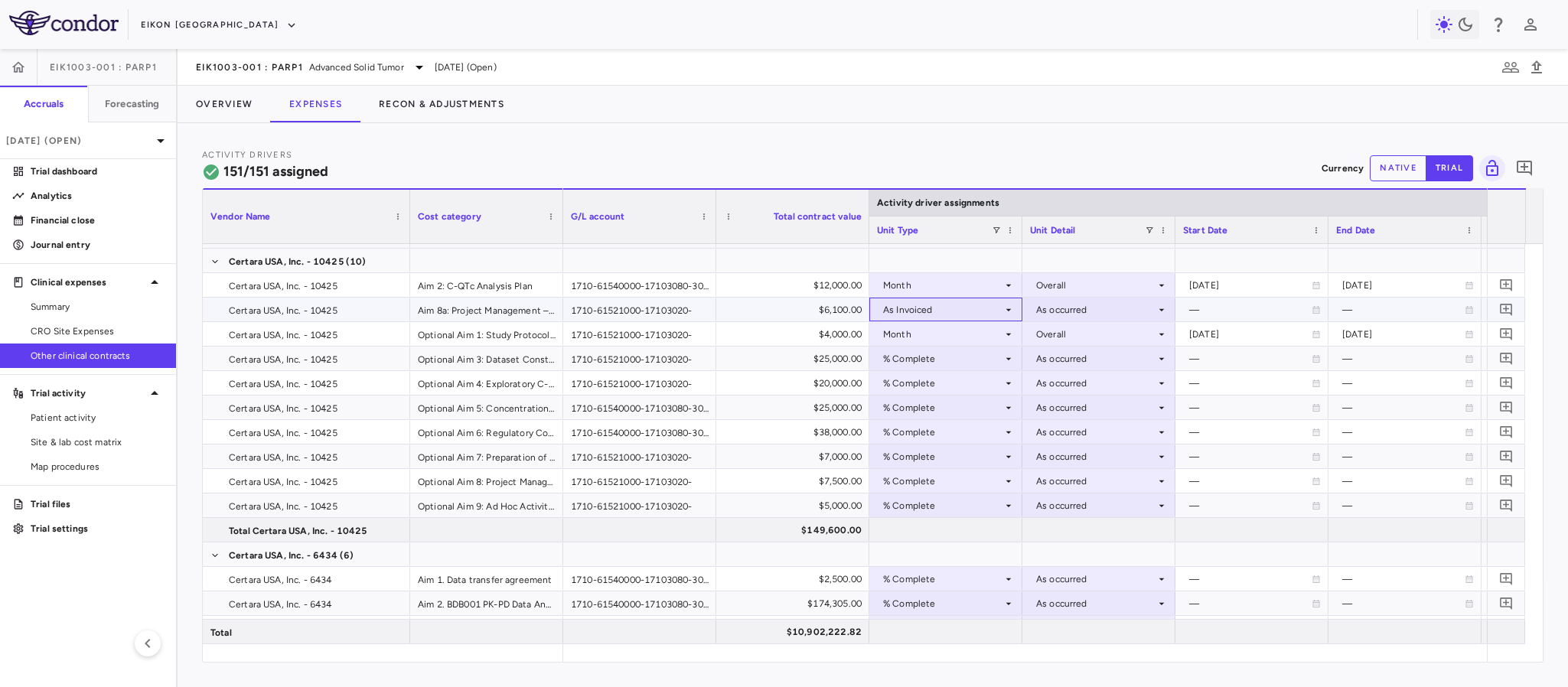
click at [1009, 312] on icon at bounding box center [1008, 309] width 12 height 12
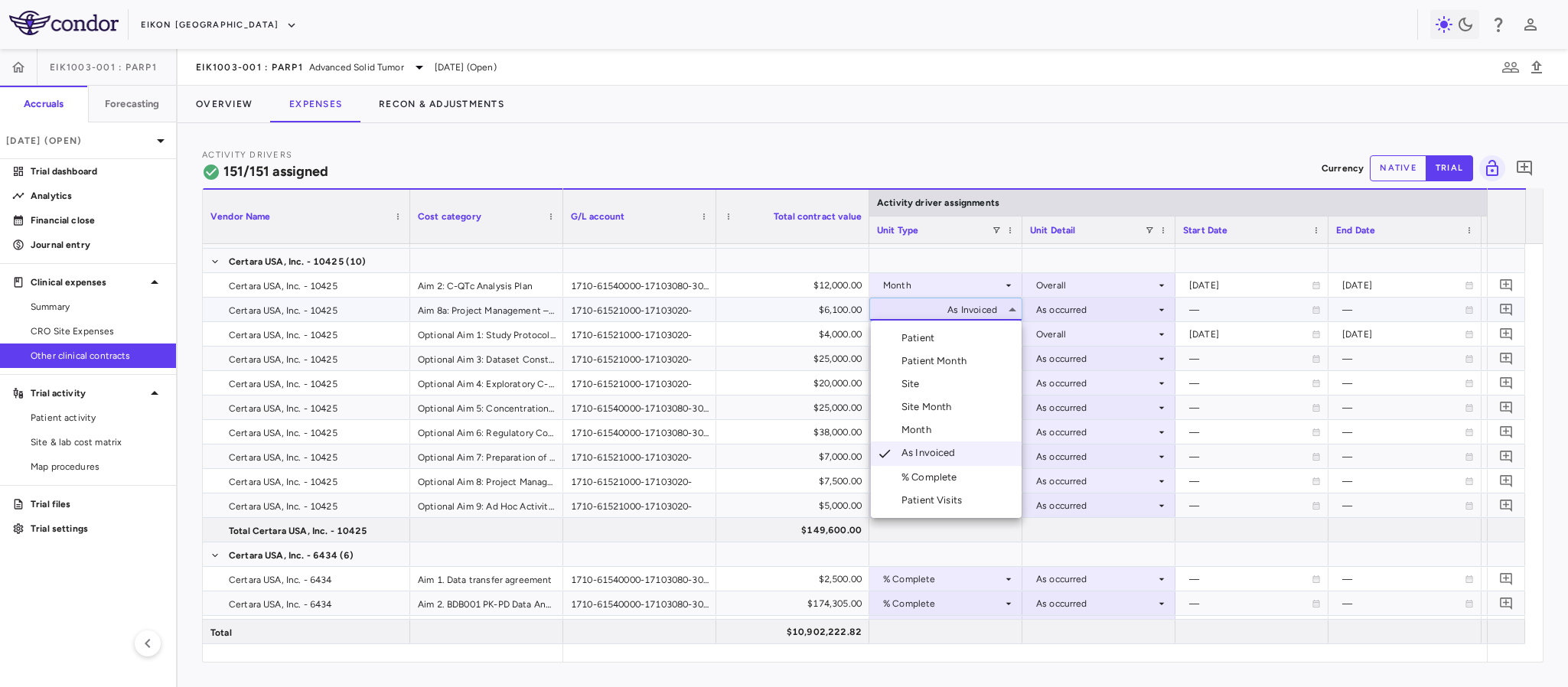
click at [914, 428] on div "Month" at bounding box center [920, 430] width 36 height 14
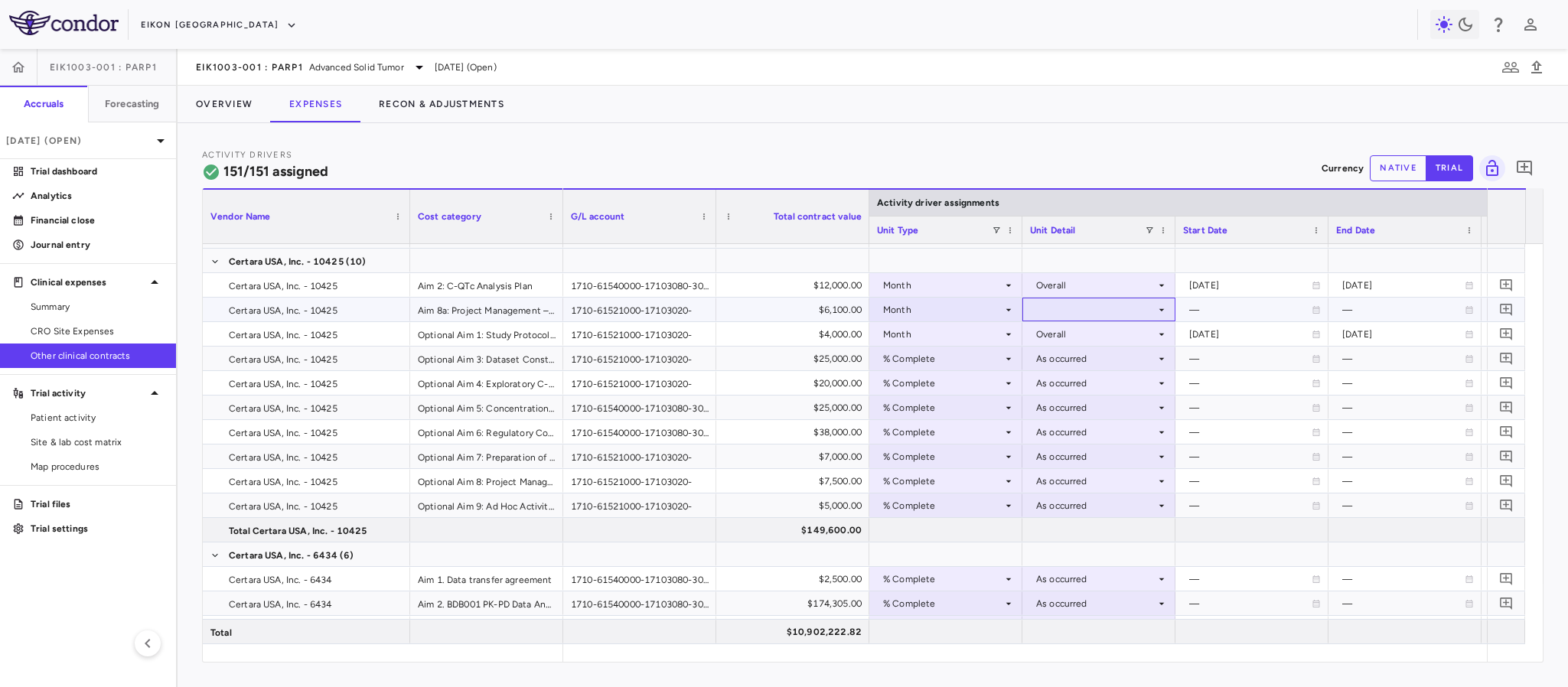
click at [1093, 304] on div at bounding box center [1098, 308] width 138 height 22
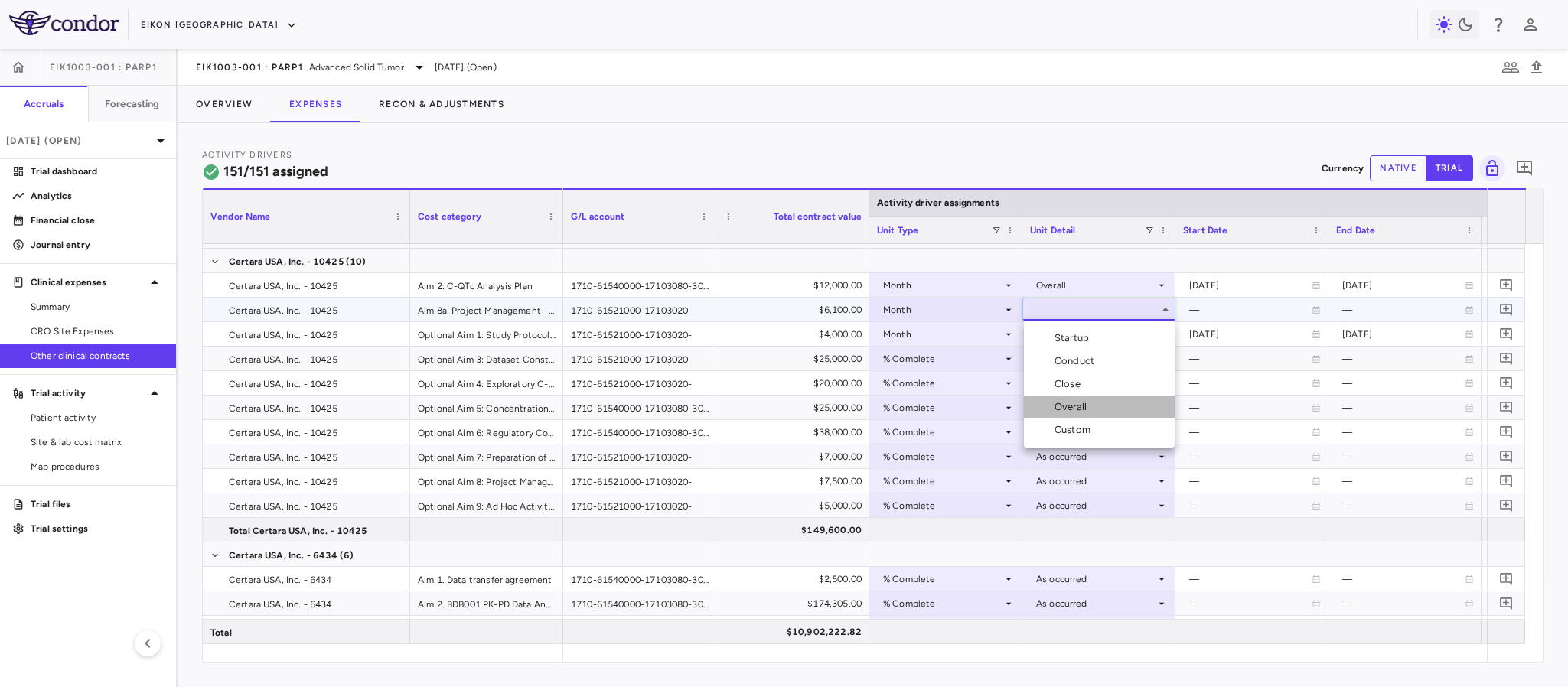
click at [1065, 402] on div "Overall" at bounding box center [1073, 407] width 38 height 14
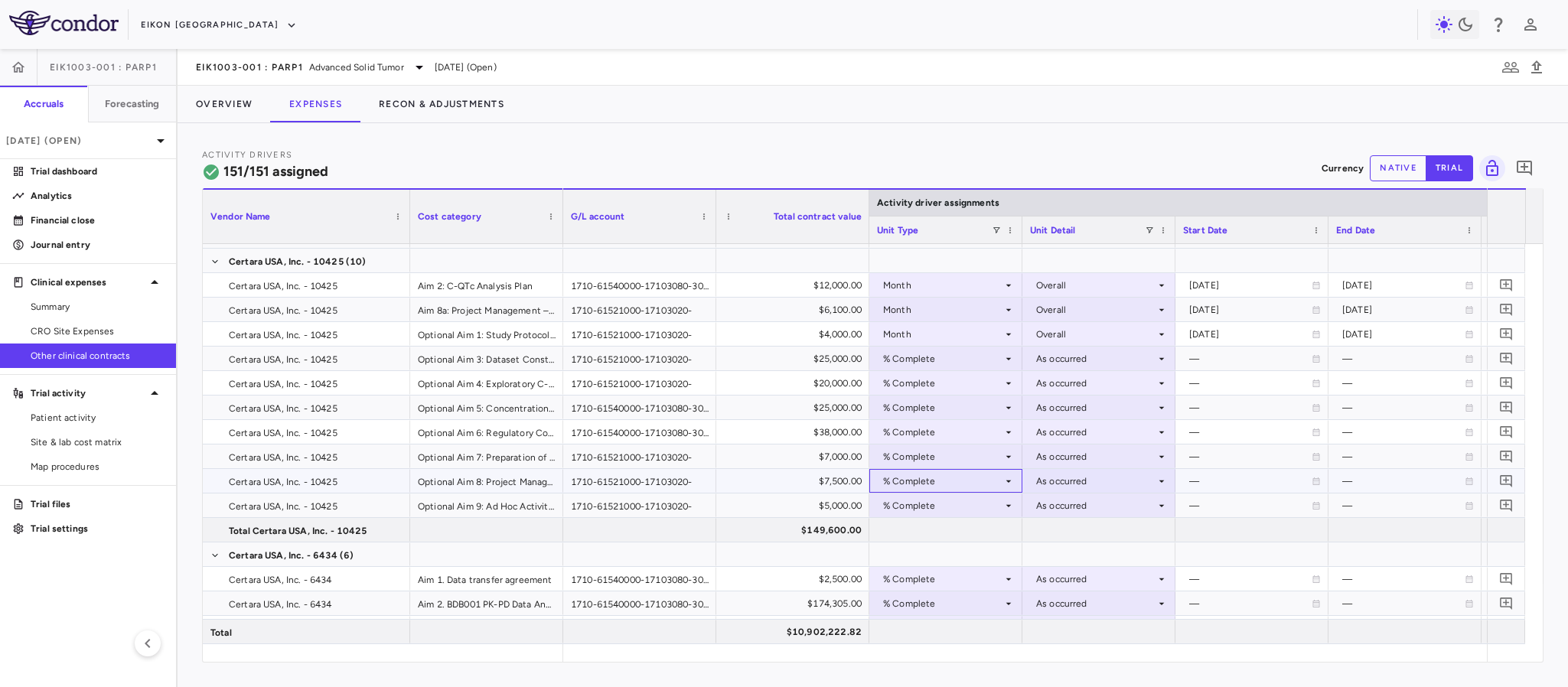
click at [1004, 485] on icon at bounding box center [1008, 481] width 12 height 12
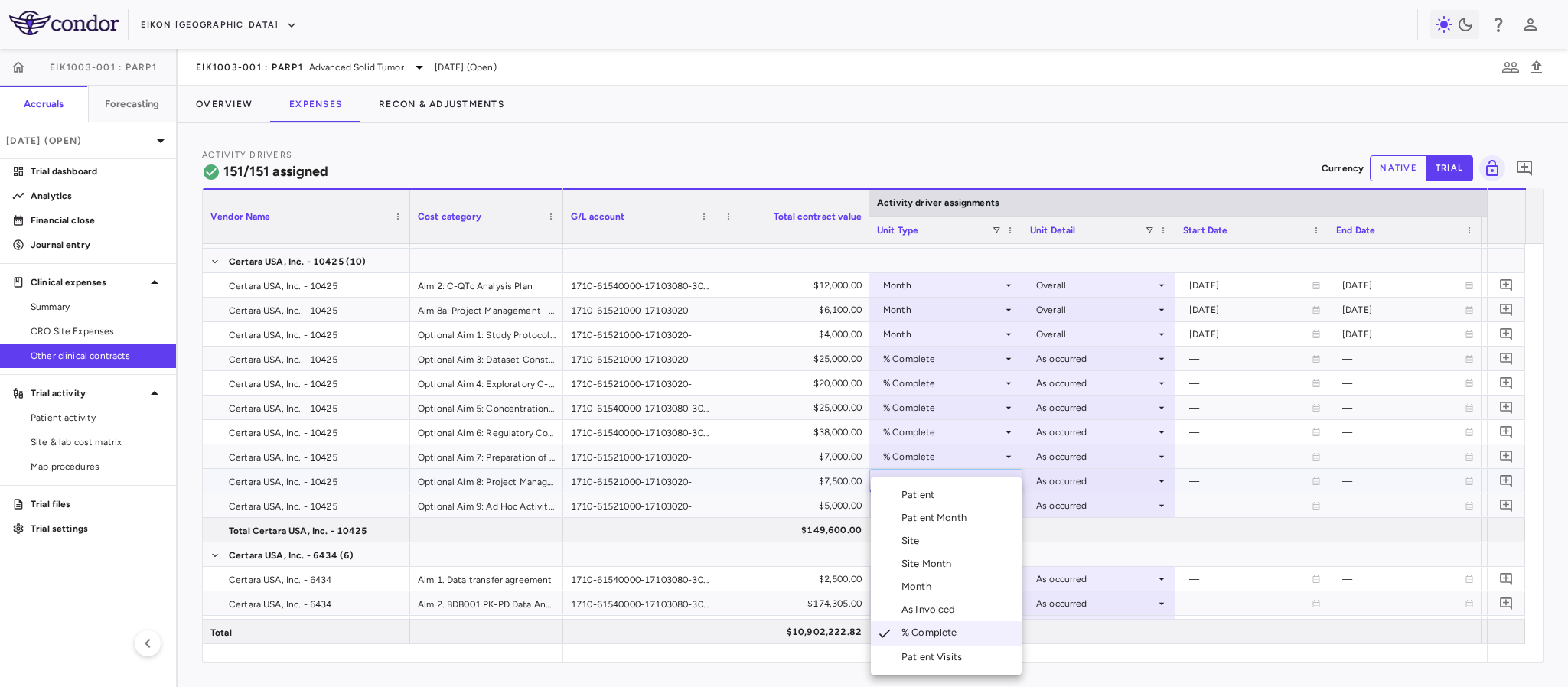
click at [919, 592] on div "Month" at bounding box center [920, 586] width 36 height 14
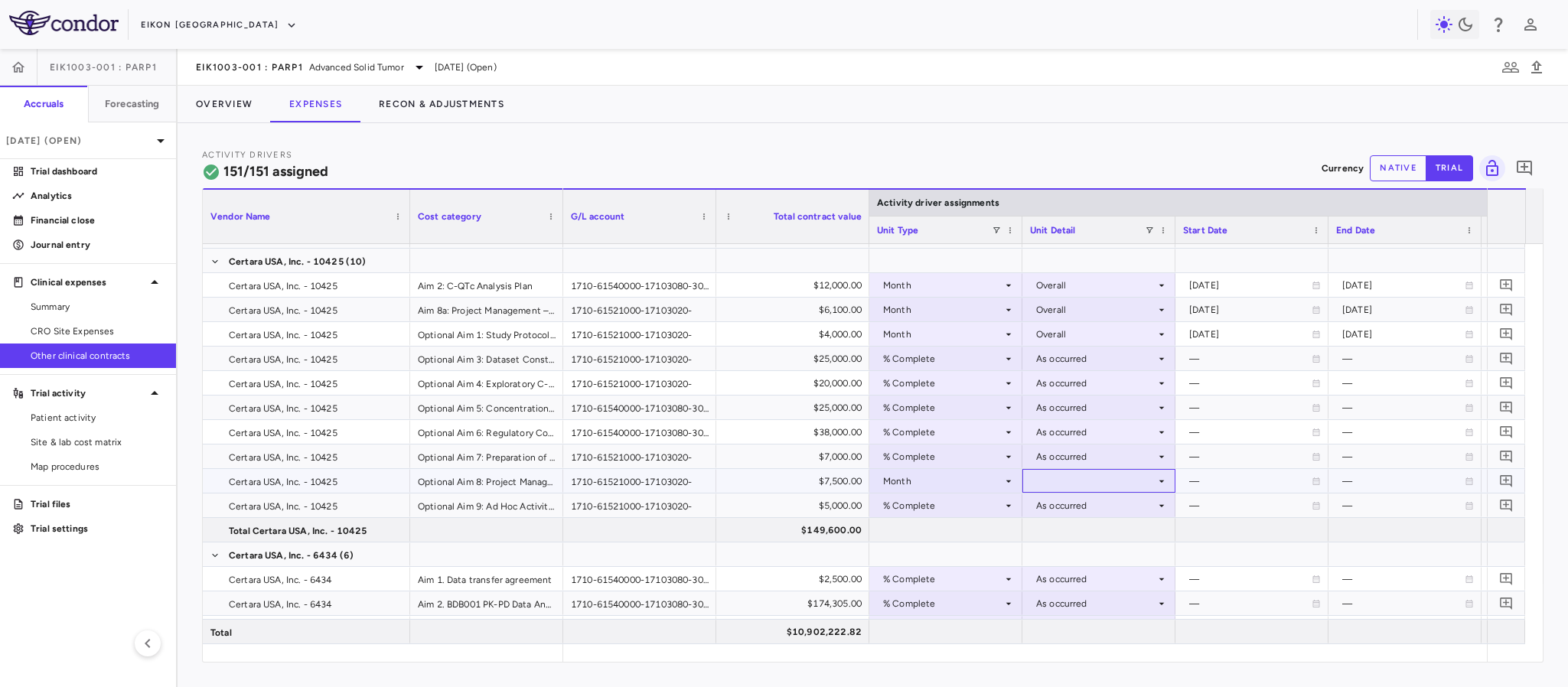
click at [1080, 477] on div at bounding box center [1098, 480] width 138 height 22
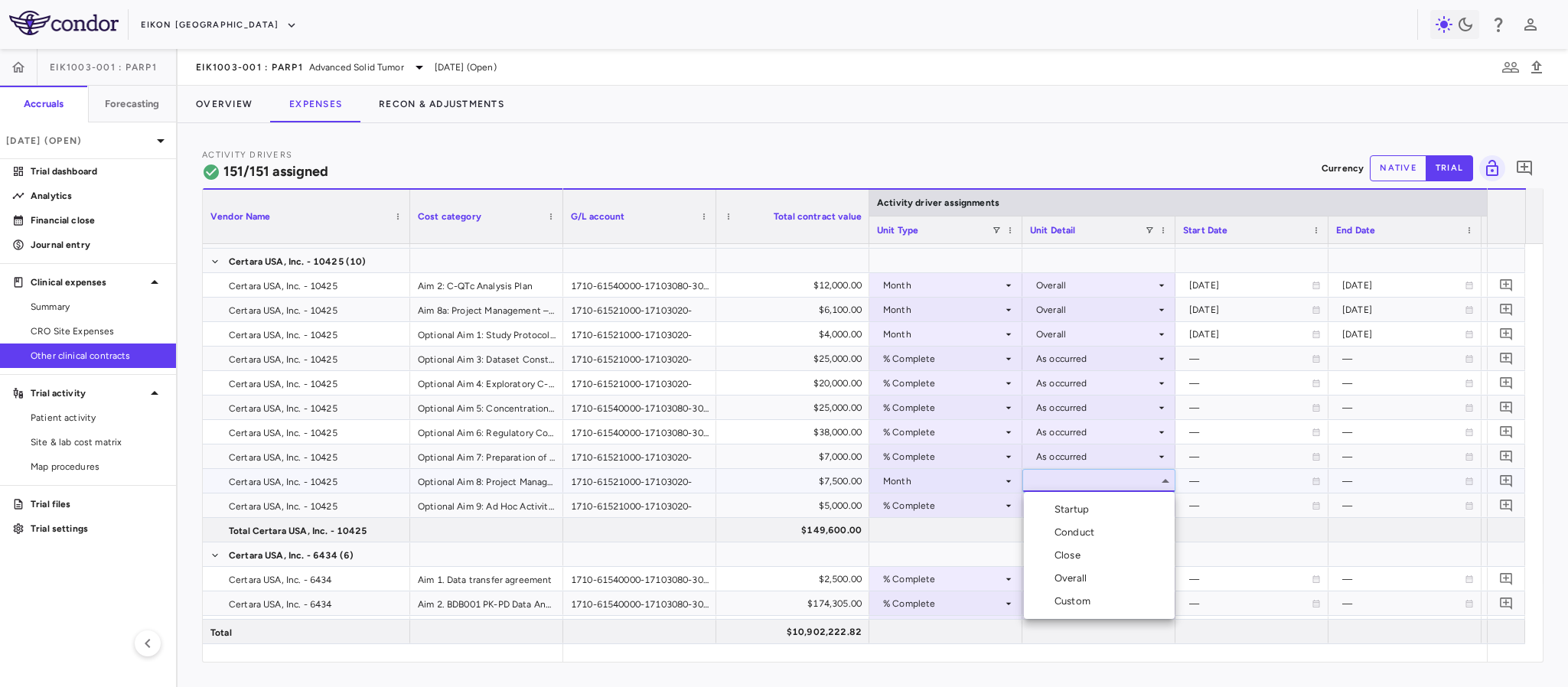
click at [1074, 579] on div "Overall" at bounding box center [1073, 578] width 38 height 14
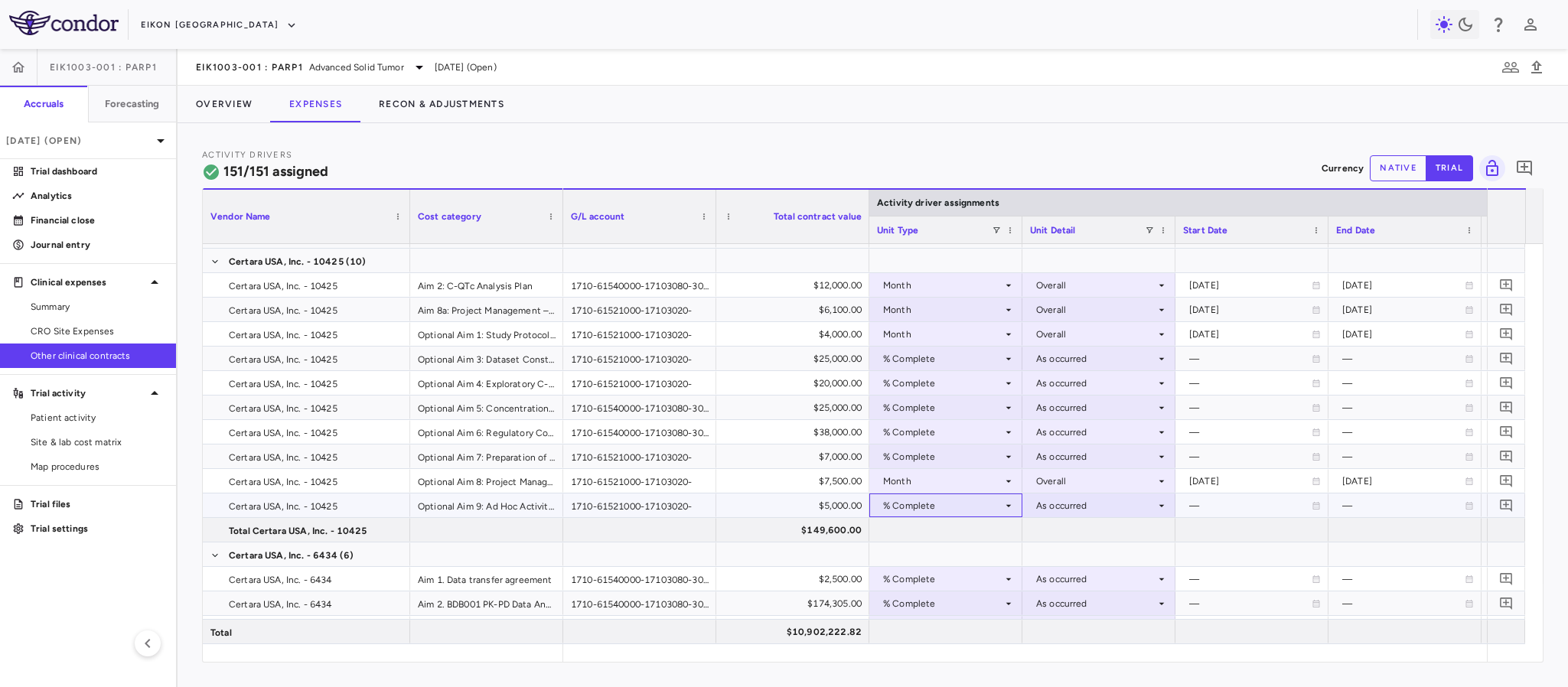
click at [1003, 508] on icon at bounding box center [1008, 506] width 12 height 12
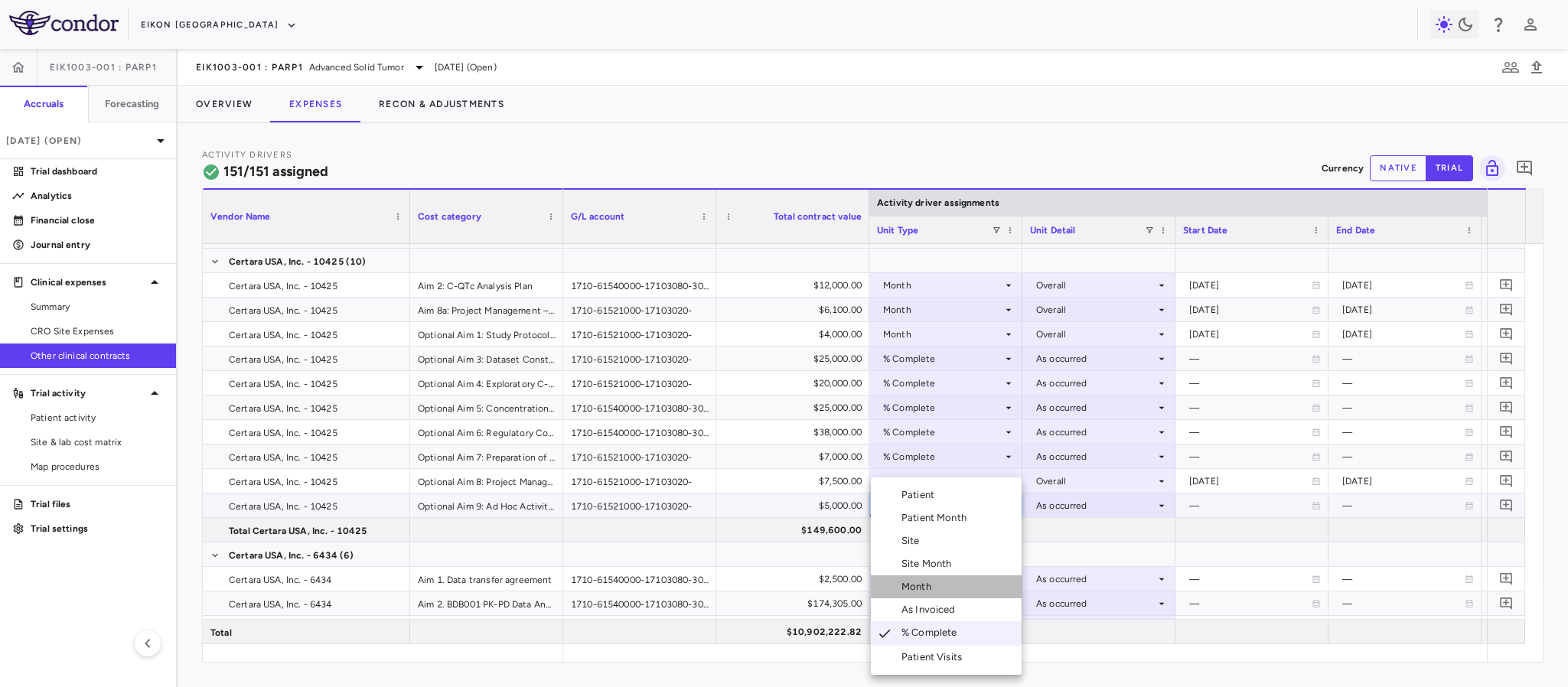
click at [927, 588] on div "Month" at bounding box center [920, 586] width 36 height 14
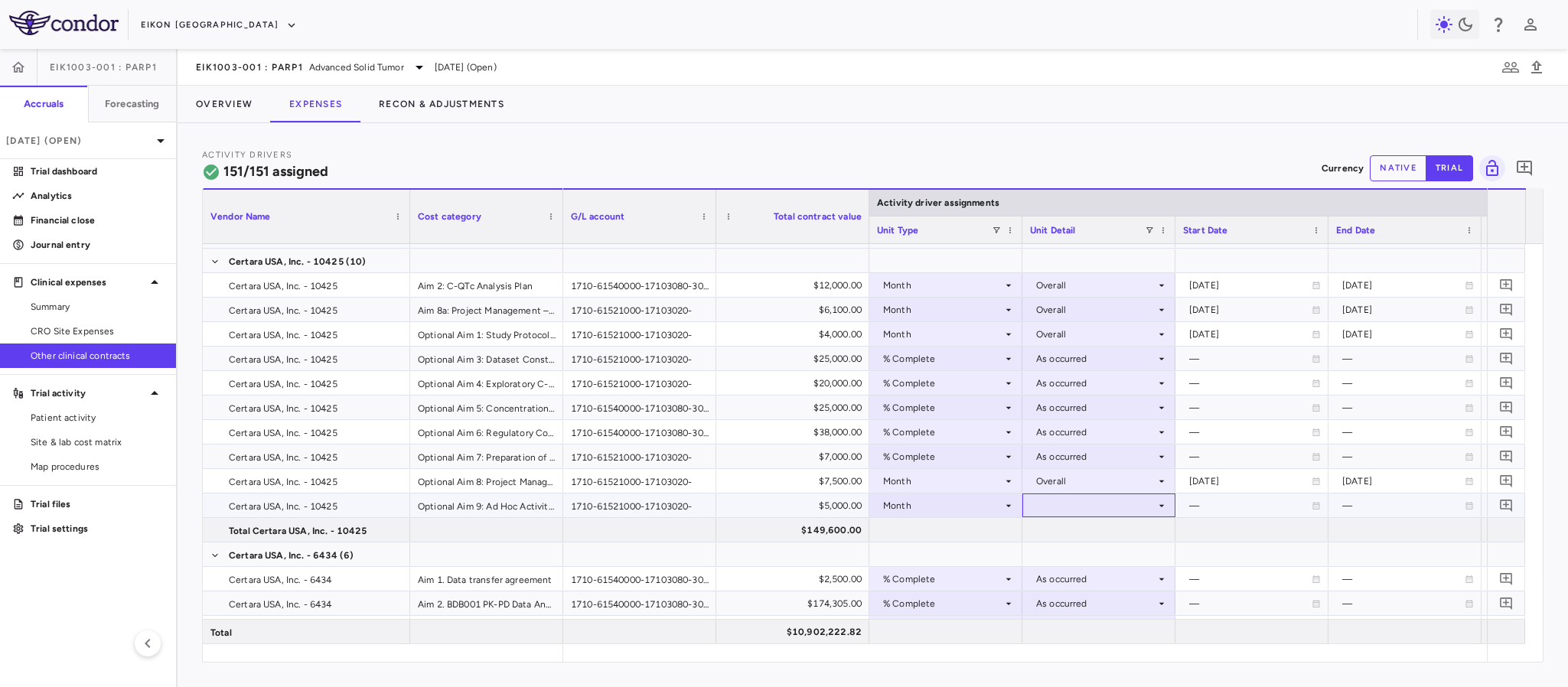
click at [1065, 508] on div at bounding box center [1098, 505] width 138 height 22
click at [1080, 604] on div "Overall" at bounding box center [1073, 603] width 38 height 14
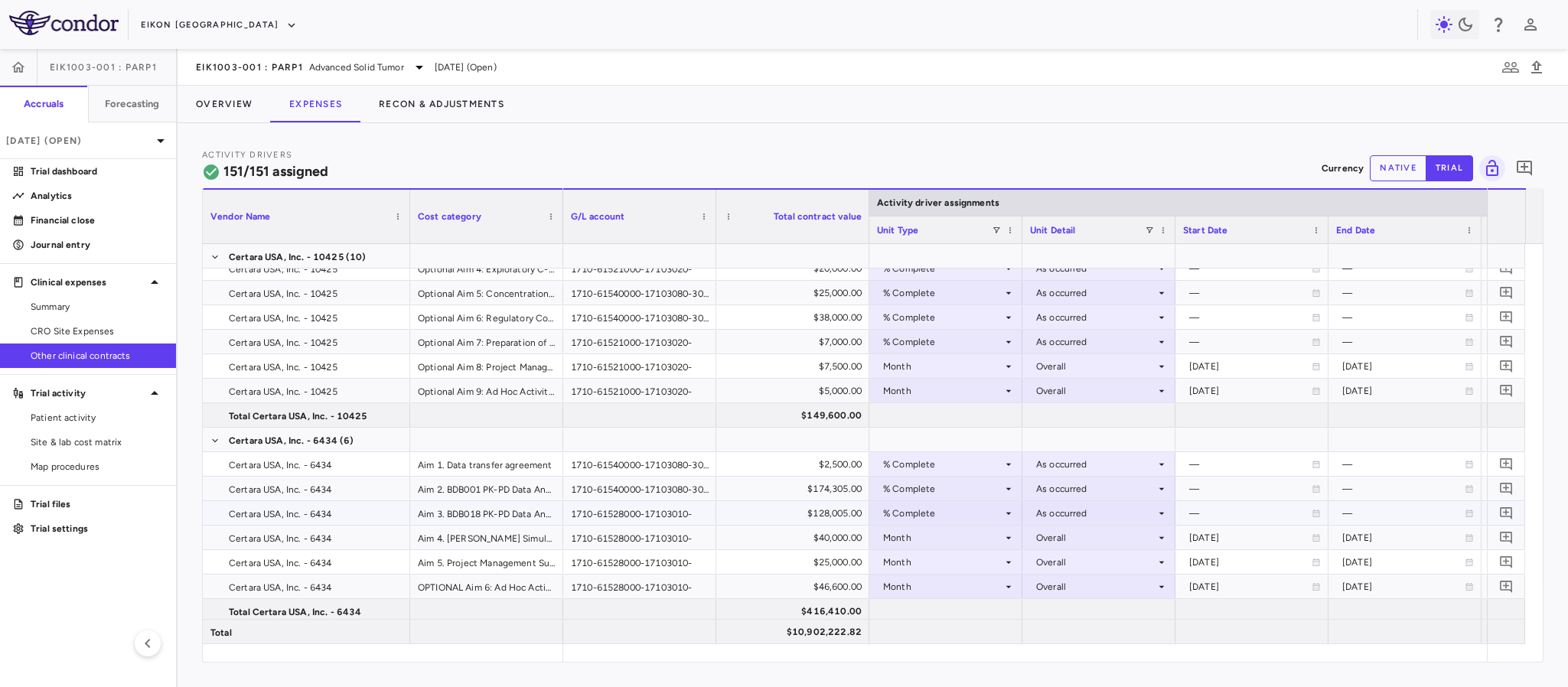
scroll to position [0, 0]
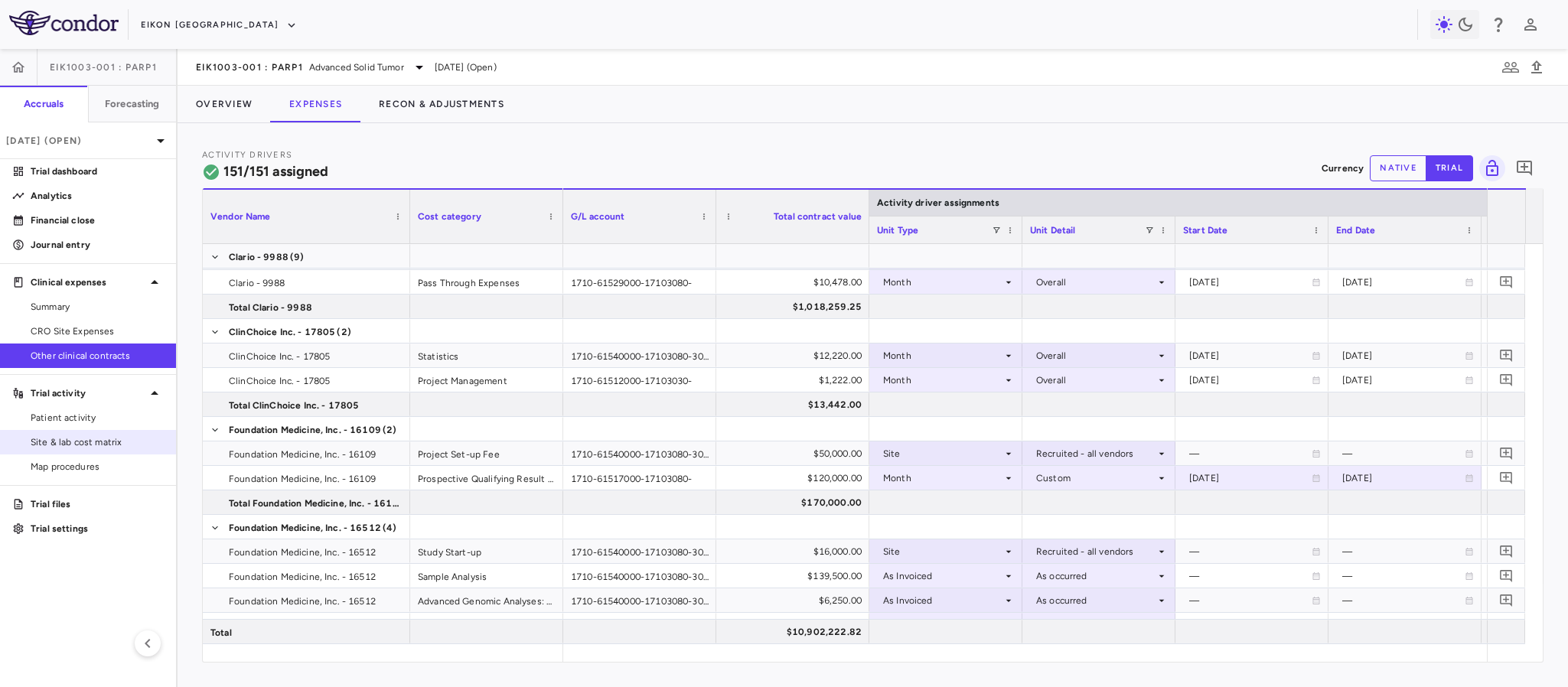
click at [81, 450] on link "Site & lab cost matrix" at bounding box center [87, 442] width 176 height 23
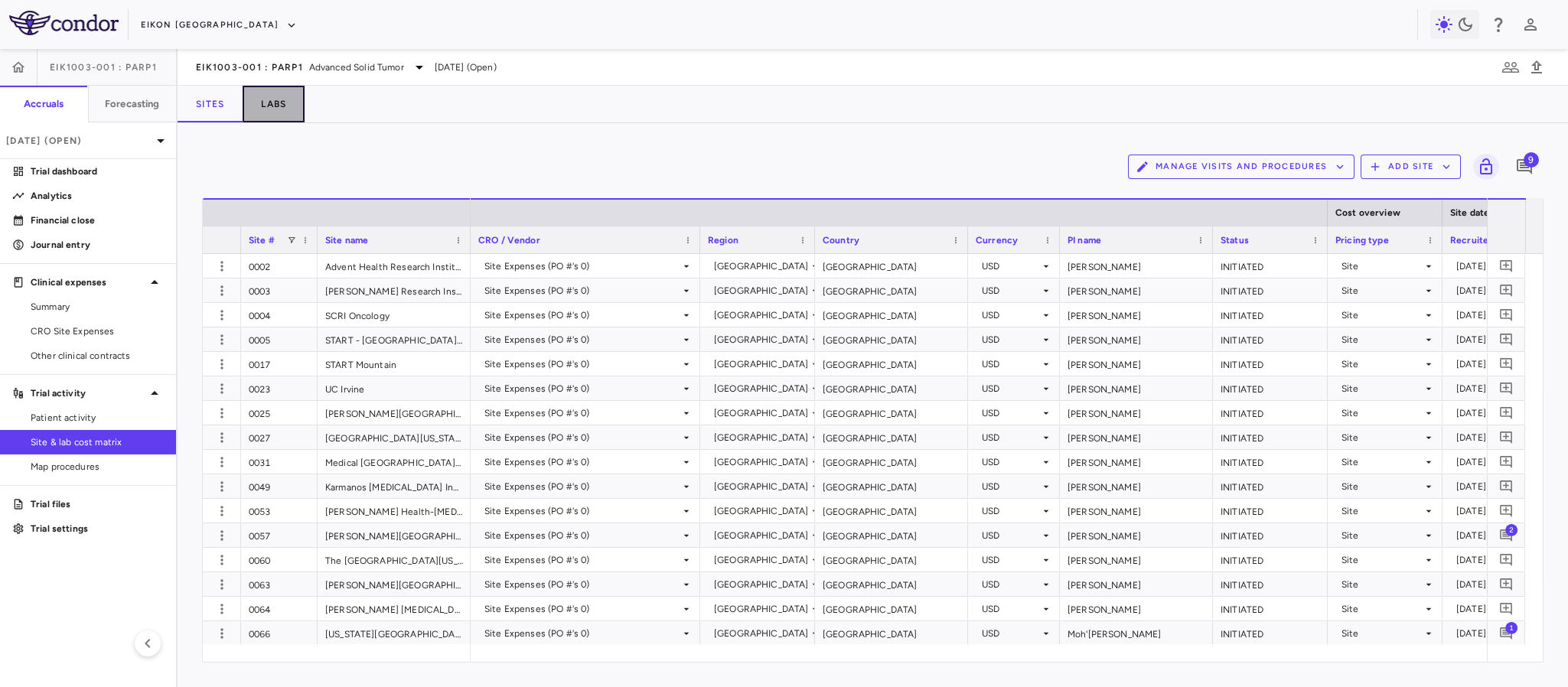
click at [280, 102] on button "Labs" at bounding box center [273, 103] width 62 height 37
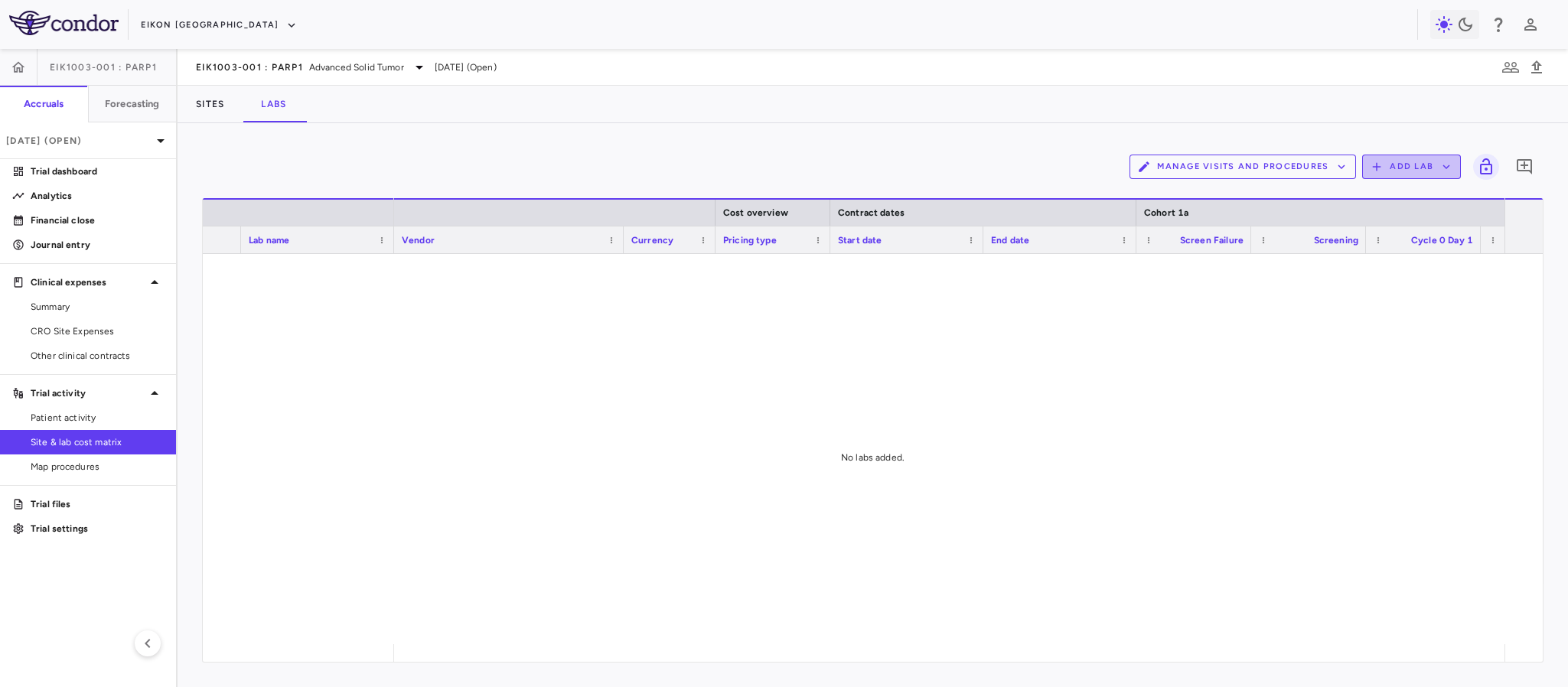
click at [1425, 160] on button "Add Lab" at bounding box center [1411, 167] width 99 height 25
click at [1390, 209] on li "Add new lab" at bounding box center [1405, 203] width 57 height 23
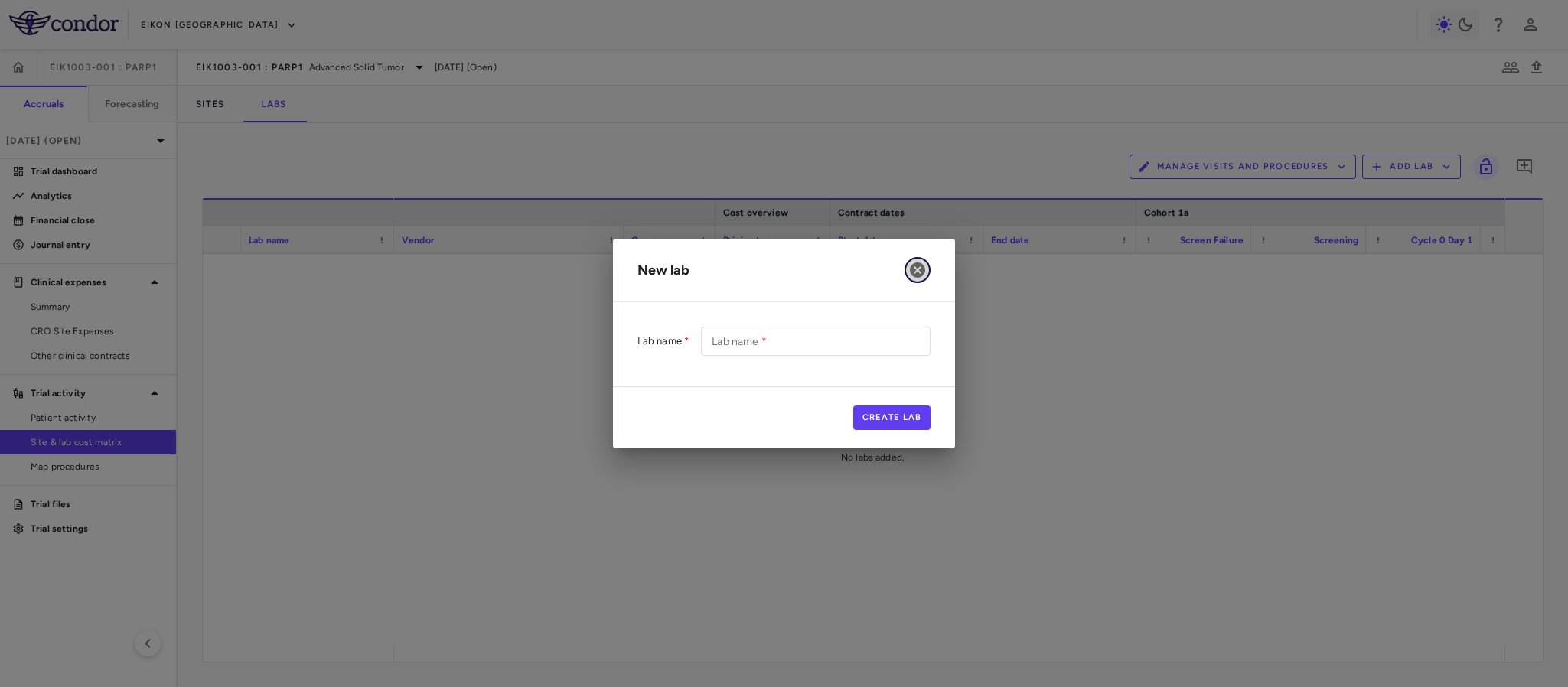
click at [921, 269] on icon "button" at bounding box center [918, 270] width 15 height 15
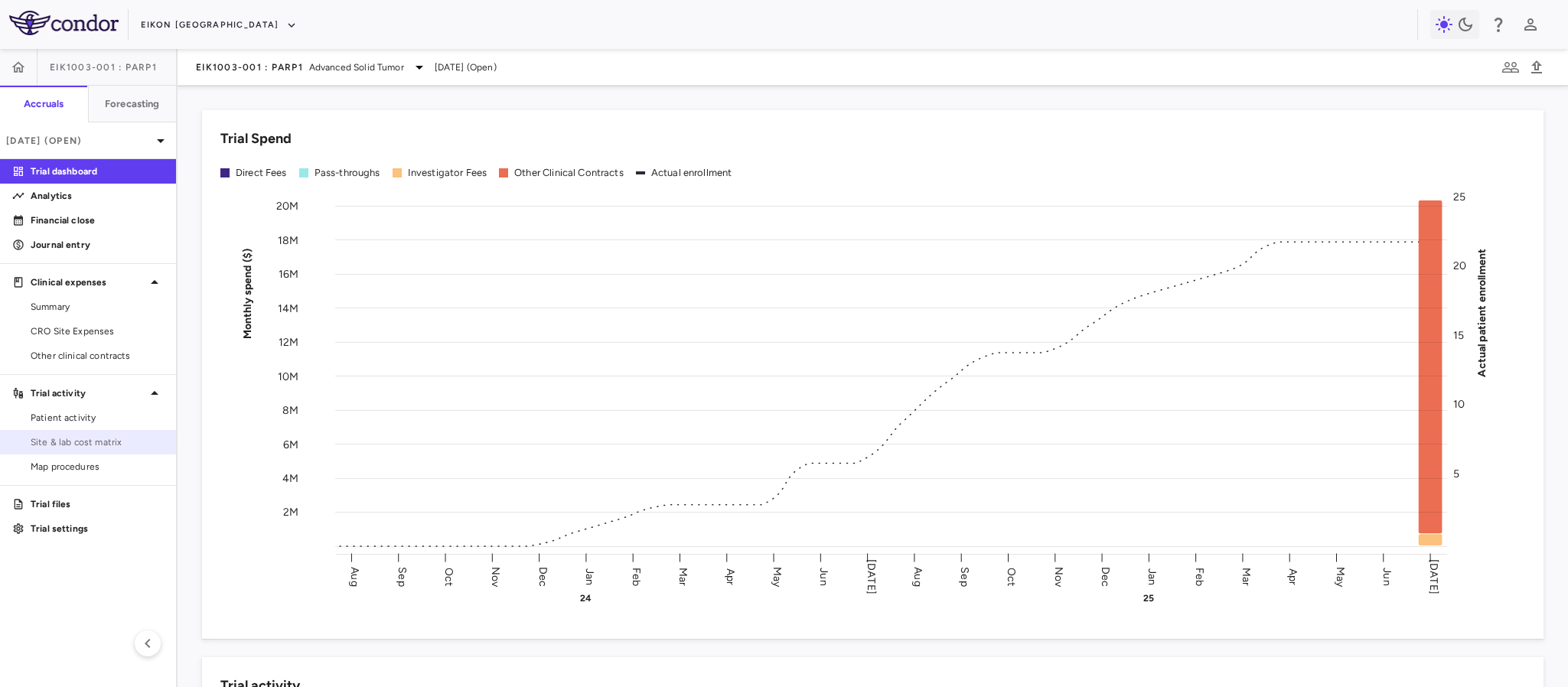
click at [110, 444] on span "Site & lab cost matrix" at bounding box center [97, 442] width 133 height 14
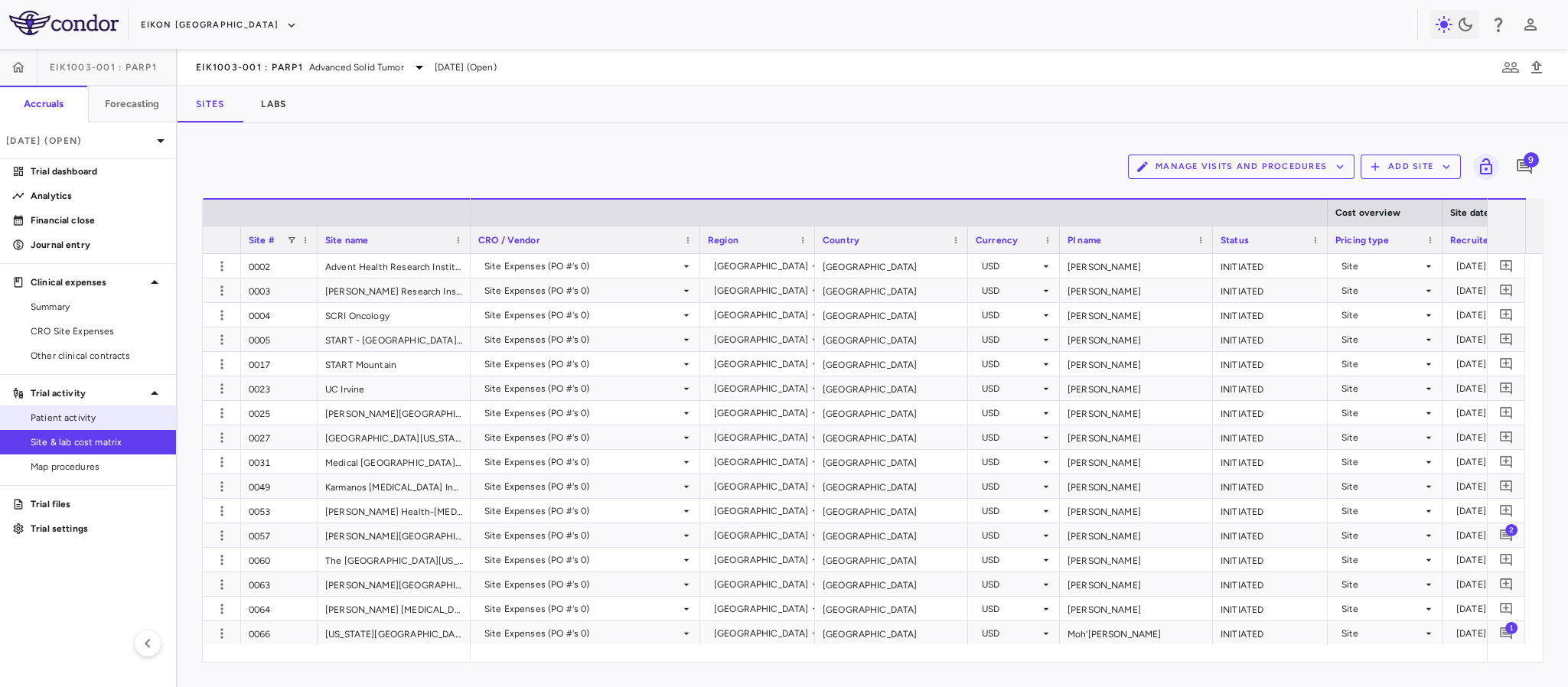
click at [111, 418] on span "Patient activity" at bounding box center [97, 418] width 133 height 14
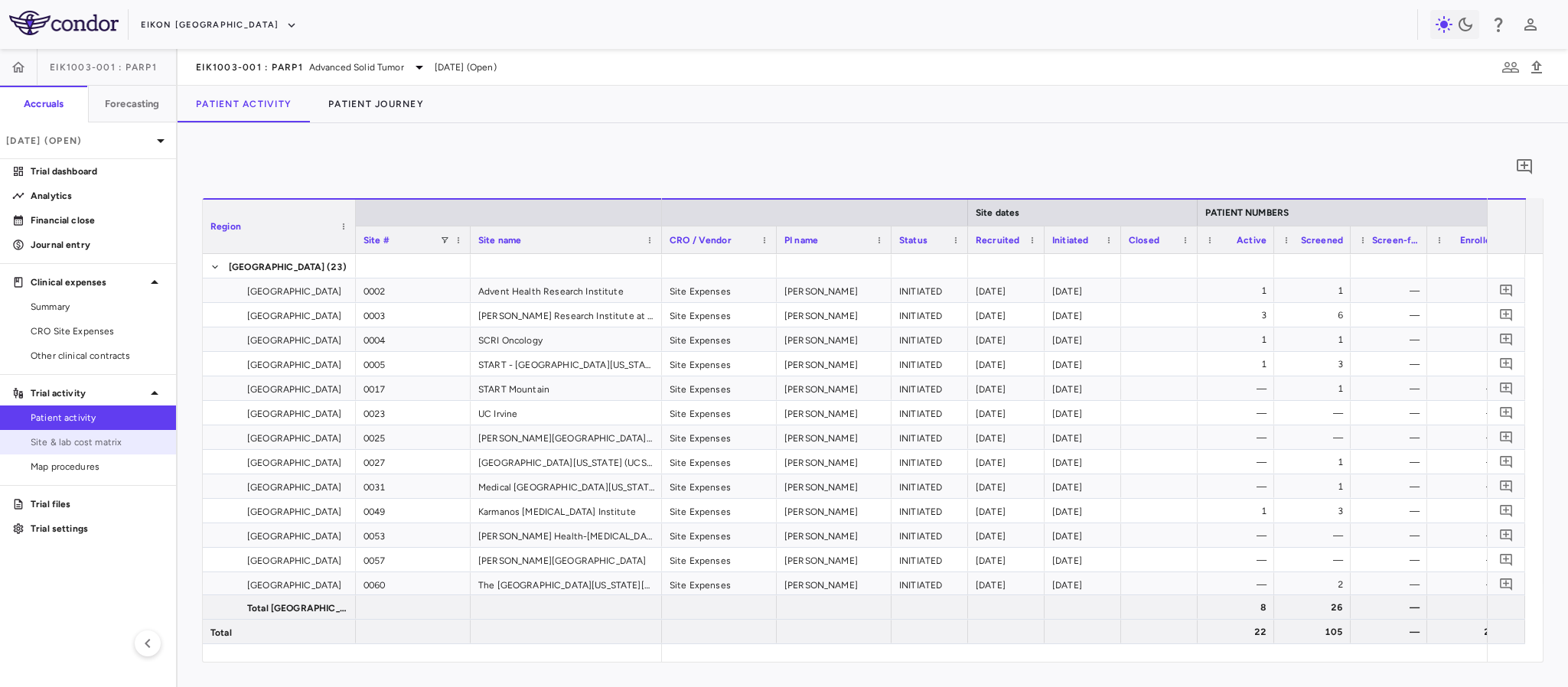
click at [73, 453] on link "Site & lab cost matrix" at bounding box center [87, 442] width 176 height 23
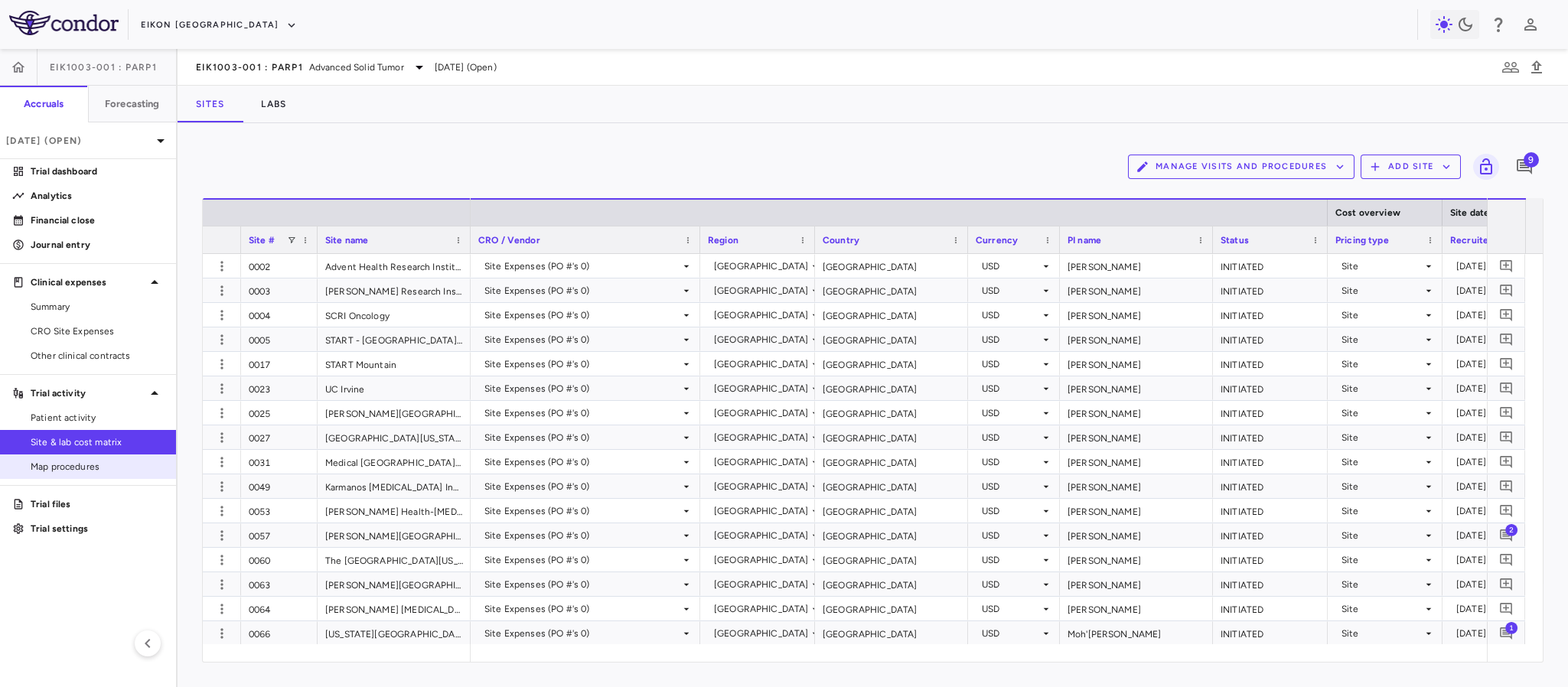
click at [97, 473] on span "Map procedures" at bounding box center [97, 467] width 133 height 14
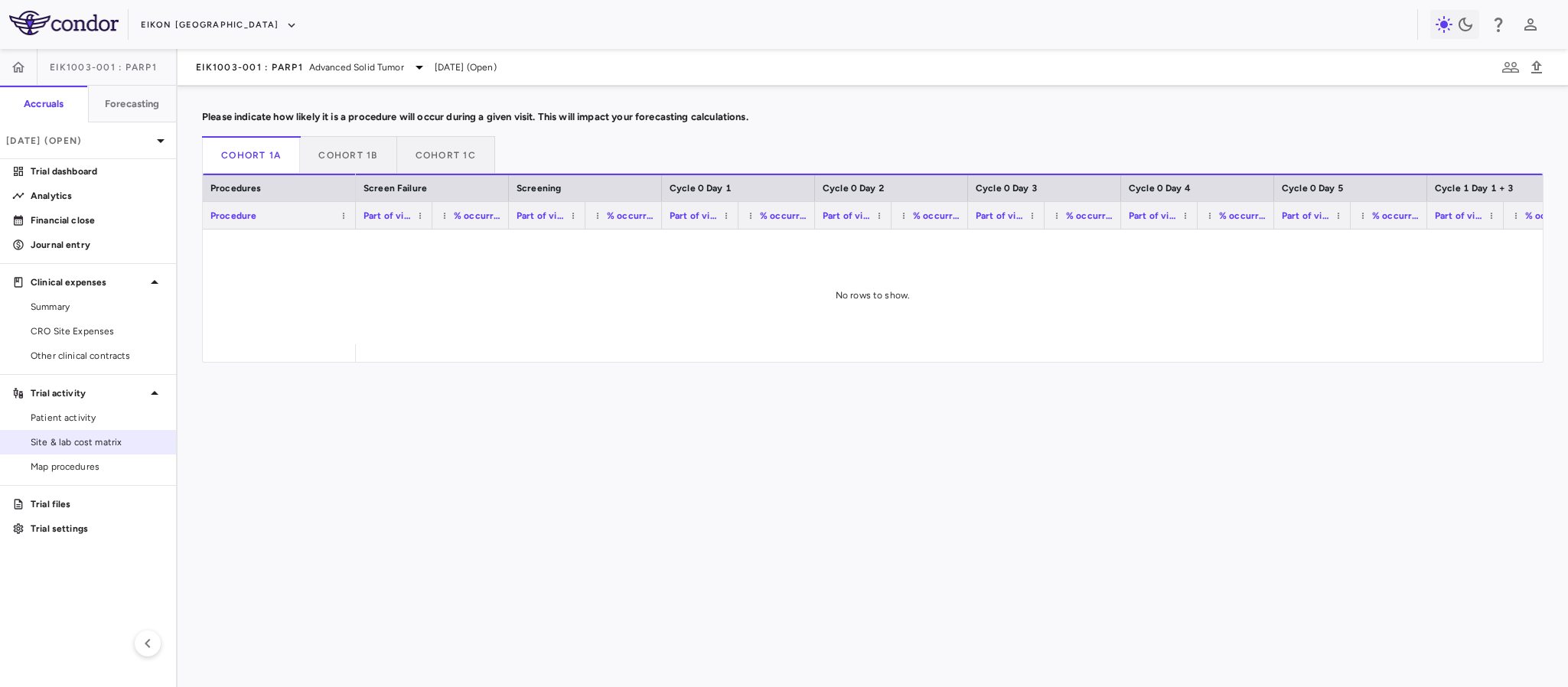
click at [78, 440] on span "Site & lab cost matrix" at bounding box center [97, 442] width 133 height 14
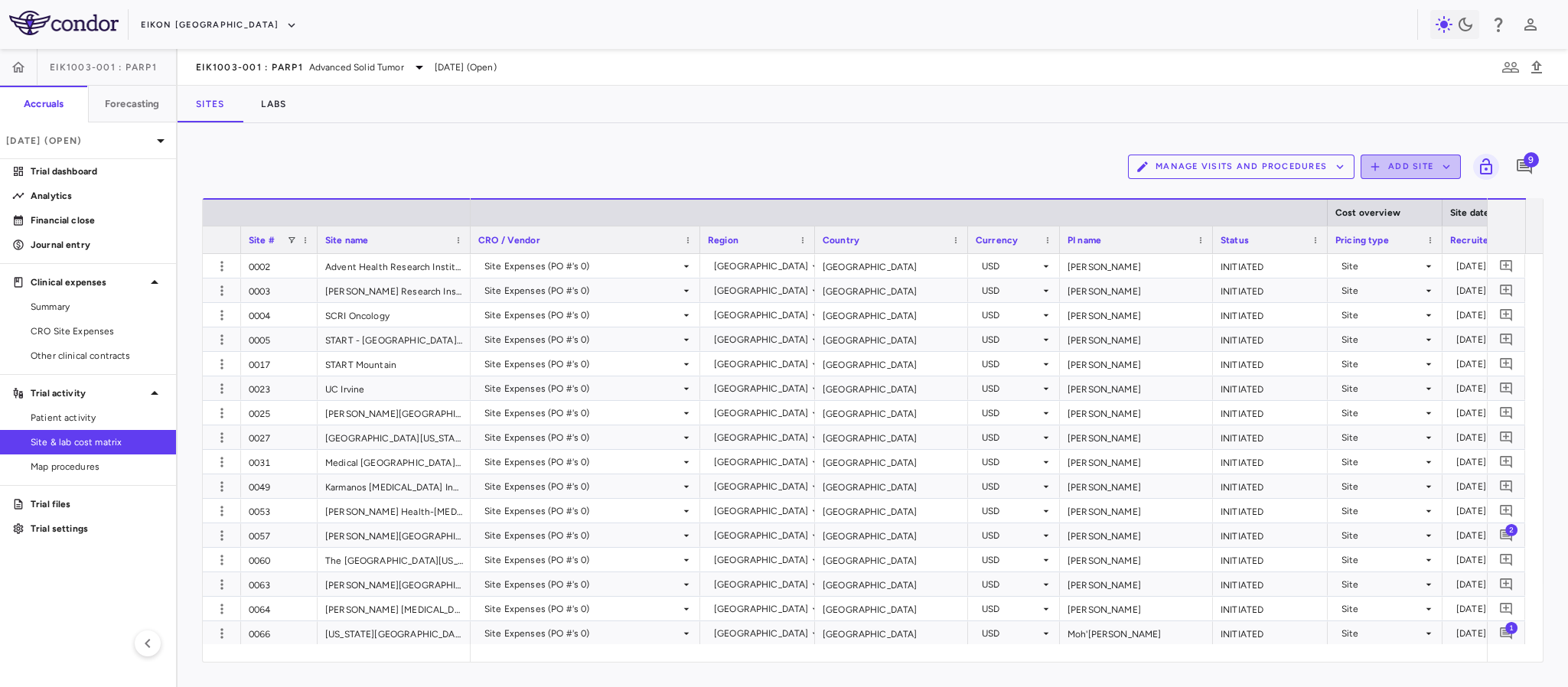
click at [1445, 160] on icon "button" at bounding box center [1447, 167] width 14 height 14
click at [848, 155] on div at bounding box center [784, 344] width 1568 height 687
click at [274, 101] on button "Labs" at bounding box center [273, 103] width 62 height 37
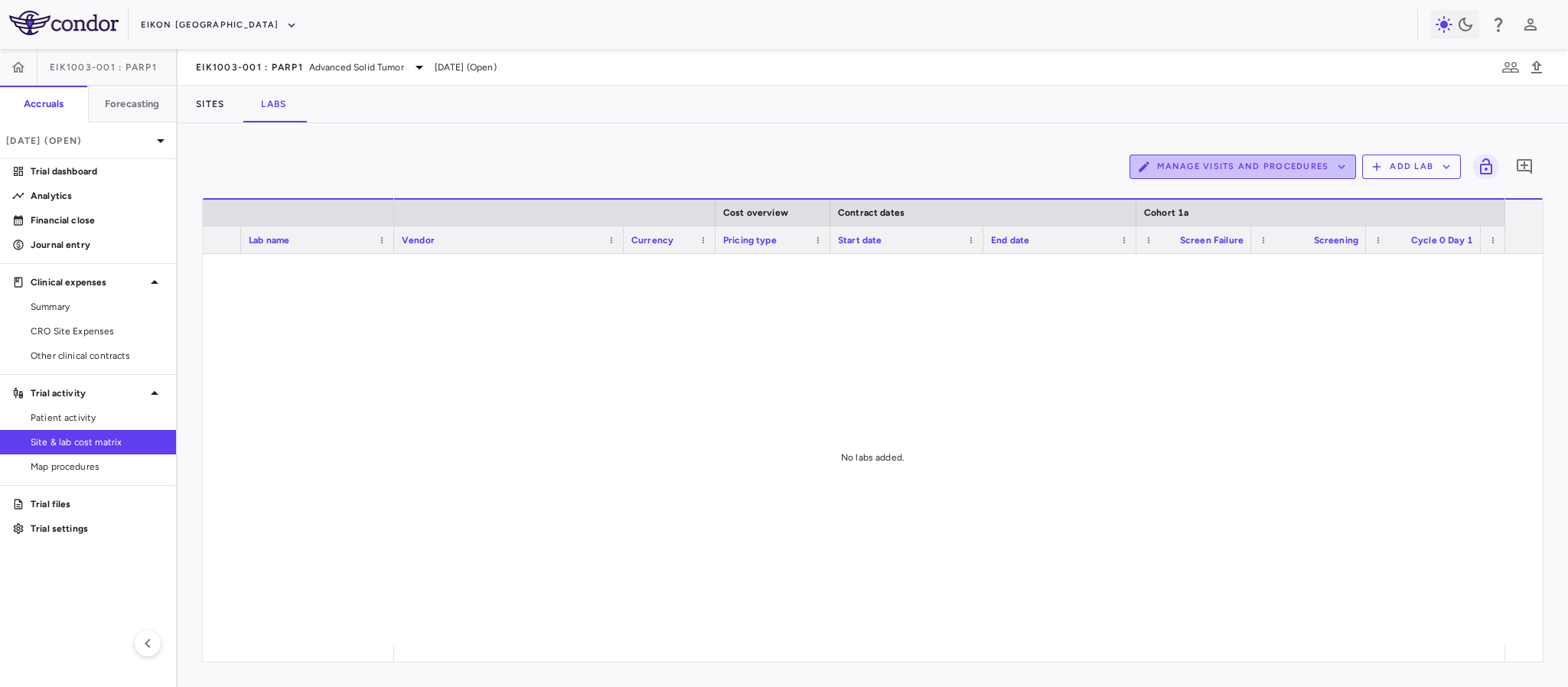
click at [1336, 173] on icon "button" at bounding box center [1341, 167] width 14 height 14
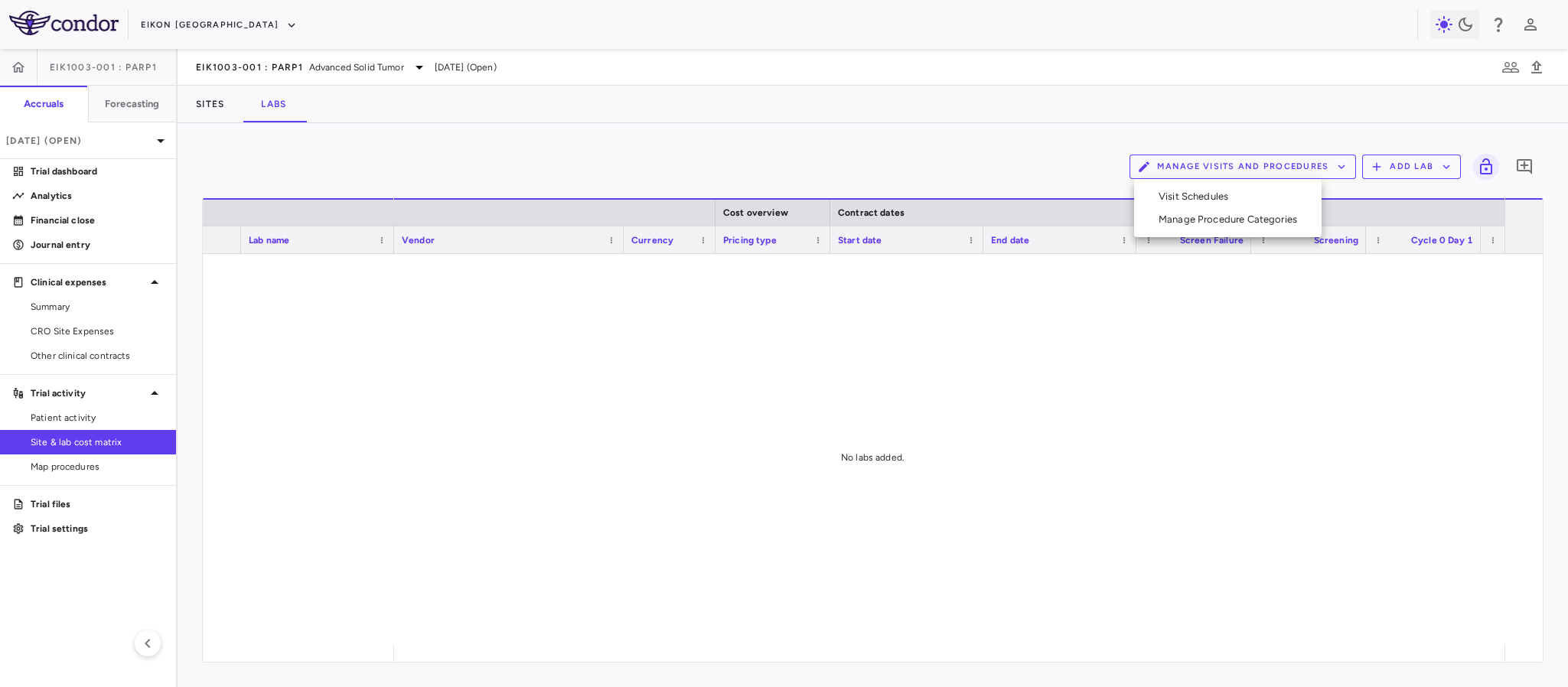
click at [1327, 368] on div at bounding box center [784, 344] width 1568 height 687
click at [1397, 168] on button "Add Lab" at bounding box center [1411, 167] width 99 height 25
click at [1394, 207] on li "Add new lab" at bounding box center [1405, 203] width 57 height 23
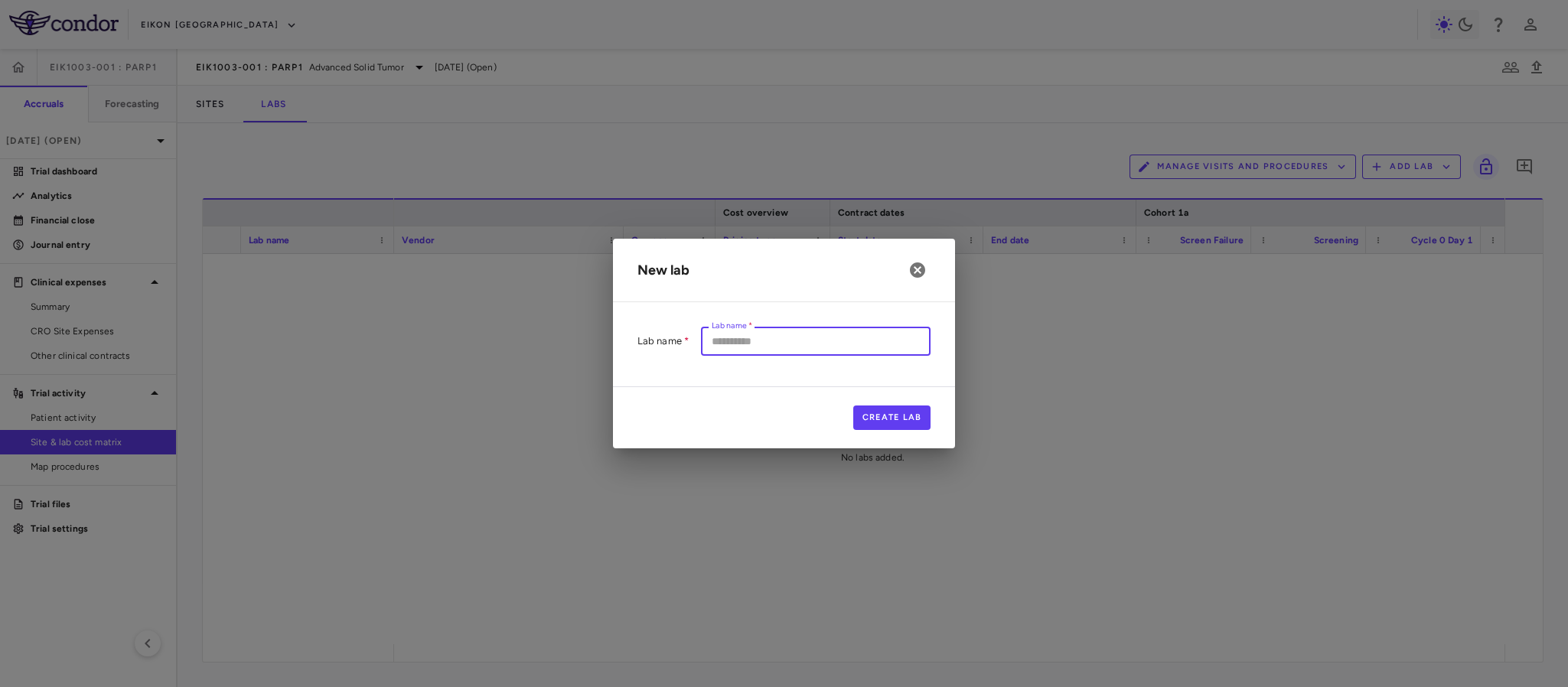
click at [723, 331] on div "Lab name   * Lab name   *" at bounding box center [816, 341] width 230 height 28
type input "******"
click at [917, 267] on icon "button" at bounding box center [918, 270] width 15 height 15
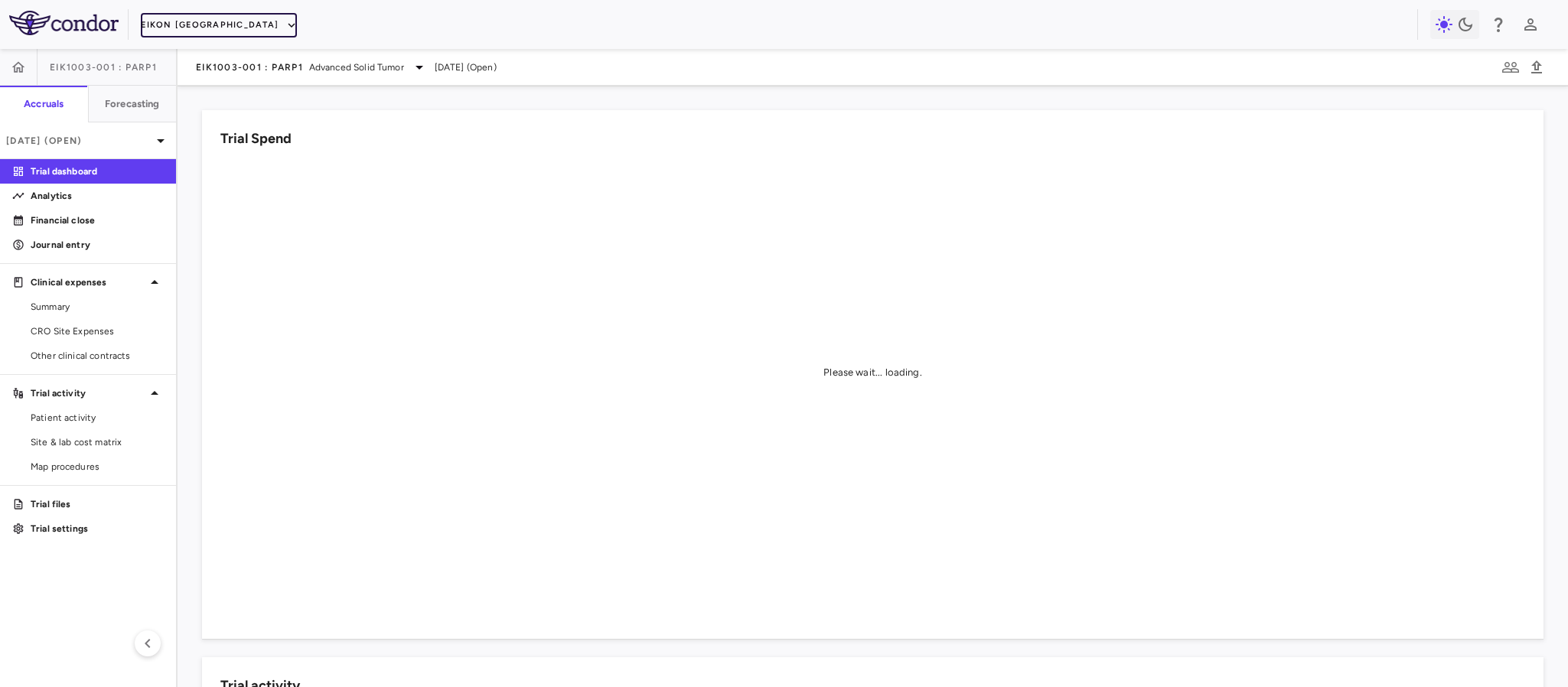
click at [285, 21] on icon "button" at bounding box center [291, 25] width 14 height 14
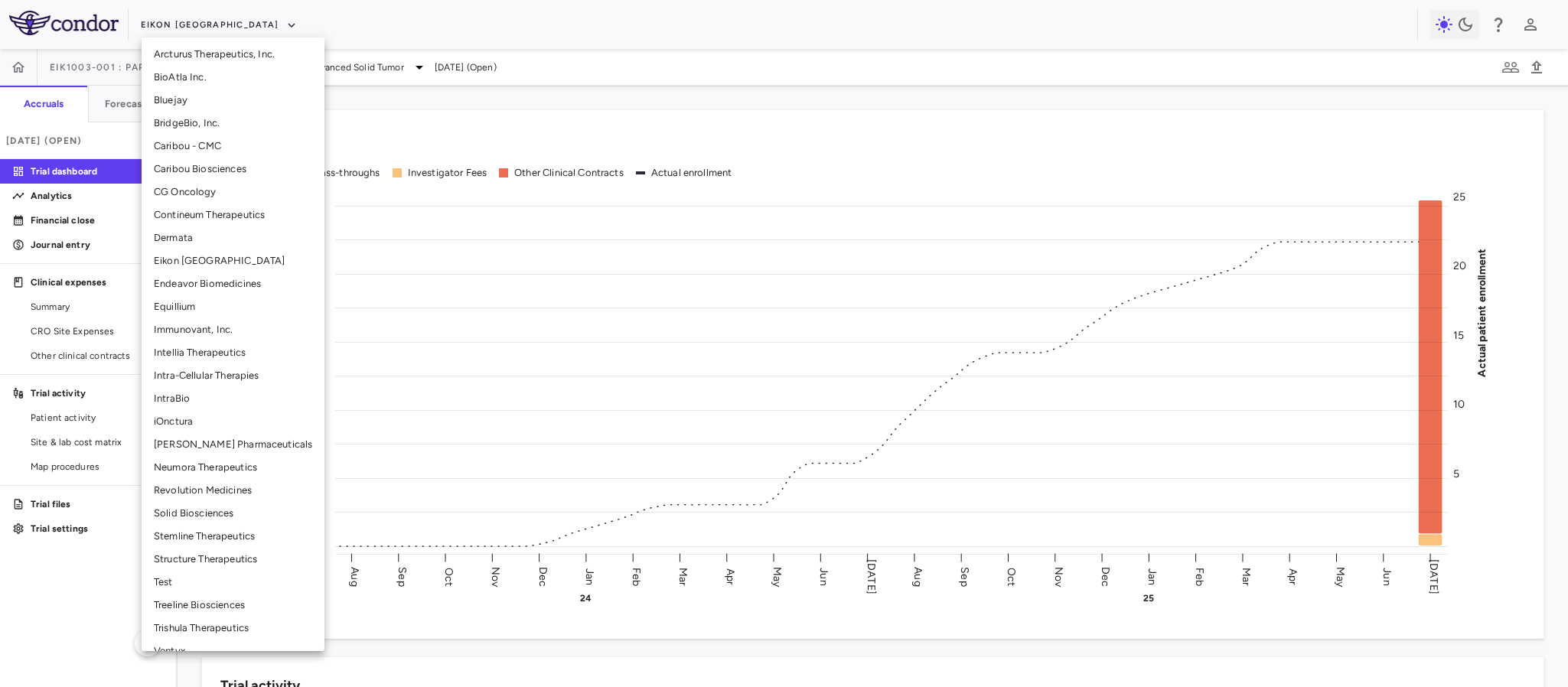
scroll to position [223, 0]
